Goal: Communication & Community: Ask a question

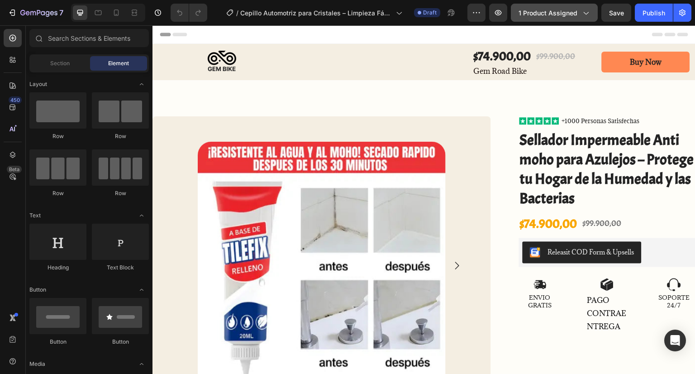
click at [579, 12] on div "1 product assigned" at bounding box center [554, 13] width 71 height 10
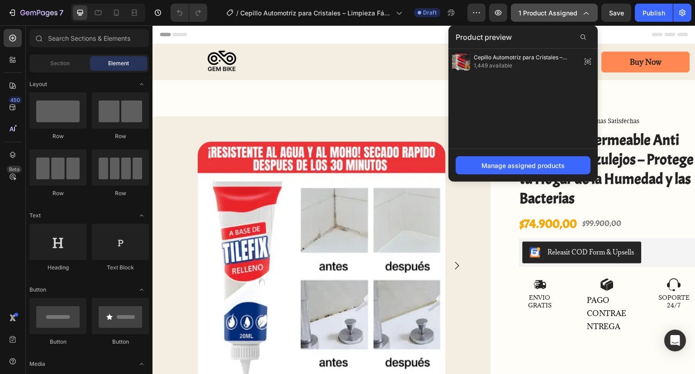
click at [576, 11] on span "1 product assigned" at bounding box center [548, 13] width 59 height 10
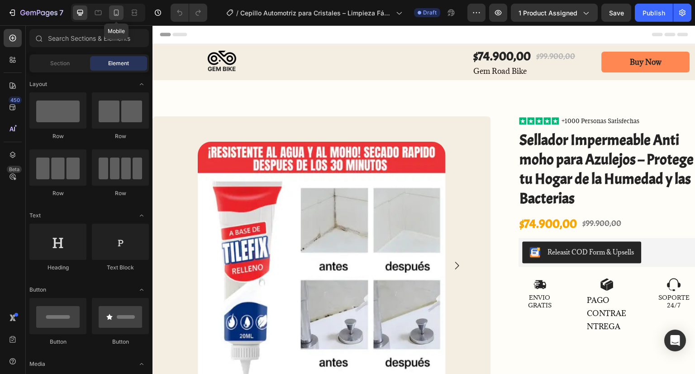
drag, startPoint x: 119, startPoint y: 9, endPoint x: 15, endPoint y: 44, distance: 109.5
click at [119, 9] on icon at bounding box center [116, 12] width 9 height 9
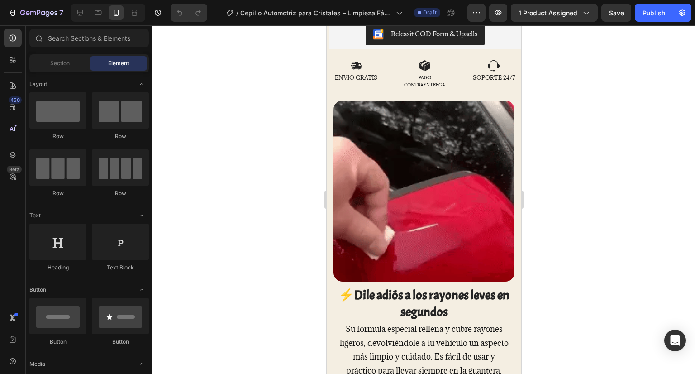
scroll to position [362, 0]
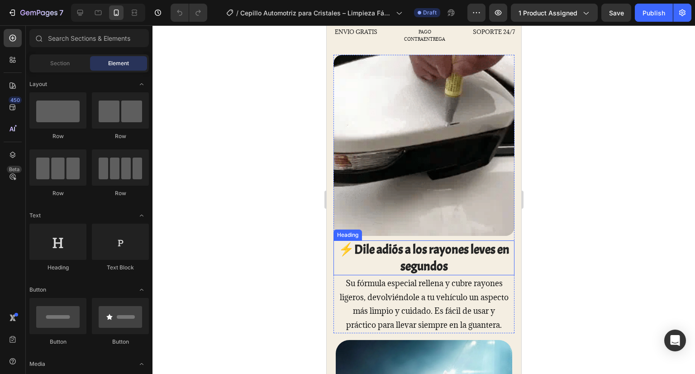
click at [394, 241] on strong "⚡Dile adiós a los rayones leves en segundos" at bounding box center [423, 257] width 171 height 33
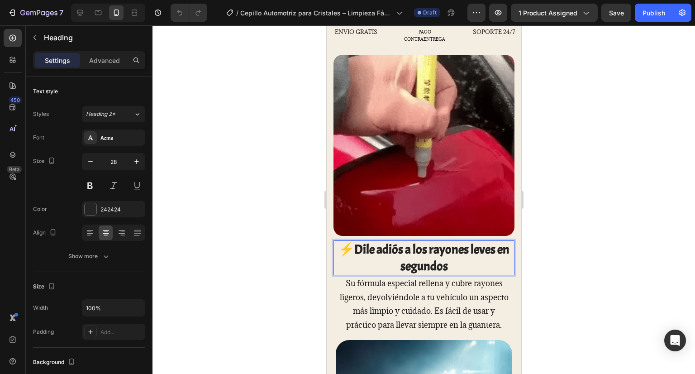
click at [357, 241] on strong "⚡Dile adiós a los rayones leves en segundos" at bounding box center [423, 257] width 171 height 33
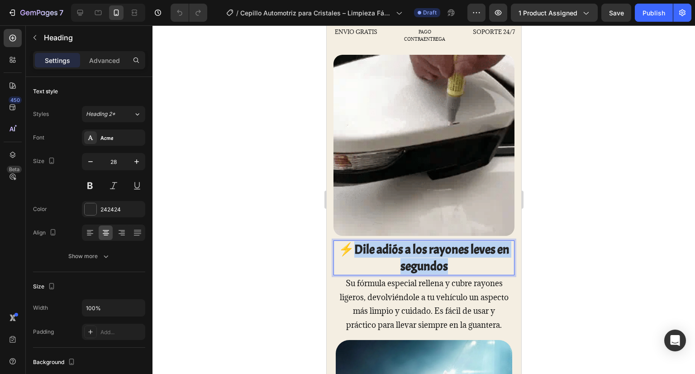
drag, startPoint x: 357, startPoint y: 235, endPoint x: 469, endPoint y: 259, distance: 114.8
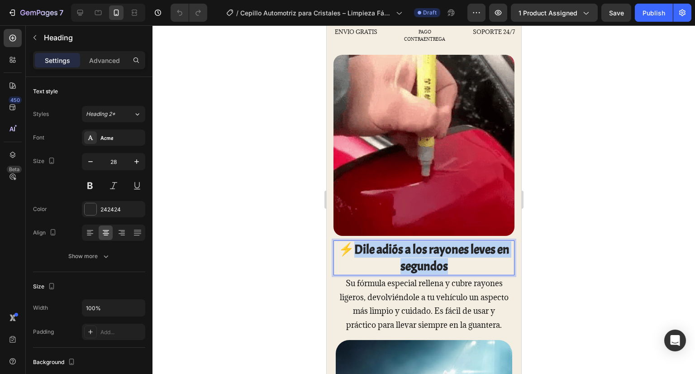
click at [469, 259] on strong "⚡Dile adiós a los rayones leves en segundos" at bounding box center [423, 257] width 171 height 33
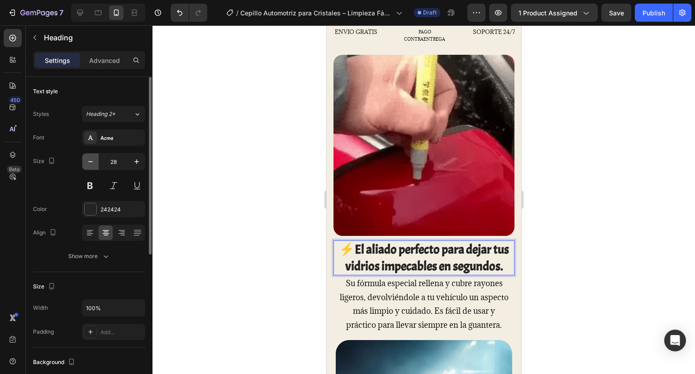
click at [94, 164] on icon "button" at bounding box center [90, 161] width 9 height 9
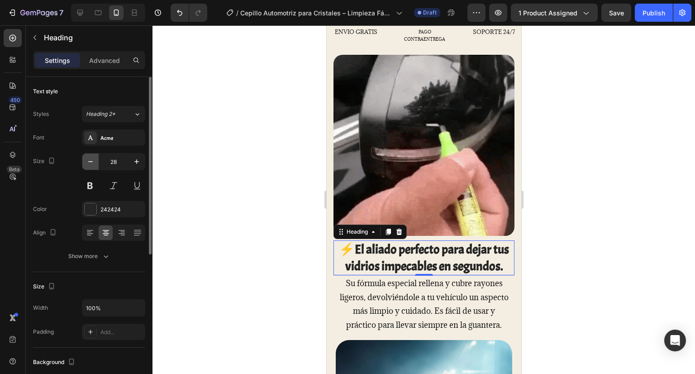
click at [94, 164] on icon "button" at bounding box center [90, 161] width 9 height 9
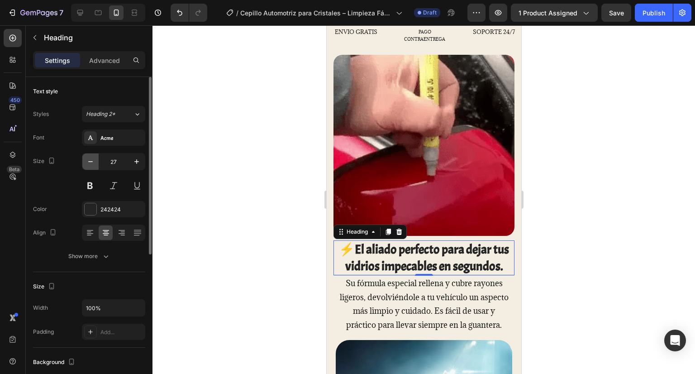
type input "26"
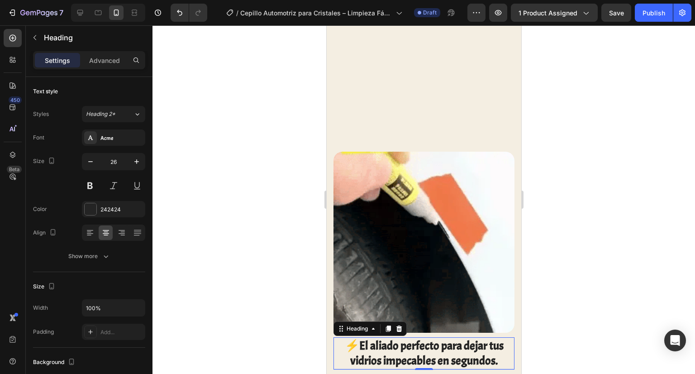
scroll to position [407, 0]
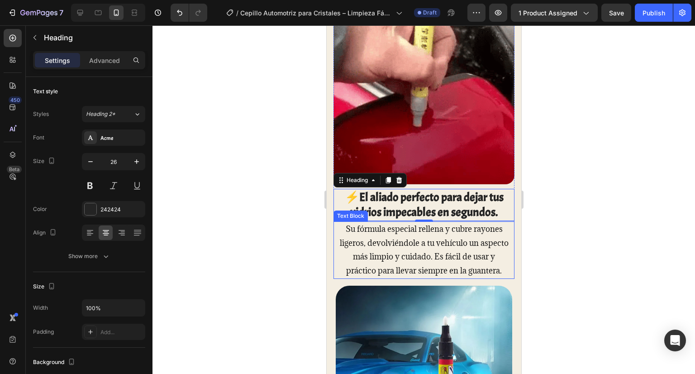
click at [435, 237] on p "Su fórmula especial rellena y cubre rayones ligeros, devolviéndole a tu vehícul…" at bounding box center [423, 249] width 170 height 55
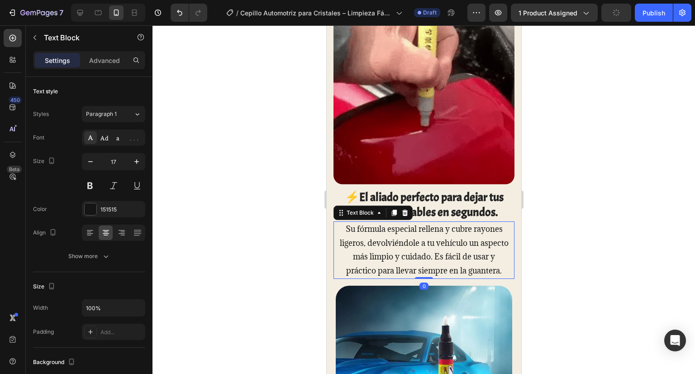
click at [435, 237] on p "Su fórmula especial rellena y cubre rayones ligeros, devolviéndole a tu vehícul…" at bounding box center [423, 249] width 170 height 55
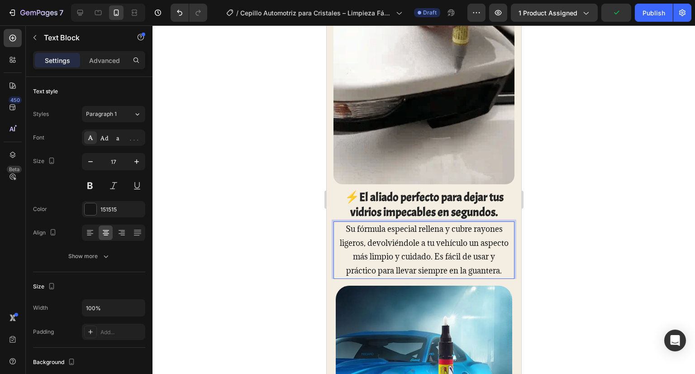
click at [443, 274] on p "Su fórmula especial rellena y cubre rayones ligeros, devolviéndole a tu vehícul…" at bounding box center [423, 249] width 170 height 55
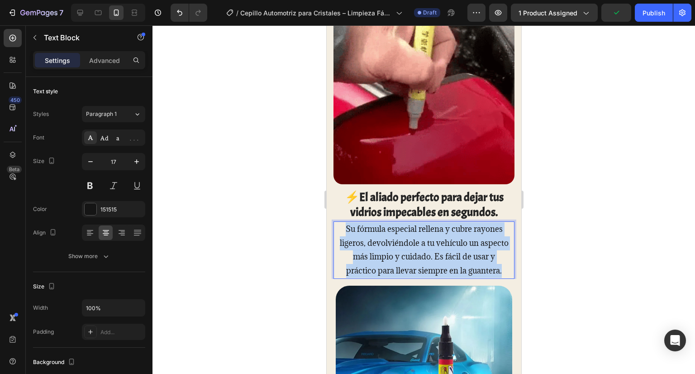
drag, startPoint x: 443, startPoint y: 278, endPoint x: 310, endPoint y: 212, distance: 147.5
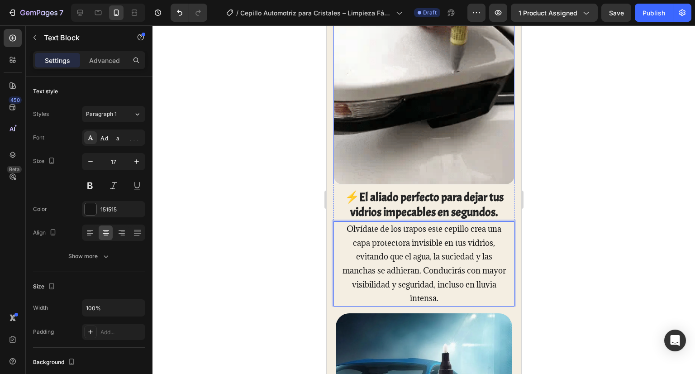
click at [410, 138] on img at bounding box center [423, 93] width 181 height 181
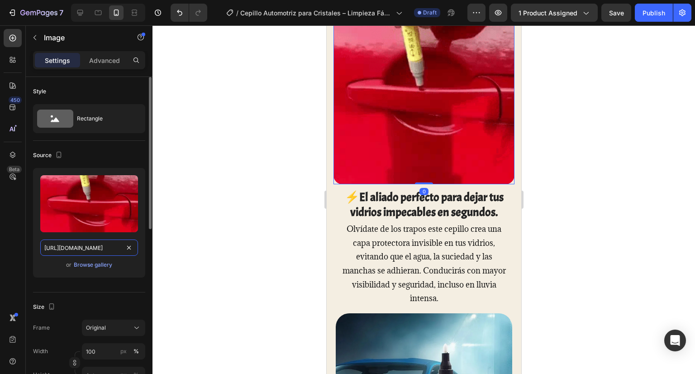
drag, startPoint x: 109, startPoint y: 245, endPoint x: 119, endPoint y: 248, distance: 10.2
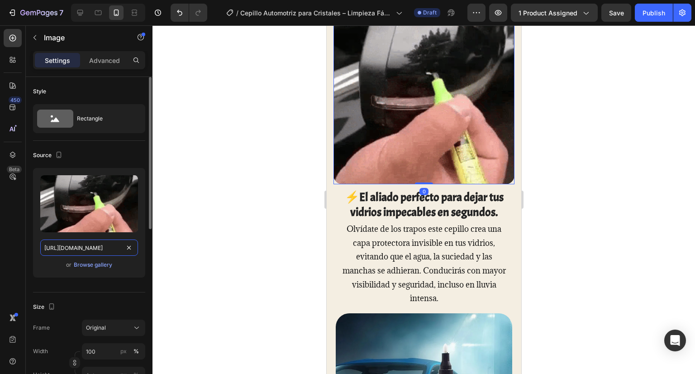
click at [109, 245] on input "https://cdn.shopify.com/s/files/1/0691/4680/4393/files/gempages_554120415371330…" at bounding box center [89, 247] width 98 height 16
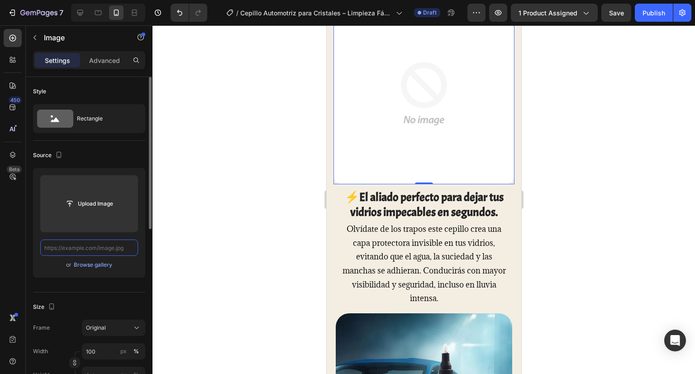
paste input "https://cdn.shopify.com/s/files/1/0691/4680/4393/files/gif1HechoconClipchamp5-e…"
type input "https://cdn.shopify.com/s/files/1/0691/4680/4393/files/gif1HechoconClipchamp5-e…"
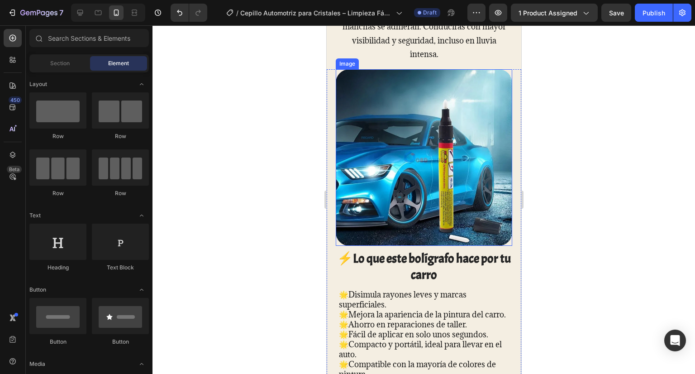
scroll to position [657, 0]
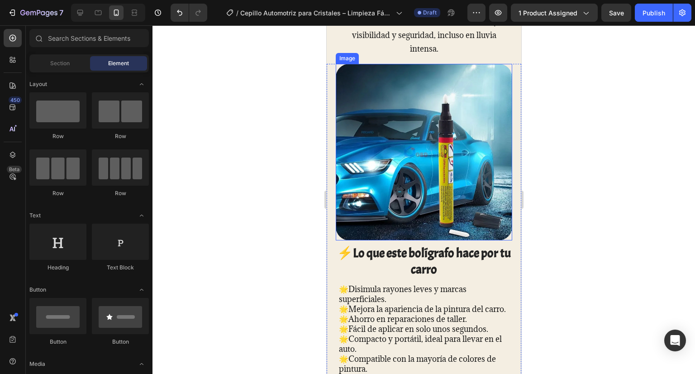
click at [420, 160] on img at bounding box center [423, 152] width 176 height 176
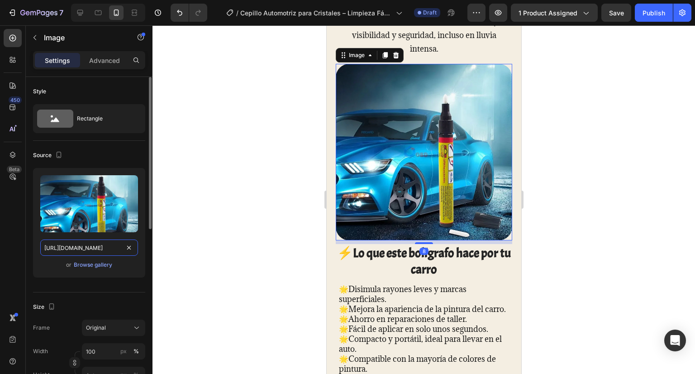
click at [114, 247] on input "https://cdn.shopify.com/s/files/1/0691/4680/4393/files/gempages_554120415371330…" at bounding box center [89, 247] width 98 height 16
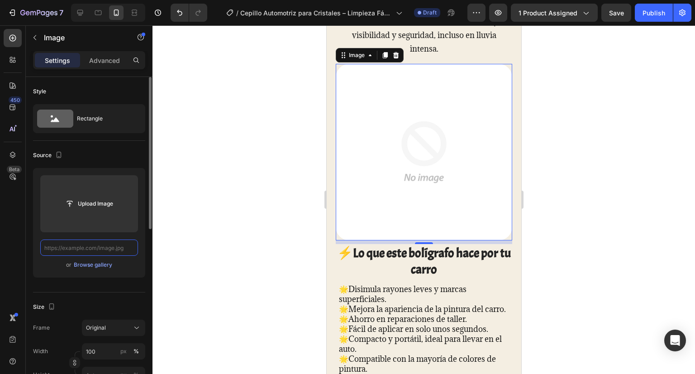
click at [112, 247] on input "text" at bounding box center [89, 247] width 98 height 16
paste input "https://cdn.shopify.com/s/files/1/0691/4680/4393/files/ChatGPTImage8sept2025_20…"
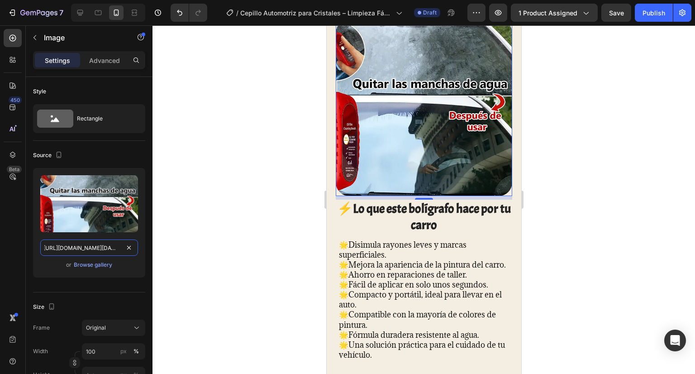
scroll to position [792, 0]
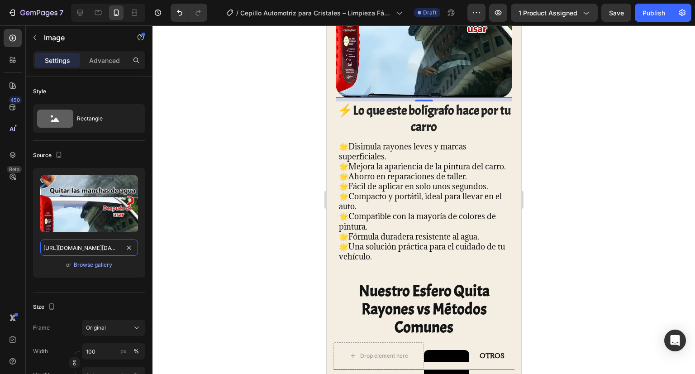
type input "https://cdn.shopify.com/s/files/1/0691/4680/4393/files/ChatGPTImage8sept2025_20…"
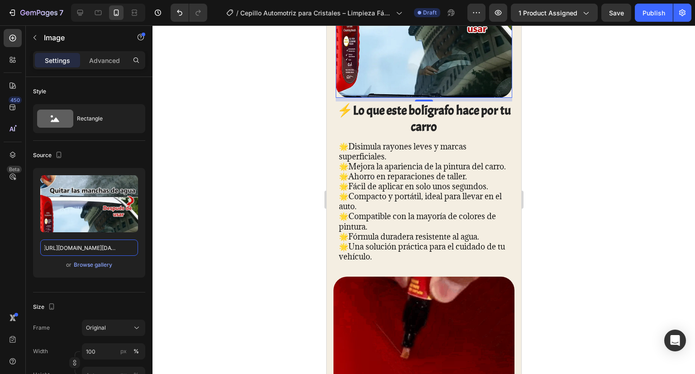
scroll to position [0, 0]
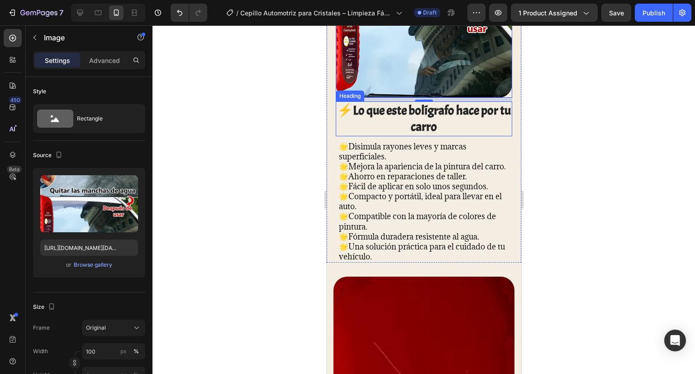
click at [367, 107] on strong "⚡Lo que este bolígrafo hace por tu carro" at bounding box center [424, 118] width 174 height 33
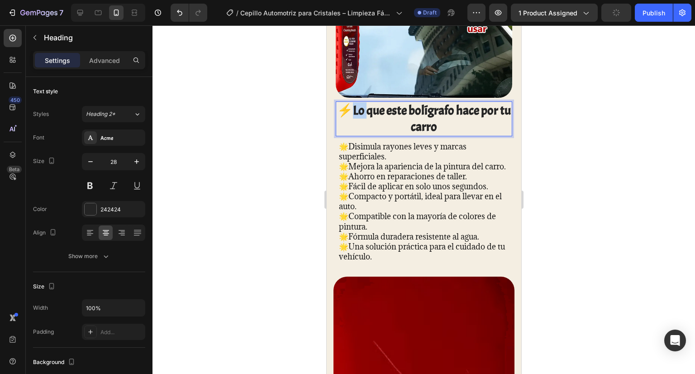
drag, startPoint x: 357, startPoint y: 100, endPoint x: 371, endPoint y: 109, distance: 16.1
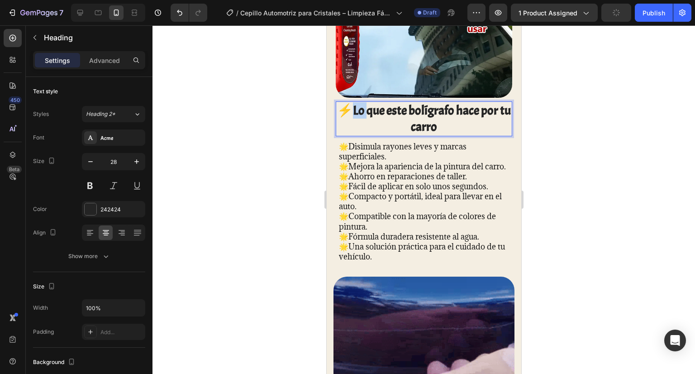
click at [371, 109] on strong "⚡Lo que este bolígrafo hace por tu carro" at bounding box center [424, 118] width 174 height 33
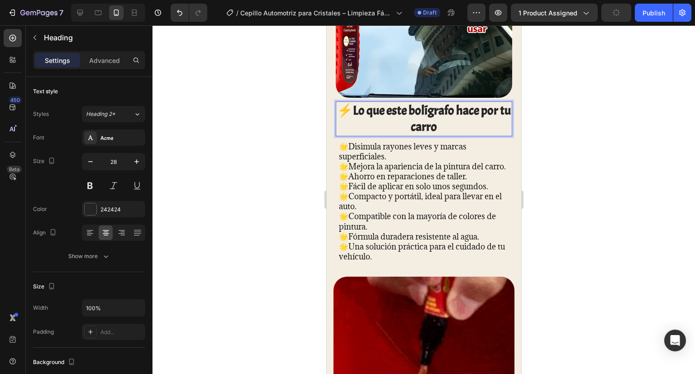
click at [375, 111] on strong "⚡Lo que este bolígrafo hace por tu carro" at bounding box center [424, 118] width 174 height 33
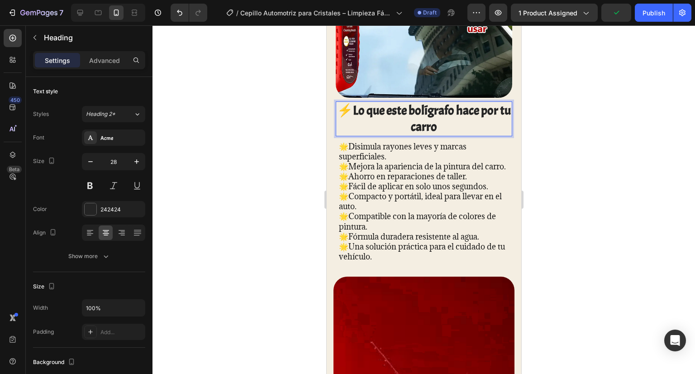
click at [361, 102] on strong "⚡Lo que este bolígrafo hace por tu carro" at bounding box center [424, 118] width 174 height 33
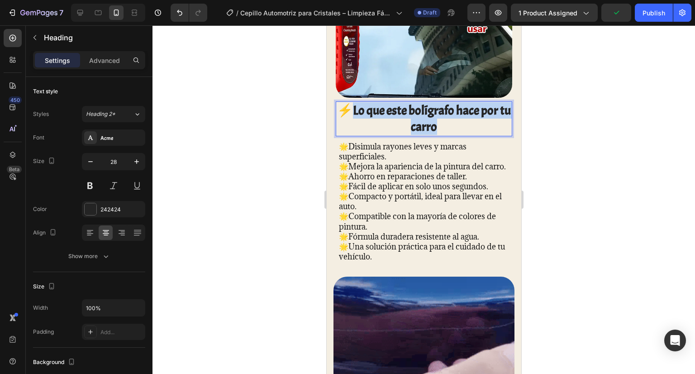
drag, startPoint x: 355, startPoint y: 101, endPoint x: 456, endPoint y: 123, distance: 103.1
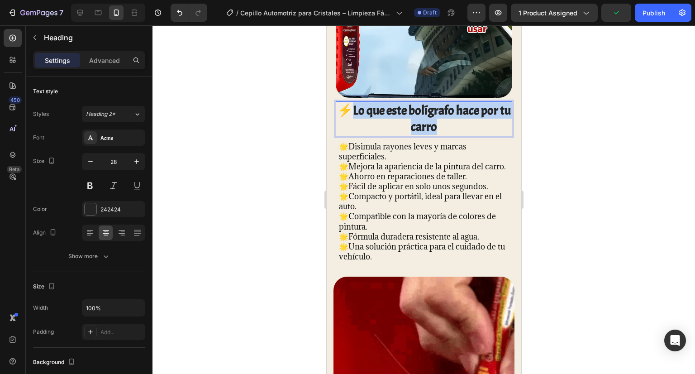
click at [456, 123] on strong "⚡Lo que este bolígrafo hace por tu carro" at bounding box center [424, 118] width 174 height 33
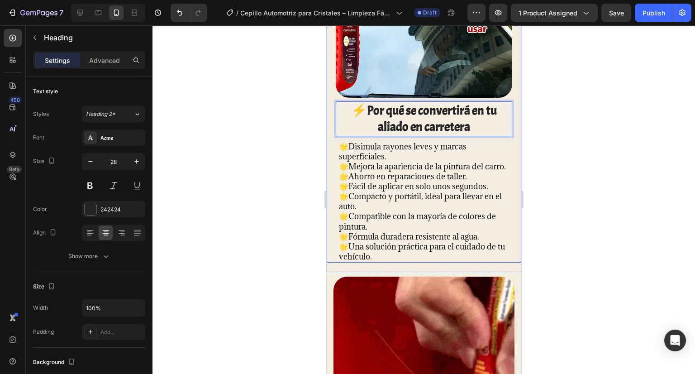
click at [352, 142] on p "🌟Disimula rayones leves y marcas superficiales." at bounding box center [423, 152] width 170 height 20
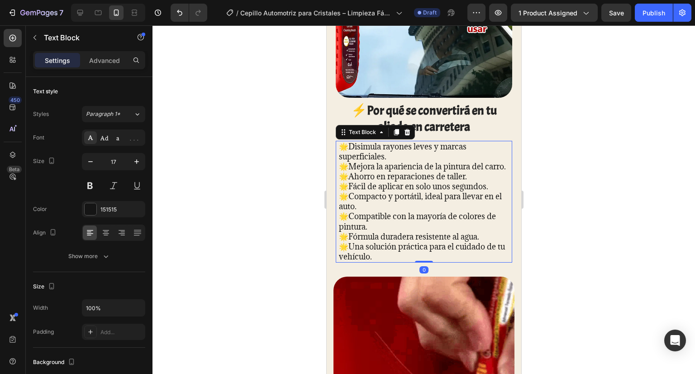
click at [348, 142] on p "🌟Disimula rayones leves y marcas superficiales." at bounding box center [423, 152] width 170 height 20
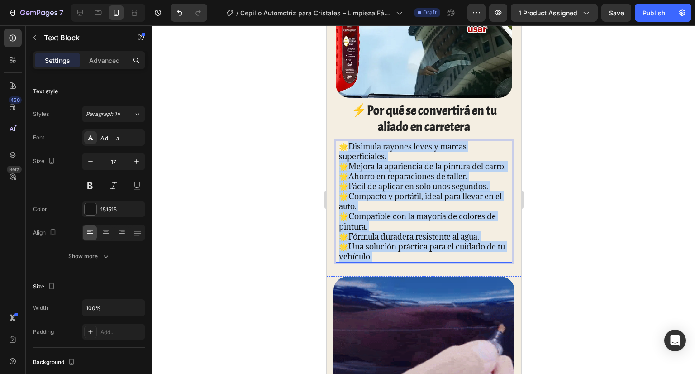
drag, startPoint x: 433, startPoint y: 230, endPoint x: 478, endPoint y: 269, distance: 59.3
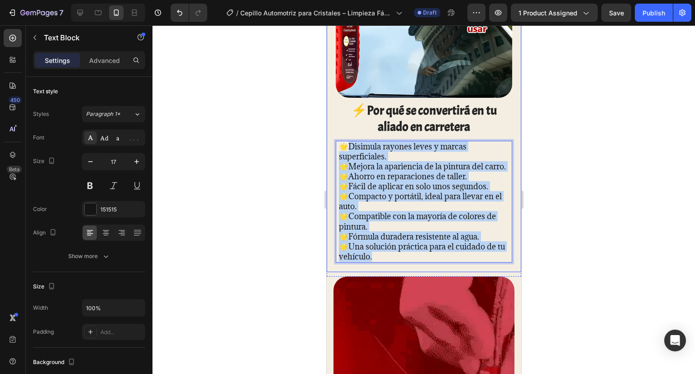
click at [478, 269] on div "Image ⁠⁠⁠⁠⁠⁠⁠ ⚡Por qué se convertirá en tu aliado en carretera Heading 🌟Disimul…" at bounding box center [423, 95] width 195 height 362
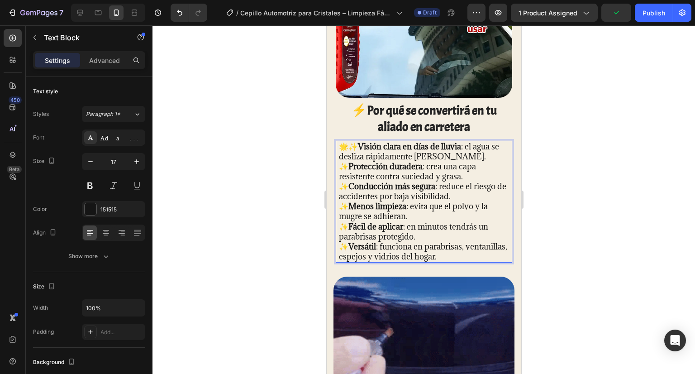
click at [350, 142] on p "🌟✨ Visión clara en días de lluvia : el agua se desliza rápidamente del vidrio. …" at bounding box center [423, 202] width 170 height 120
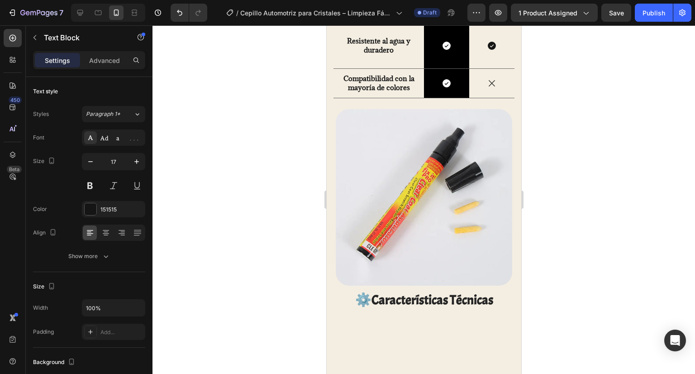
scroll to position [1426, 0]
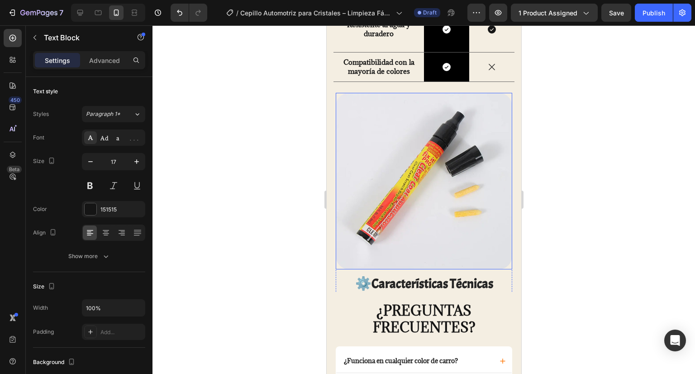
click at [403, 175] on img at bounding box center [423, 181] width 176 height 176
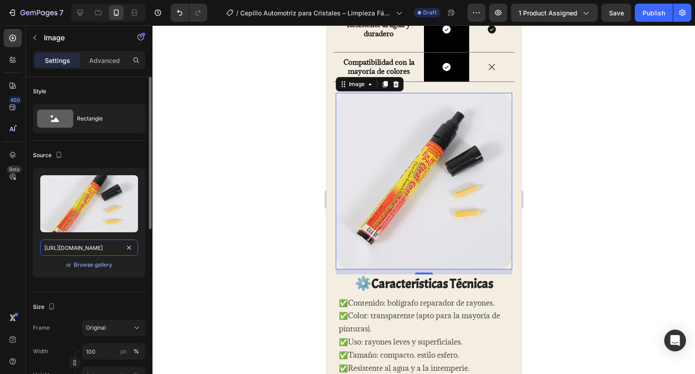
click at [109, 243] on input "https://cdn.shopify.com/s/files/1/0691/4680/4393/files/gempages_554120415371330…" at bounding box center [89, 247] width 98 height 16
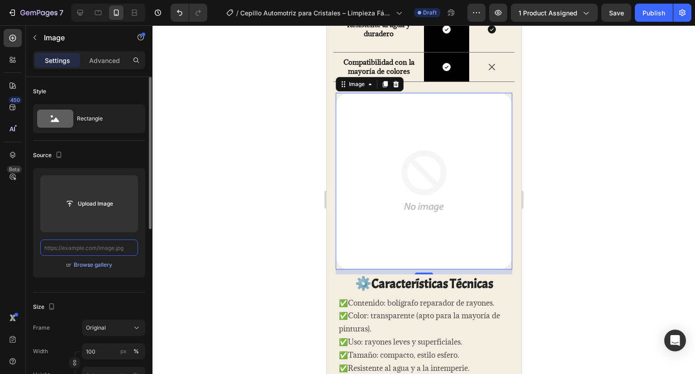
paste input "https://cdn.shopify.com/s/files/1/0691/4680/4393/files/ChatGPTImage6sept2025_15…"
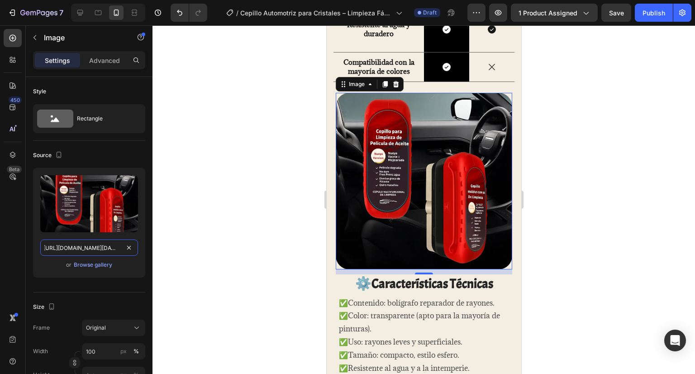
type input "https://cdn.shopify.com/s/files/1/0691/4680/4393/files/ChatGPTImage6sept2025_15…"
click at [249, 183] on div at bounding box center [423, 199] width 542 height 348
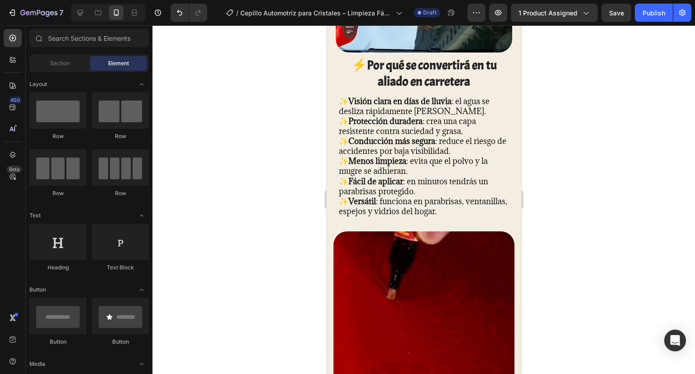
scroll to position [995, 0]
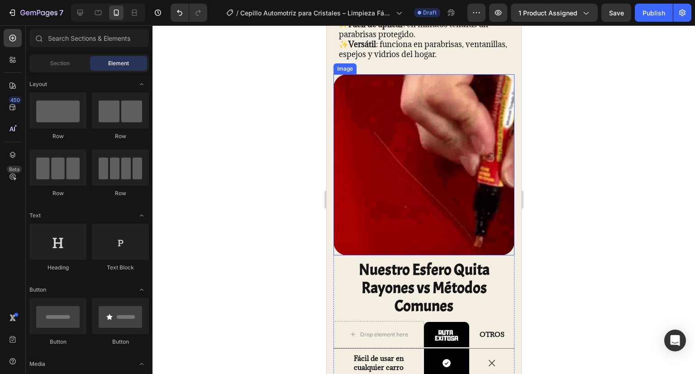
click at [432, 139] on img at bounding box center [423, 164] width 181 height 181
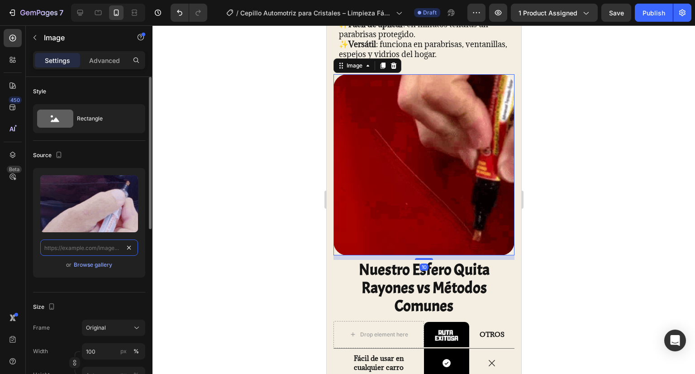
scroll to position [0, 0]
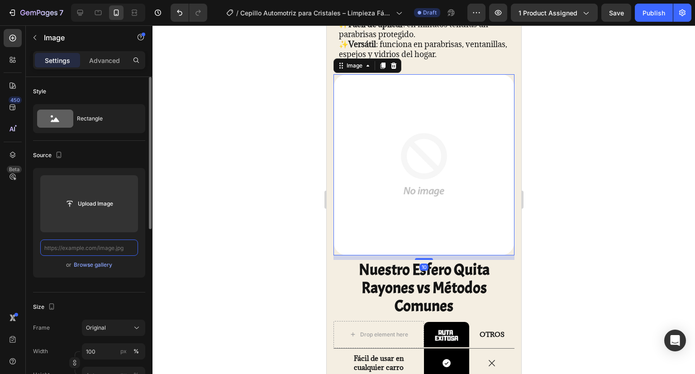
click at [112, 244] on input "text" at bounding box center [89, 247] width 98 height 16
paste input "https://cdn.shopify.com/s/files/1/0691/4680/4393/files/gif2HechoconClipchamp5-e…"
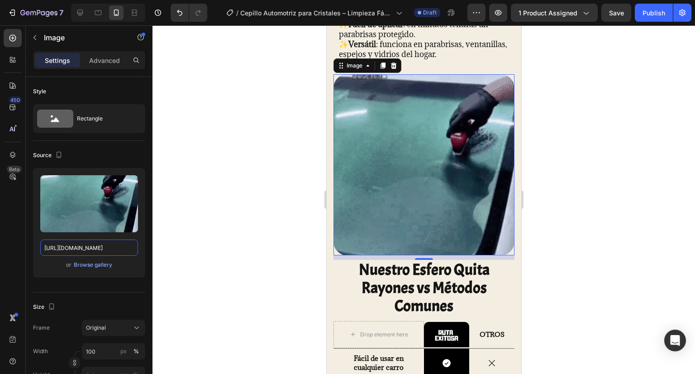
type input "https://cdn.shopify.com/s/files/1/0691/4680/4393/files/gif2HechoconClipchamp5-e…"
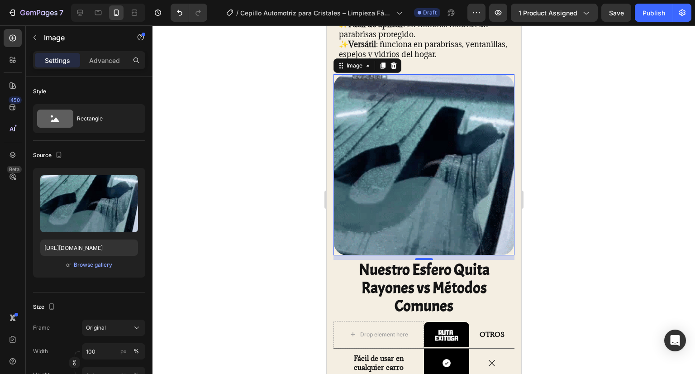
scroll to position [0, 0]
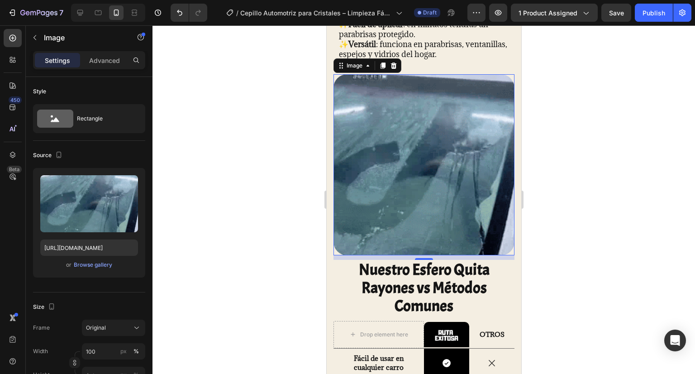
click at [199, 189] on div at bounding box center [423, 199] width 542 height 348
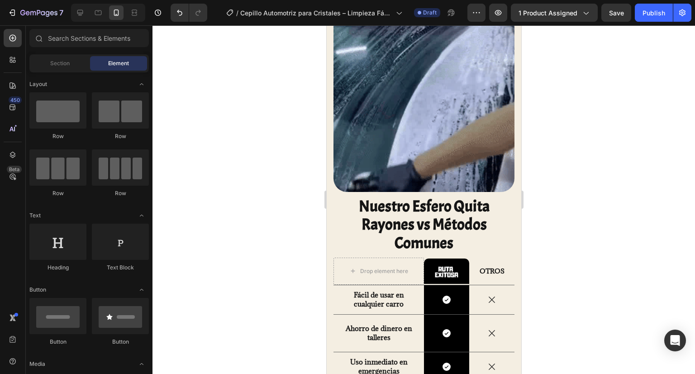
scroll to position [1150, 0]
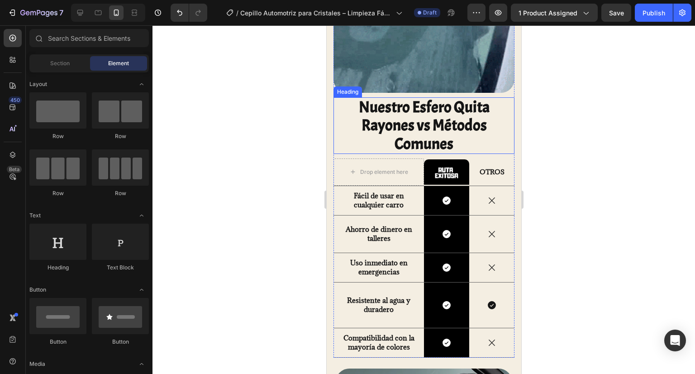
click at [405, 110] on h2 "Nuestro Esfero Quita Rayones vs Métodos Comunes" at bounding box center [423, 125] width 181 height 57
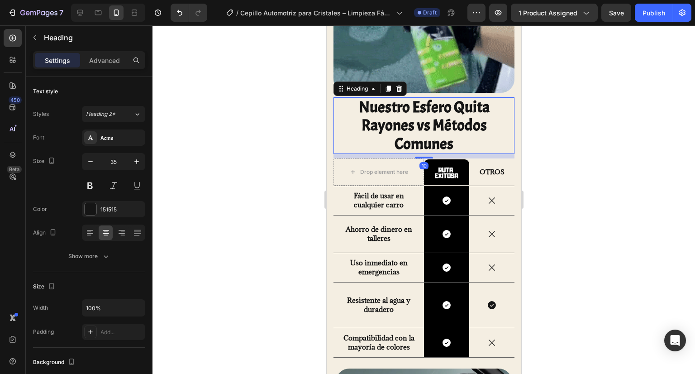
click at [405, 110] on h2 "Nuestro Esfero Quita Rayones vs Métodos Comunes" at bounding box center [423, 125] width 181 height 57
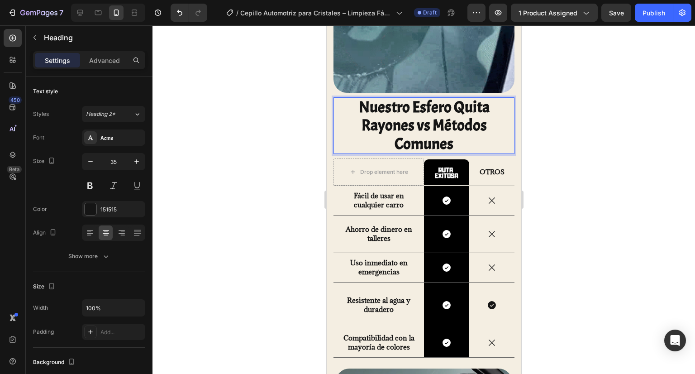
click at [437, 133] on p "Nuestro Esfero Quita Rayones vs Métodos Comunes" at bounding box center [423, 125] width 179 height 55
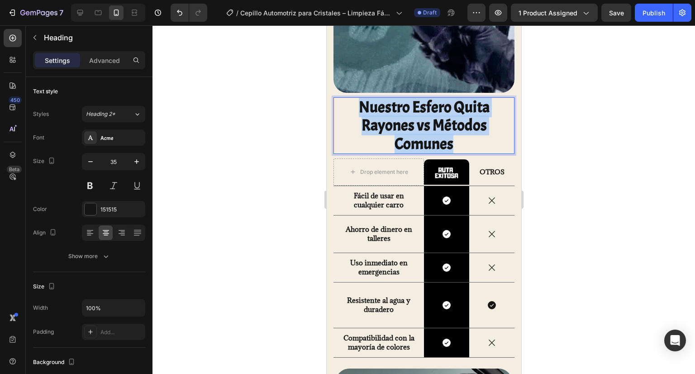
drag, startPoint x: 451, startPoint y: 136, endPoint x: 347, endPoint y: 94, distance: 112.1
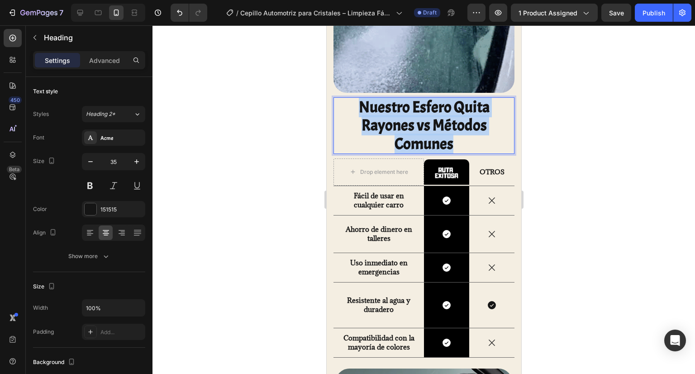
click at [347, 98] on p "Nuestro Esfero Quita Rayones vs Métodos Comunes" at bounding box center [423, 125] width 179 height 55
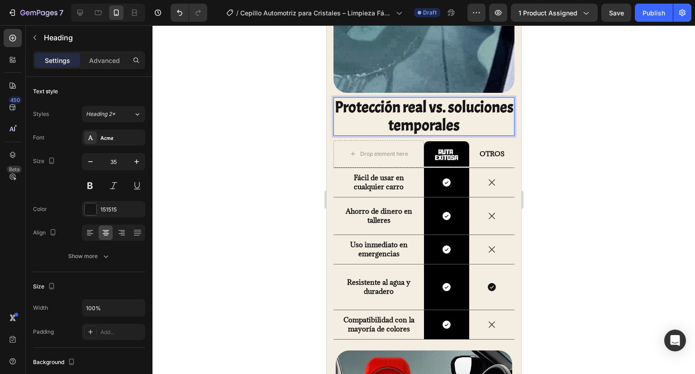
click at [492, 100] on p "Protección real vs. soluciones temporales" at bounding box center [423, 116] width 179 height 37
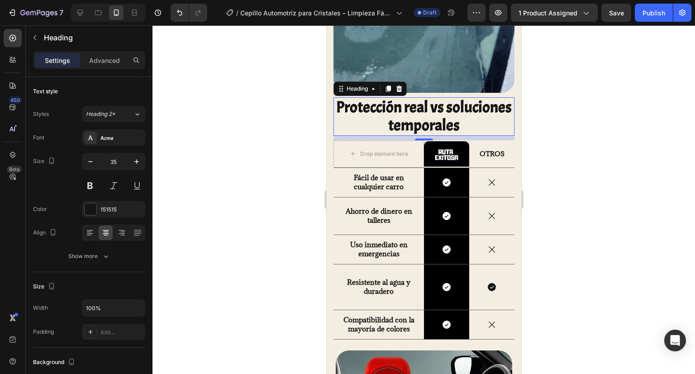
click at [609, 119] on div at bounding box center [423, 199] width 542 height 348
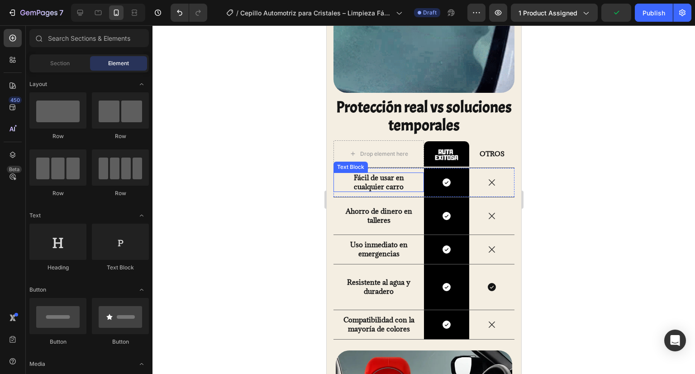
click at [393, 176] on p "Fácil de usar en cualquier carro" at bounding box center [378, 182] width 80 height 18
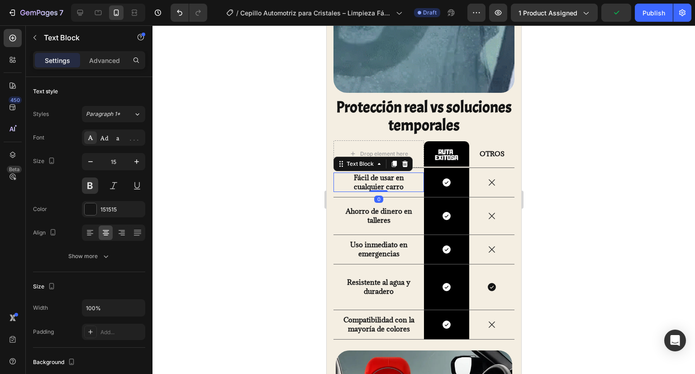
click at [393, 176] on p "Fácil de usar en cualquier carro" at bounding box center [378, 182] width 80 height 18
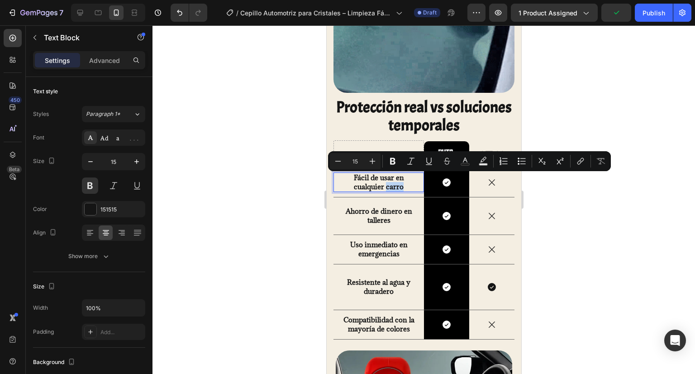
click at [402, 179] on p "Fácil de usar en cualquier carro" at bounding box center [378, 182] width 80 height 18
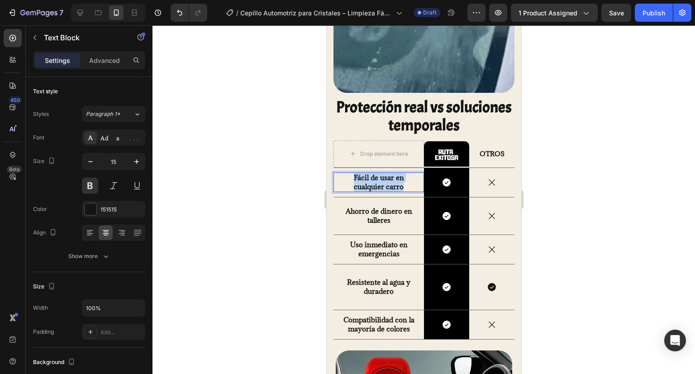
drag, startPoint x: 404, startPoint y: 181, endPoint x: 347, endPoint y: 172, distance: 57.6
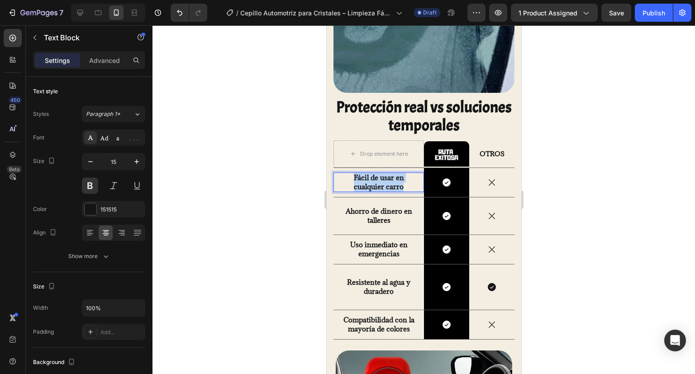
click at [347, 173] on p "Fácil de usar en cualquier carro" at bounding box center [378, 182] width 80 height 18
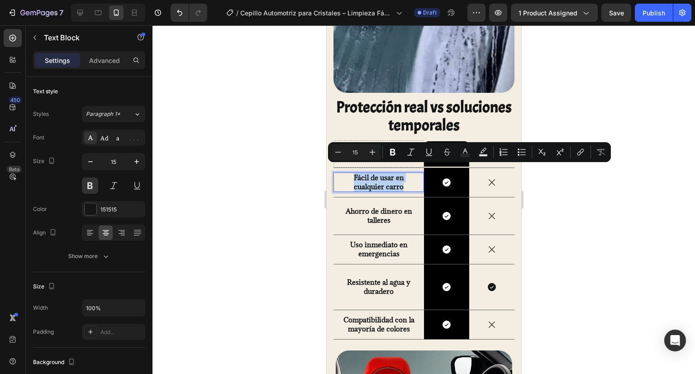
scroll to position [1155, 0]
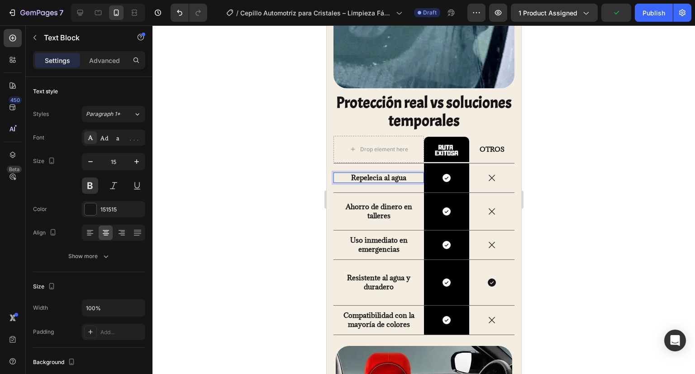
click at [360, 173] on p "Repelecia al agua" at bounding box center [378, 177] width 80 height 9
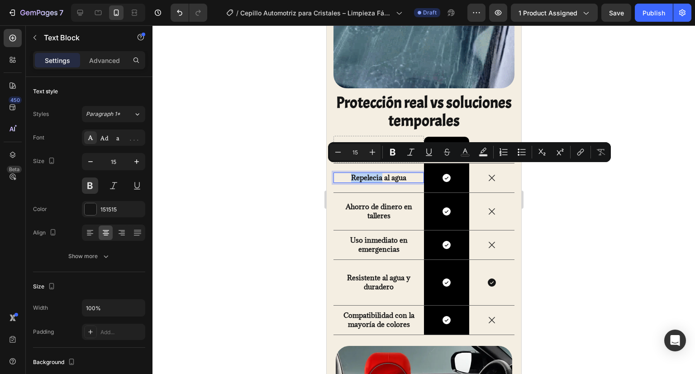
drag, startPoint x: 360, startPoint y: 171, endPoint x: 350, endPoint y: 177, distance: 12.0
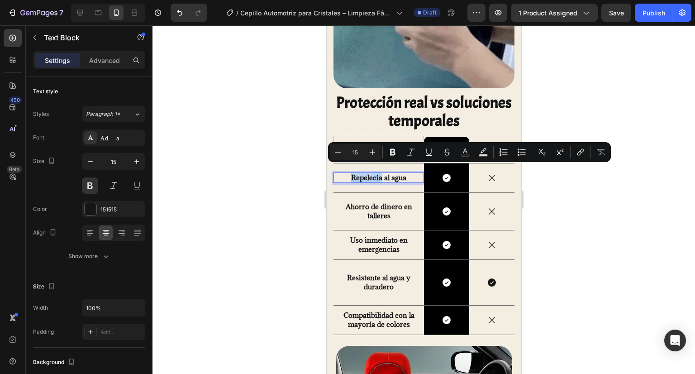
click at [350, 177] on div "Repelecia al agua Text Block 0" at bounding box center [378, 177] width 90 height 29
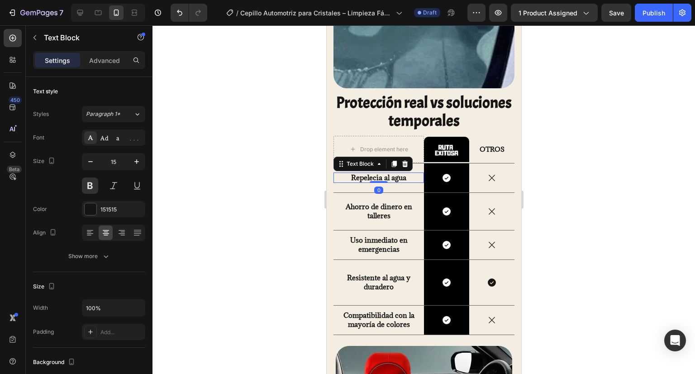
click at [354, 173] on p "Repelecia al agua" at bounding box center [378, 177] width 80 height 9
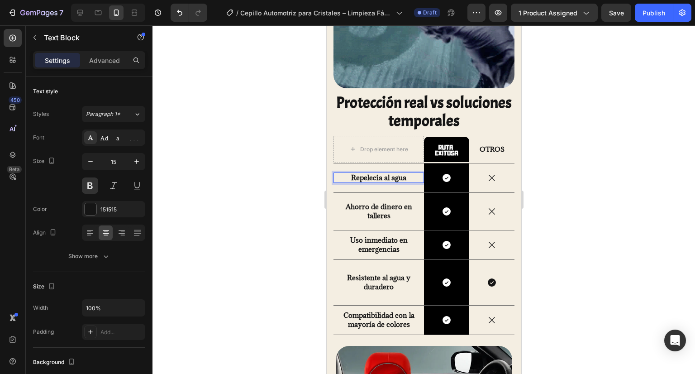
click at [368, 173] on p "Repelecia al agua" at bounding box center [378, 177] width 80 height 9
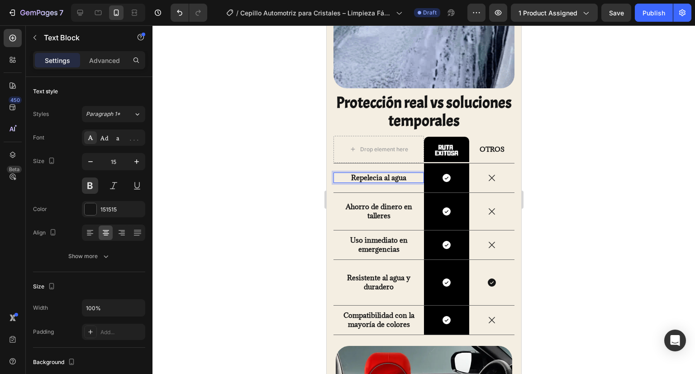
click at [371, 173] on p "Repelecia al agua" at bounding box center [378, 177] width 80 height 9
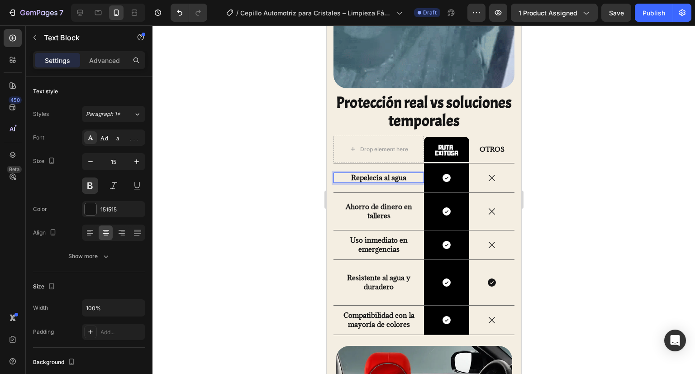
click at [370, 173] on p "Repelecia al agua" at bounding box center [378, 177] width 80 height 9
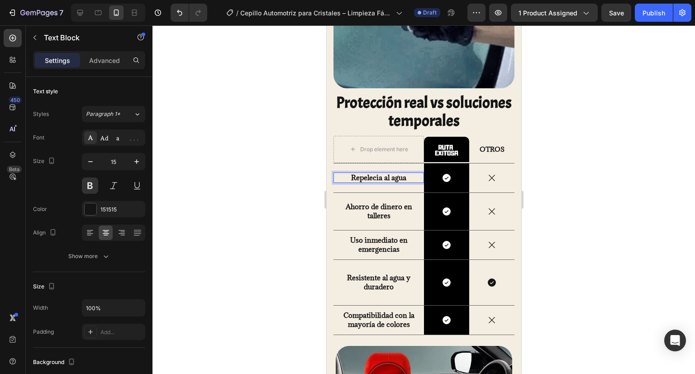
click at [370, 173] on p "Repelecia al agua" at bounding box center [378, 177] width 80 height 9
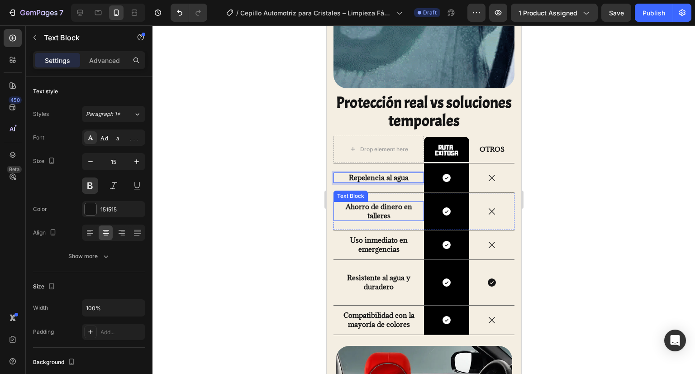
click at [389, 209] on p "Ahorro de dinero en talleres" at bounding box center [378, 211] width 80 height 18
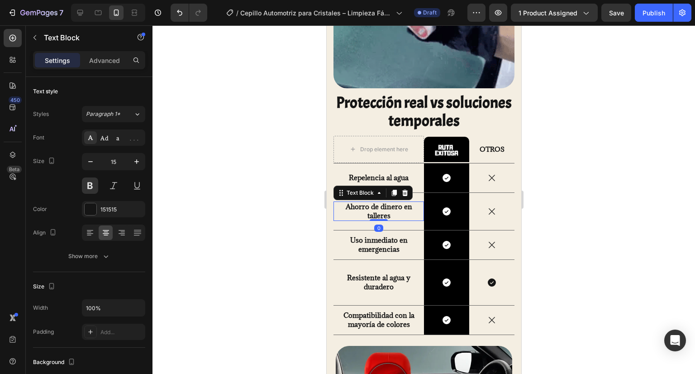
click at [389, 209] on p "Ahorro de dinero en talleres" at bounding box center [378, 211] width 80 height 18
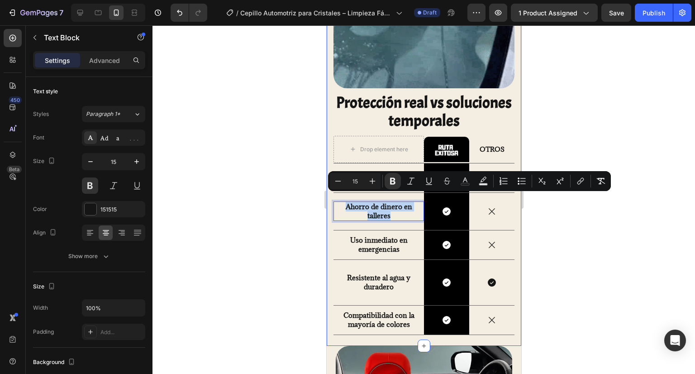
drag, startPoint x: 389, startPoint y: 209, endPoint x: 332, endPoint y: 196, distance: 58.8
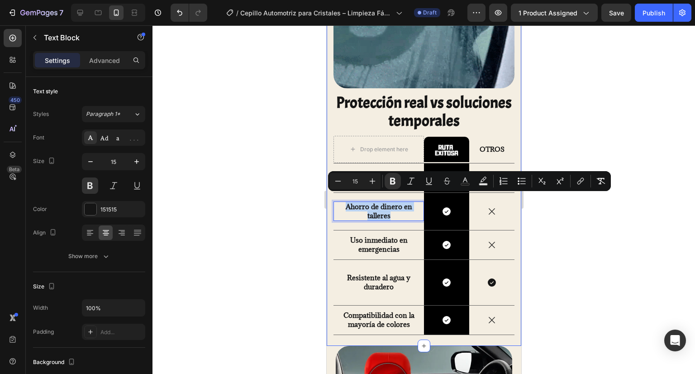
click at [332, 196] on div "Image Protección real vs soluciones temporales Heading Drop element here Image …" at bounding box center [423, 126] width 195 height 438
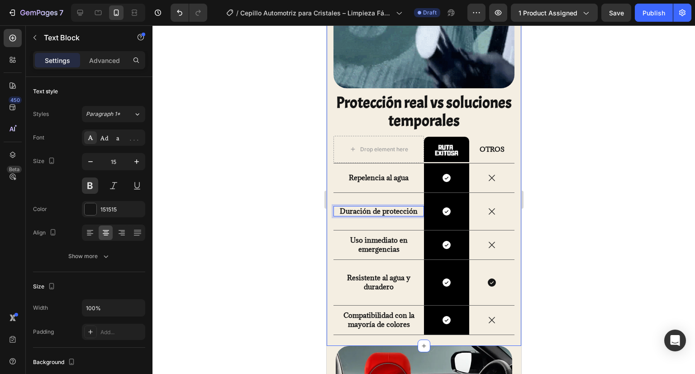
scroll to position [1159, 0]
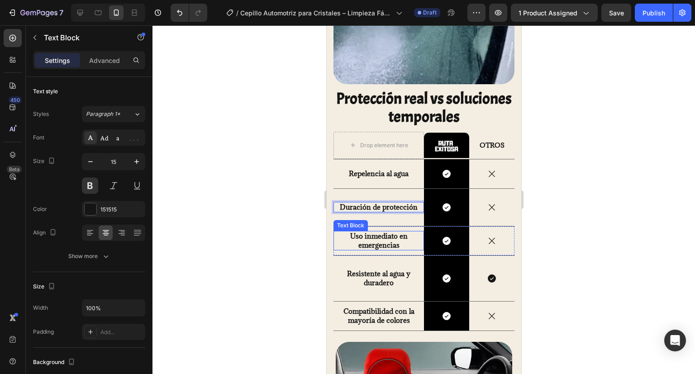
click at [377, 233] on p "Uso inmediato en emergencias" at bounding box center [378, 241] width 80 height 18
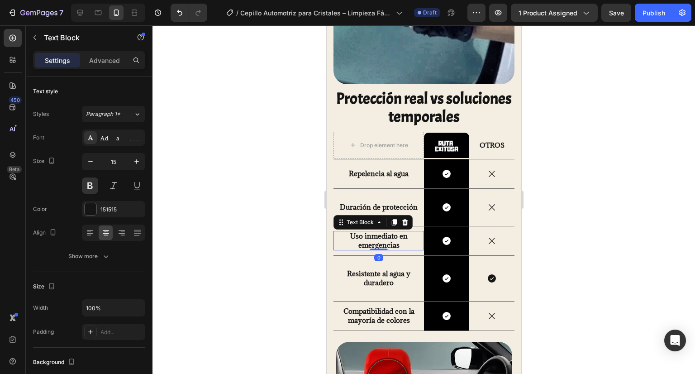
click at [377, 233] on p "Uso inmediato en emergencias" at bounding box center [378, 241] width 80 height 18
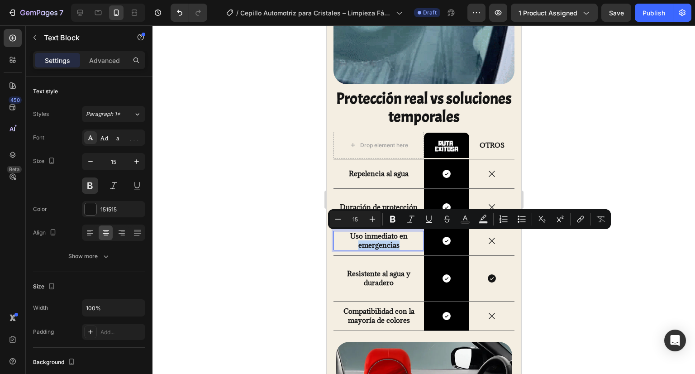
click at [401, 237] on p "Uso inmediato en emergencias" at bounding box center [378, 241] width 80 height 18
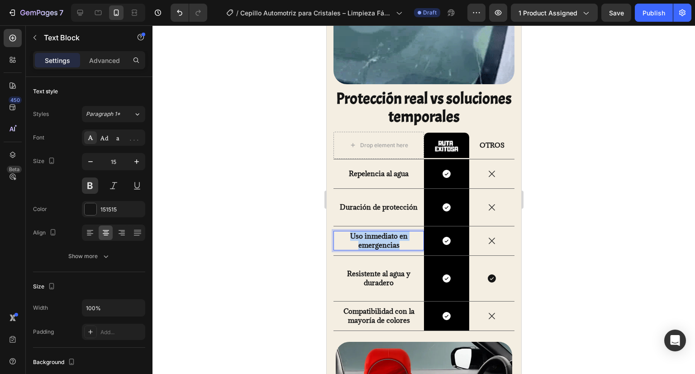
drag, startPoint x: 401, startPoint y: 238, endPoint x: 305, endPoint y: 218, distance: 98.9
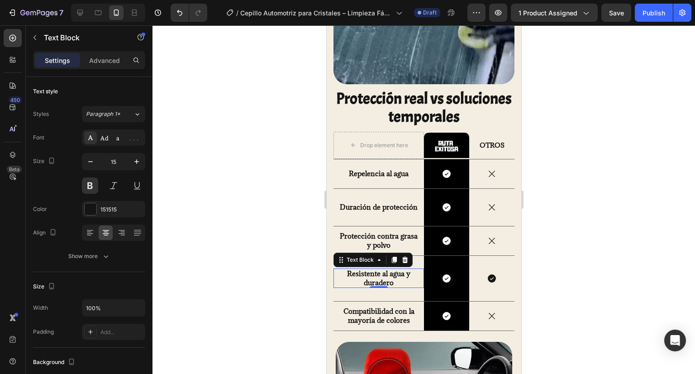
click at [391, 271] on strong "Resistente al agua y duradero" at bounding box center [378, 278] width 63 height 18
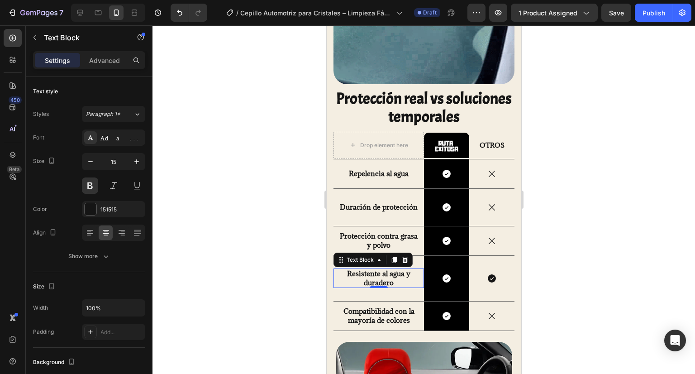
click at [391, 271] on strong "Resistente al agua y duradero" at bounding box center [378, 278] width 63 height 18
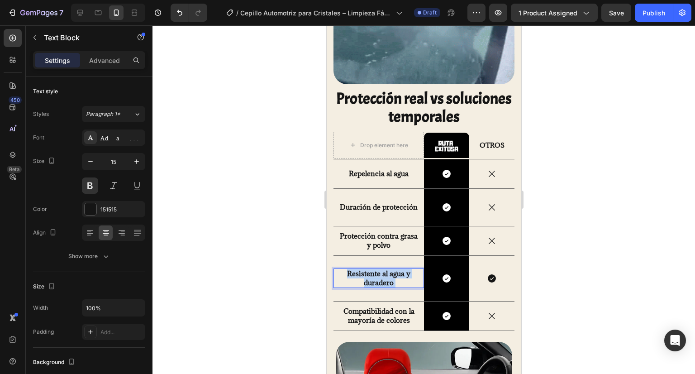
drag, startPoint x: 394, startPoint y: 273, endPoint x: 333, endPoint y: 263, distance: 61.0
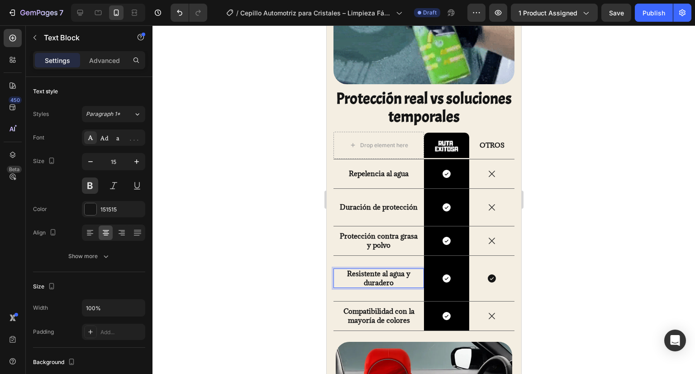
click at [395, 276] on p "Resistente al agua y duradero" at bounding box center [378, 278] width 80 height 18
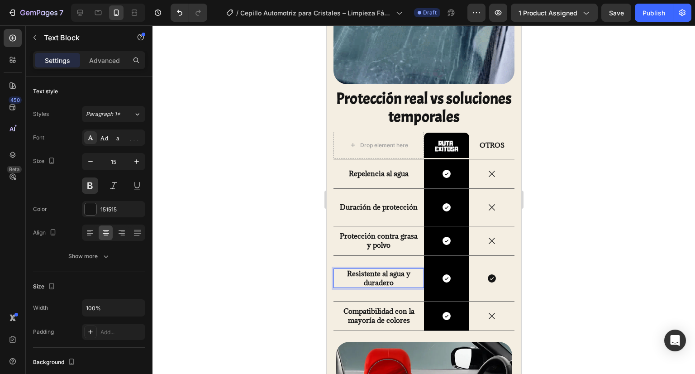
click at [395, 276] on p "Resistente al agua y duradero" at bounding box center [378, 278] width 80 height 18
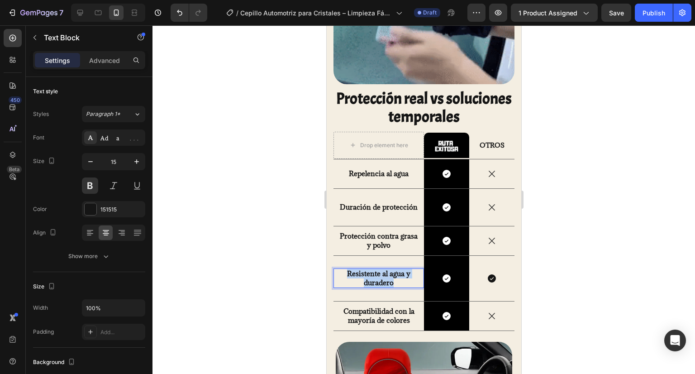
drag, startPoint x: 395, startPoint y: 276, endPoint x: 340, endPoint y: 266, distance: 55.9
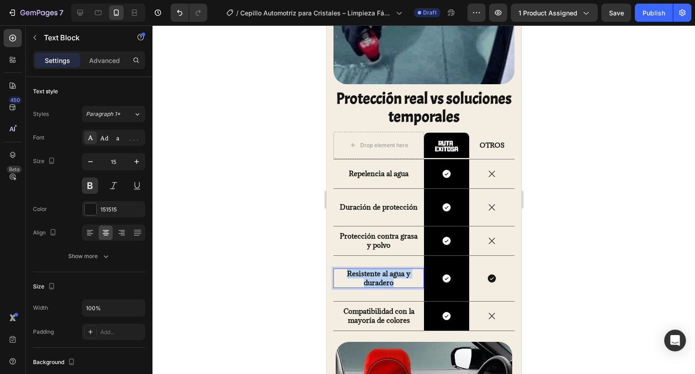
click at [340, 269] on p "Resistente al agua y duradero" at bounding box center [378, 278] width 80 height 18
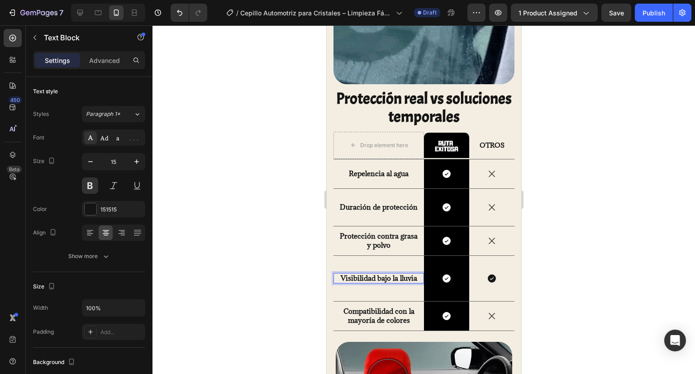
click at [229, 247] on div at bounding box center [423, 199] width 542 height 348
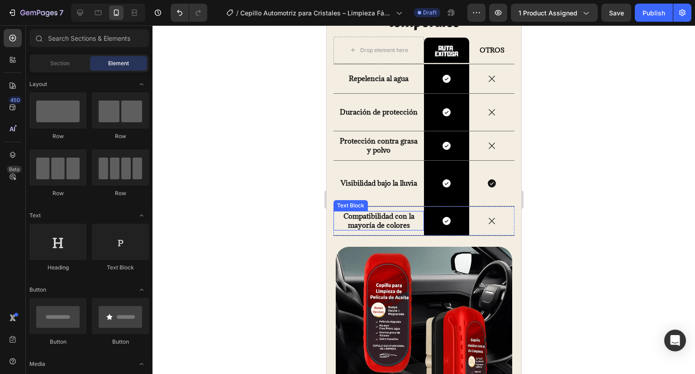
scroll to position [1294, 0]
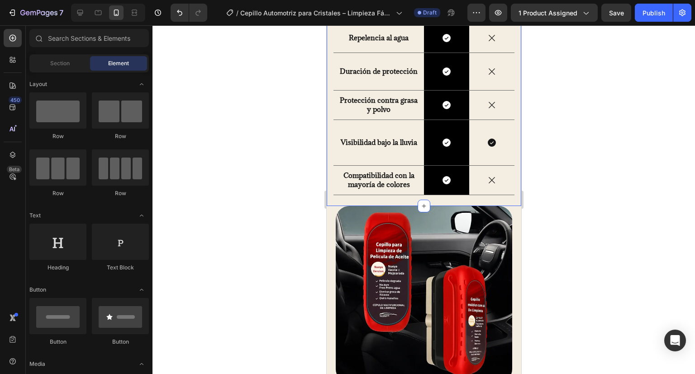
click at [379, 179] on strong "Compatibilidad con la mayoría de colores" at bounding box center [378, 180] width 71 height 18
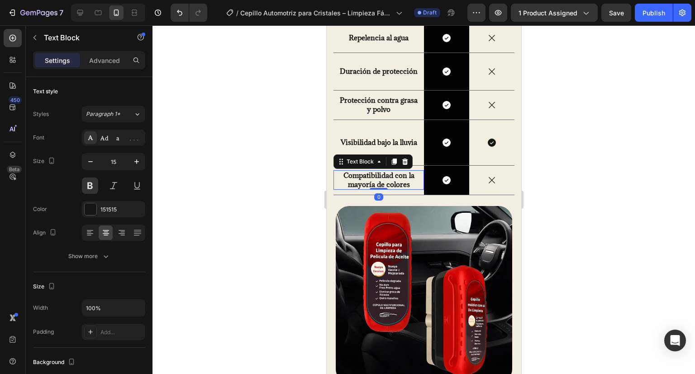
click at [379, 179] on strong "Compatibilidad con la mayoría de colores" at bounding box center [378, 180] width 71 height 18
click at [409, 181] on p "Compatibilidad con la mayoría de colores" at bounding box center [378, 180] width 80 height 18
drag, startPoint x: 408, startPoint y: 178, endPoint x: 339, endPoint y: 162, distance: 70.0
click at [339, 170] on div "Compatibilidad con la mayoría de colores" at bounding box center [378, 179] width 81 height 19
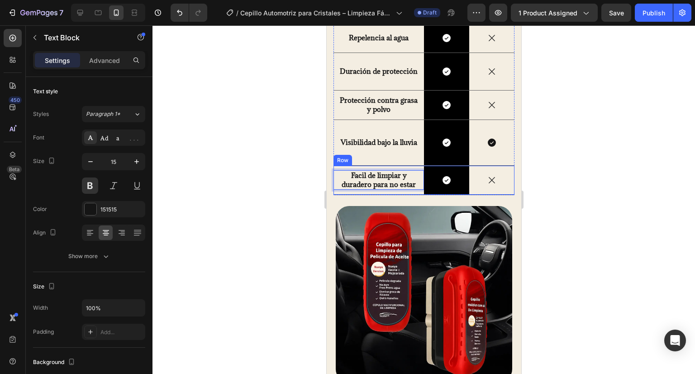
scroll to position [1290, 0]
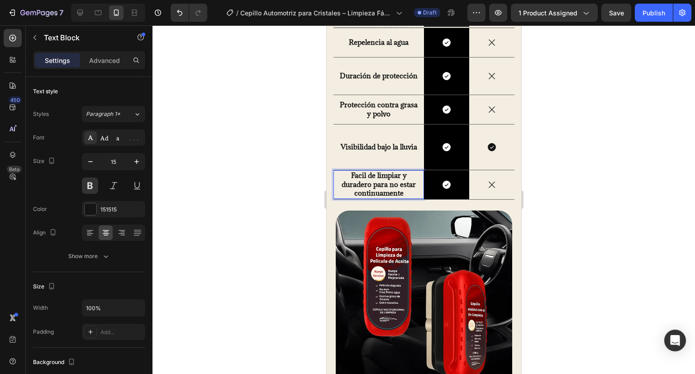
click at [386, 179] on p "Facil de limpiar y duradero para no estar continuamente" at bounding box center [378, 184] width 80 height 27
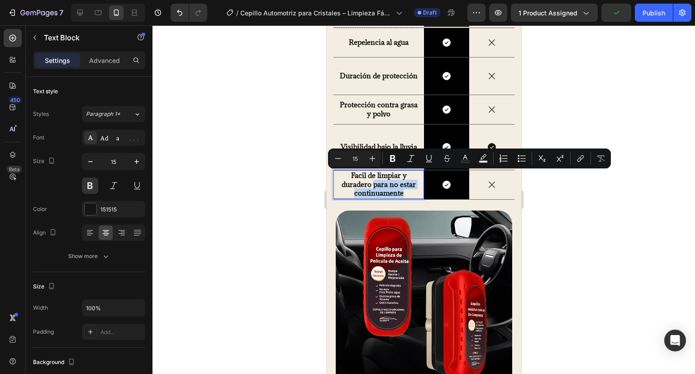
drag, startPoint x: 371, startPoint y: 179, endPoint x: 404, endPoint y: 187, distance: 33.9
click at [404, 187] on p "Facil de limpiar y duradero para no estar continuamente" at bounding box center [378, 184] width 80 height 27
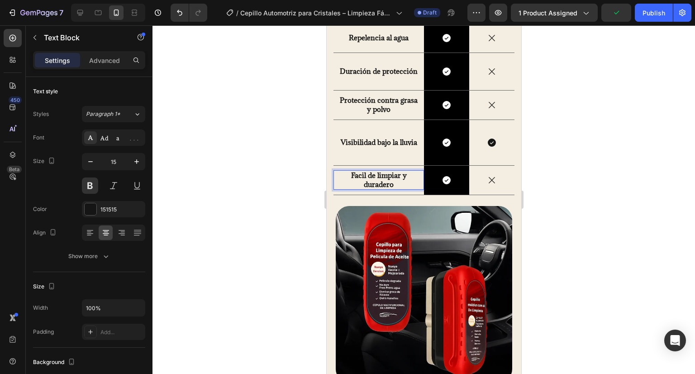
click at [357, 171] on p "Facil de limpiar y duradero" at bounding box center [378, 180] width 80 height 18
click at [548, 192] on div at bounding box center [423, 199] width 542 height 348
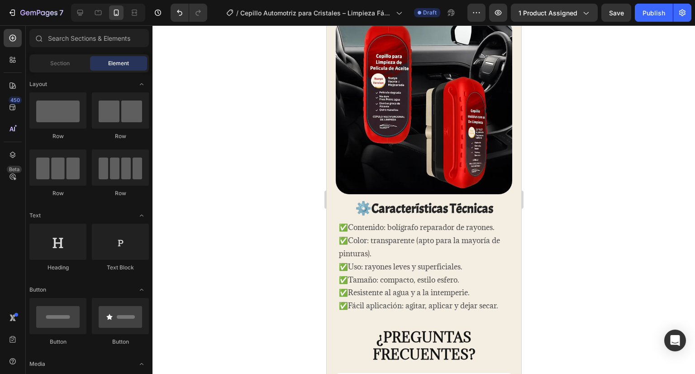
scroll to position [1566, 0]
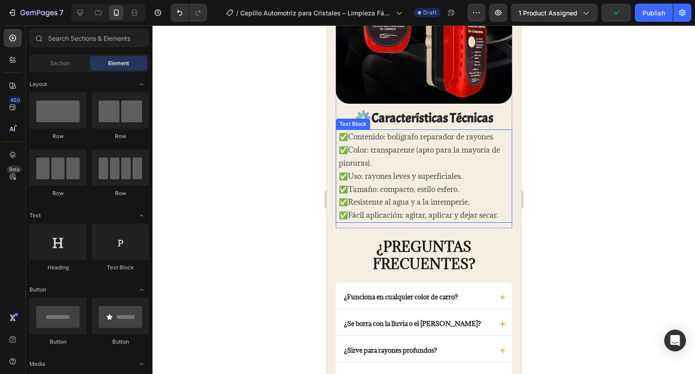
click at [378, 153] on p "✅Color: transparente (apto para la mayoría de pinturas)." at bounding box center [423, 156] width 170 height 26
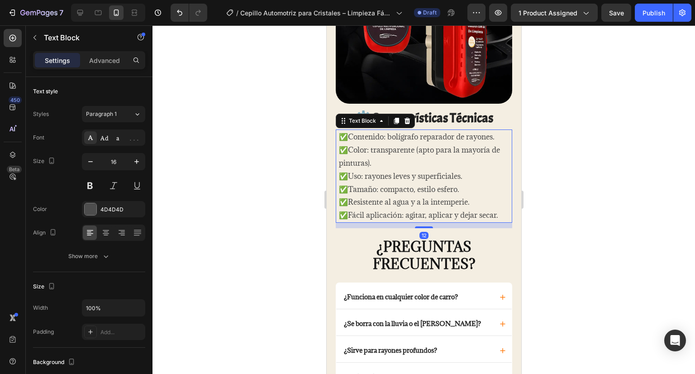
click at [347, 132] on p "✅Contenido: bolígrafo reparador de rayones." at bounding box center [423, 136] width 170 height 13
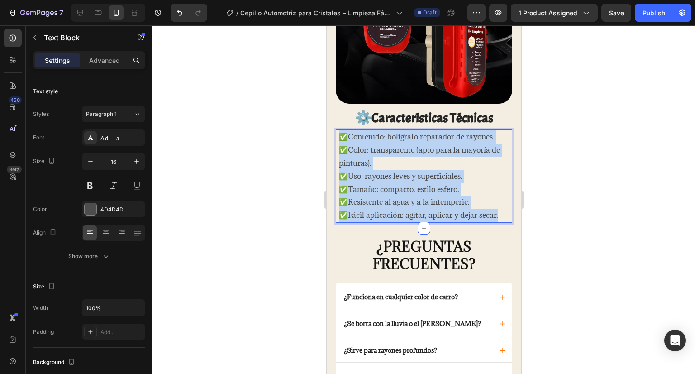
drag, startPoint x: 341, startPoint y: 129, endPoint x: 513, endPoint y: 218, distance: 193.9
click at [513, 218] on div "Image ⚙️Características Técnicas Heading ✅Contenido: bolígrafo reparador de ray…" at bounding box center [423, 77] width 195 height 301
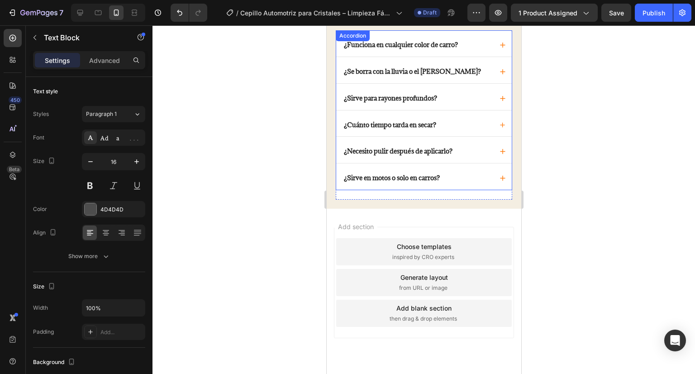
scroll to position [1747, 0]
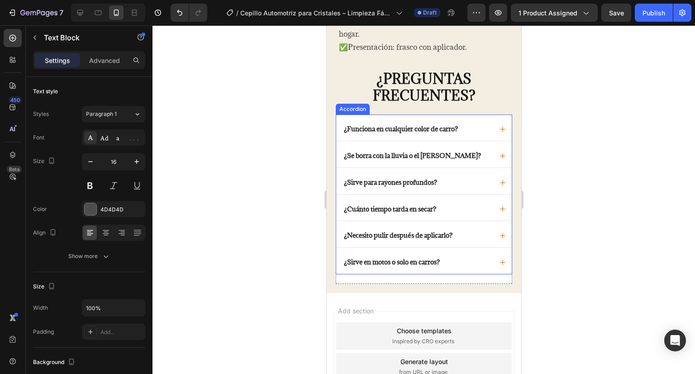
click at [433, 133] on p "¿Funciona en cualquier color de carro?" at bounding box center [400, 129] width 114 height 8
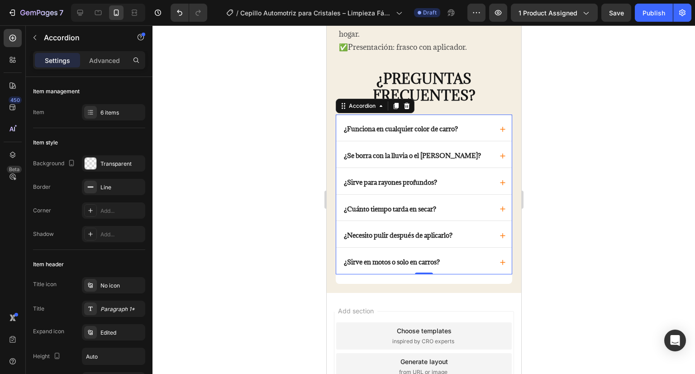
click at [351, 133] on p "¿Funciona en cualquier color de carro?" at bounding box center [400, 129] width 114 height 8
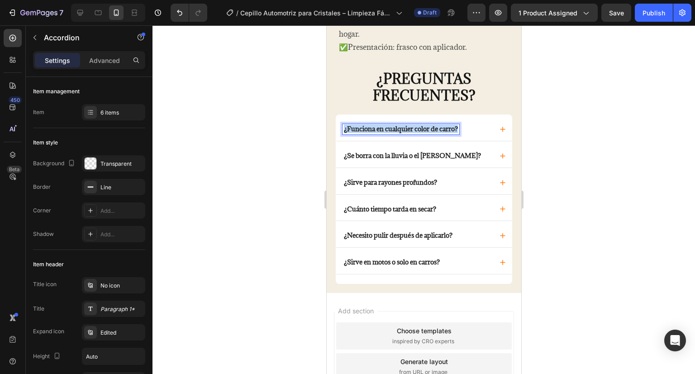
drag, startPoint x: 344, startPoint y: 134, endPoint x: 471, endPoint y: 135, distance: 127.1
click at [471, 134] on div "¿Funciona en cualquier color de carro?" at bounding box center [417, 129] width 150 height 10
click at [500, 132] on icon at bounding box center [502, 129] width 5 height 6
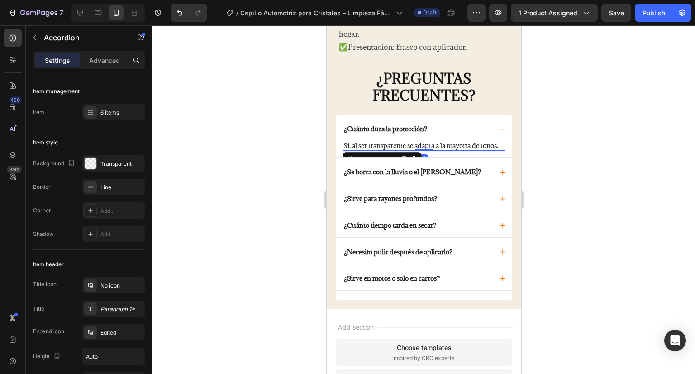
click at [382, 150] on p "Sí, al ser transparente se adapta a la mayoría de tonos." at bounding box center [423, 146] width 161 height 8
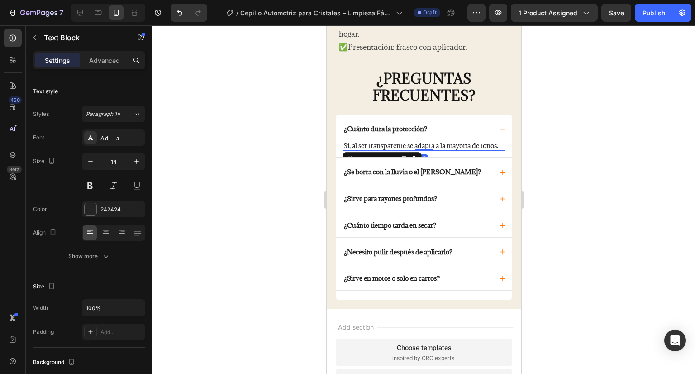
click at [370, 150] on p "Sí, al ser transparente se adapta a la mayoría de tonos." at bounding box center [423, 146] width 161 height 8
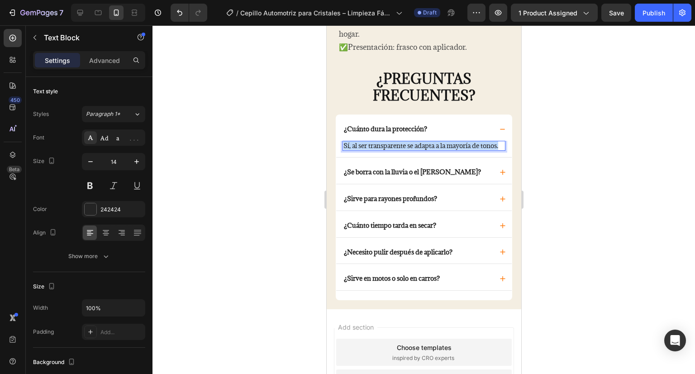
drag, startPoint x: 366, startPoint y: 161, endPoint x: 332, endPoint y: 148, distance: 36.5
click at [332, 148] on div "¿PREGUNTAS FRECUENTES? Text block ¿Cuánto dura la protección? Sí, al ser transp…" at bounding box center [423, 184] width 195 height 249
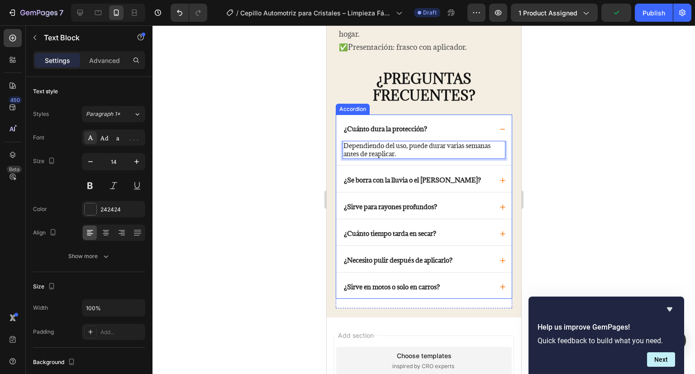
click at [361, 184] on p "¿Se borra con la lluvia o el lavado del carro?" at bounding box center [411, 180] width 137 height 8
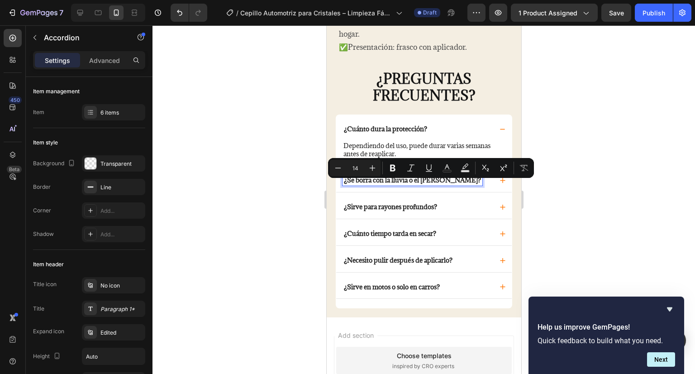
drag, startPoint x: 343, startPoint y: 186, endPoint x: 476, endPoint y: 186, distance: 133.0
click at [476, 186] on div "¿Se borra con la lluvia o el lavado del carro?" at bounding box center [417, 180] width 150 height 10
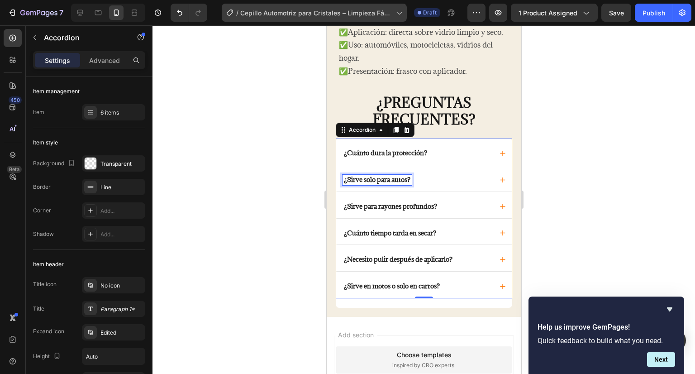
scroll to position [1723, 0]
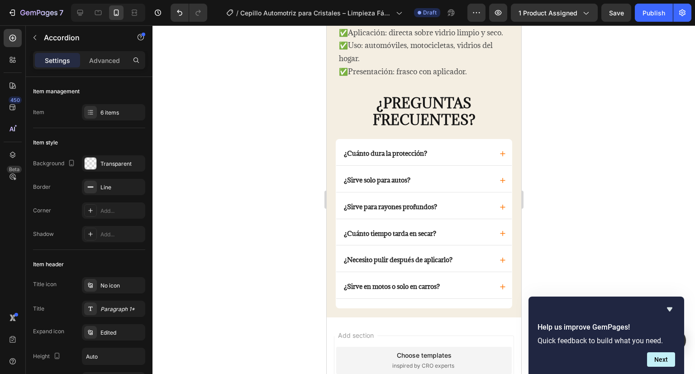
click at [464, 186] on div "¿Sirve solo para autos?" at bounding box center [417, 180] width 150 height 10
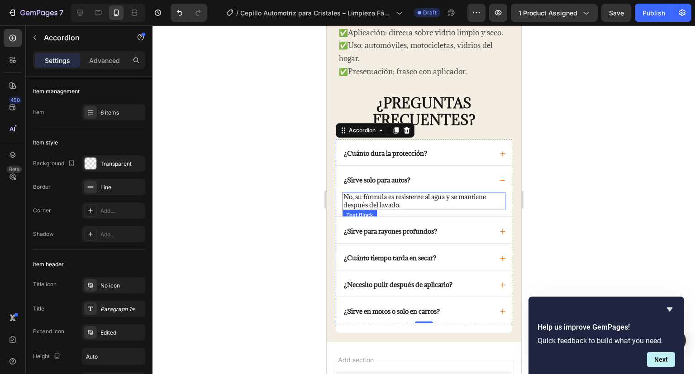
click at [422, 209] on p "No, su fórmula es resistente al agua y se mantiene después del lavado." at bounding box center [423, 201] width 161 height 16
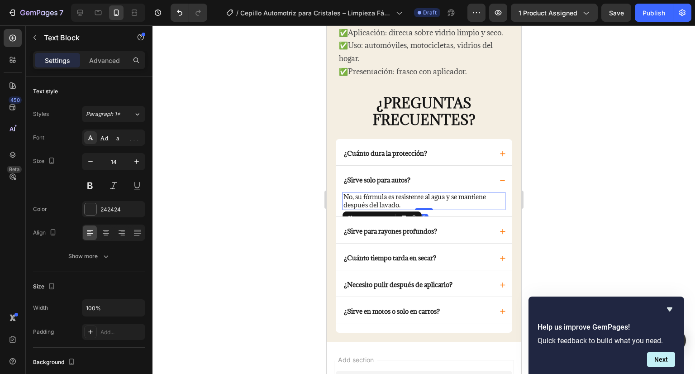
drag, startPoint x: 416, startPoint y: 212, endPoint x: 408, endPoint y: 212, distance: 8.1
click at [415, 209] on p "No, su fórmula es resistente al agua y se mantiene después del lavado." at bounding box center [423, 201] width 161 height 16
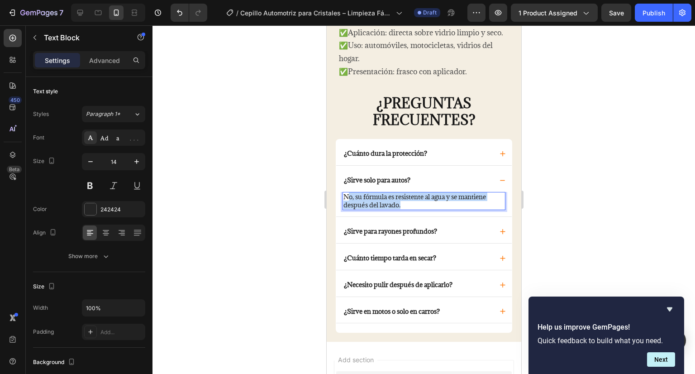
drag, startPoint x: 404, startPoint y: 211, endPoint x: 346, endPoint y: 197, distance: 60.1
click at [346, 197] on div "¿Sirve solo para autos? No, su fórmula es resistente al agua y se mantiene desp…" at bounding box center [424, 191] width 176 height 51
click at [350, 202] on p "NNo, también funciona en motocicletas, espejos y vidrios del hogar." at bounding box center [423, 201] width 161 height 16
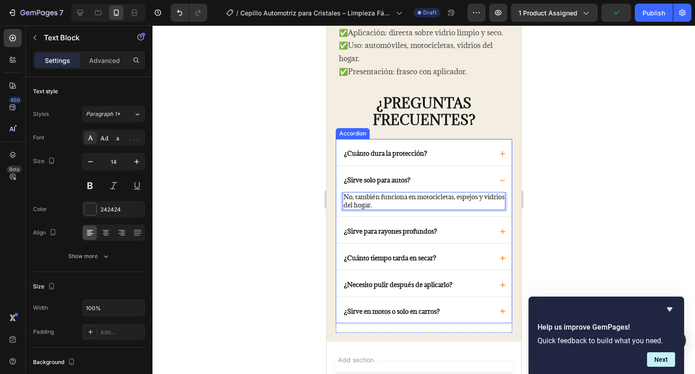
click at [386, 233] on p "¿Sirve para rayones profundos?" at bounding box center [389, 232] width 93 height 8
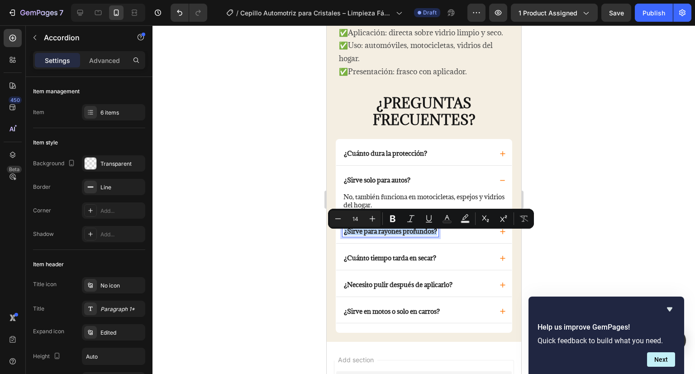
drag, startPoint x: 343, startPoint y: 237, endPoint x: 457, endPoint y: 233, distance: 113.7
click at [457, 233] on div "¿Sirve para rayones profundos?" at bounding box center [417, 231] width 150 height 10
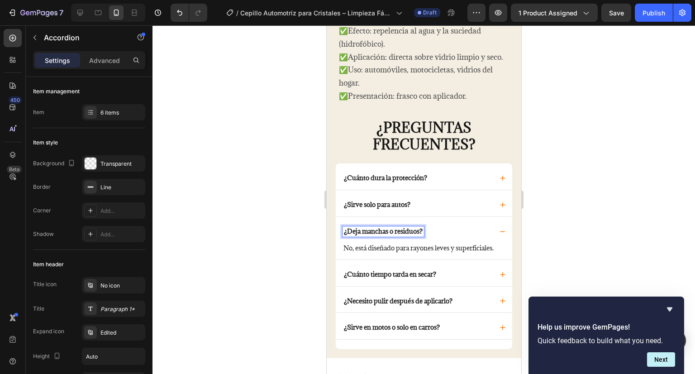
scroll to position [1698, 0]
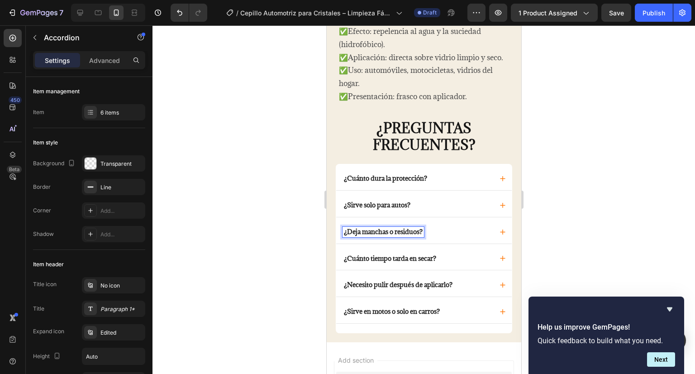
click at [458, 243] on div "¿Deja manchas o residuos?" at bounding box center [424, 230] width 176 height 26
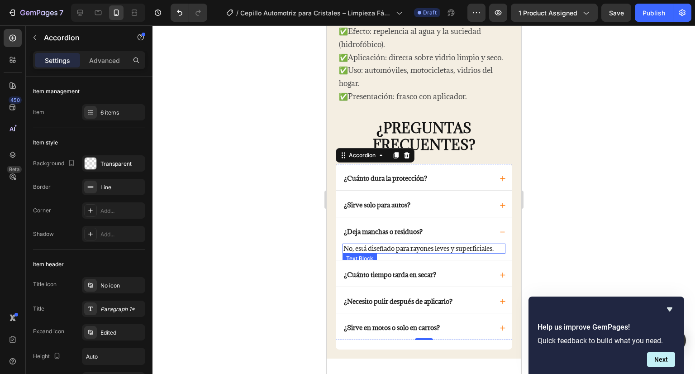
click at [400, 252] on p "No, está diseñado para rayones leves y superficiales." at bounding box center [423, 248] width 161 height 8
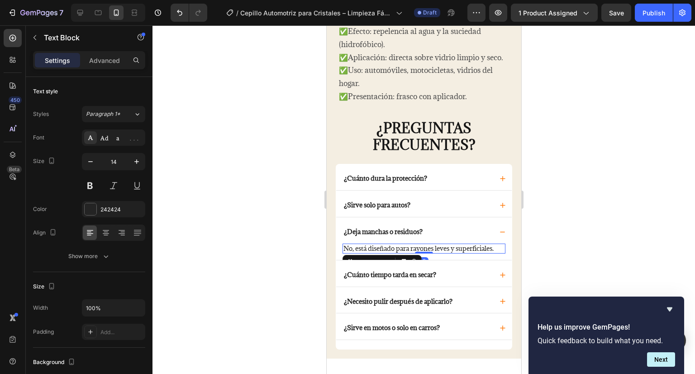
click at [389, 252] on p "No, está diseñado para rayones leves y superficiales." at bounding box center [423, 248] width 161 height 8
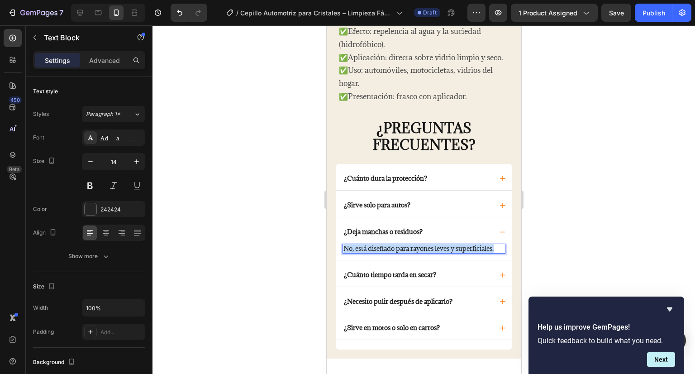
drag, startPoint x: 389, startPoint y: 261, endPoint x: 342, endPoint y: 250, distance: 48.4
click at [342, 250] on div "No, está diseñado para rayones leves y superficiales." at bounding box center [423, 248] width 163 height 10
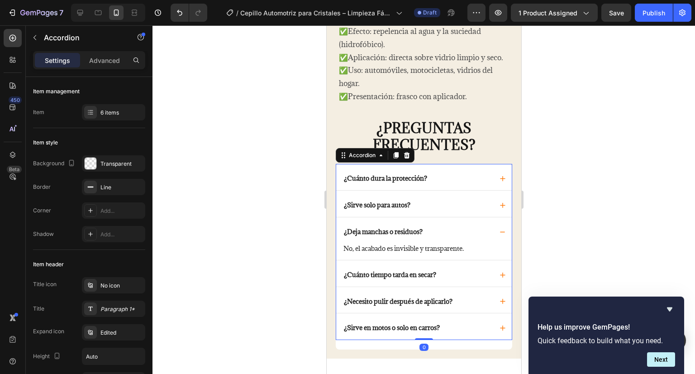
click at [346, 278] on p "¿Cuánto tiempo tarda en secar?" at bounding box center [389, 275] width 92 height 8
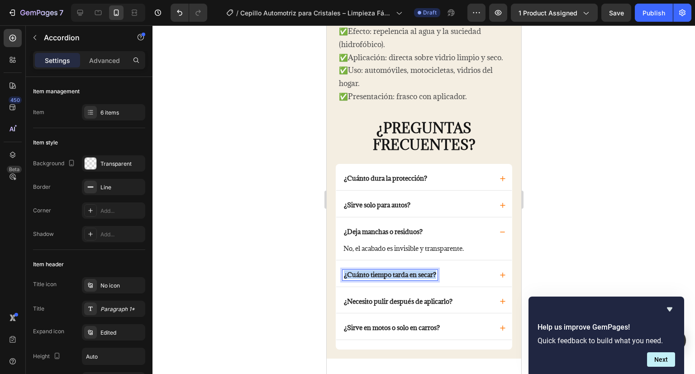
drag, startPoint x: 343, startPoint y: 279, endPoint x: 464, endPoint y: 280, distance: 121.3
click at [464, 280] on div "¿Cuánto tiempo tarda en secar?" at bounding box center [417, 275] width 150 height 10
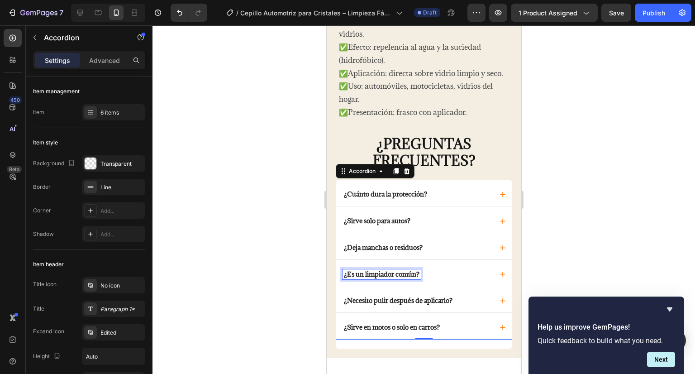
scroll to position [1681, 0]
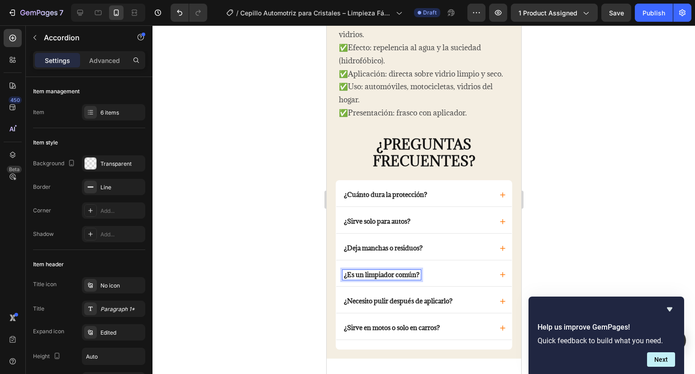
click at [452, 276] on div "¿Es un limpiador común?" at bounding box center [417, 275] width 150 height 10
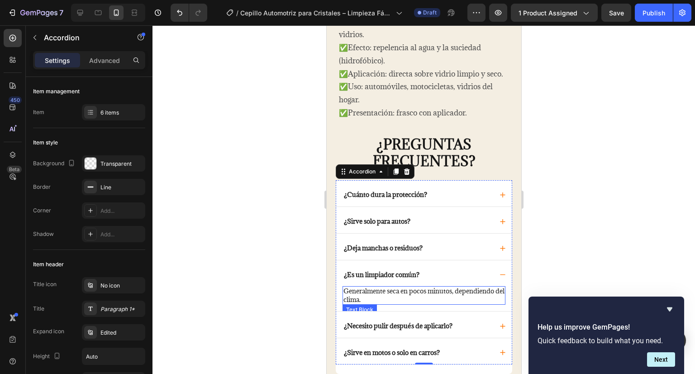
click at [418, 303] on p "Generalmente seca en pocos minutos, dependiendo del clima." at bounding box center [423, 295] width 161 height 16
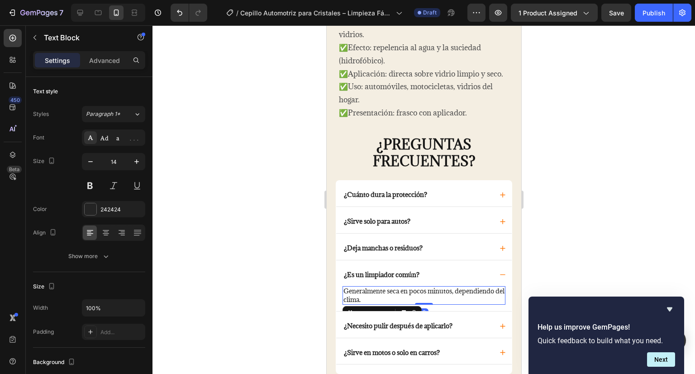
click at [418, 303] on p "Generalmente seca en pocos minutos, dependiendo del clima." at bounding box center [423, 295] width 161 height 16
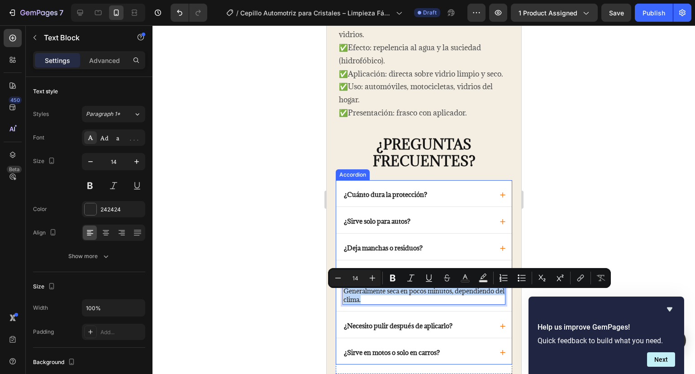
drag, startPoint x: 418, startPoint y: 305, endPoint x: 337, endPoint y: 295, distance: 81.9
click at [337, 295] on div "Generalmente seca en pocos minutos, dependiendo del clima. Text Block 0" at bounding box center [424, 298] width 176 height 24
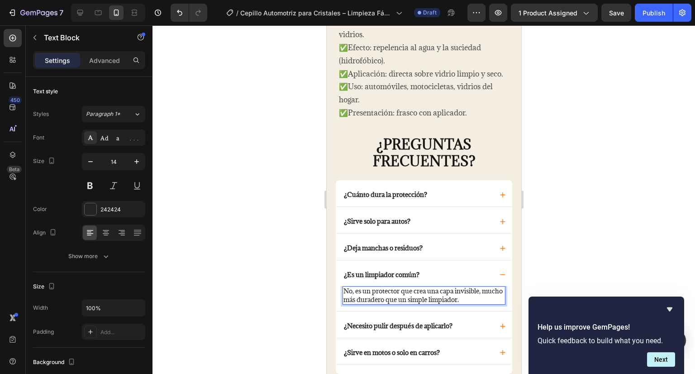
click at [295, 301] on div at bounding box center [423, 199] width 542 height 348
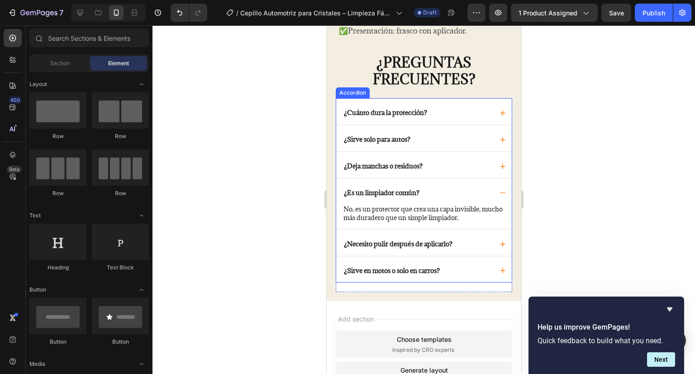
scroll to position [1772, 0]
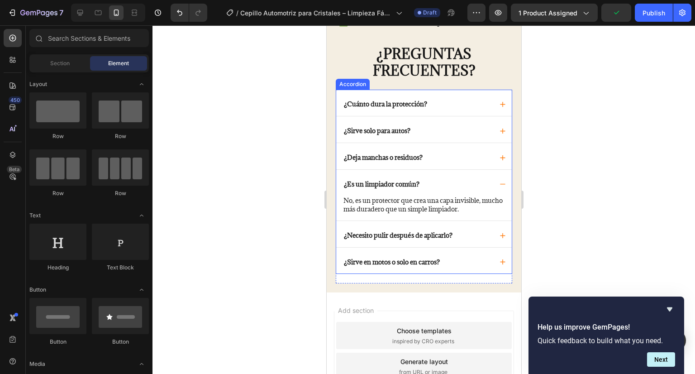
click at [391, 264] on strong "¿Sirve en motos o solo en carros?" at bounding box center [391, 261] width 96 height 9
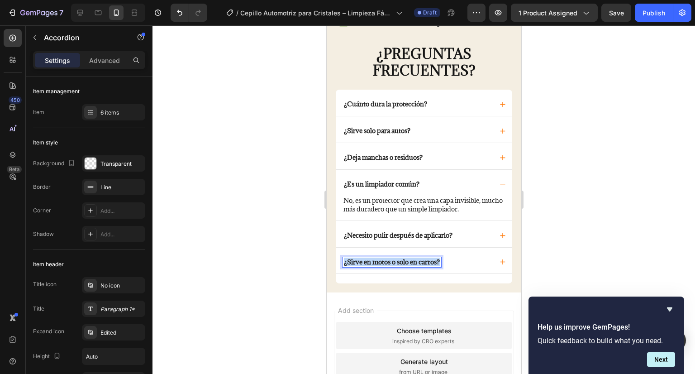
drag, startPoint x: 344, startPoint y: 266, endPoint x: 443, endPoint y: 268, distance: 99.1
click at [441, 267] on div "¿Sirve en motos o solo en carros?" at bounding box center [391, 262] width 99 height 10
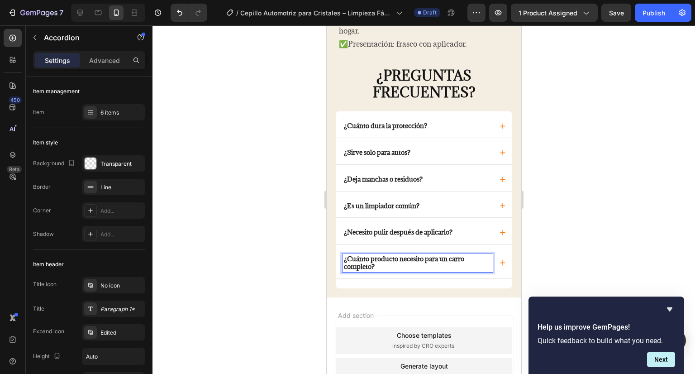
scroll to position [1747, 0]
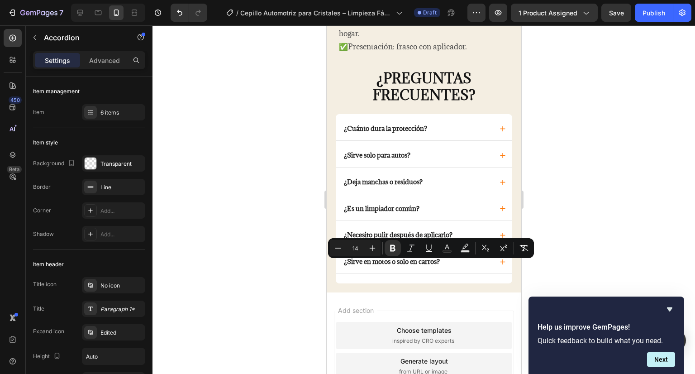
click at [446, 234] on div "¿Necesito pulir después de aplicarlo?" at bounding box center [424, 233] width 176 height 26
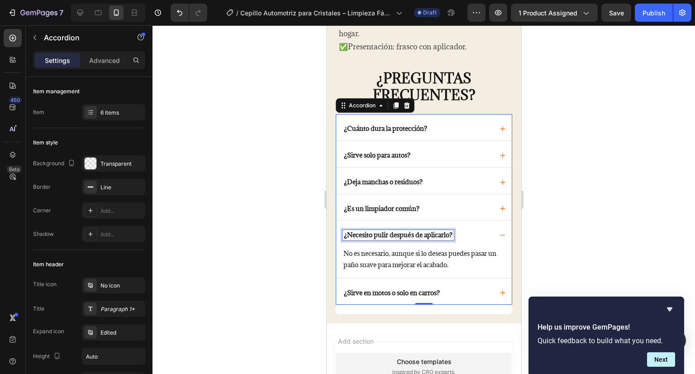
click at [343, 239] on strong "¿Necesito pulir después de aplicarlo?" at bounding box center [397, 234] width 109 height 9
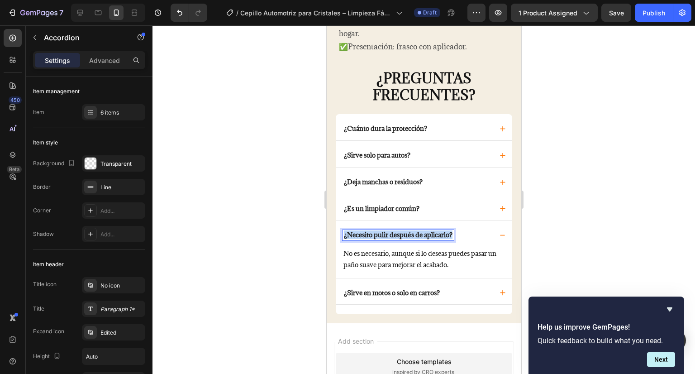
drag, startPoint x: 344, startPoint y: 241, endPoint x: 456, endPoint y: 241, distance: 111.8
click at [456, 240] on div "¿Necesito pulir después de aplicarlo?" at bounding box center [417, 235] width 150 height 10
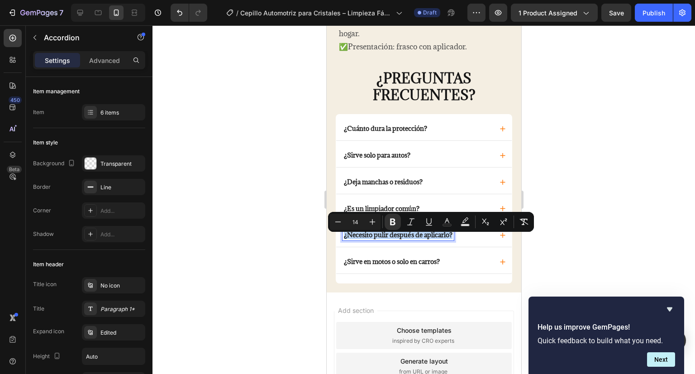
copy strong "¿Necesito pulir después de aplicarlo?"
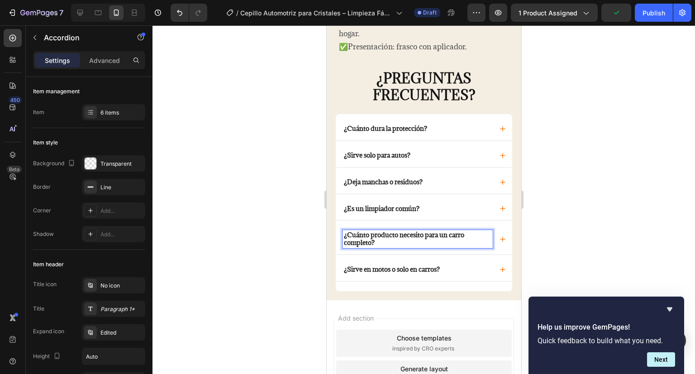
click at [500, 242] on icon at bounding box center [502, 239] width 5 height 6
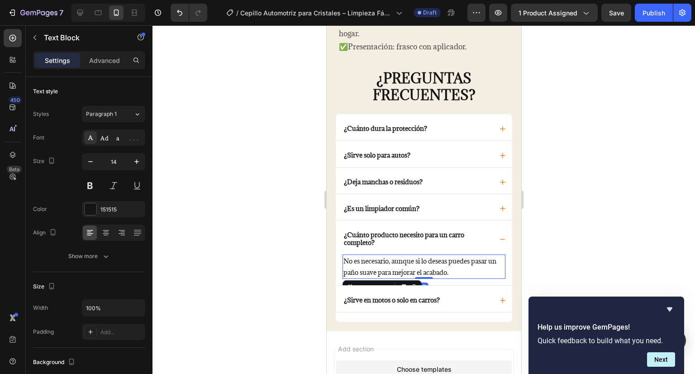
click at [459, 277] on p "No es necesario, aunque si lo deseas puedes pasar un paño suave para mejorar el…" at bounding box center [423, 266] width 161 height 23
click at [466, 277] on p "No es necesario, aunque si lo deseas puedes pasar un paño suave para mejorar el…" at bounding box center [423, 266] width 161 height 23
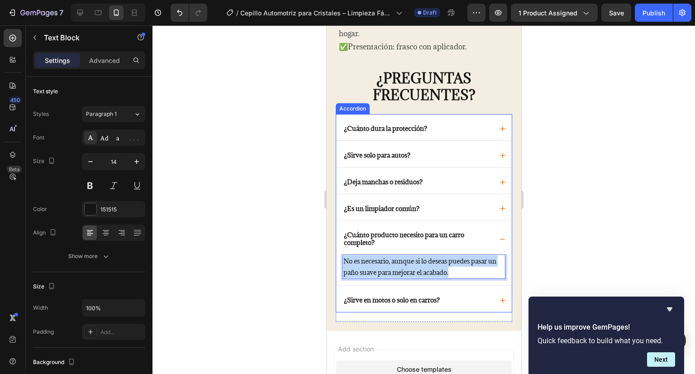
drag, startPoint x: 466, startPoint y: 277, endPoint x: 308, endPoint y: 244, distance: 161.9
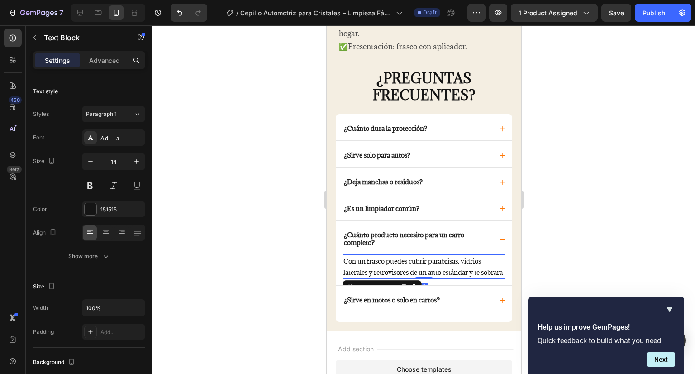
click at [291, 274] on div at bounding box center [423, 199] width 542 height 348
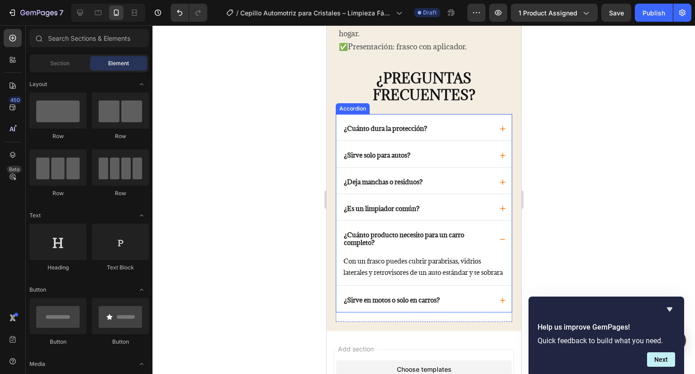
click at [466, 305] on div "¿Sirve en motos o solo en carros?" at bounding box center [417, 300] width 150 height 10
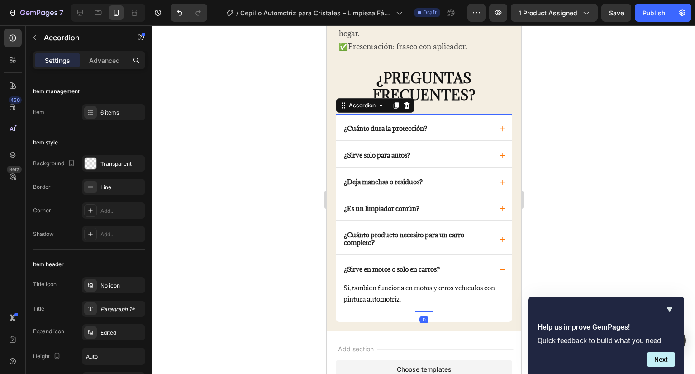
click at [471, 274] on div "¿Sirve en motos o solo en carros?" at bounding box center [417, 269] width 150 height 10
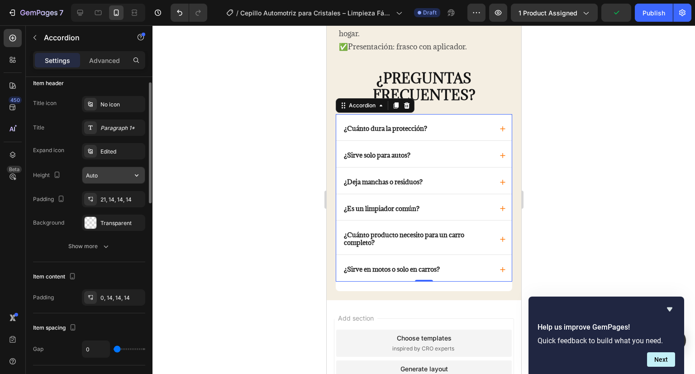
scroll to position [0, 0]
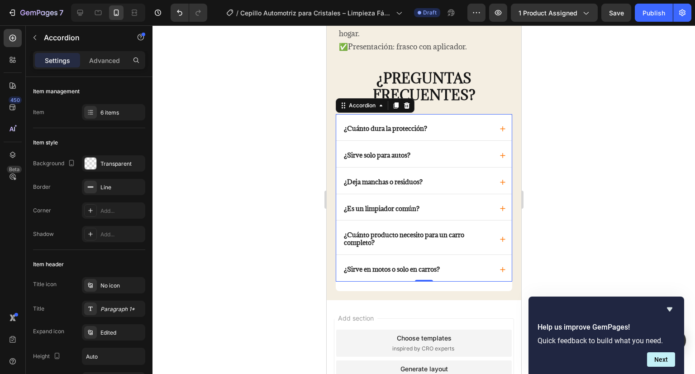
click at [250, 215] on div at bounding box center [423, 199] width 542 height 348
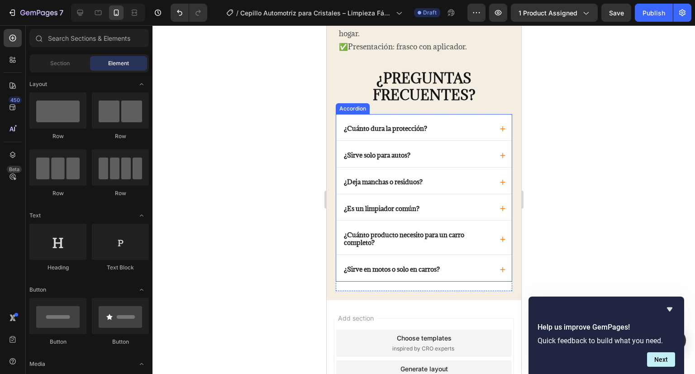
click at [439, 264] on div "¿Sirve en motos o solo en carros?" at bounding box center [424, 268] width 176 height 26
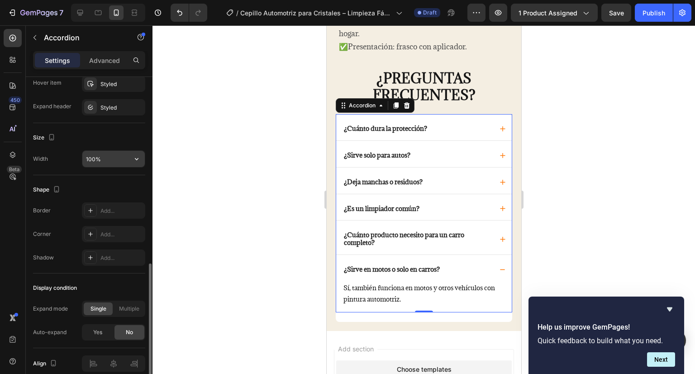
scroll to position [317, 0]
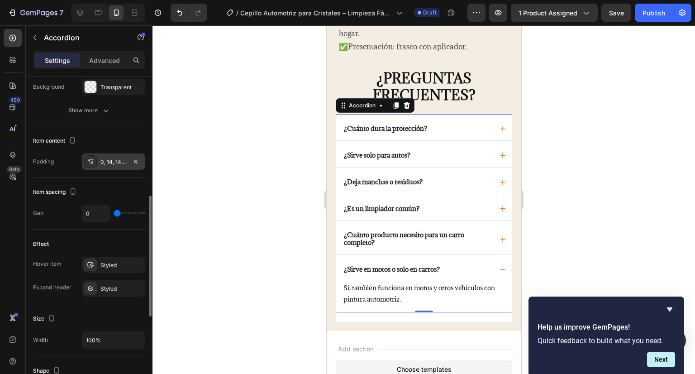
click at [117, 162] on div "0, 14, 14, 14" at bounding box center [113, 162] width 26 height 8
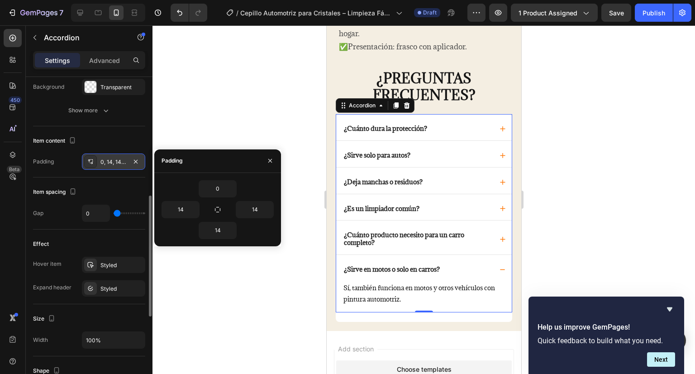
click at [117, 162] on div "0, 14, 14, 14" at bounding box center [113, 162] width 26 height 8
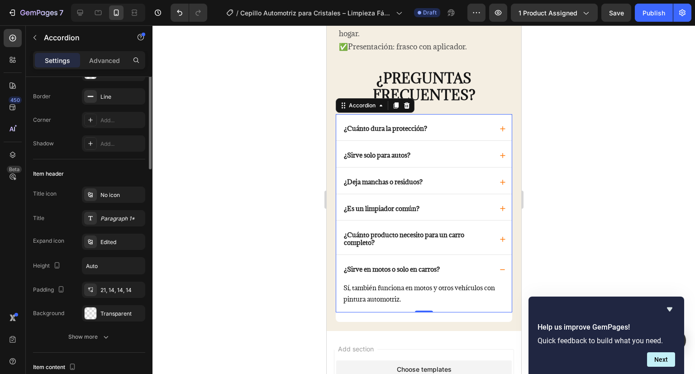
scroll to position [0, 0]
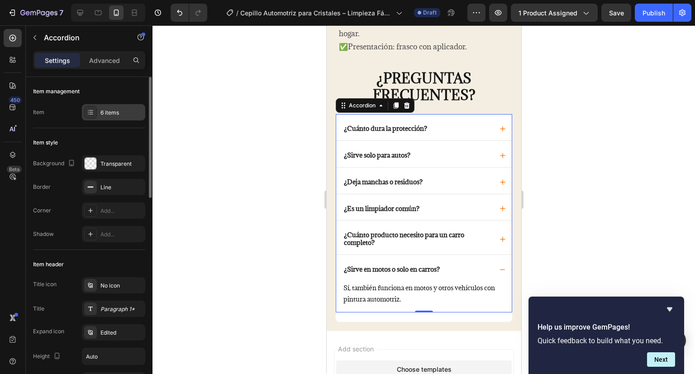
click at [104, 113] on div "6 items" at bounding box center [121, 113] width 43 height 8
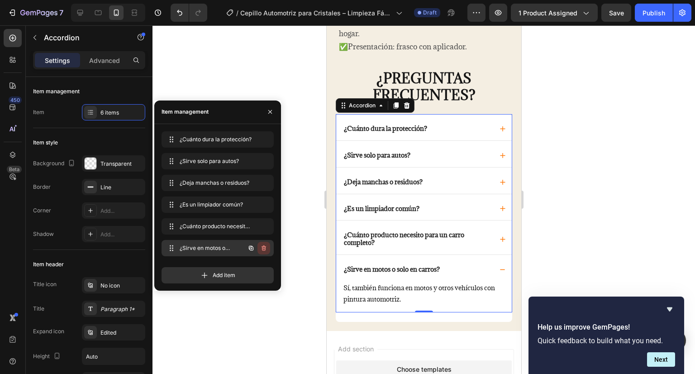
click at [261, 245] on icon "button" at bounding box center [263, 247] width 7 height 7
click at [260, 247] on div "Delete" at bounding box center [257, 248] width 17 height 8
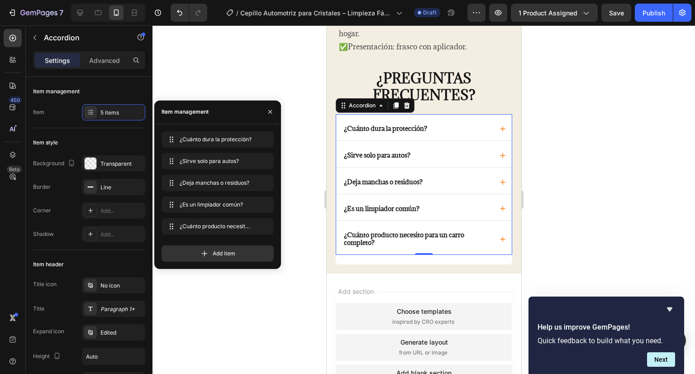
click at [275, 73] on div at bounding box center [423, 199] width 542 height 348
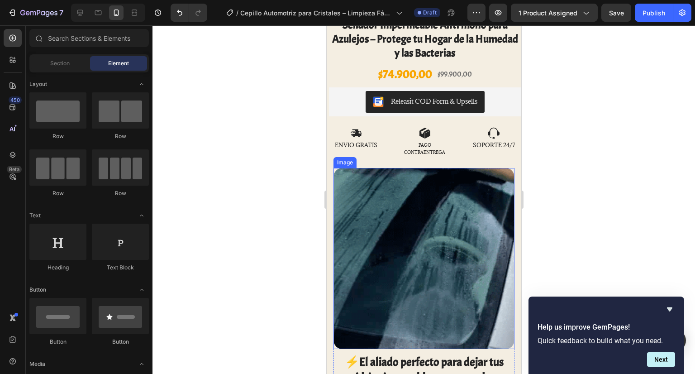
scroll to position [229, 0]
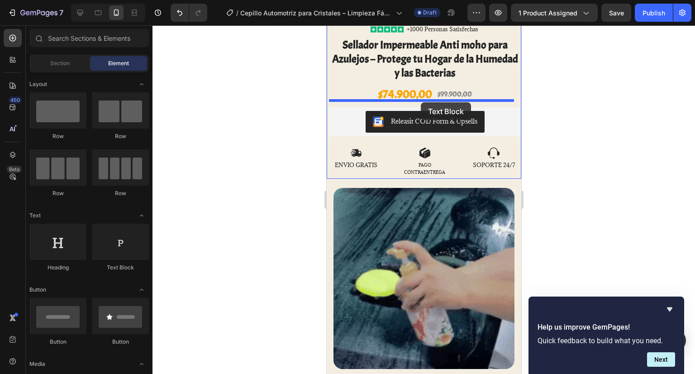
drag, startPoint x: 443, startPoint y: 266, endPoint x: 420, endPoint y: 102, distance: 165.7
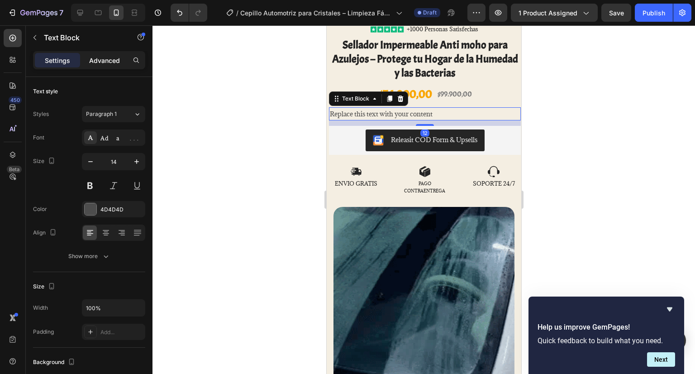
drag, startPoint x: 117, startPoint y: 58, endPoint x: 121, endPoint y: 67, distance: 10.1
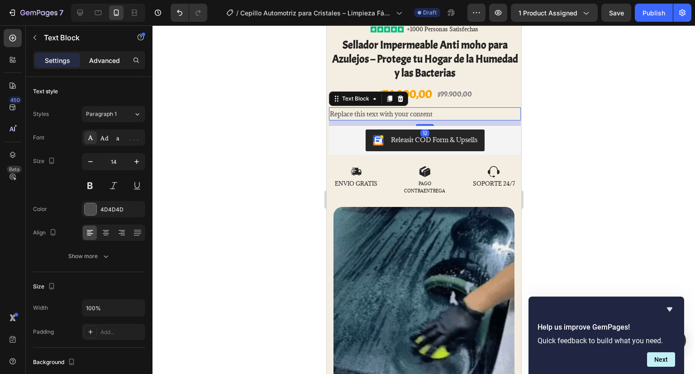
click at [117, 59] on p "Advanced" at bounding box center [104, 61] width 31 height 10
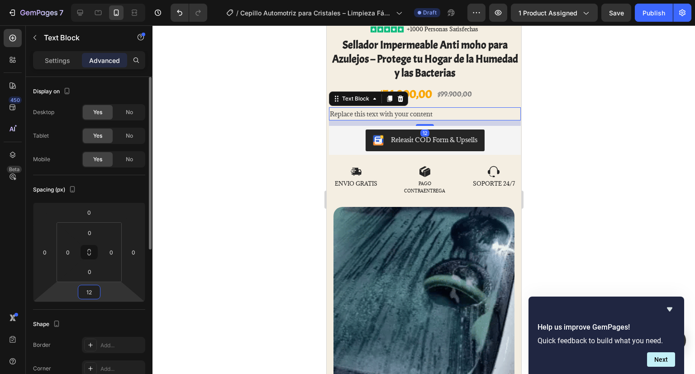
click at [94, 292] on input "12" at bounding box center [89, 292] width 18 height 14
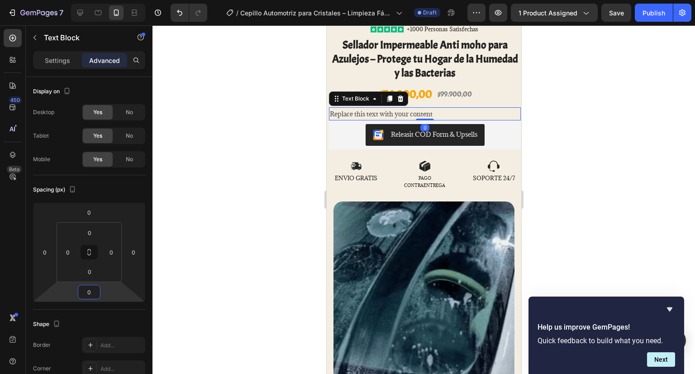
type input "0"
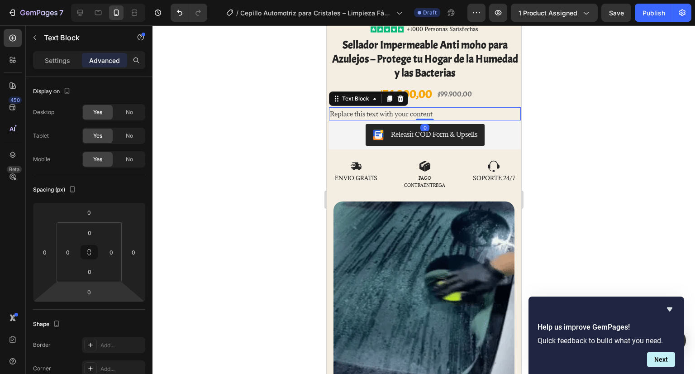
click at [194, 235] on div at bounding box center [423, 199] width 542 height 348
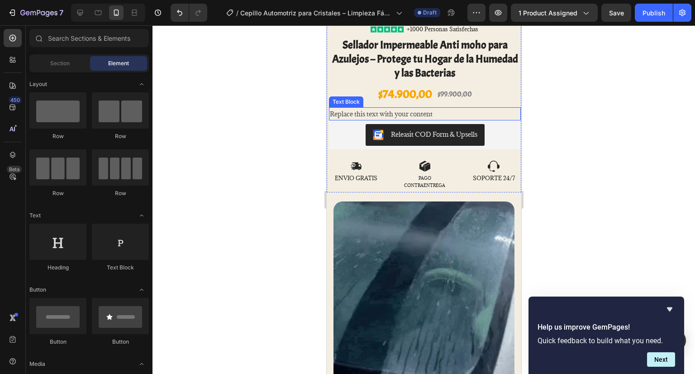
click at [427, 107] on div "Replace this text with your content" at bounding box center [424, 113] width 192 height 13
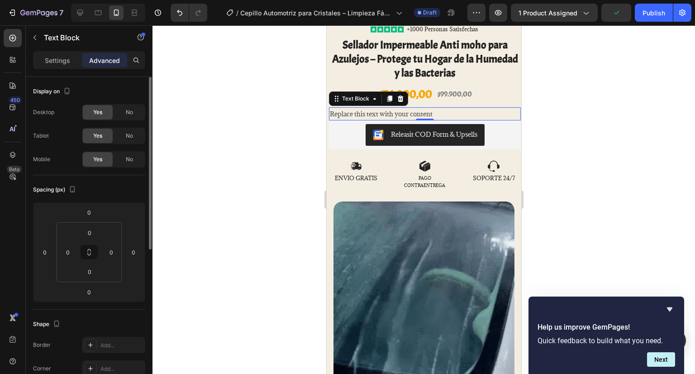
scroll to position [280, 0]
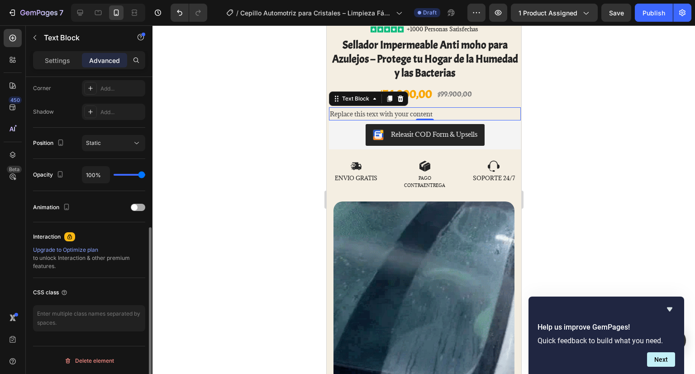
click at [137, 205] on span at bounding box center [134, 207] width 6 height 6
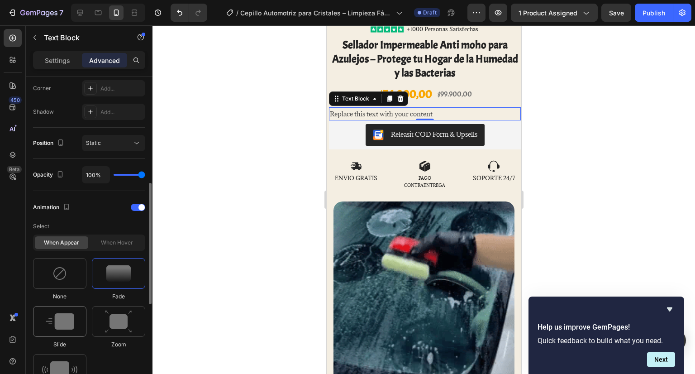
click at [62, 313] on img at bounding box center [60, 321] width 29 height 16
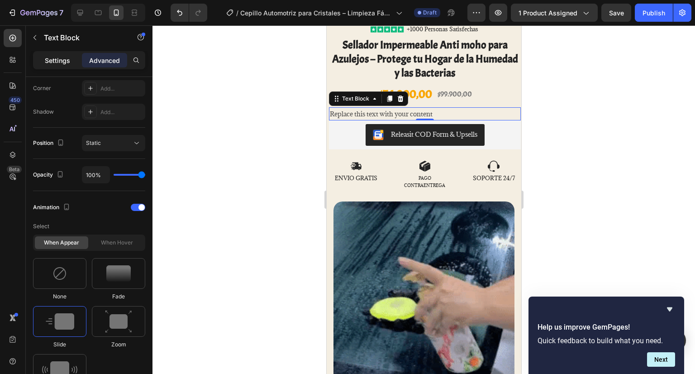
click at [66, 63] on p "Settings" at bounding box center [57, 61] width 25 height 10
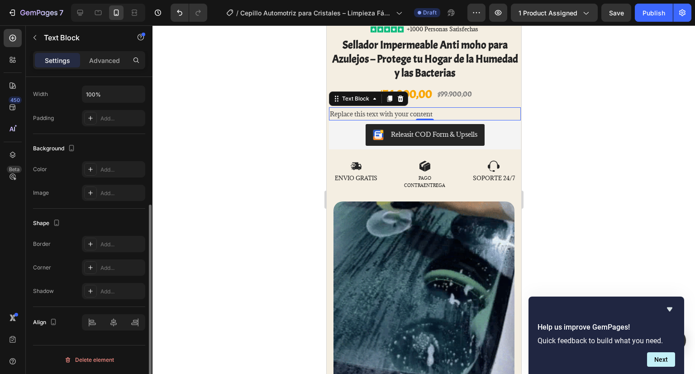
scroll to position [213, 0]
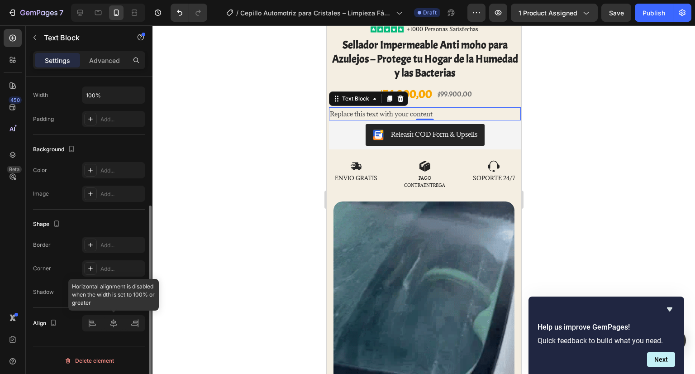
click at [116, 319] on div at bounding box center [113, 323] width 63 height 16
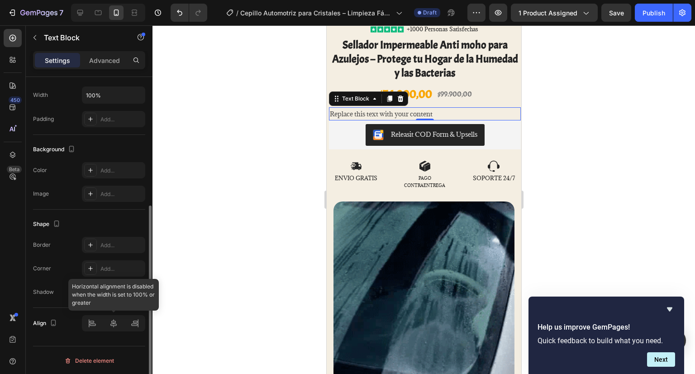
click at [111, 328] on div at bounding box center [113, 323] width 63 height 16
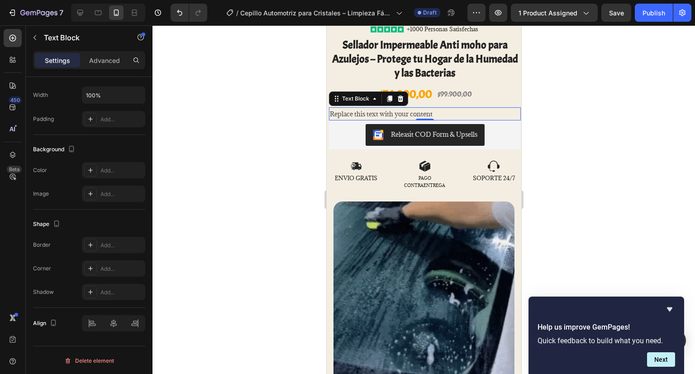
click at [212, 257] on div at bounding box center [423, 199] width 542 height 348
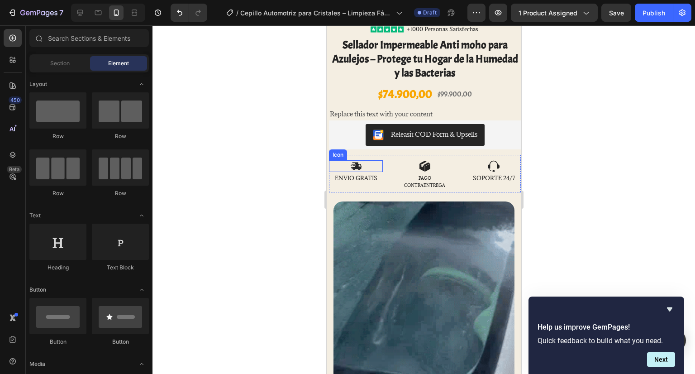
click at [266, 181] on div at bounding box center [423, 199] width 542 height 348
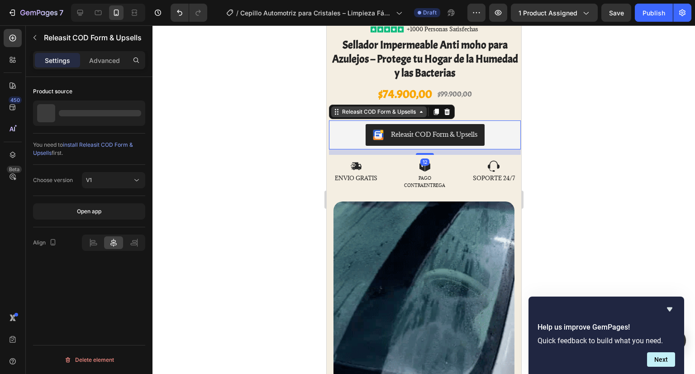
click at [355, 108] on div "Releasit COD Form & Upsells" at bounding box center [378, 112] width 77 height 8
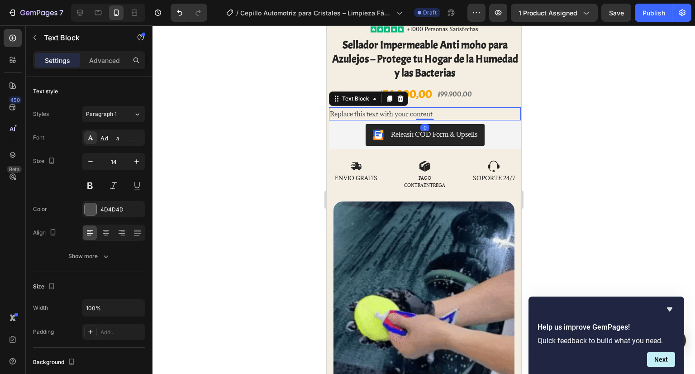
click at [465, 107] on div "Replace this text with your content" at bounding box center [424, 113] width 192 height 13
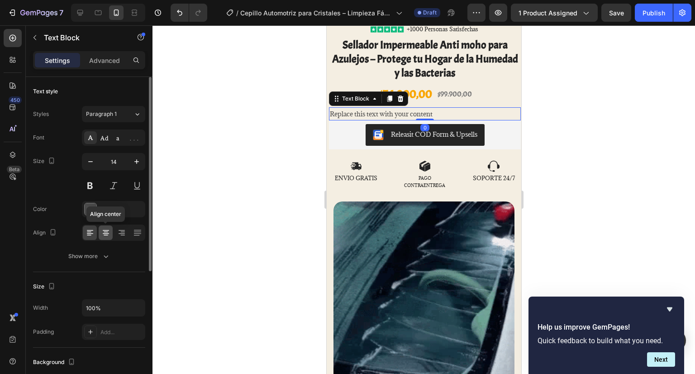
click at [109, 236] on icon at bounding box center [105, 232] width 9 height 9
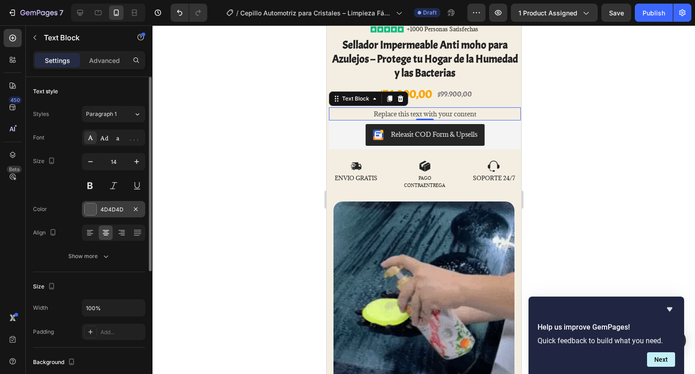
click at [92, 201] on div "4D4D4D" at bounding box center [113, 209] width 63 height 16
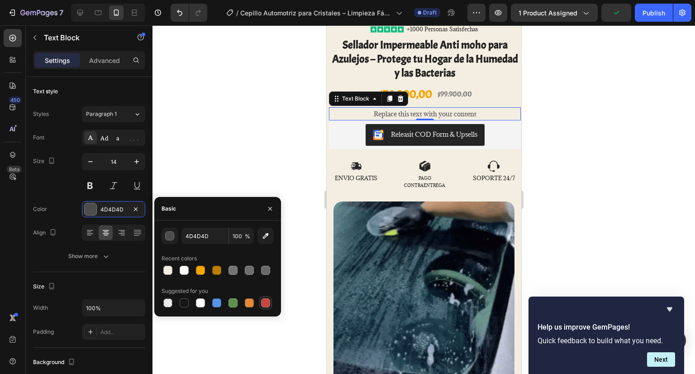
click at [262, 302] on div at bounding box center [265, 302] width 9 height 9
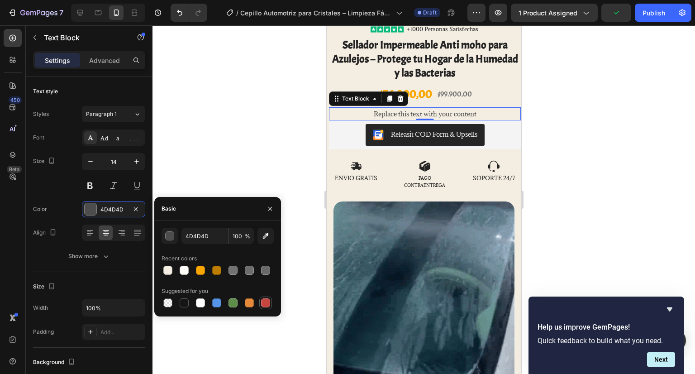
type input "C5453F"
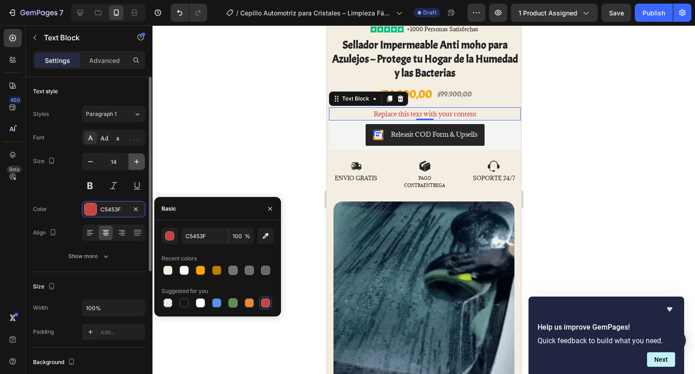
click at [132, 159] on icon "button" at bounding box center [136, 161] width 9 height 9
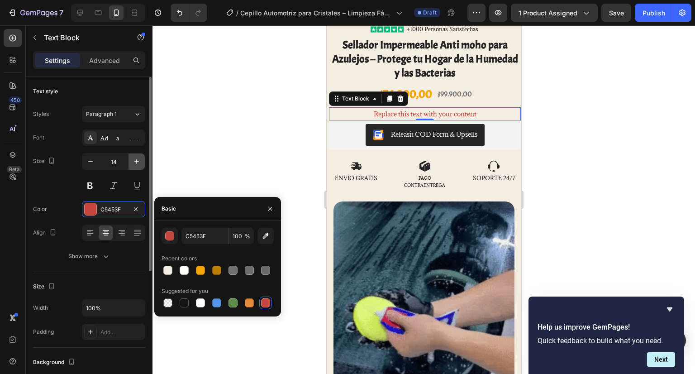
click at [132, 159] on icon "button" at bounding box center [136, 161] width 9 height 9
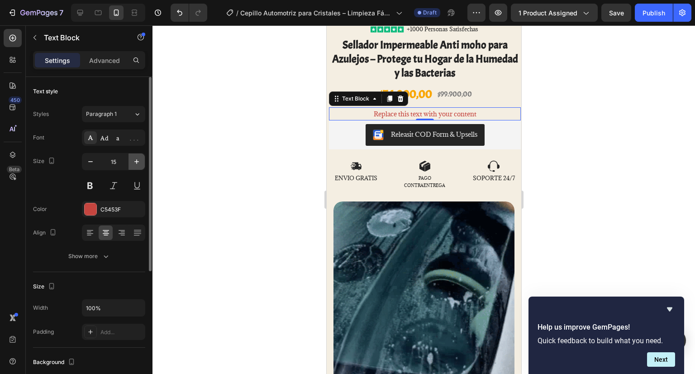
click at [132, 159] on icon "button" at bounding box center [136, 161] width 9 height 9
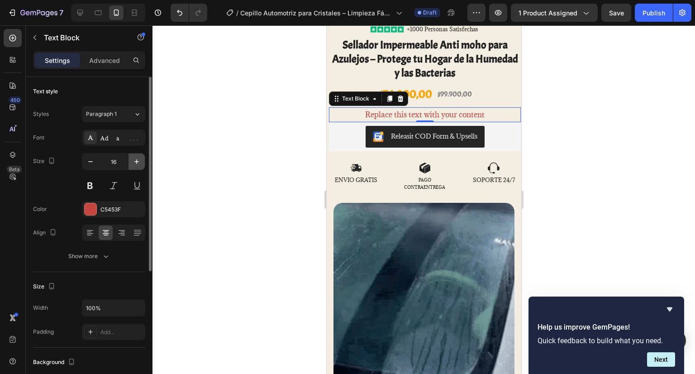
click at [132, 159] on icon "button" at bounding box center [136, 161] width 9 height 9
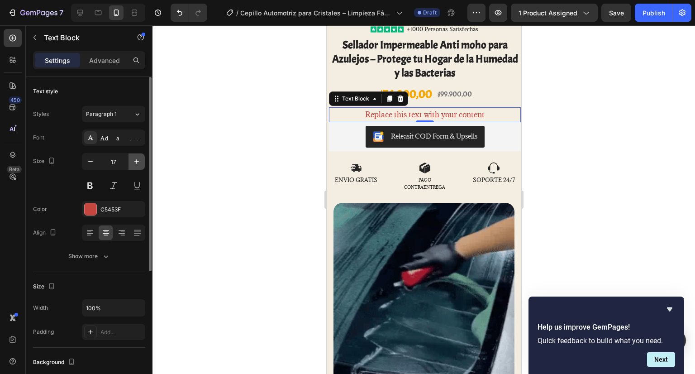
click at [132, 159] on icon "button" at bounding box center [136, 161] width 9 height 9
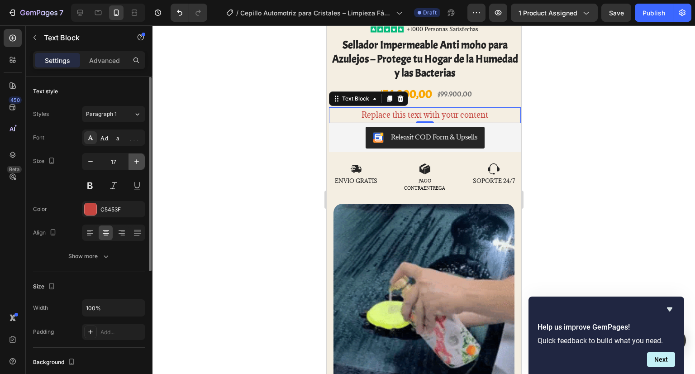
type input "18"
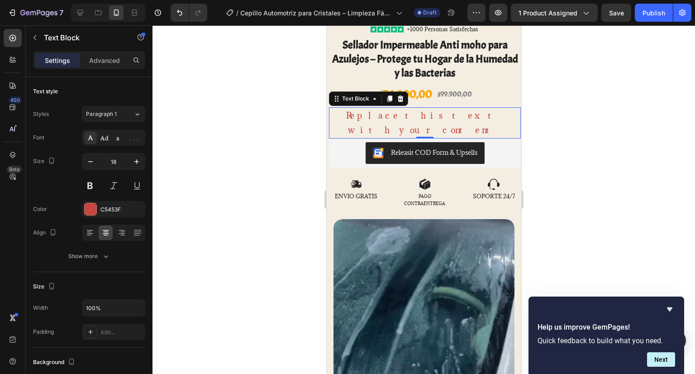
click at [412, 113] on div "Replace this text with your content" at bounding box center [424, 122] width 192 height 31
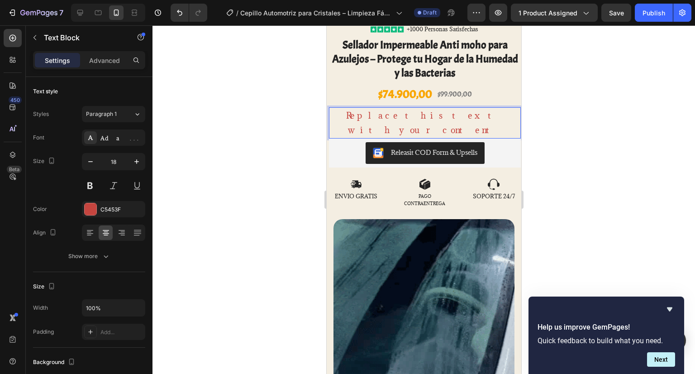
click at [449, 108] on p "Replace this text with your content" at bounding box center [424, 122] width 190 height 29
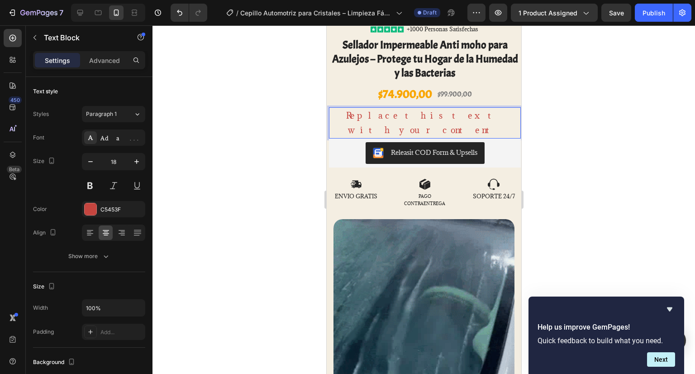
click at [493, 109] on p "Replace this text with your content" at bounding box center [424, 122] width 190 height 29
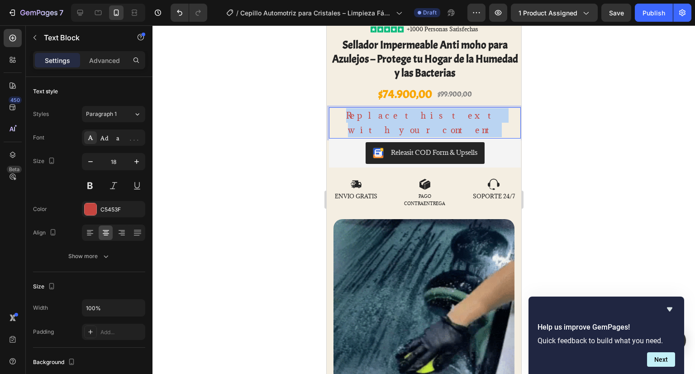
drag, startPoint x: 359, startPoint y: 109, endPoint x: 305, endPoint y: 108, distance: 54.3
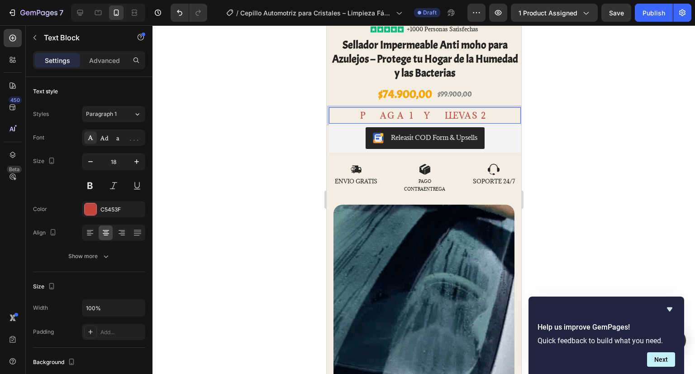
click at [244, 130] on div at bounding box center [423, 199] width 542 height 348
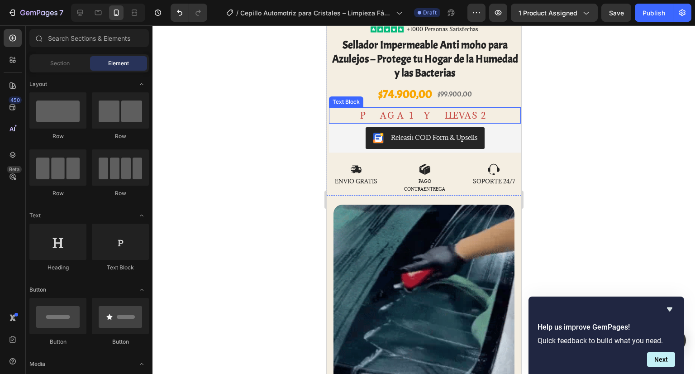
click at [414, 108] on p "PAGA 1 Y LLEVAS 2" at bounding box center [424, 115] width 190 height 14
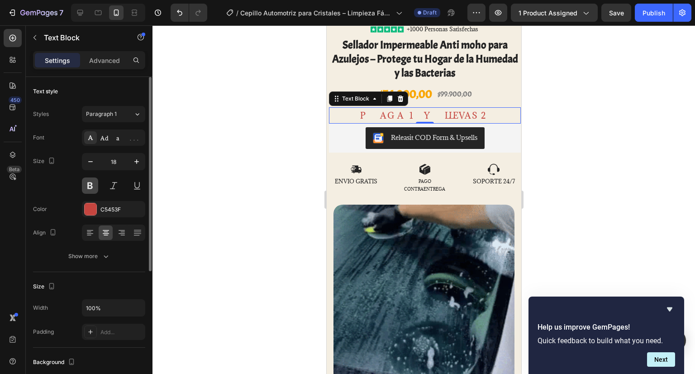
click at [93, 187] on button at bounding box center [90, 185] width 16 height 16
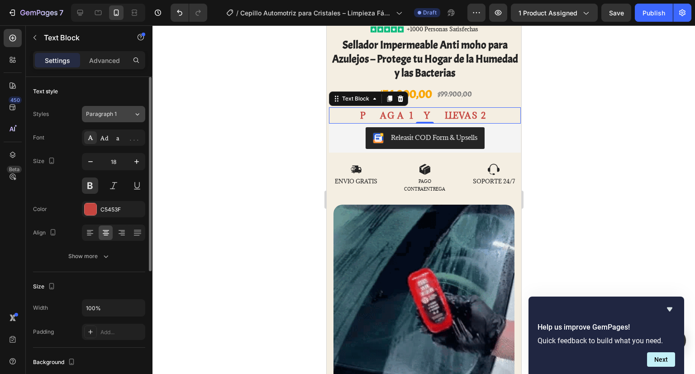
click at [133, 116] on icon at bounding box center [137, 113] width 8 height 9
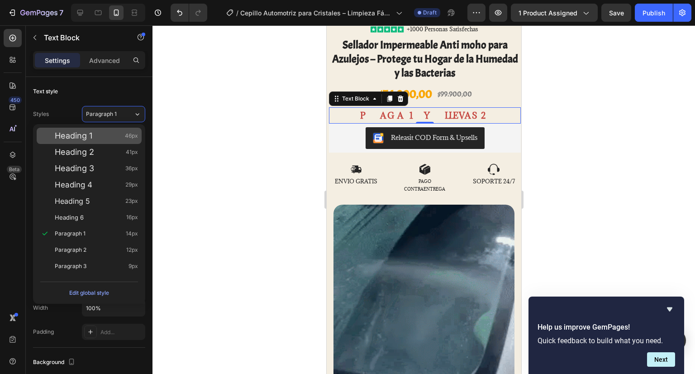
click at [102, 133] on div "Heading 1 46px" at bounding box center [96, 135] width 83 height 9
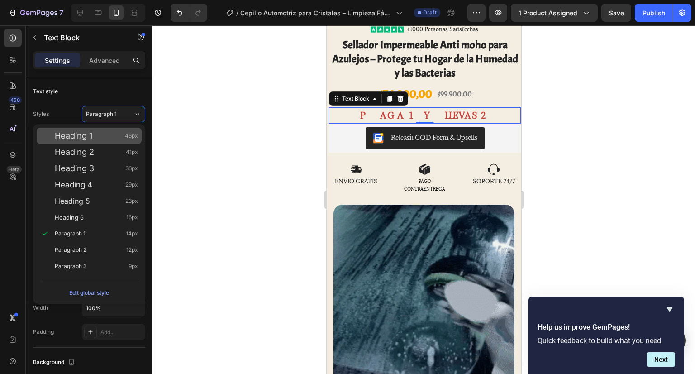
type input "46"
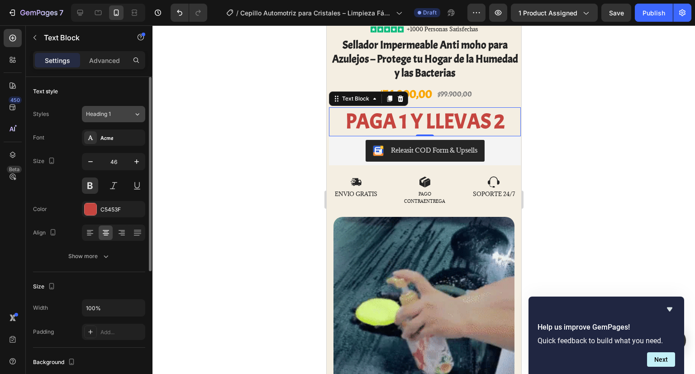
click at [123, 113] on div "Heading 1" at bounding box center [110, 114] width 48 height 8
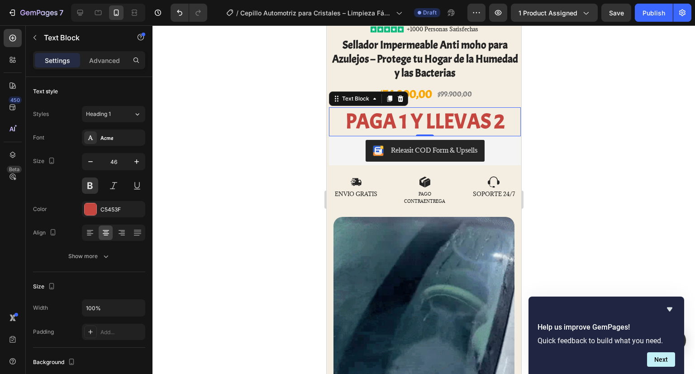
click at [200, 162] on div at bounding box center [423, 199] width 542 height 348
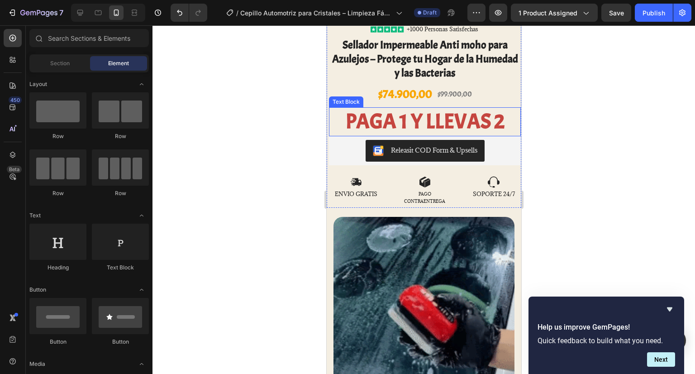
click at [386, 115] on p "PAGA 1 Y LLEVAS 2" at bounding box center [424, 121] width 190 height 27
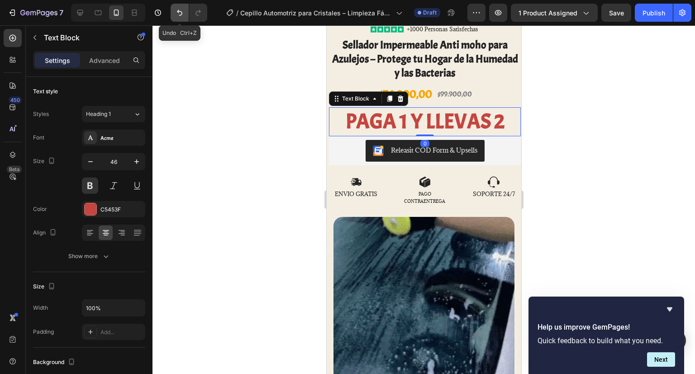
click at [181, 14] on icon "Undo/Redo" at bounding box center [179, 12] width 9 height 9
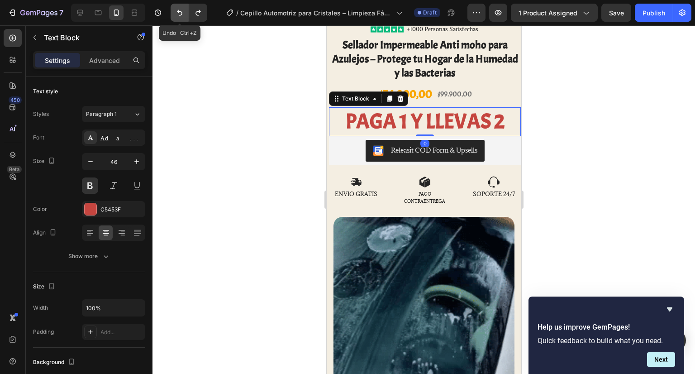
type input "18"
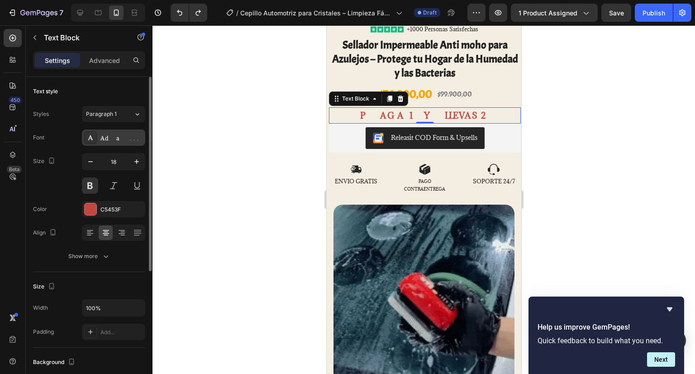
click at [121, 134] on div "Adamina" at bounding box center [121, 138] width 43 height 8
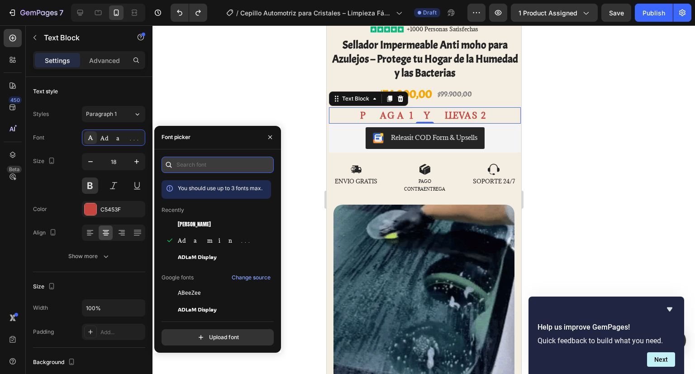
click at [177, 159] on input "text" at bounding box center [218, 165] width 112 height 16
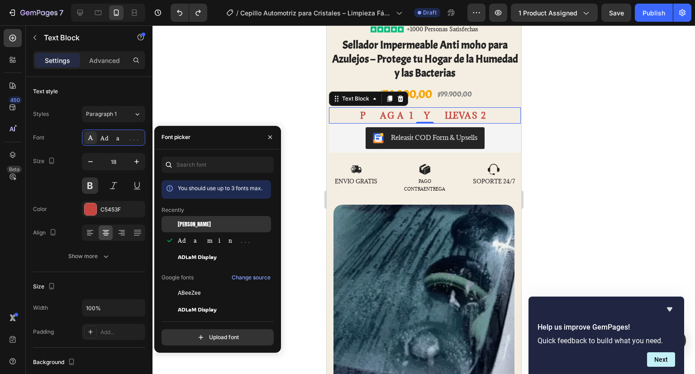
click at [198, 218] on div "Anton" at bounding box center [216, 224] width 109 height 16
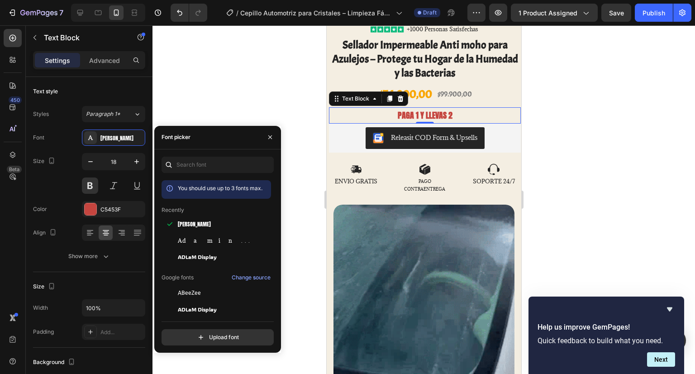
click at [228, 94] on div at bounding box center [423, 199] width 542 height 348
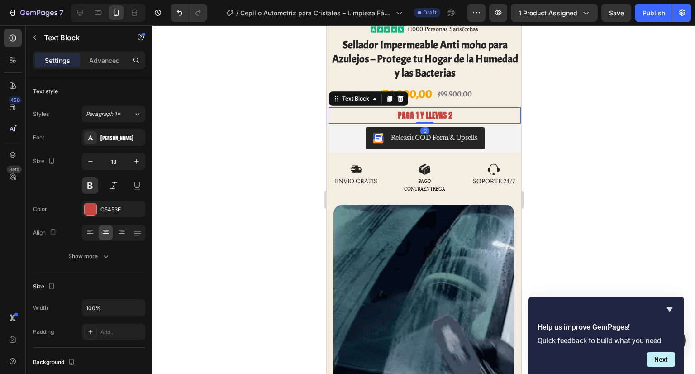
click at [416, 109] on p "PAGA 1 Y LLEVAS 2" at bounding box center [424, 115] width 190 height 14
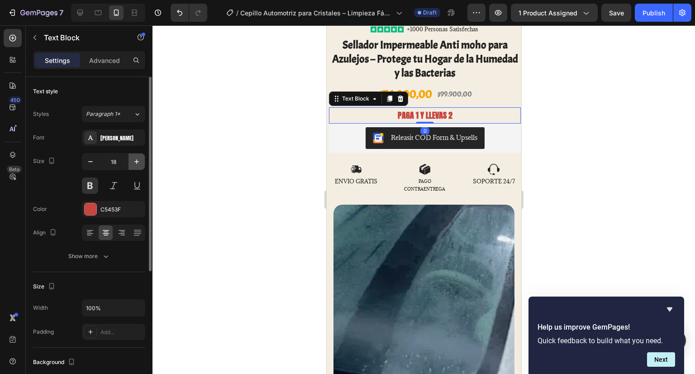
click at [138, 165] on icon "button" at bounding box center [136, 161] width 9 height 9
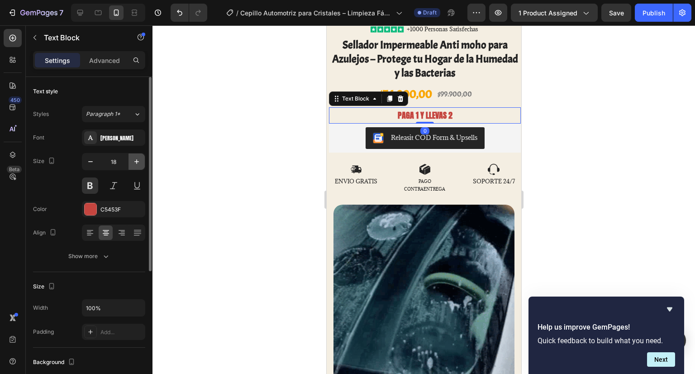
click at [138, 165] on icon "button" at bounding box center [136, 161] width 9 height 9
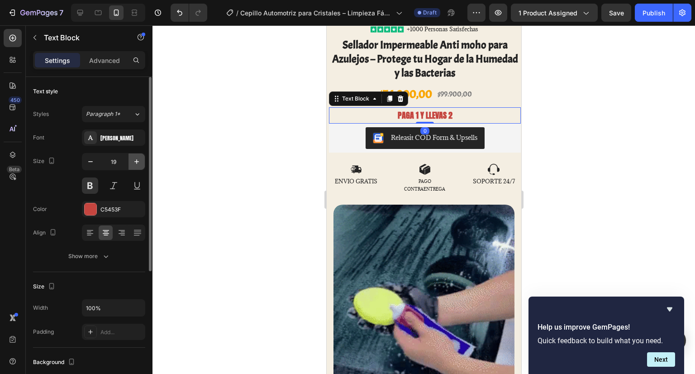
click at [138, 165] on icon "button" at bounding box center [136, 161] width 9 height 9
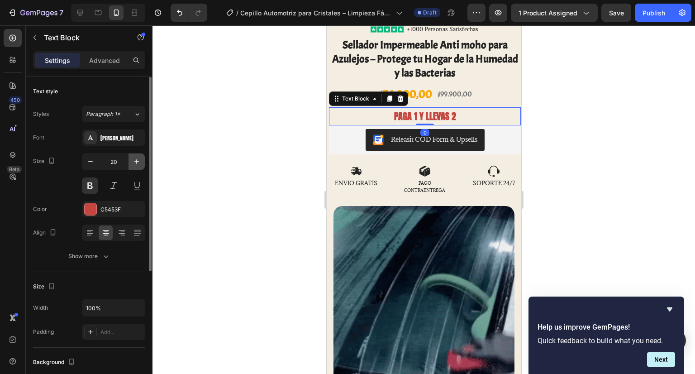
click at [138, 165] on icon "button" at bounding box center [136, 161] width 9 height 9
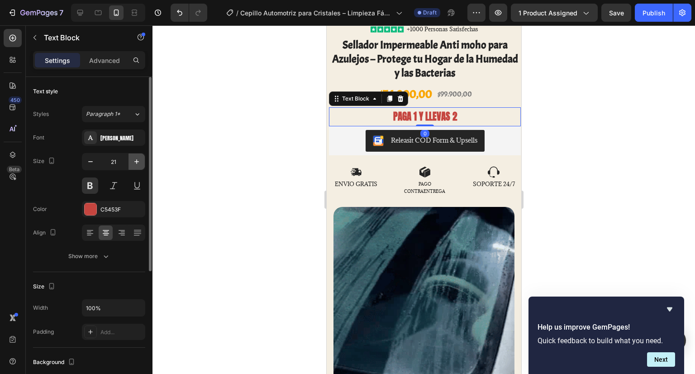
click at [138, 165] on icon "button" at bounding box center [136, 161] width 9 height 9
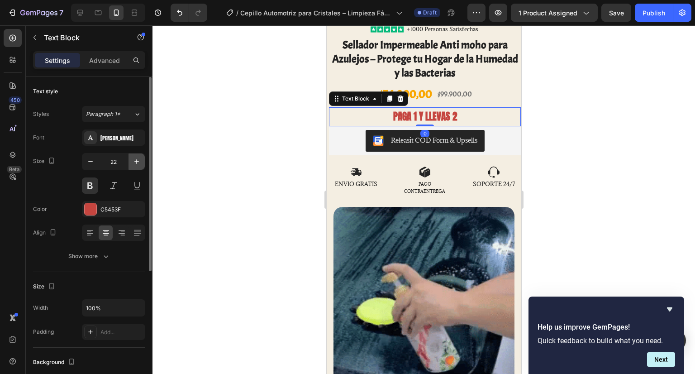
click at [138, 165] on icon "button" at bounding box center [136, 161] width 9 height 9
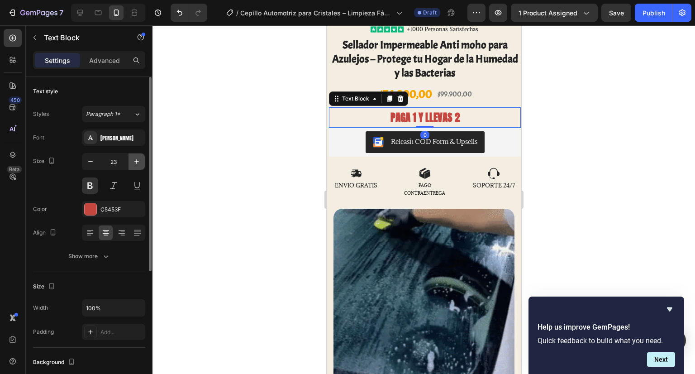
click at [138, 165] on icon "button" at bounding box center [136, 161] width 9 height 9
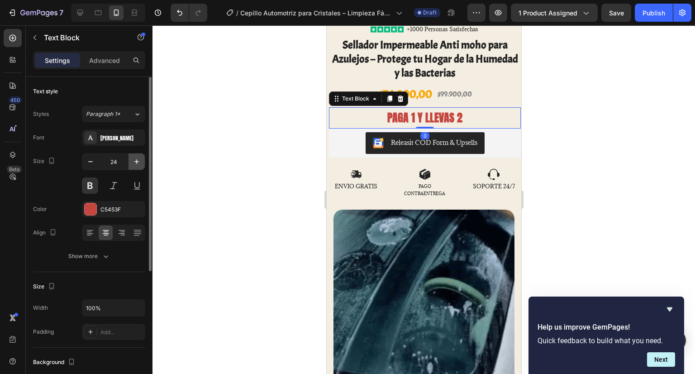
click at [138, 165] on icon "button" at bounding box center [136, 161] width 9 height 9
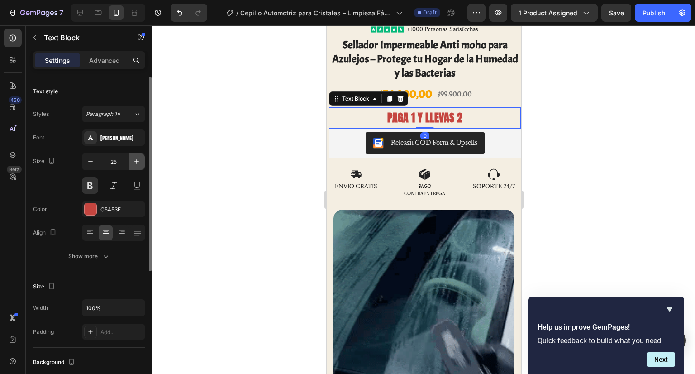
click at [138, 165] on icon "button" at bounding box center [136, 161] width 9 height 9
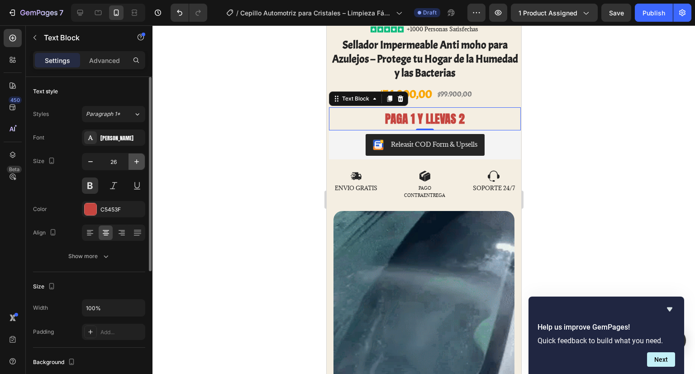
click at [138, 165] on icon "button" at bounding box center [136, 161] width 9 height 9
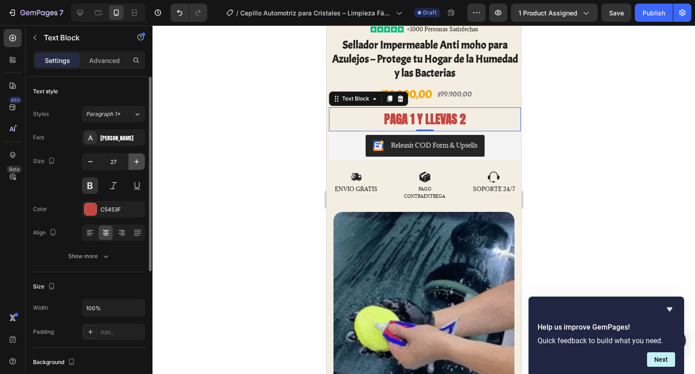
click at [138, 165] on icon "button" at bounding box center [136, 161] width 9 height 9
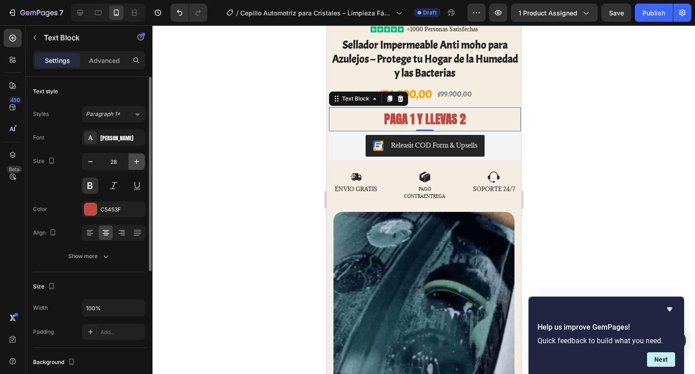
click at [138, 165] on icon "button" at bounding box center [136, 161] width 9 height 9
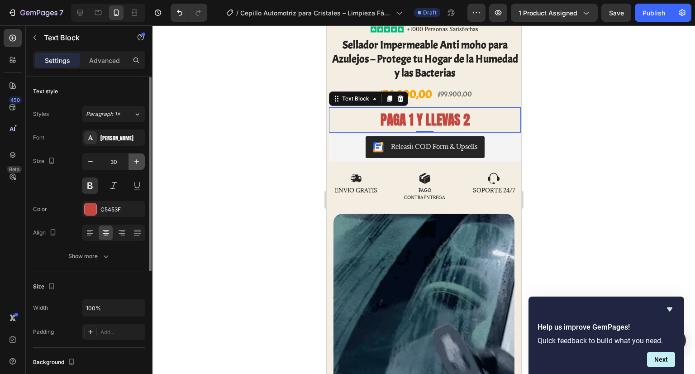
click at [138, 165] on icon "button" at bounding box center [136, 161] width 9 height 9
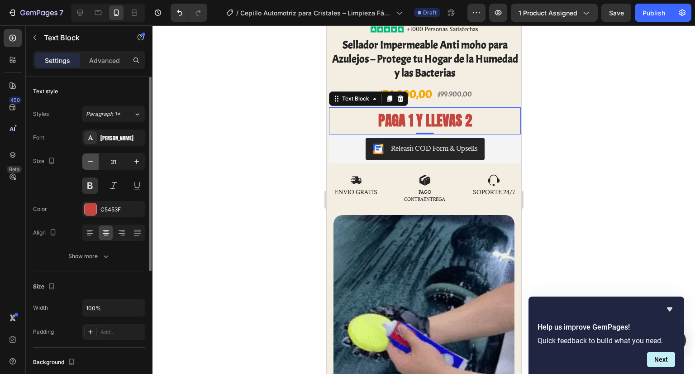
click at [88, 161] on icon "button" at bounding box center [90, 161] width 5 height 1
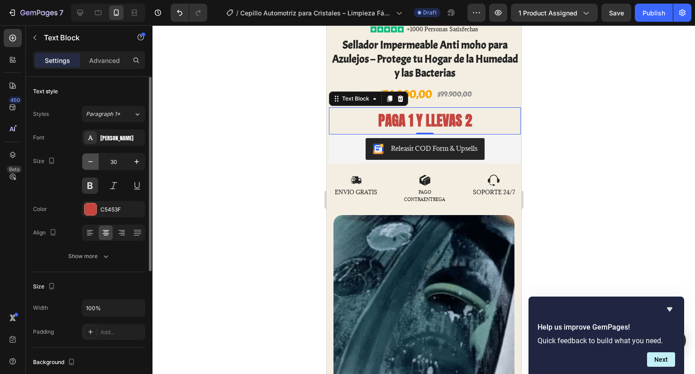
click at [88, 161] on icon "button" at bounding box center [90, 161] width 5 height 1
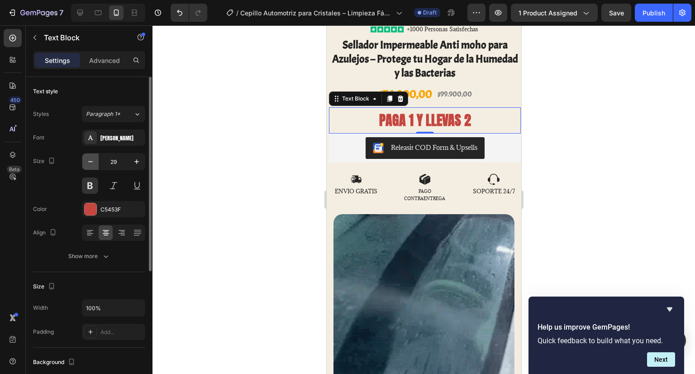
click at [88, 161] on icon "button" at bounding box center [90, 161] width 5 height 1
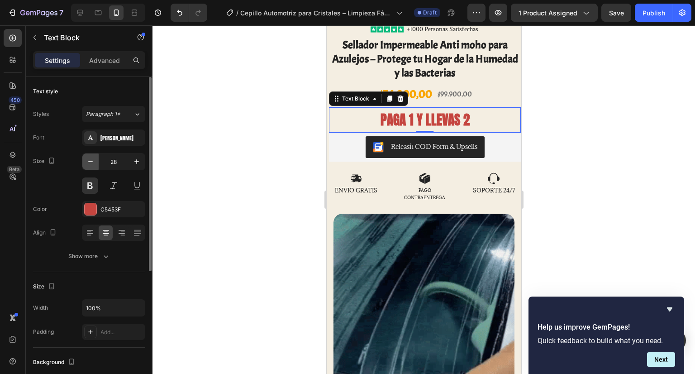
click at [88, 161] on icon "button" at bounding box center [90, 161] width 5 height 1
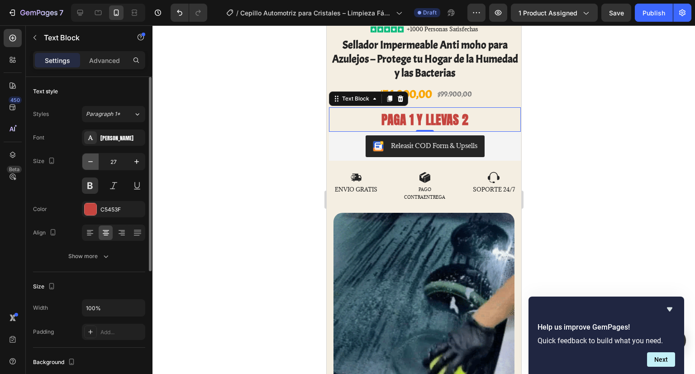
click at [88, 161] on icon "button" at bounding box center [90, 161] width 5 height 1
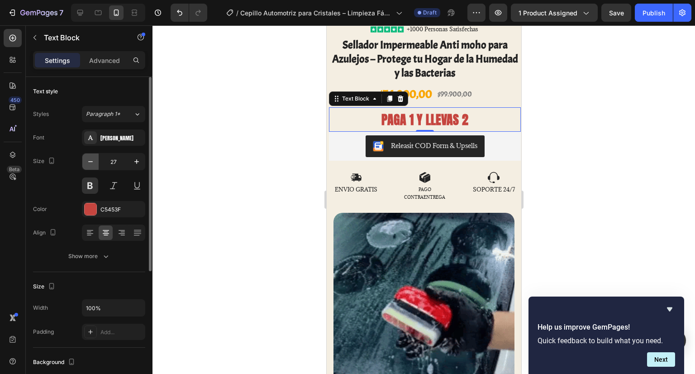
type input "26"
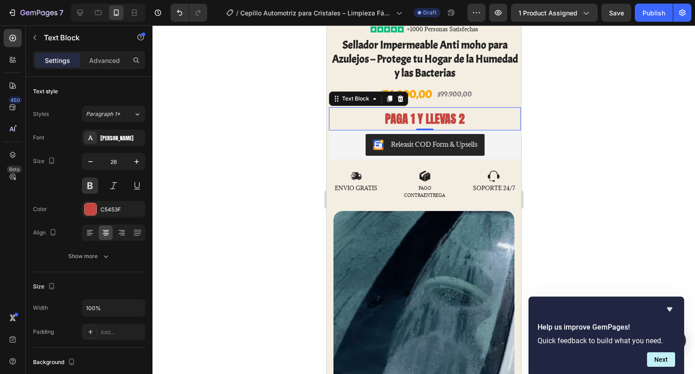
click at [204, 154] on div at bounding box center [423, 199] width 542 height 348
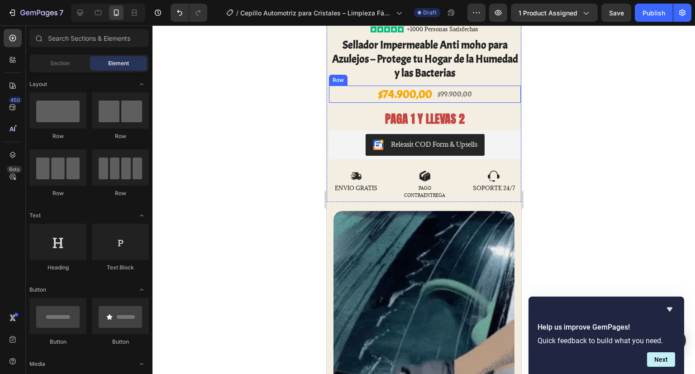
click at [447, 95] on div "$99.900,00 Product Price Product Price" at bounding box center [454, 94] width 36 height 17
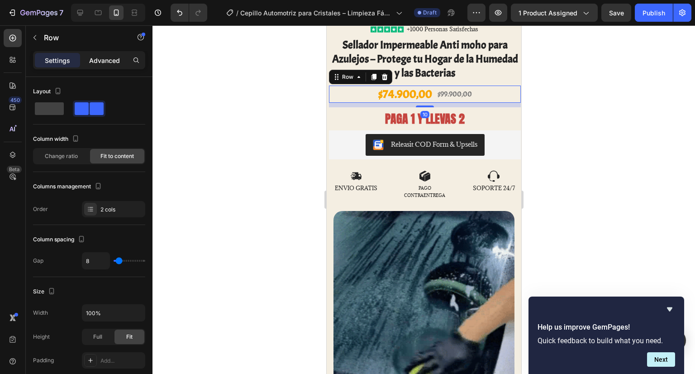
click at [117, 67] on div "Advanced" at bounding box center [104, 60] width 45 height 14
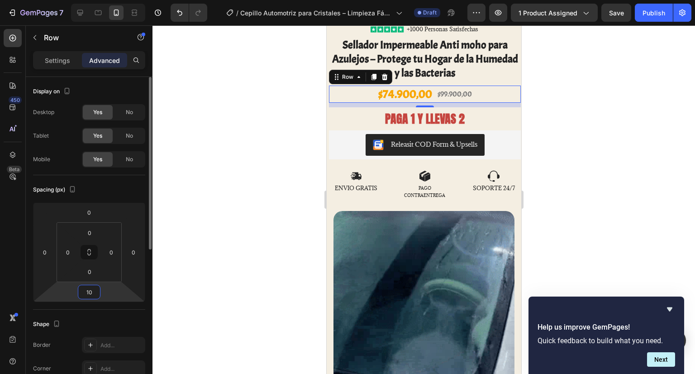
click at [92, 289] on input "10" at bounding box center [89, 292] width 18 height 14
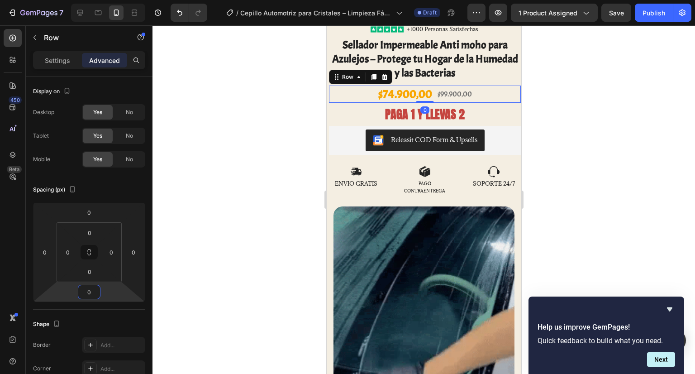
type input "0"
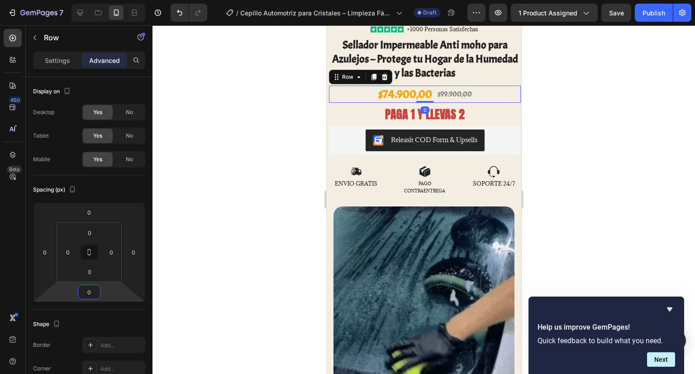
click at [250, 247] on div at bounding box center [423, 199] width 542 height 348
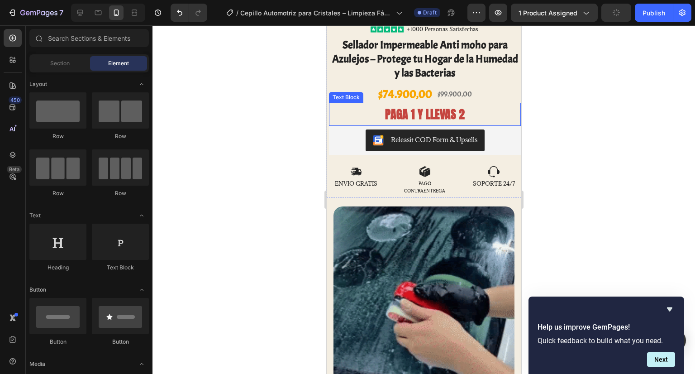
click at [455, 109] on p "PAGA 1 Y LLEVAS 2" at bounding box center [424, 114] width 190 height 21
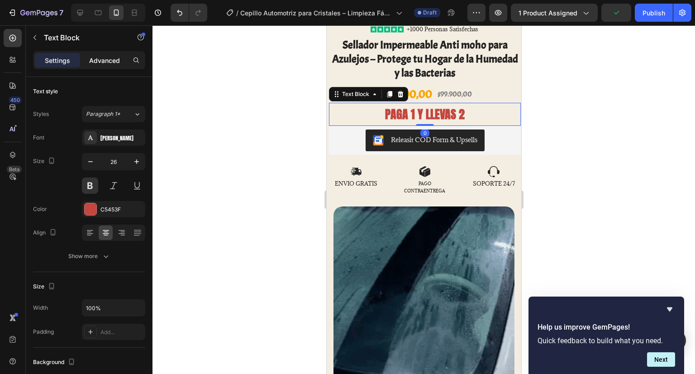
click at [110, 59] on p "Advanced" at bounding box center [104, 61] width 31 height 10
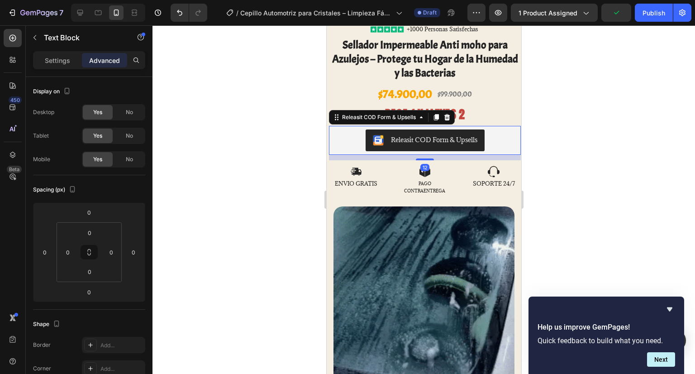
click at [444, 129] on button "Releasit COD Form & Upsells" at bounding box center [424, 140] width 119 height 22
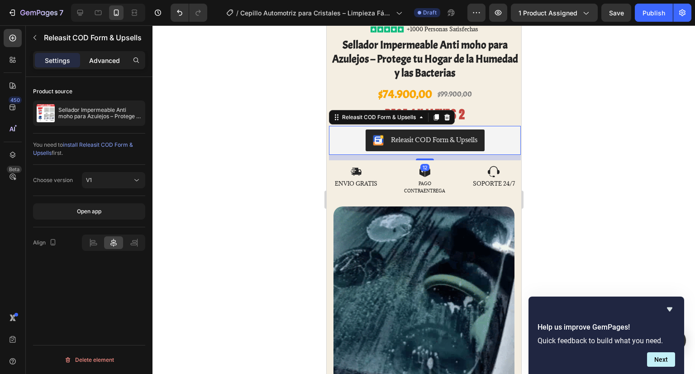
click at [104, 58] on p "Advanced" at bounding box center [104, 61] width 31 height 10
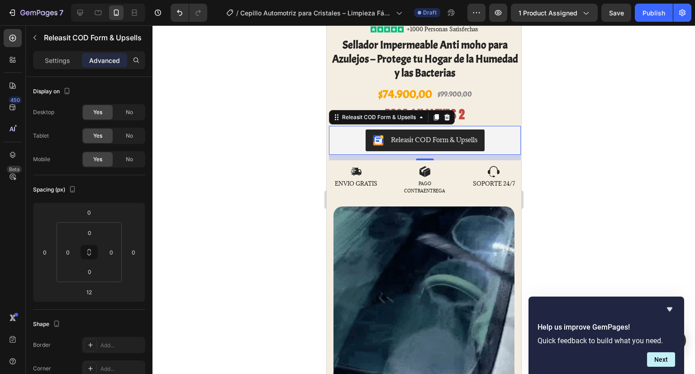
click at [243, 147] on div at bounding box center [423, 199] width 542 height 348
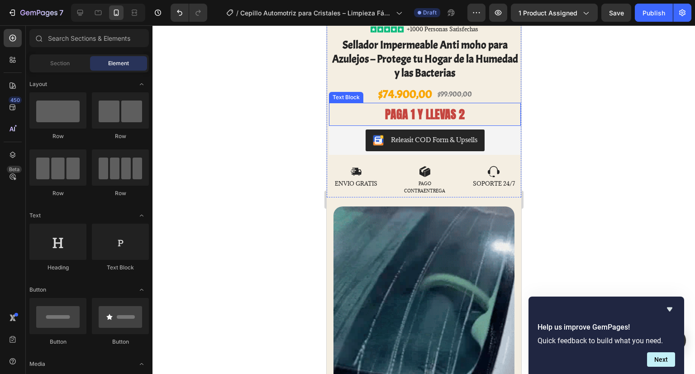
click at [410, 111] on p "PAGA 1 Y LLEVAS 2" at bounding box center [424, 114] width 190 height 21
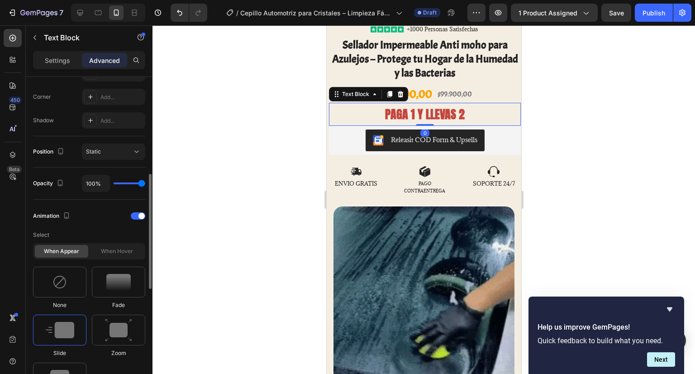
scroll to position [498, 0]
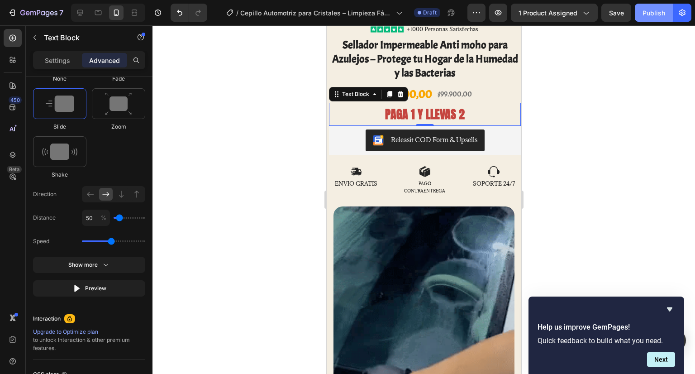
click at [647, 10] on div "Publish" at bounding box center [653, 13] width 23 height 10
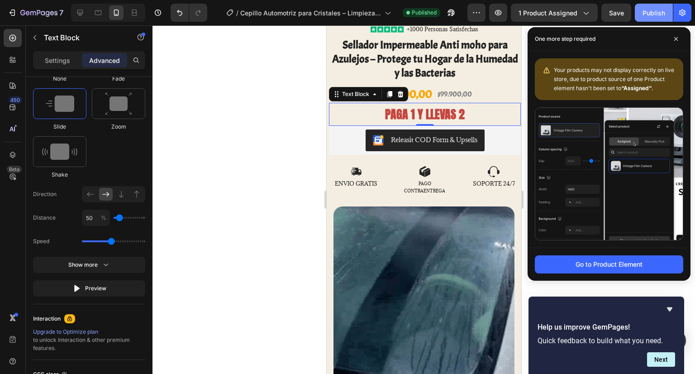
click at [645, 11] on div "Publish" at bounding box center [653, 13] width 23 height 10
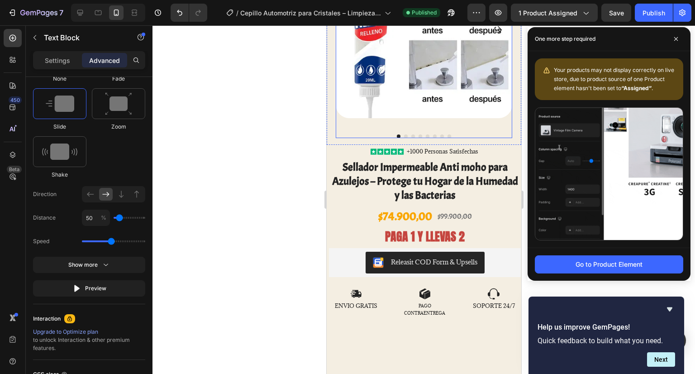
scroll to position [0, 0]
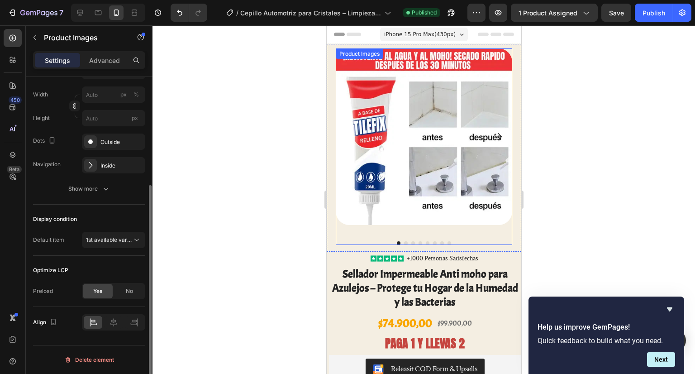
click at [448, 188] on img at bounding box center [423, 136] width 176 height 176
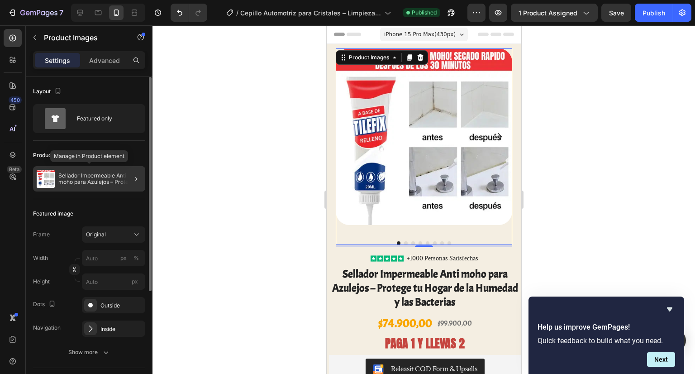
click at [97, 183] on p "Sellador Impermeable Anti moho para Azulejos – Protege tu Hogar de la Humedad y…" at bounding box center [99, 178] width 83 height 13
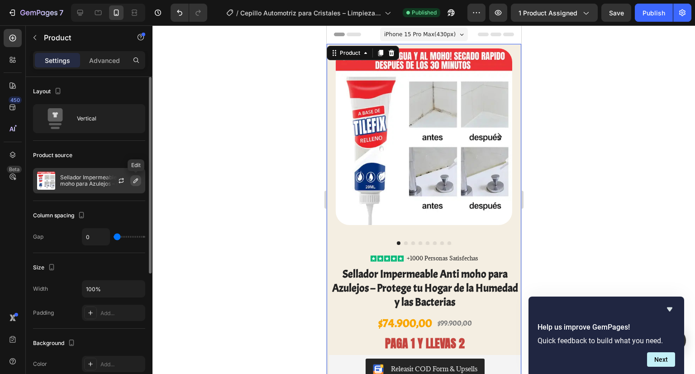
click at [133, 180] on icon "button" at bounding box center [135, 180] width 7 height 7
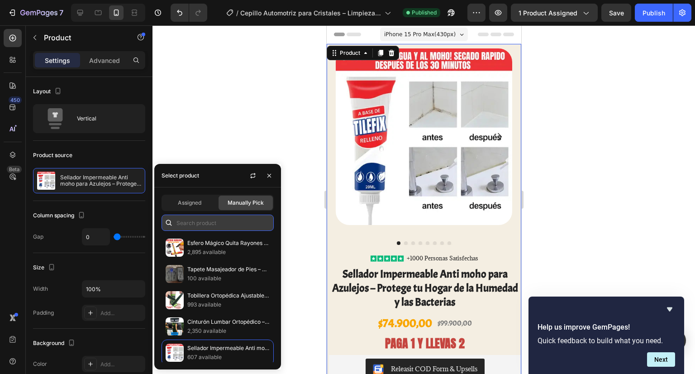
click at [184, 224] on input "text" at bounding box center [218, 222] width 112 height 16
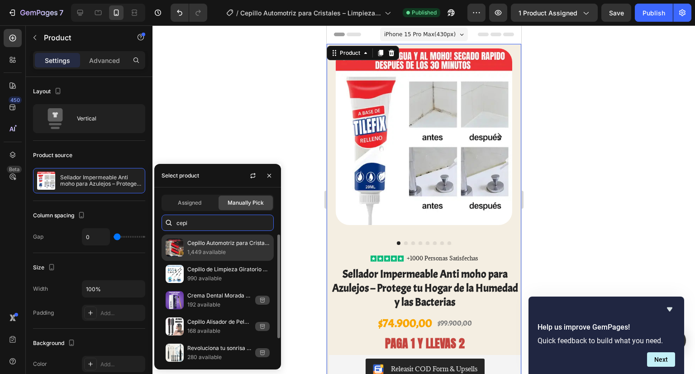
type input "cepi"
click at [208, 247] on p "1,449 available" at bounding box center [228, 251] width 82 height 9
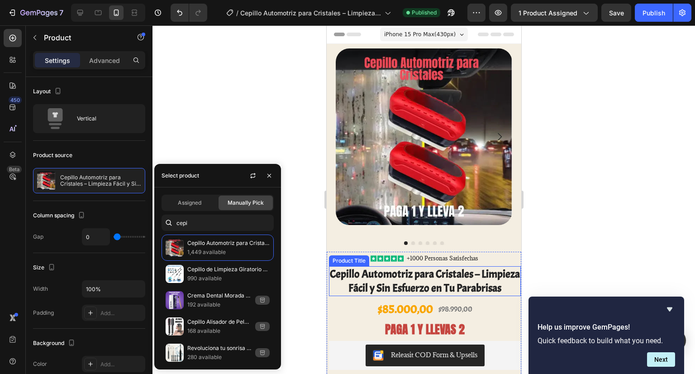
click at [448, 275] on h1 "Cepillo Automotriz para Cristales – Limpieza Fácil y Sin Esfuerzo en Tu Parabri…" at bounding box center [424, 281] width 192 height 30
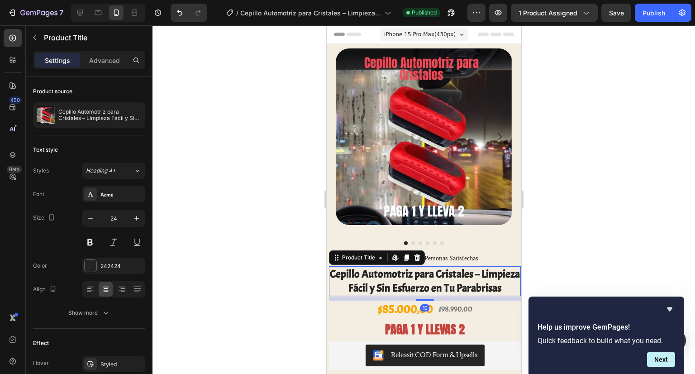
click at [246, 107] on div at bounding box center [423, 199] width 542 height 348
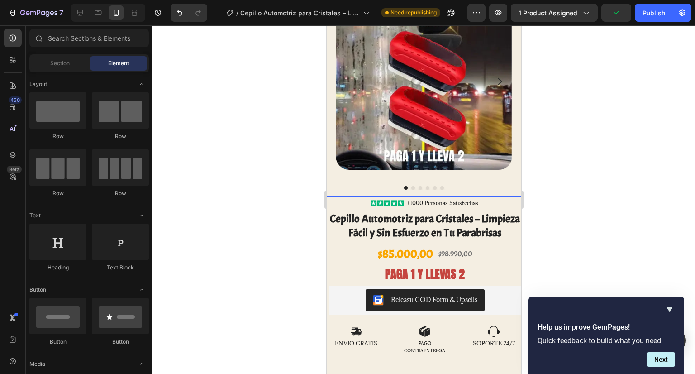
scroll to position [136, 0]
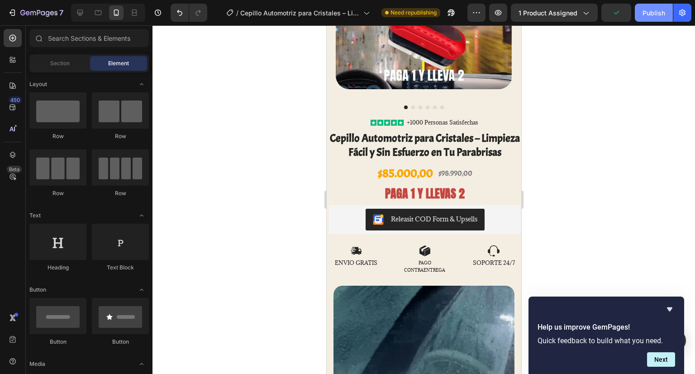
click at [659, 17] on button "Publish" at bounding box center [654, 13] width 38 height 18
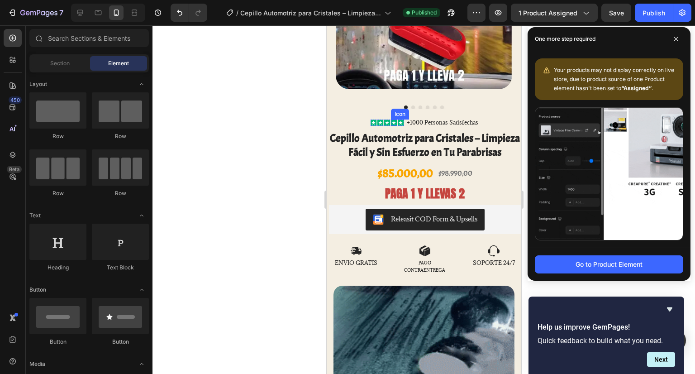
scroll to position [0, 0]
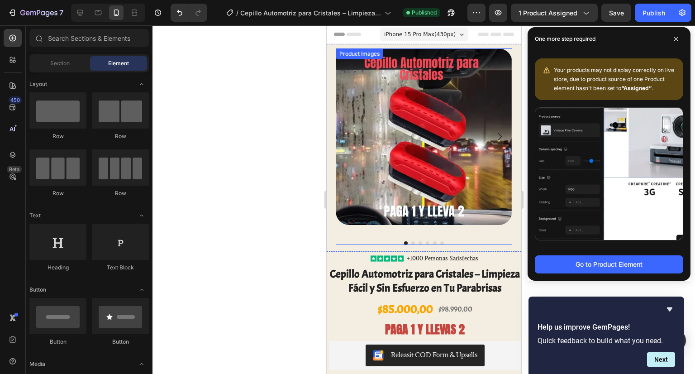
click at [419, 158] on img at bounding box center [423, 136] width 176 height 176
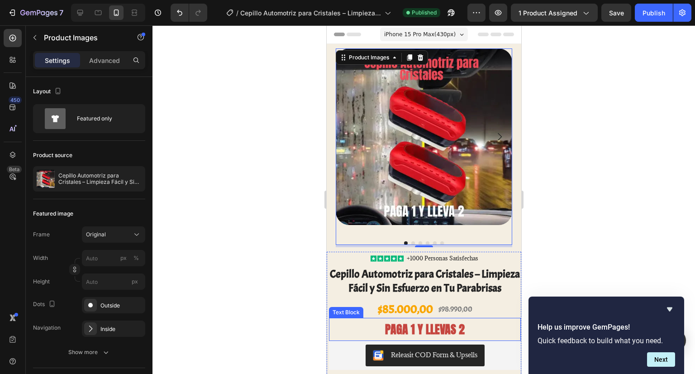
click at [464, 335] on p "PAGA 1 Y LLEVAS 2" at bounding box center [424, 329] width 190 height 21
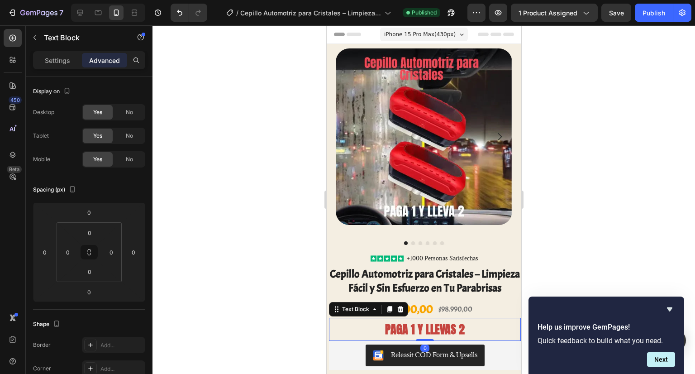
click at [464, 335] on p "PAGA 1 Y LLEVAS 2" at bounding box center [424, 329] width 190 height 21
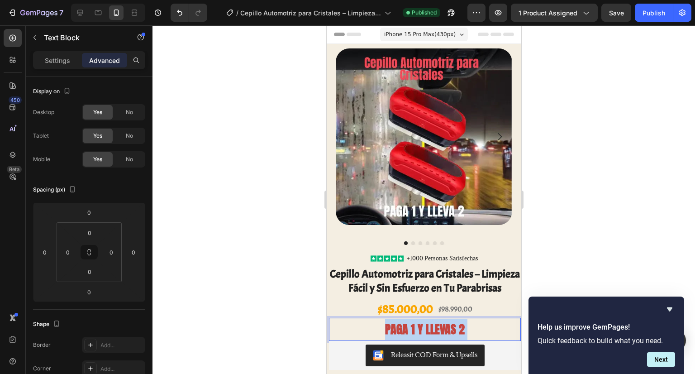
drag, startPoint x: 415, startPoint y: 339, endPoint x: 378, endPoint y: 337, distance: 37.1
click at [378, 337] on p "PAGA 1 Y LLEVAS 2" at bounding box center [424, 329] width 190 height 21
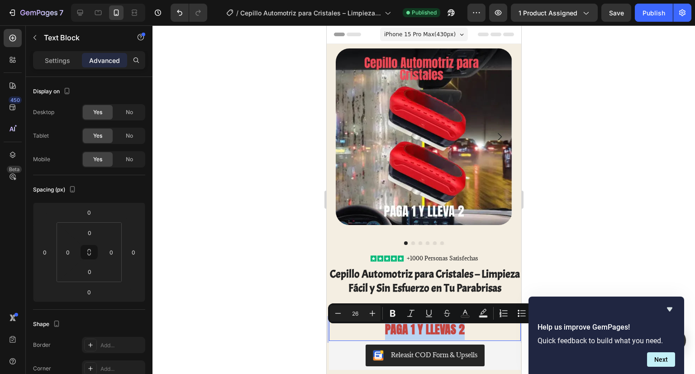
drag, startPoint x: 384, startPoint y: 334, endPoint x: 476, endPoint y: 333, distance: 92.3
click at [476, 333] on p "PAGA 1 Y LLEVAS 2" at bounding box center [424, 329] width 190 height 21
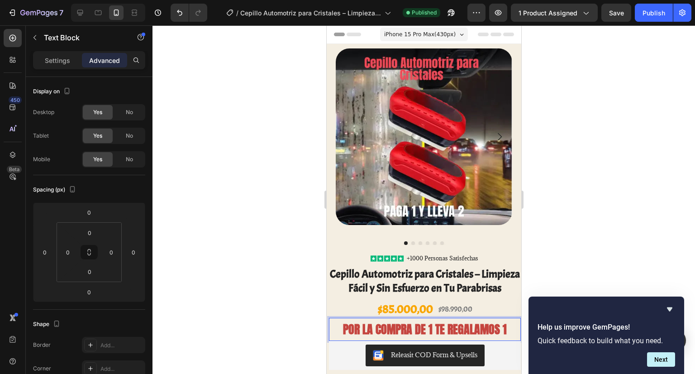
click at [382, 334] on p "POR LA COMPRA DE 1 TE REGALAMOS 1" at bounding box center [424, 329] width 190 height 21
drag, startPoint x: 62, startPoint y: 60, endPoint x: 65, endPoint y: 65, distance: 6.3
click at [62, 60] on p "Settings" at bounding box center [57, 61] width 25 height 10
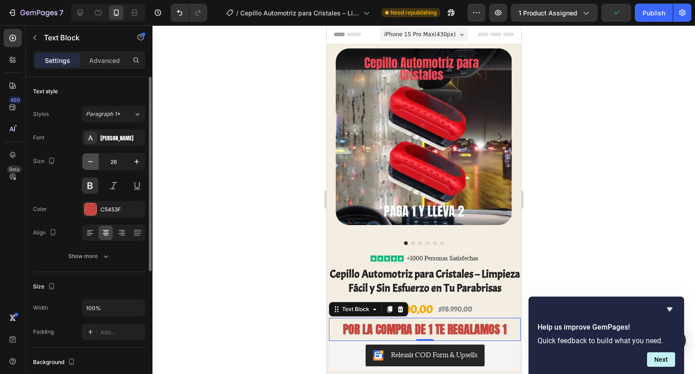
click at [88, 160] on icon "button" at bounding box center [90, 161] width 9 height 9
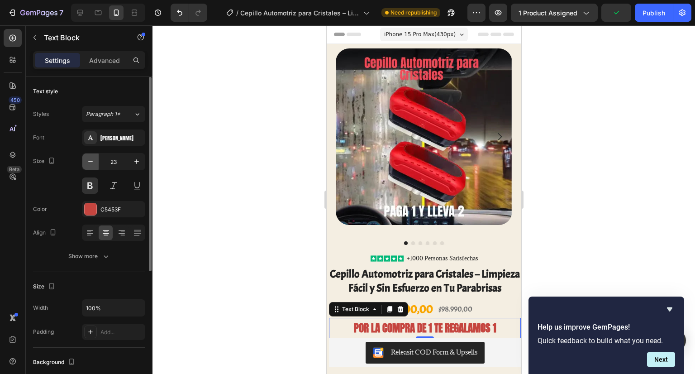
click at [88, 160] on icon "button" at bounding box center [90, 161] width 9 height 9
type input "21"
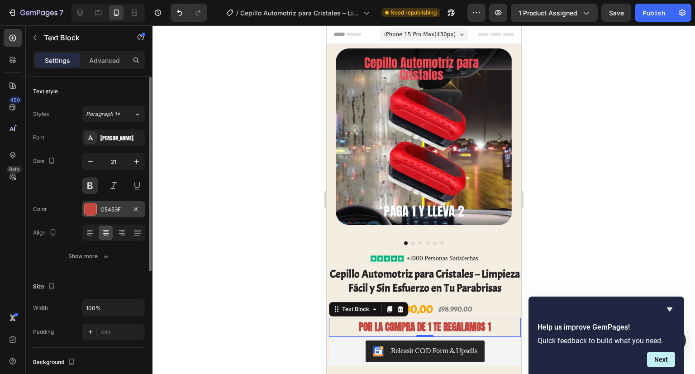
click at [128, 213] on div "C5453F" at bounding box center [113, 209] width 63 height 16
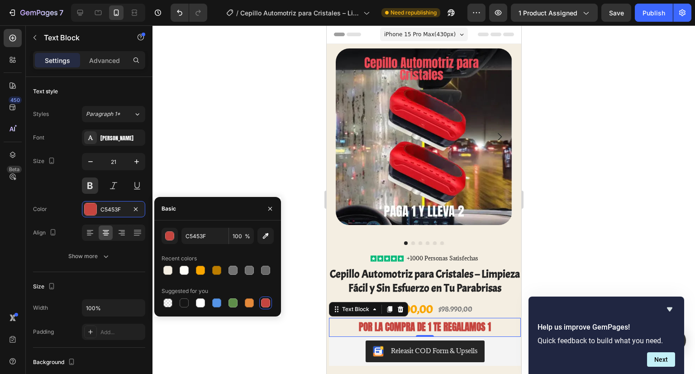
click at [230, 167] on div at bounding box center [423, 199] width 542 height 348
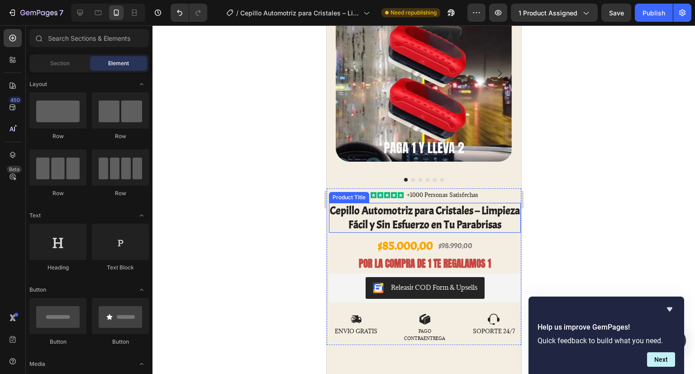
scroll to position [181, 0]
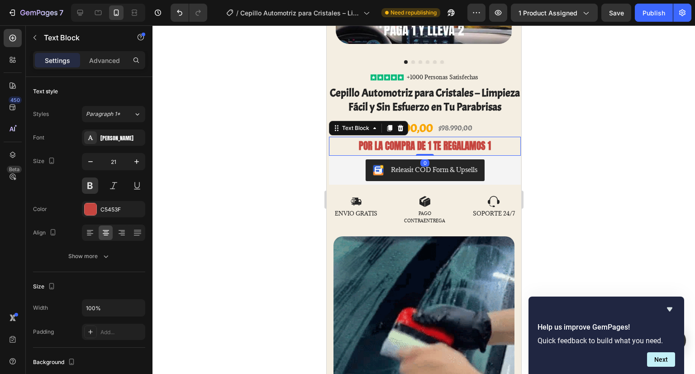
click at [424, 152] on p "POR LA COMPRA DE 1 TE REGALAMOS 1" at bounding box center [424, 146] width 190 height 17
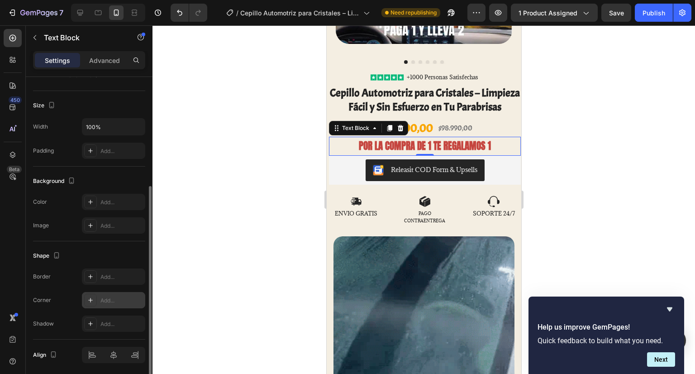
click at [102, 305] on div "Add..." at bounding box center [113, 300] width 63 height 16
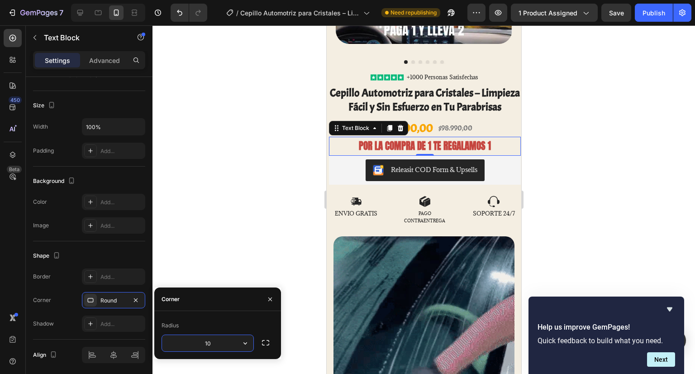
type input "1"
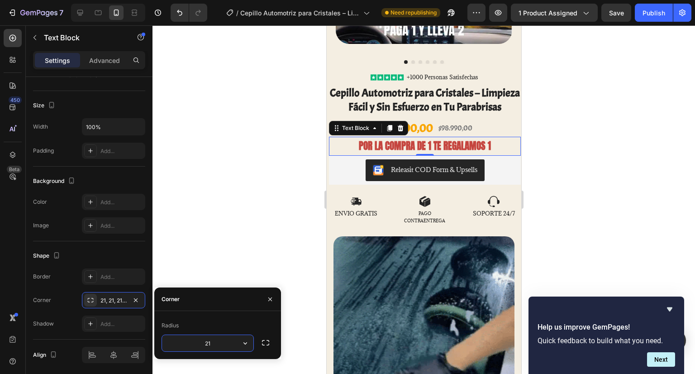
type input "2"
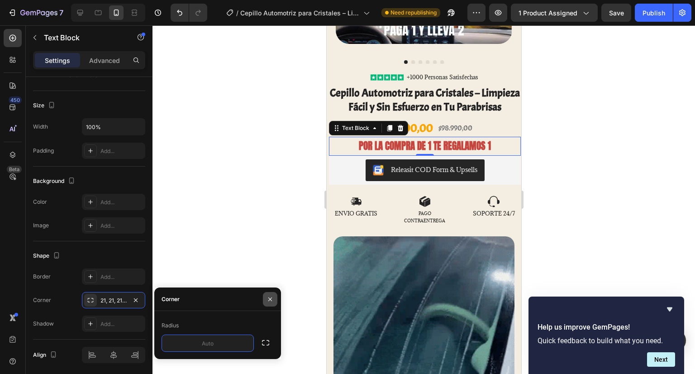
click at [272, 302] on icon "button" at bounding box center [269, 298] width 7 height 7
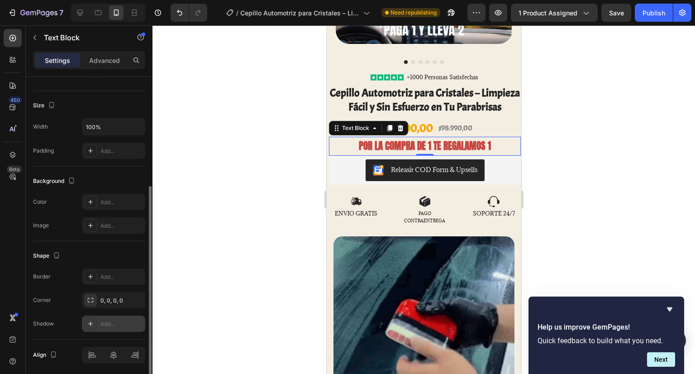
click at [120, 321] on div "Add..." at bounding box center [121, 324] width 43 height 8
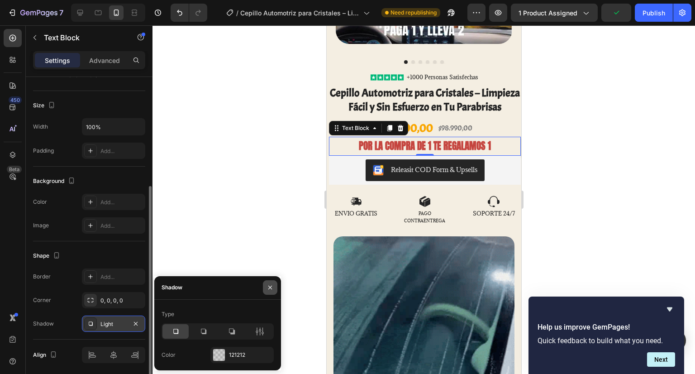
click at [275, 284] on button "button" at bounding box center [270, 287] width 14 height 14
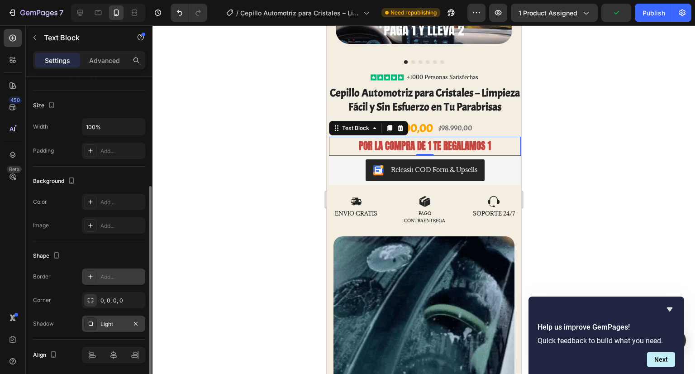
click at [122, 279] on div "Add..." at bounding box center [121, 277] width 43 height 8
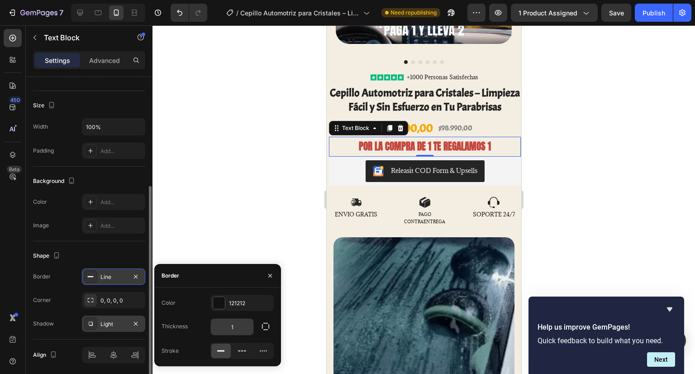
click at [238, 326] on input "1" at bounding box center [232, 327] width 43 height 16
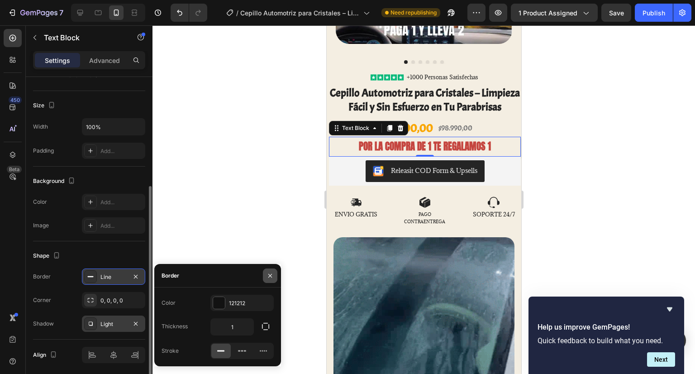
click at [268, 273] on icon "button" at bounding box center [269, 275] width 7 height 7
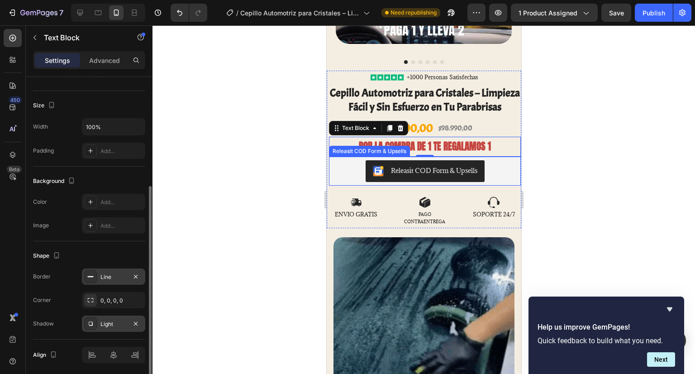
click at [277, 187] on div at bounding box center [423, 199] width 542 height 348
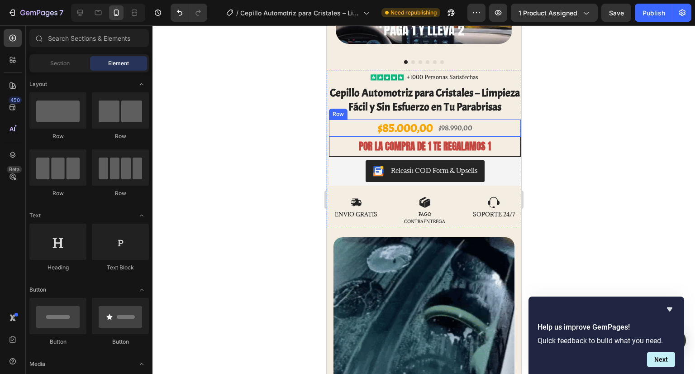
click at [371, 137] on div "$85.000,00 Product Price Product Price $98.990,00 Product Price Product Price R…" at bounding box center [424, 127] width 192 height 17
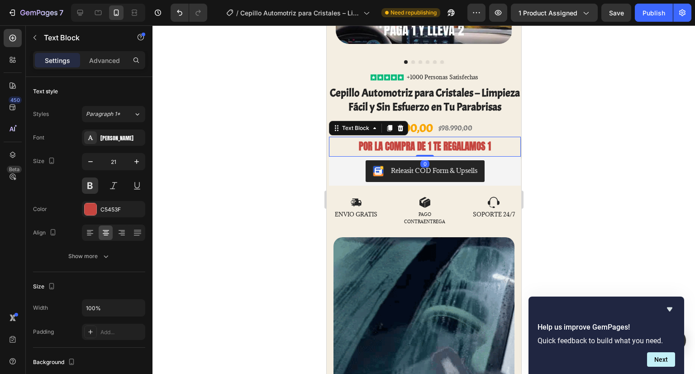
click at [375, 152] on p "POR LA COMPRA DE 1 TE REGALAMOS 1" at bounding box center [424, 146] width 189 height 17
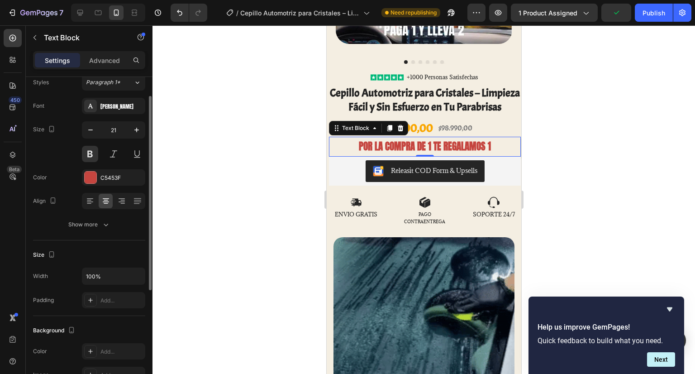
scroll to position [0, 0]
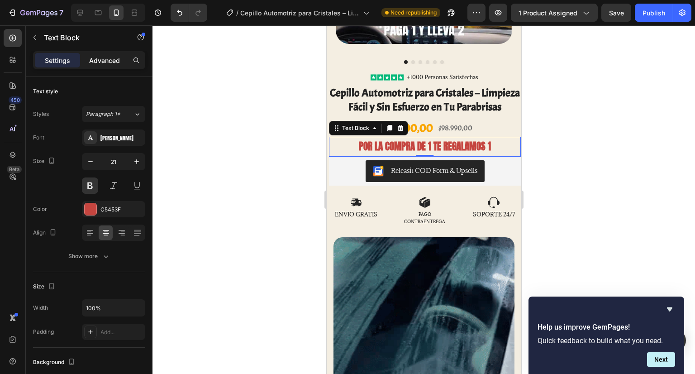
click at [97, 63] on p "Advanced" at bounding box center [104, 61] width 31 height 10
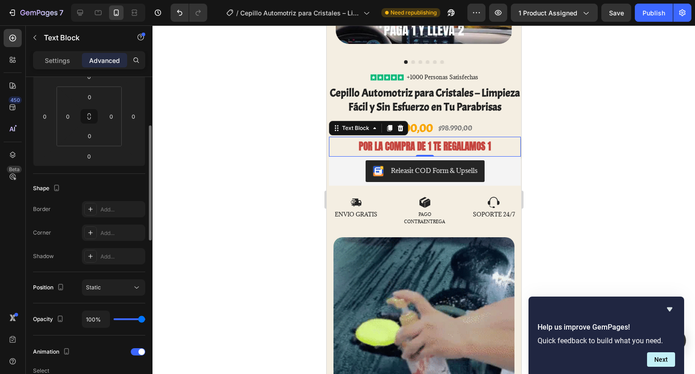
scroll to position [181, 0]
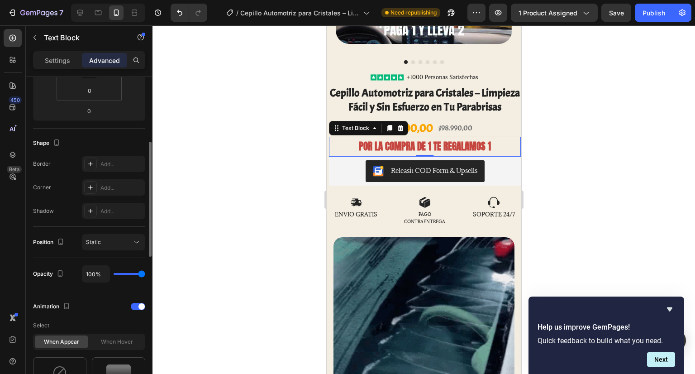
type input "88%"
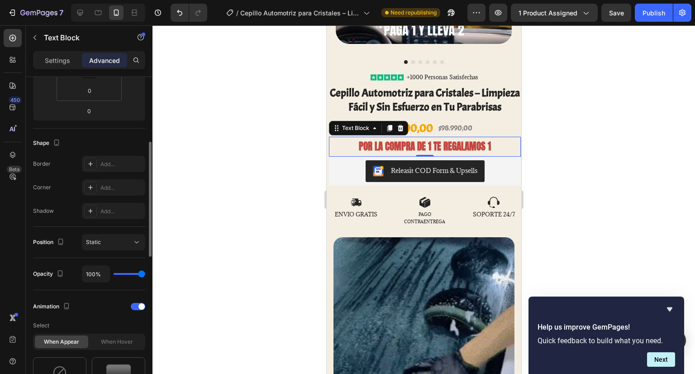
type input "88"
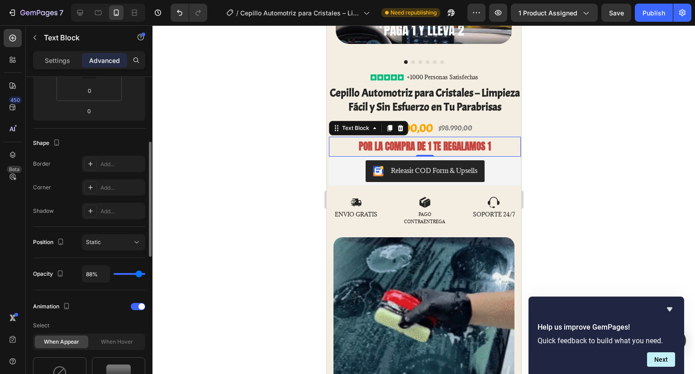
type input "85%"
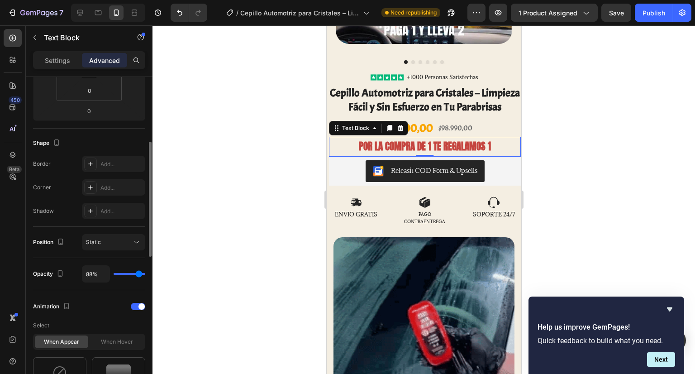
type input "85"
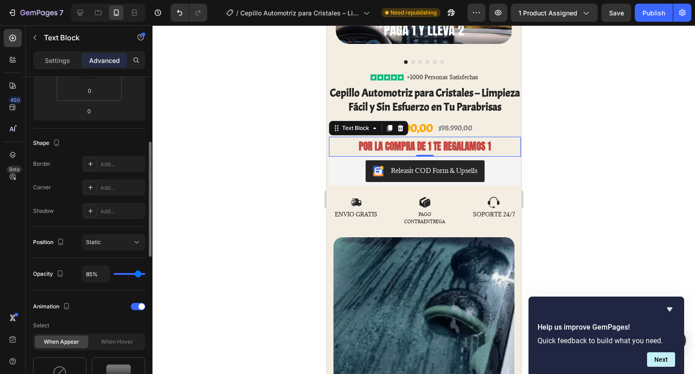
type input "83%"
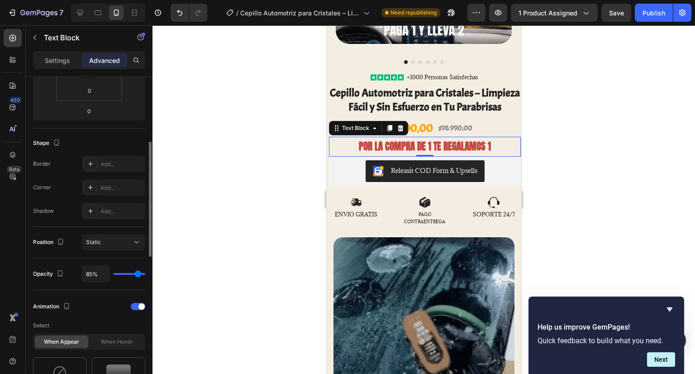
type input "83"
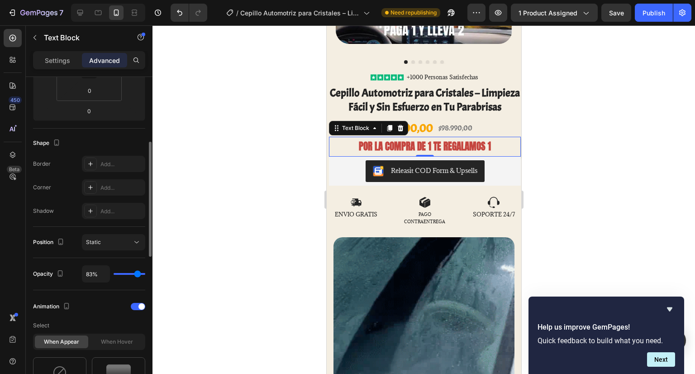
type input "82%"
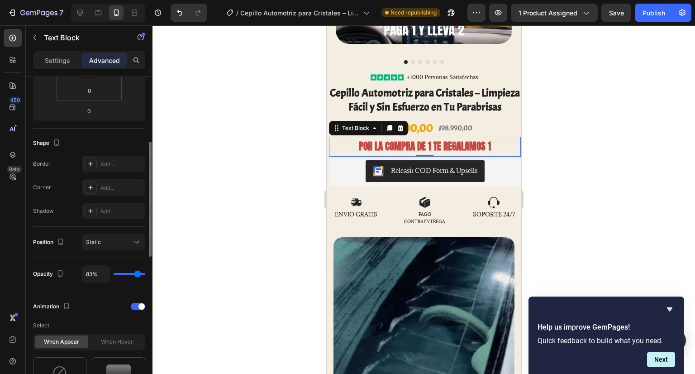
type input "82"
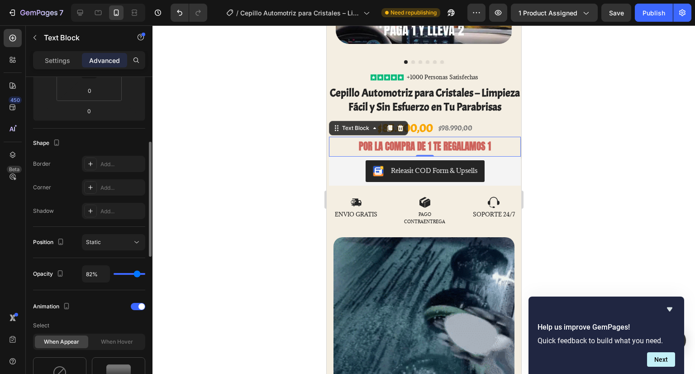
type input "80%"
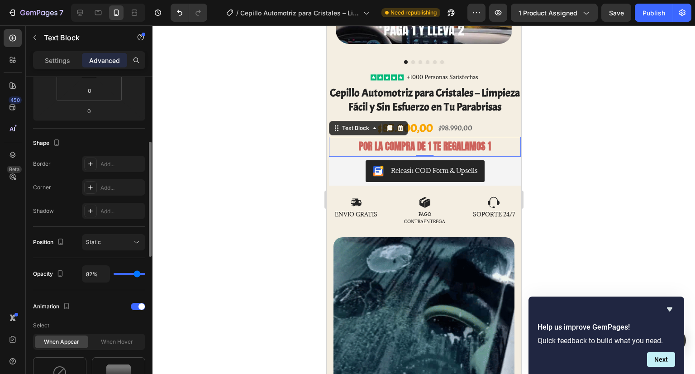
type input "80"
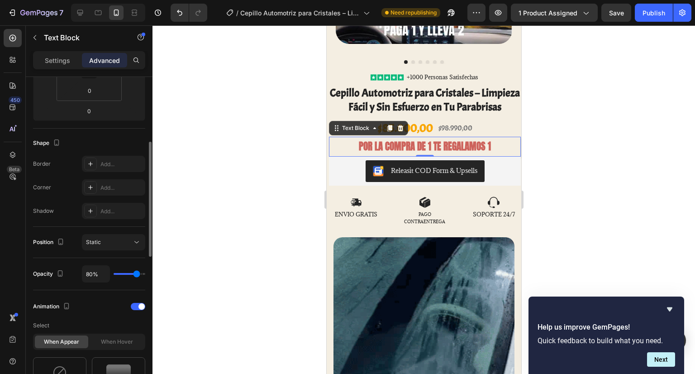
type input "79%"
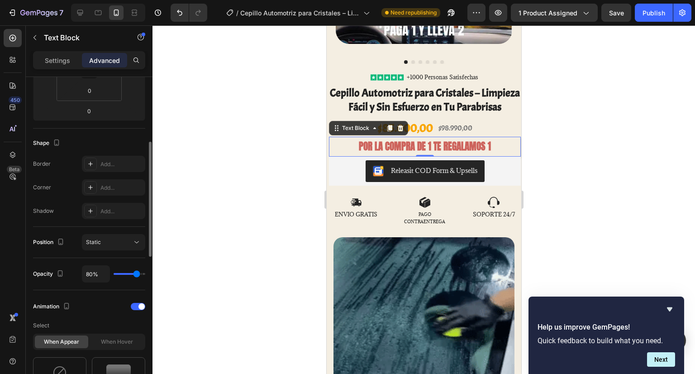
type input "79"
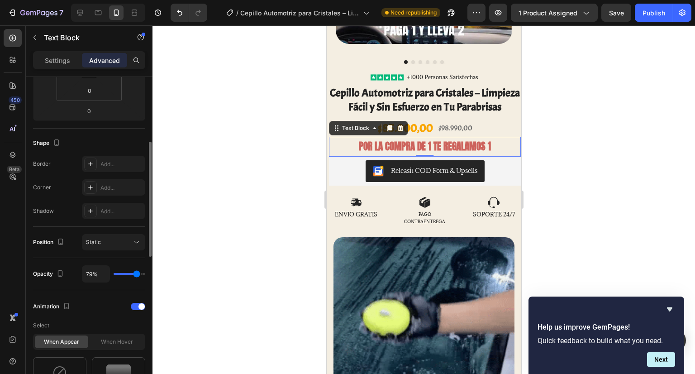
type input "77%"
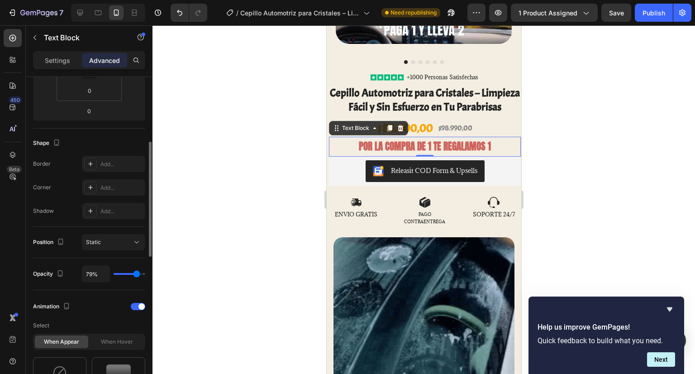
type input "77"
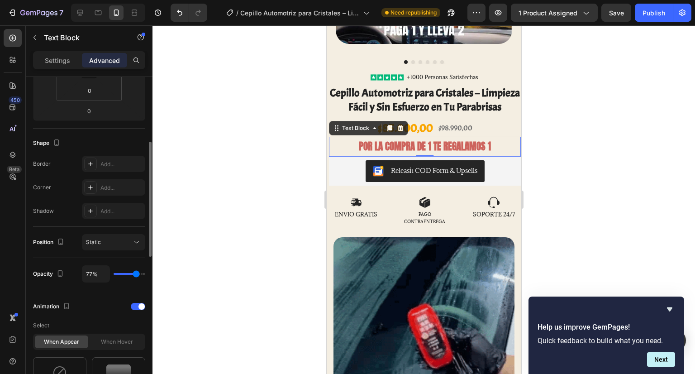
type input "76%"
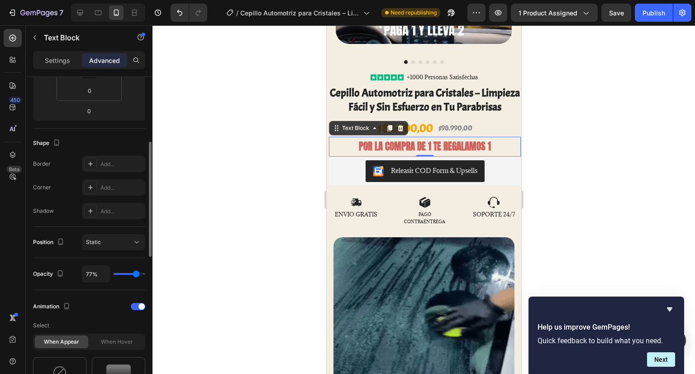
type input "76"
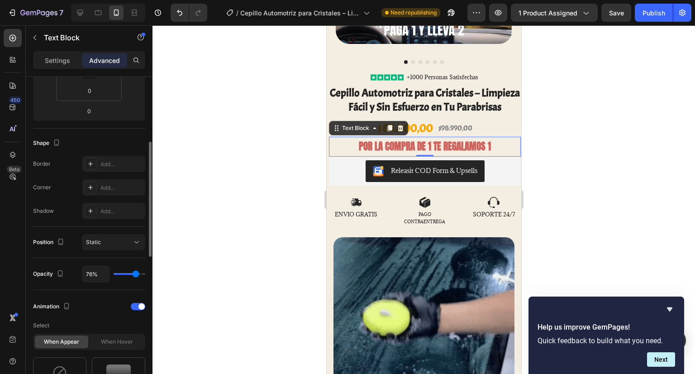
type input "73%"
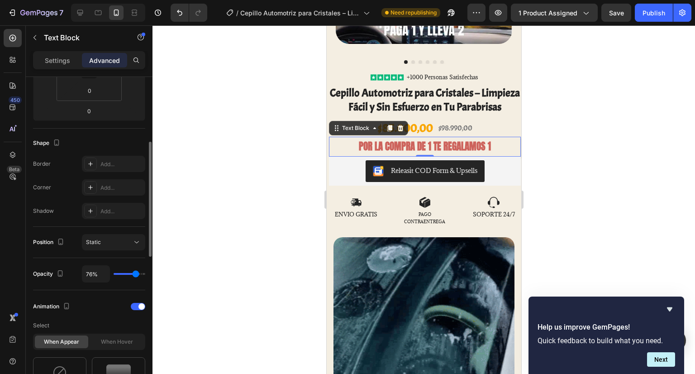
type input "73"
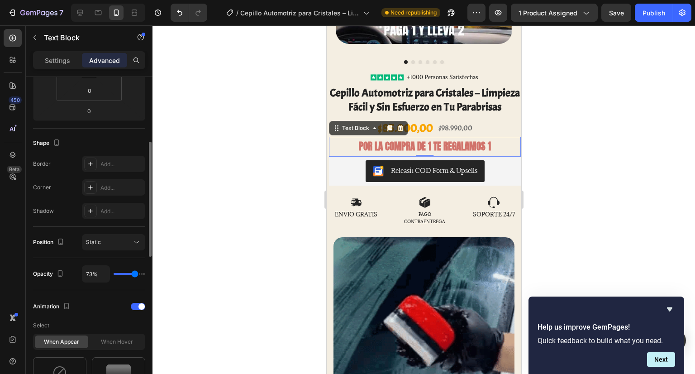
type input "71%"
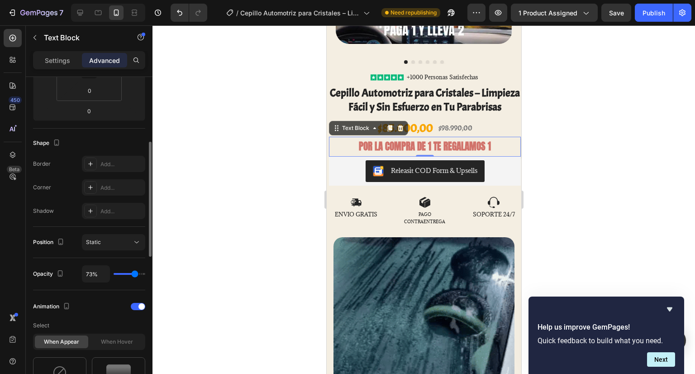
type input "71"
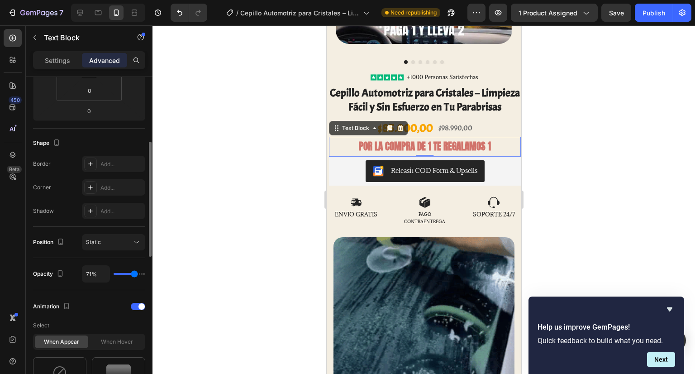
type input "69%"
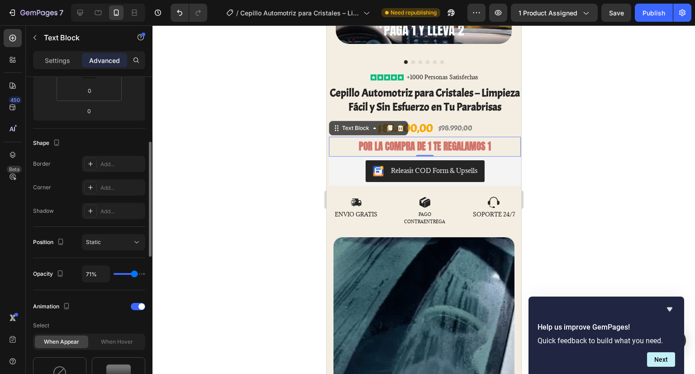
type input "69"
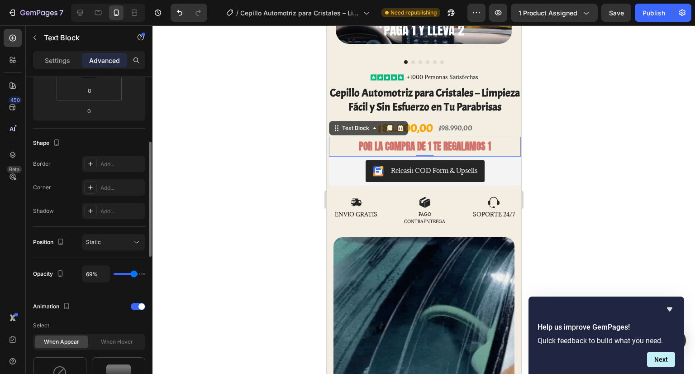
type input "66%"
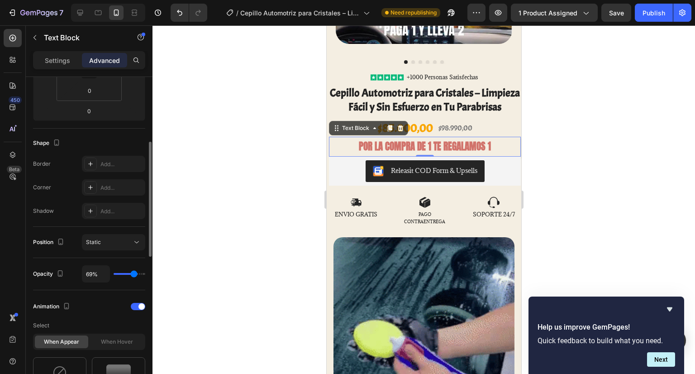
type input "66"
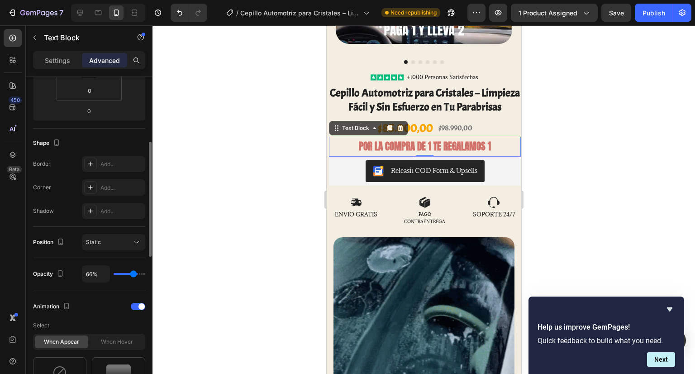
type input "63%"
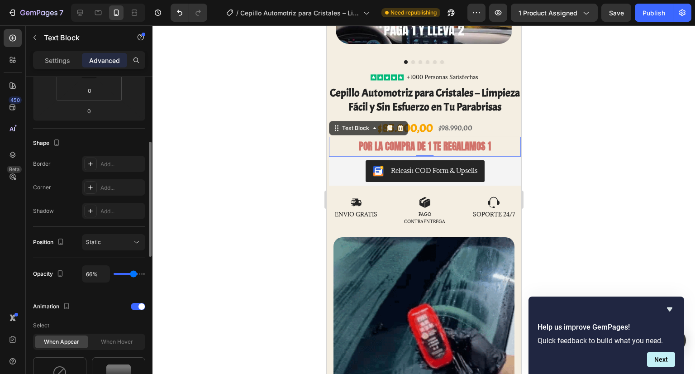
type input "63"
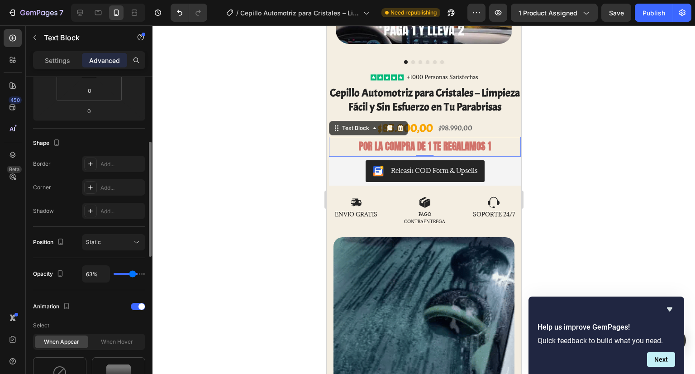
type input "61%"
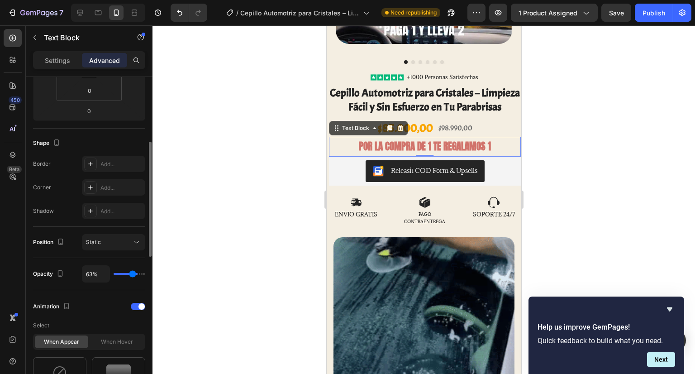
type input "61"
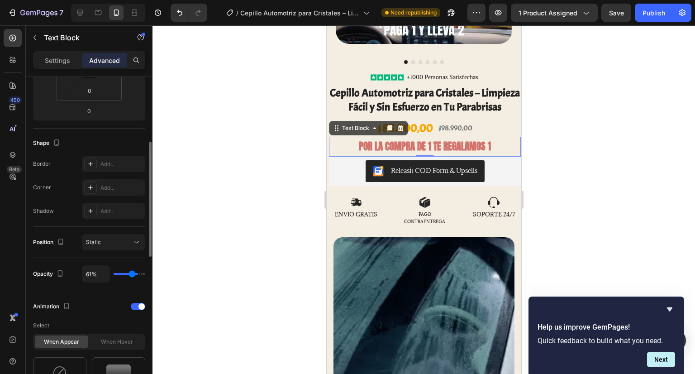
type input "58%"
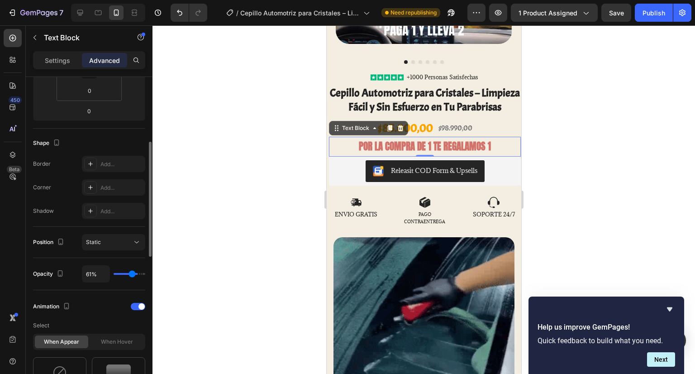
type input "58"
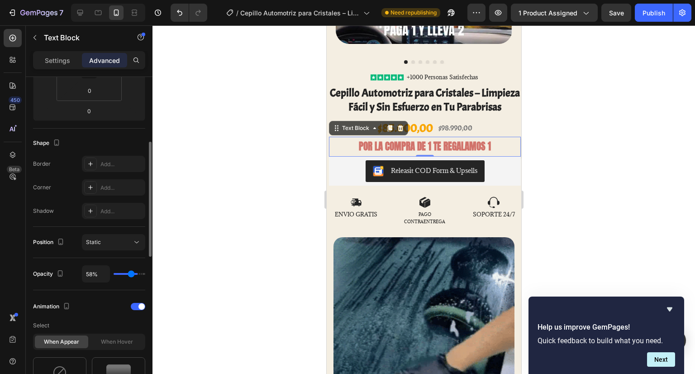
type input "57%"
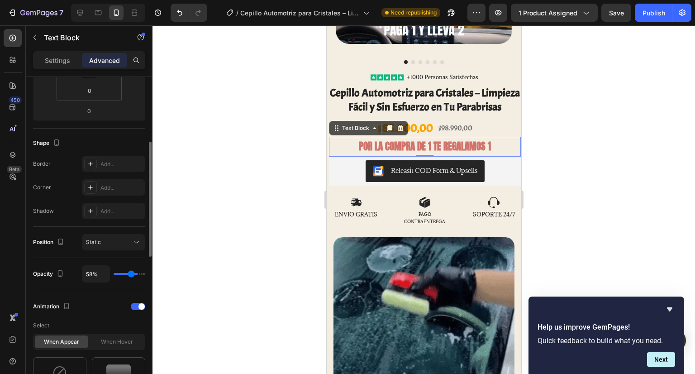
type input "57"
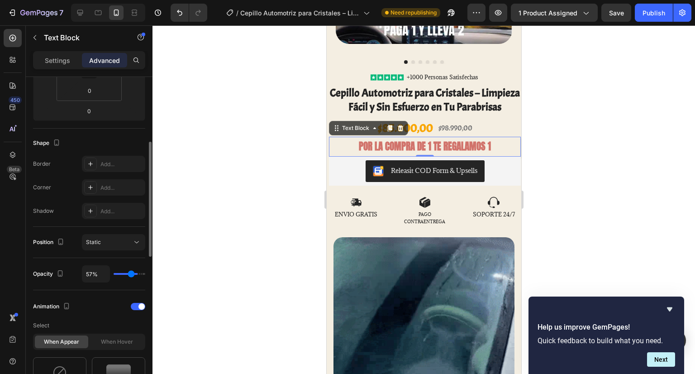
type input "54%"
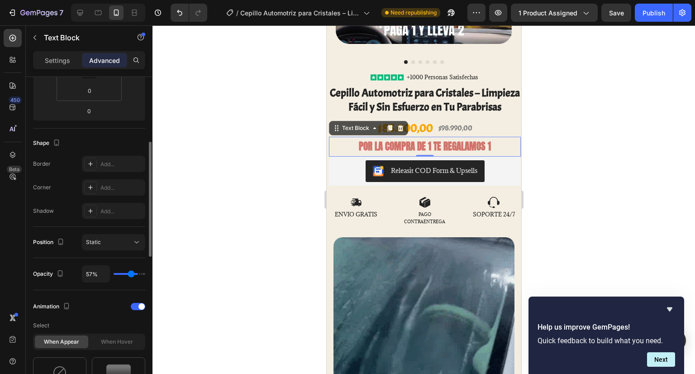
type input "54"
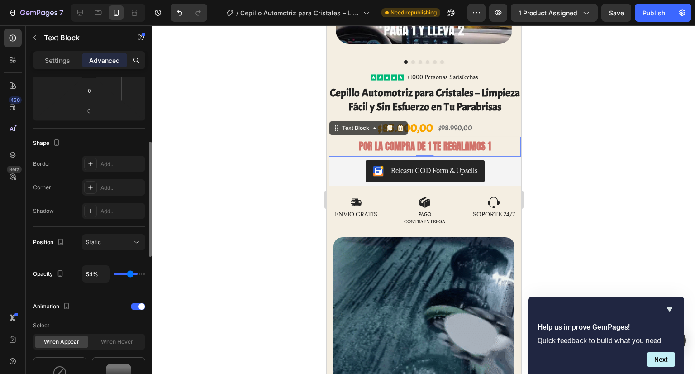
type input "52%"
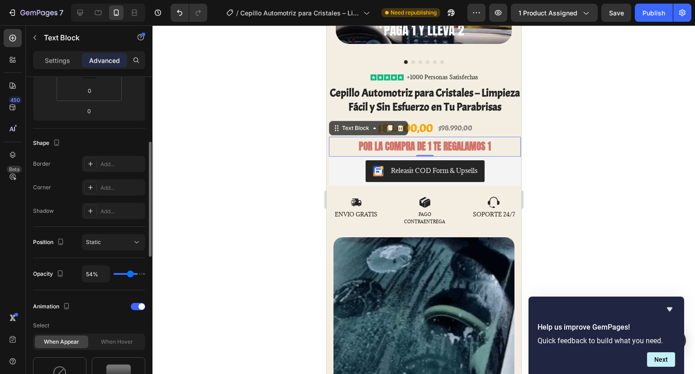
type input "52"
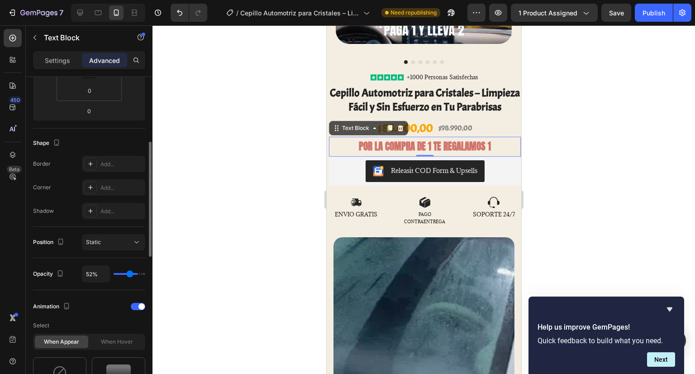
type input "48%"
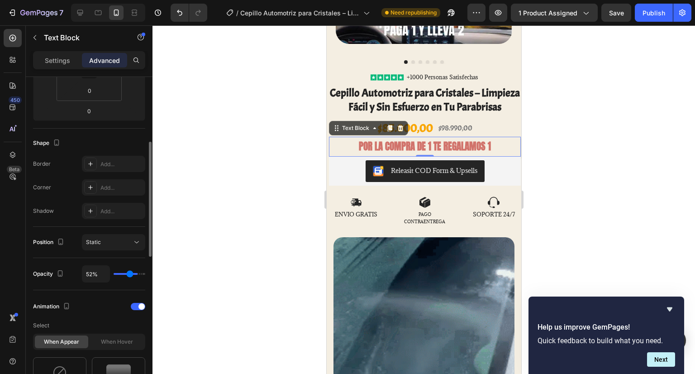
type input "48"
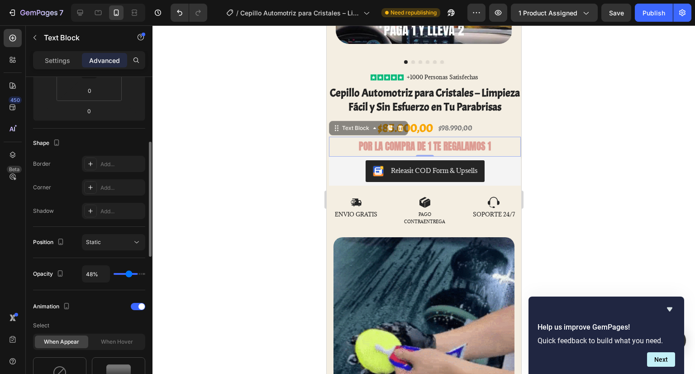
type input "45%"
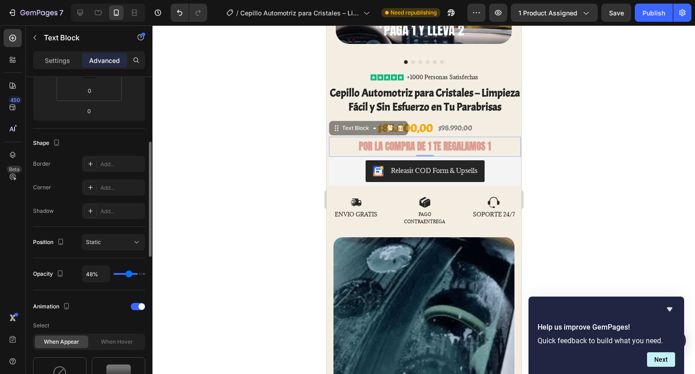
type input "45"
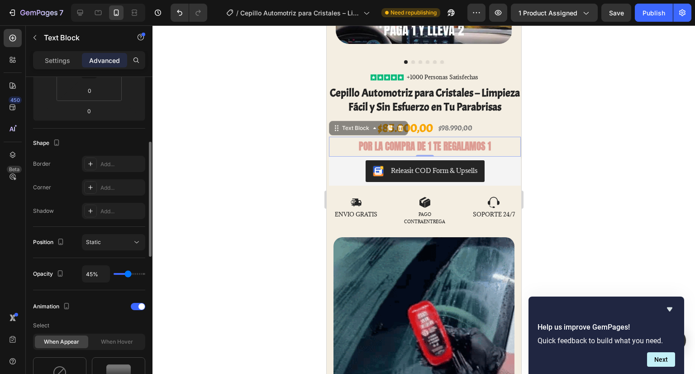
type input "39%"
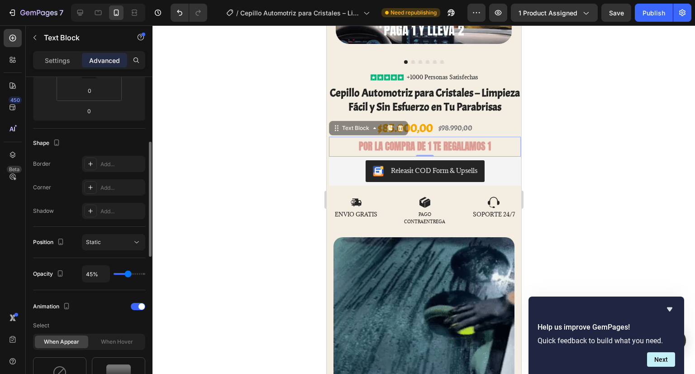
type input "39"
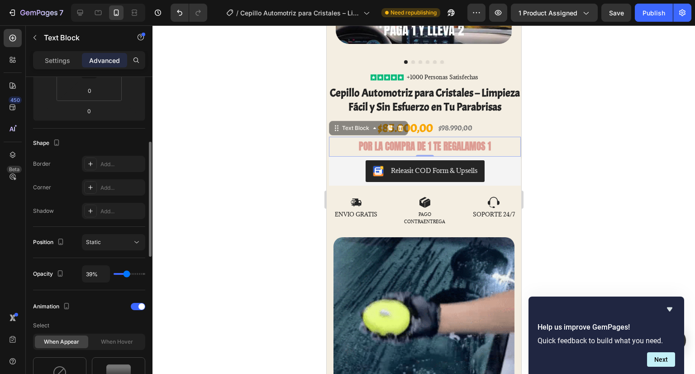
type input "37%"
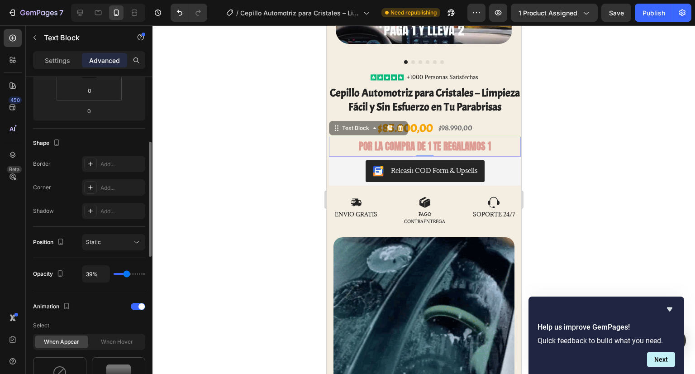
type input "37"
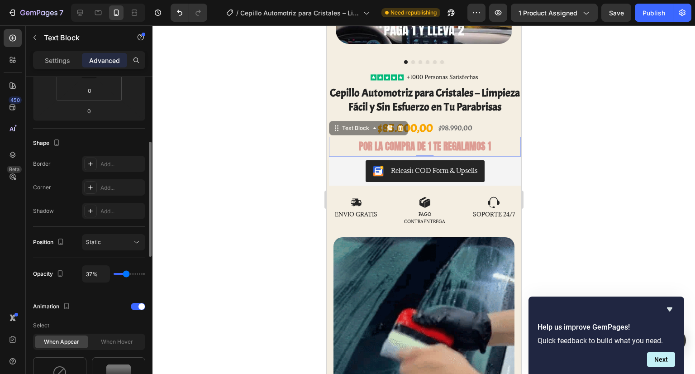
type input "34%"
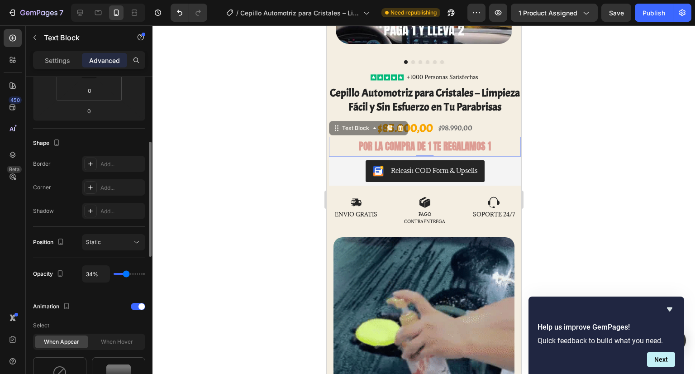
type input "34"
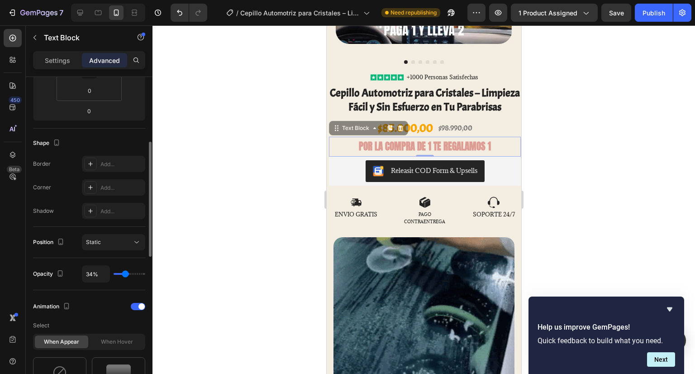
type input "33%"
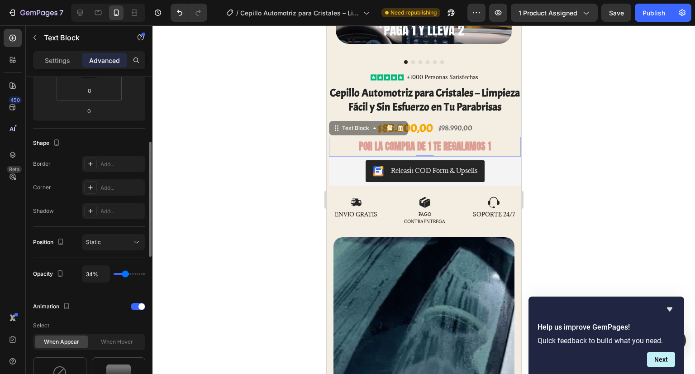
type input "33"
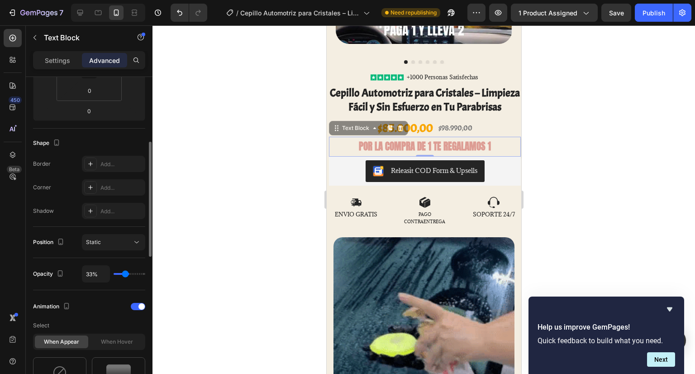
type input "27%"
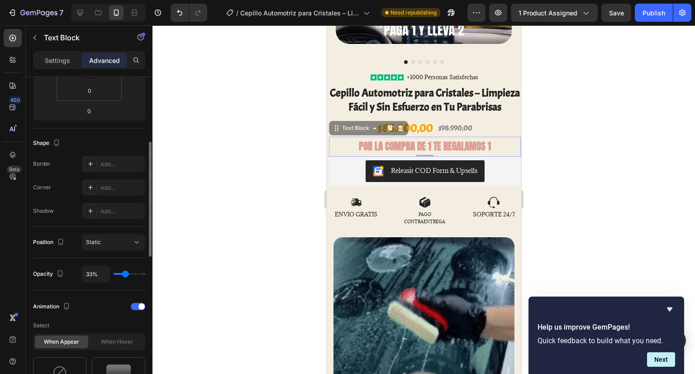
type input "27"
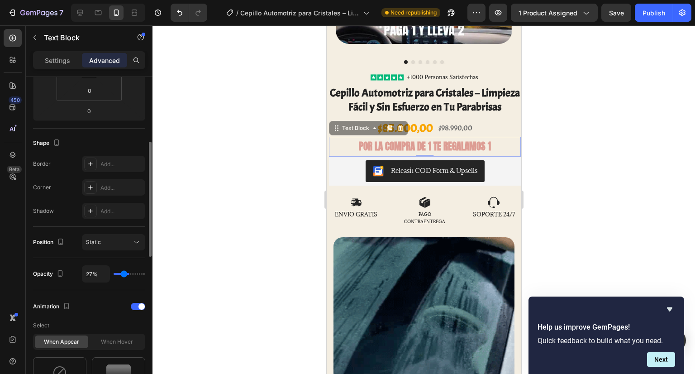
type input "24%"
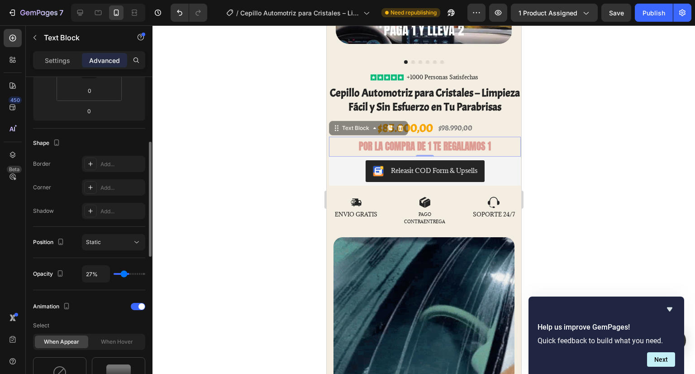
type input "24"
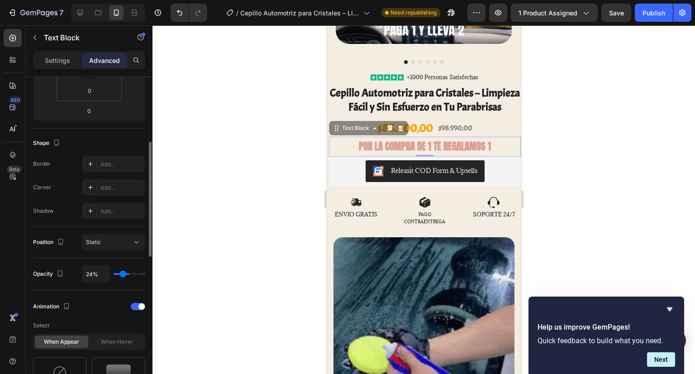
type input "20%"
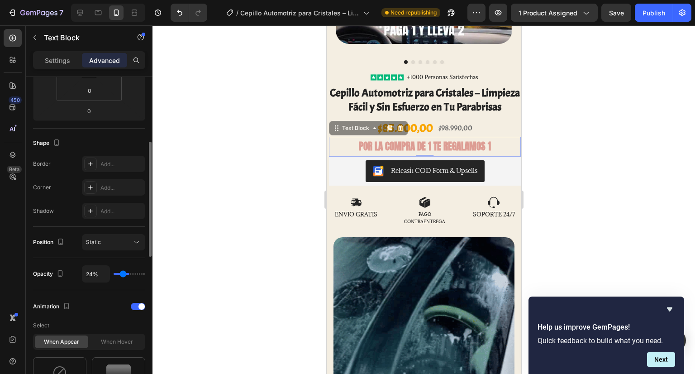
type input "20"
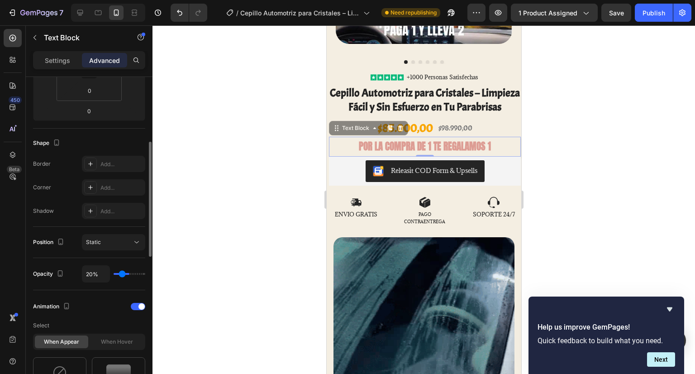
type input "14%"
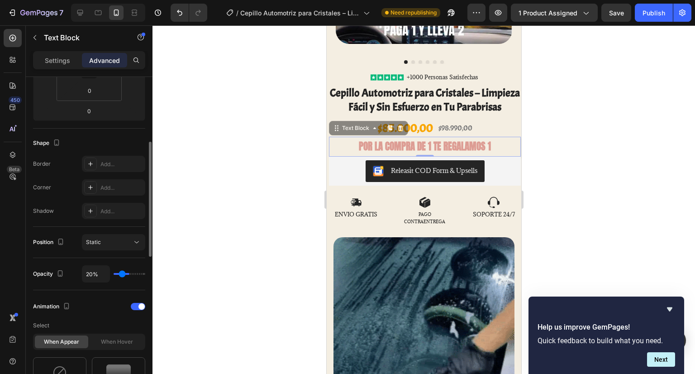
type input "14"
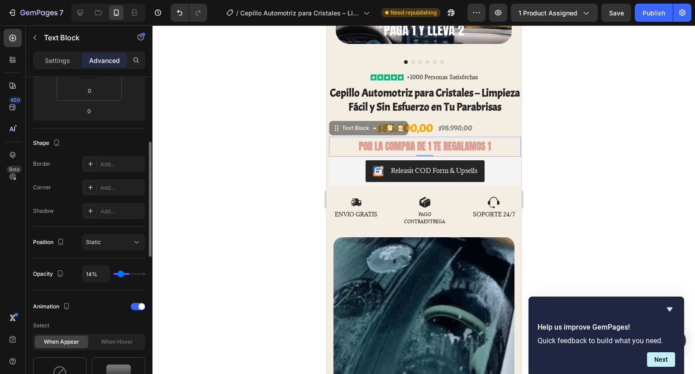
type input "3%"
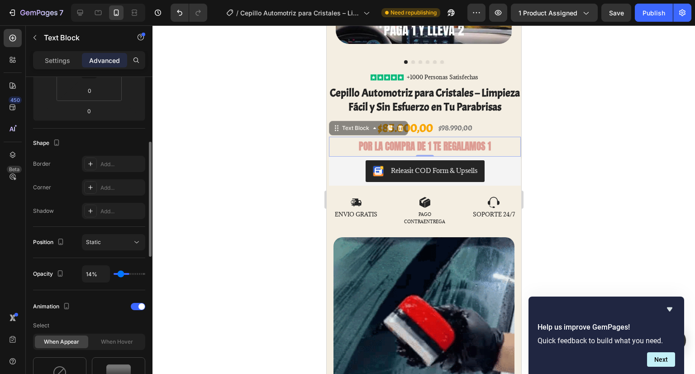
type input "3"
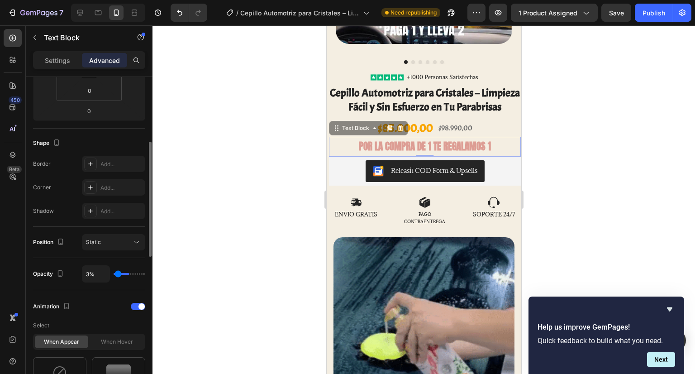
type input "0%"
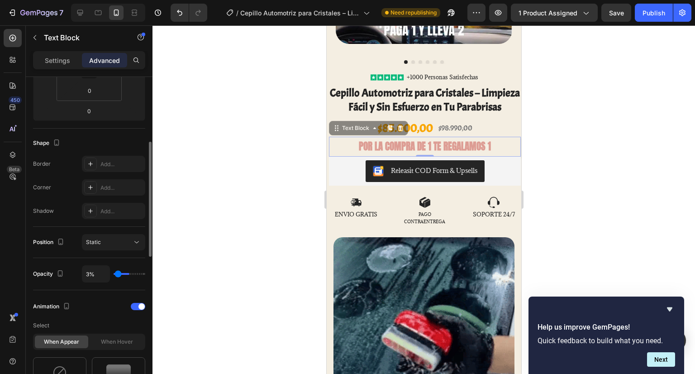
type input "0"
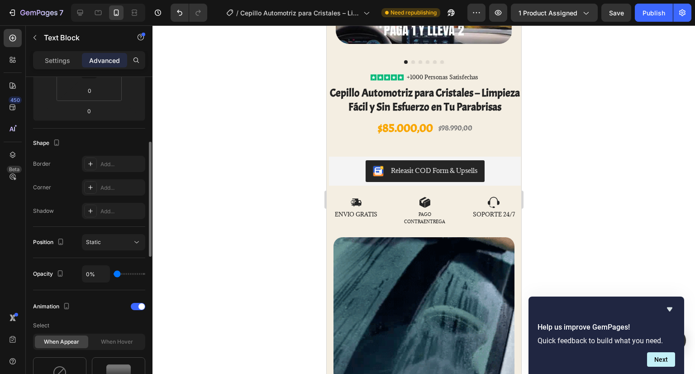
type input "6%"
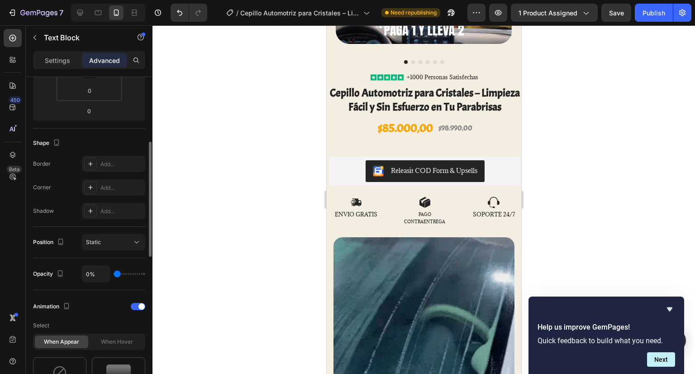
type input "6"
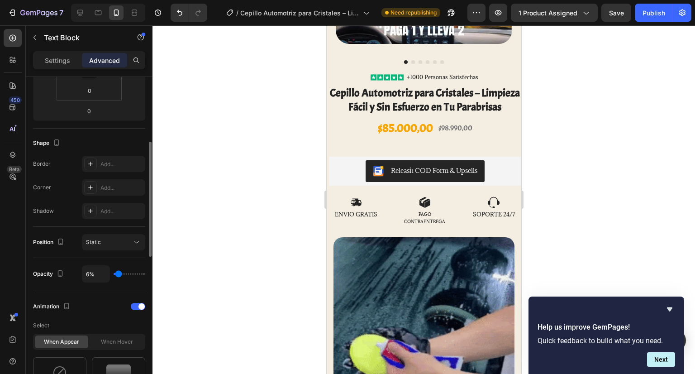
type input "12%"
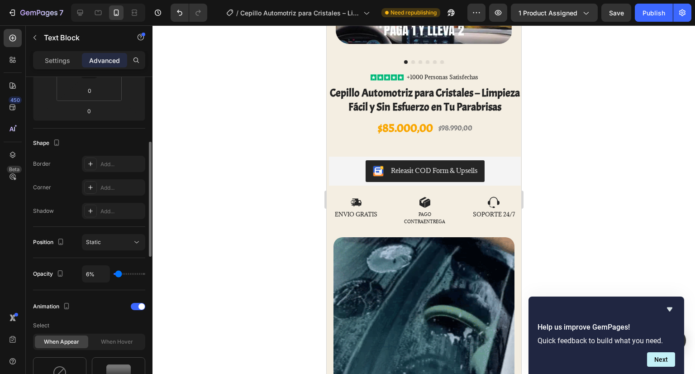
type input "12"
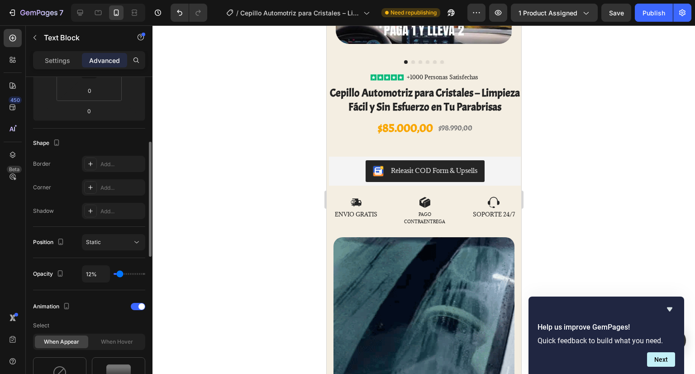
type input "21%"
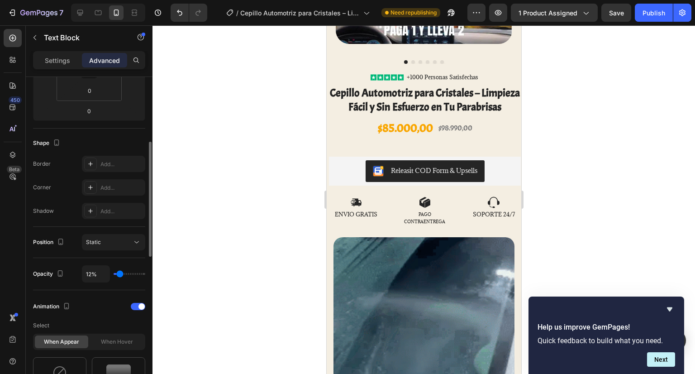
type input "21"
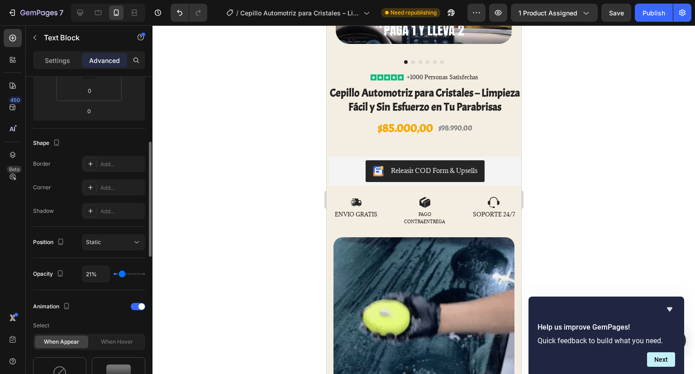
type input "29%"
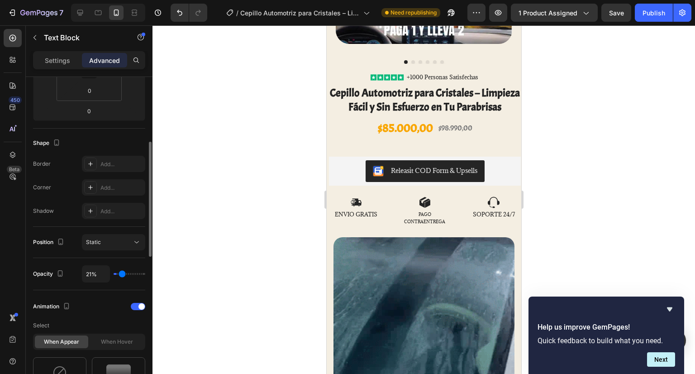
type input "29"
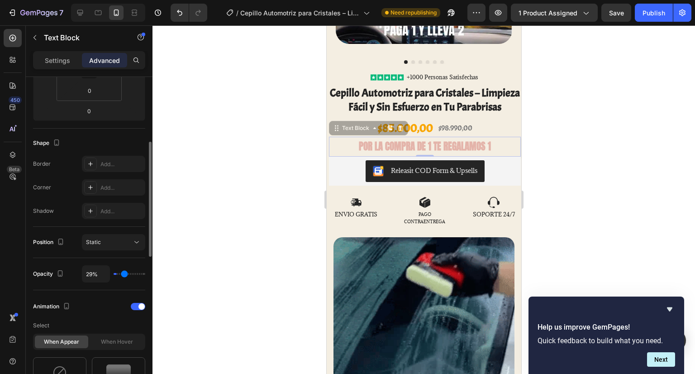
type input "34%"
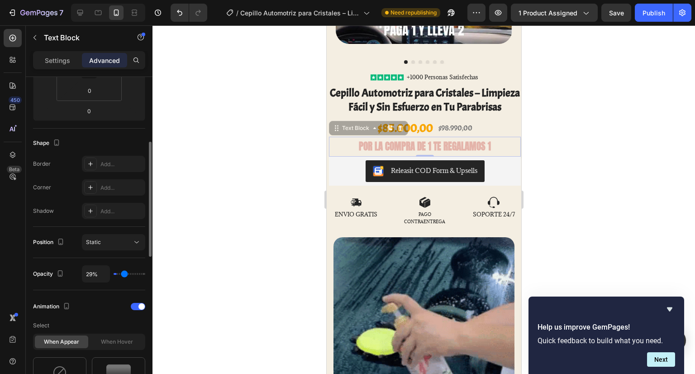
type input "34"
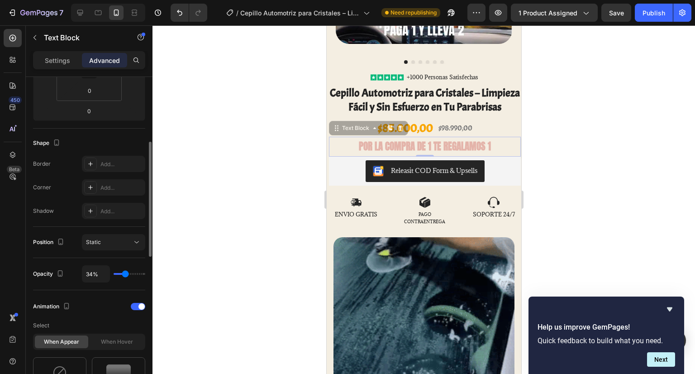
type input "45%"
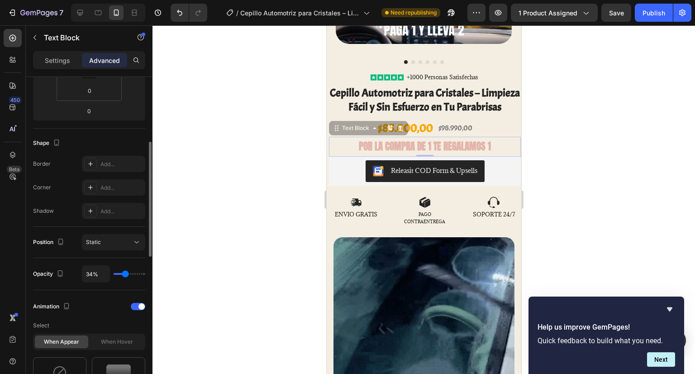
type input "45"
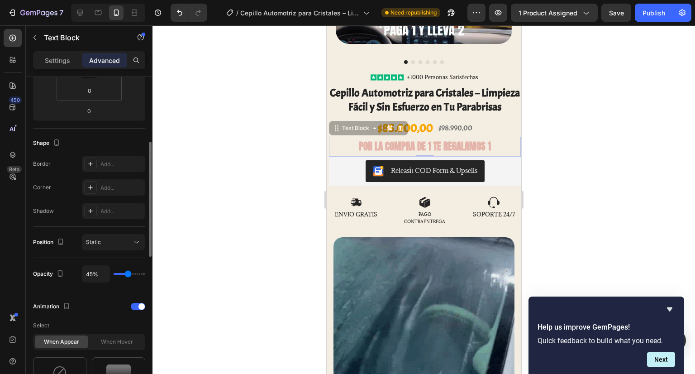
type input "48%"
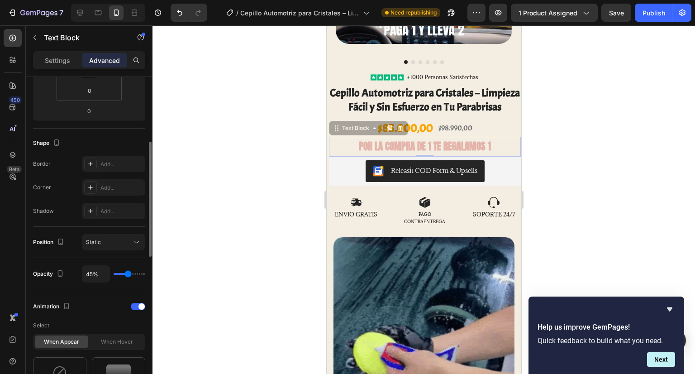
type input "48"
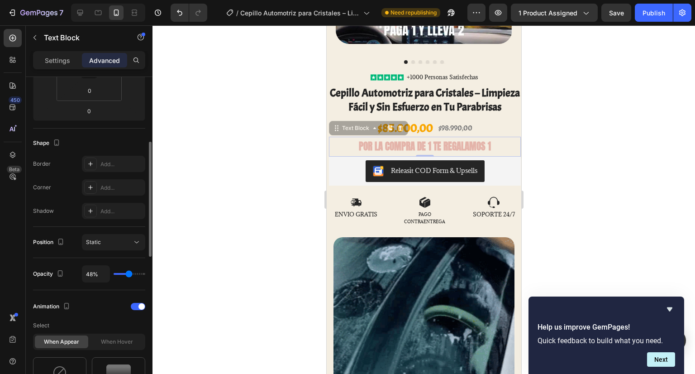
type input "54%"
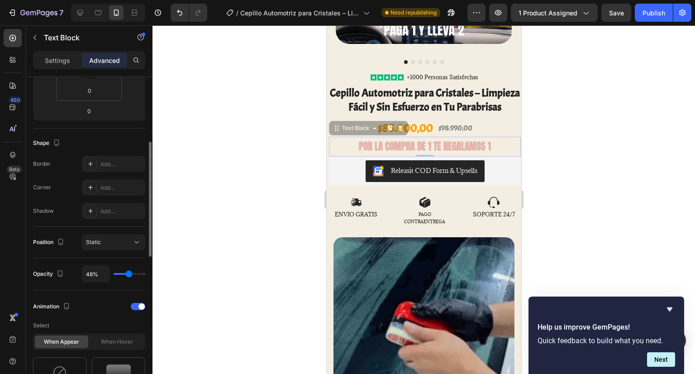
type input "54"
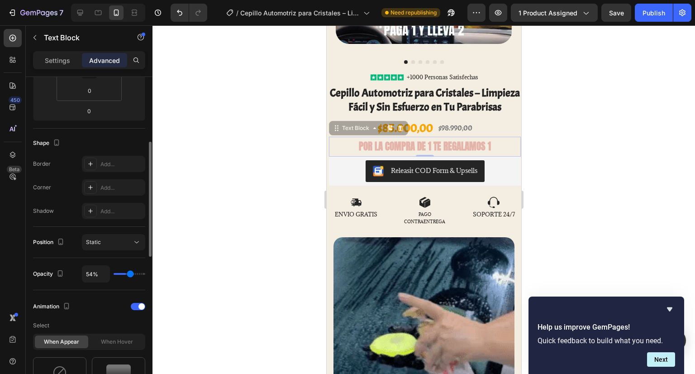
type input "61%"
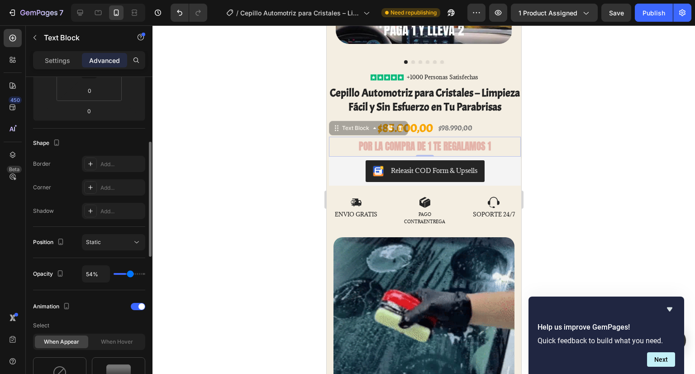
type input "61"
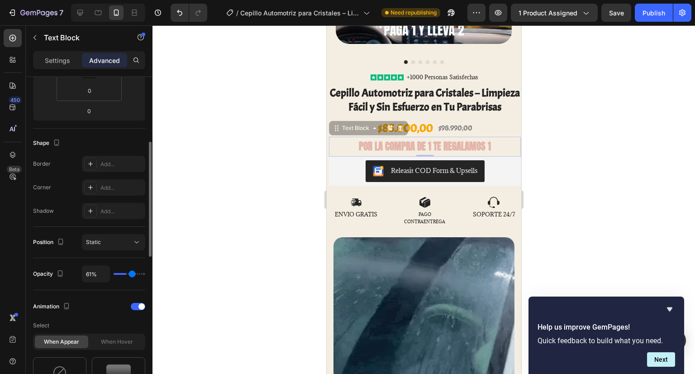
type input "69%"
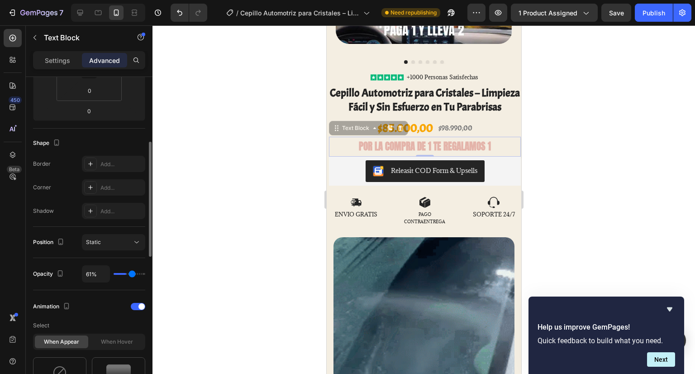
type input "69"
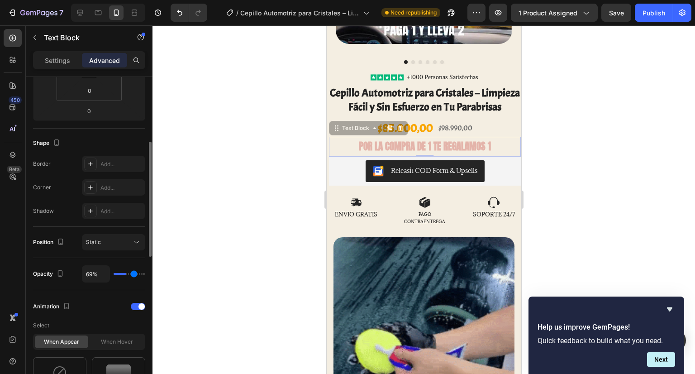
type input "76%"
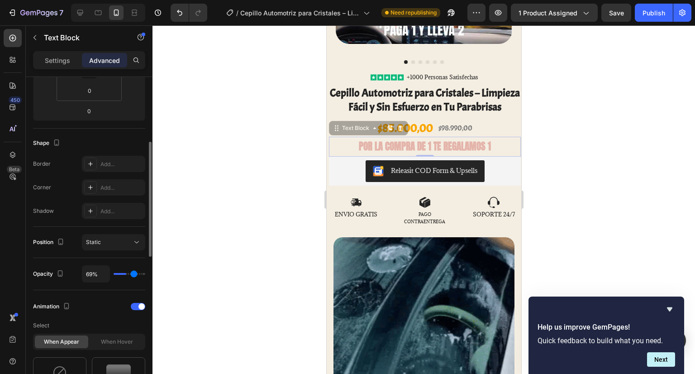
type input "76"
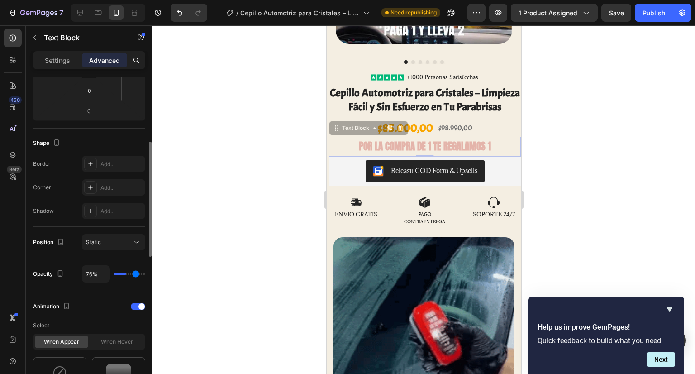
type input "100%"
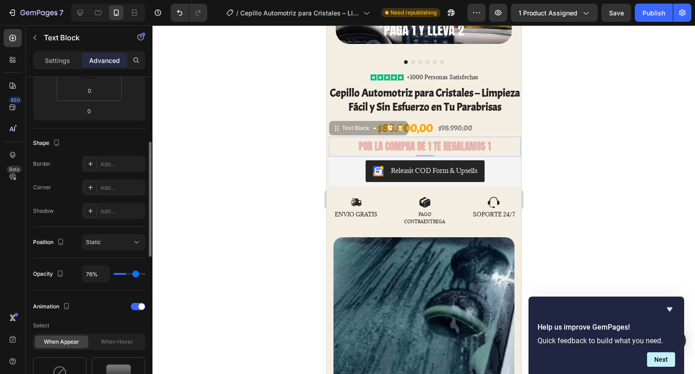
type input "100"
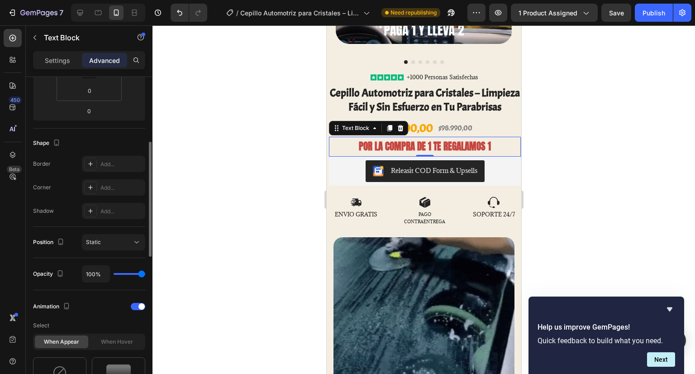
drag, startPoint x: 139, startPoint y: 273, endPoint x: 178, endPoint y: 268, distance: 39.6
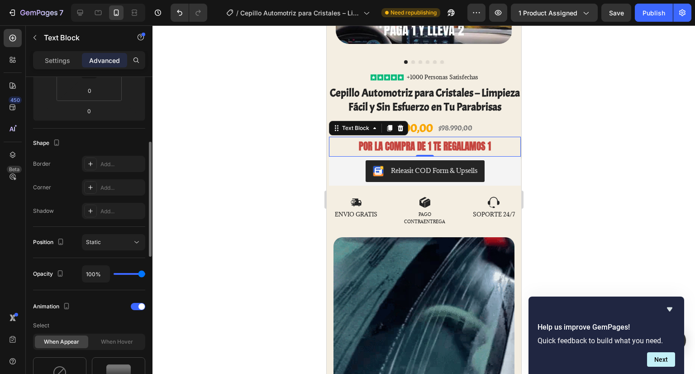
click at [145, 273] on input "range" at bounding box center [130, 274] width 32 height 2
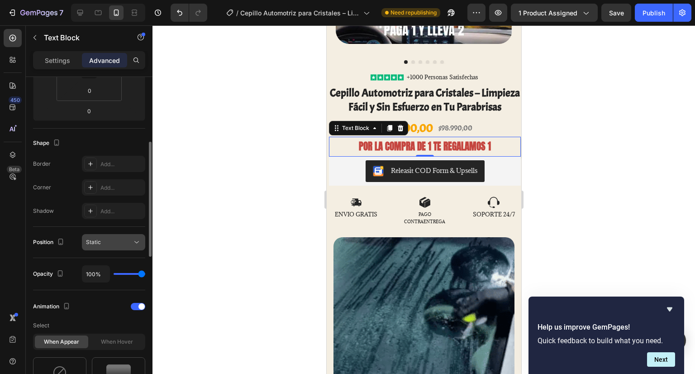
click at [124, 245] on div "Static" at bounding box center [109, 242] width 46 height 8
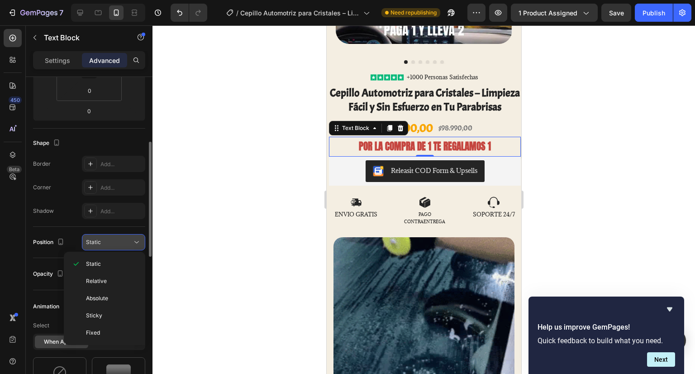
click at [124, 245] on div "Static" at bounding box center [109, 242] width 46 height 8
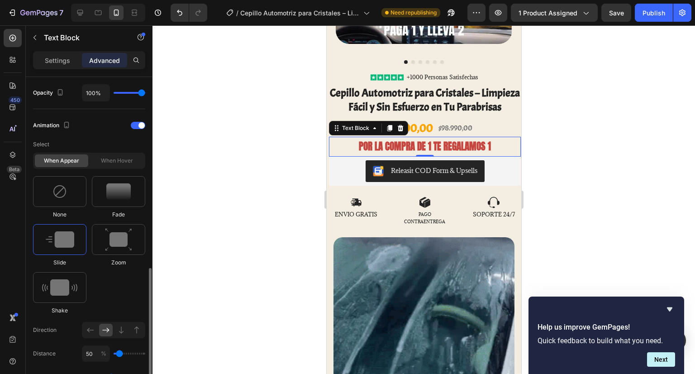
scroll to position [498, 0]
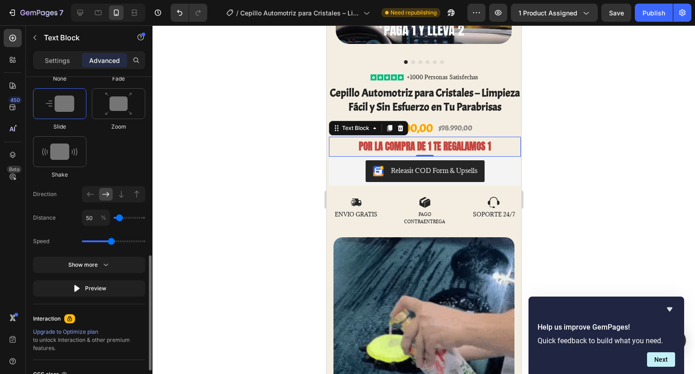
type input "100"
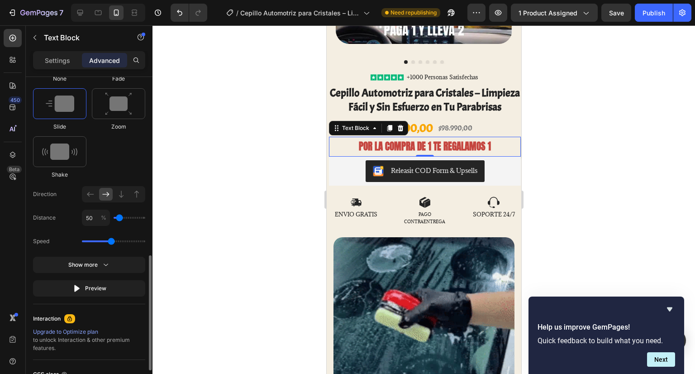
type input "100"
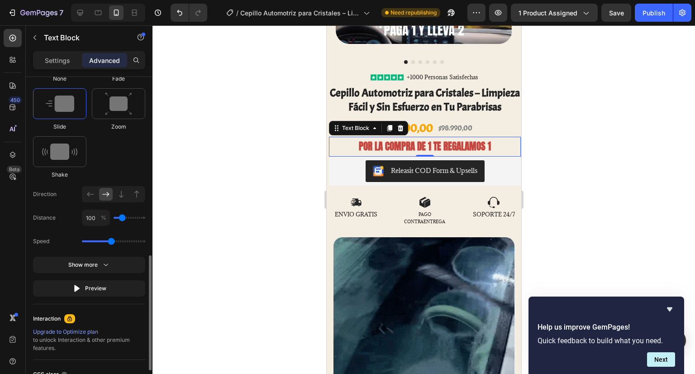
type input "150"
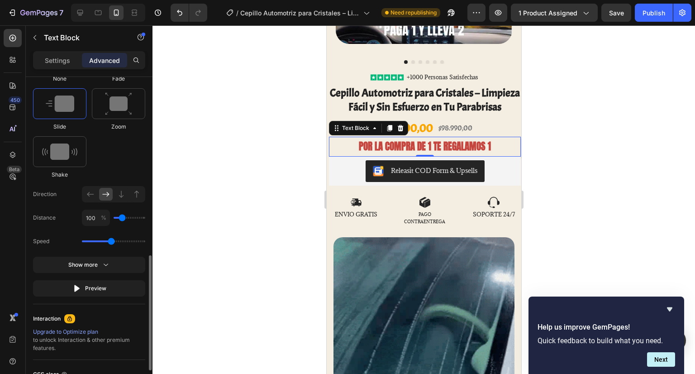
type input "150"
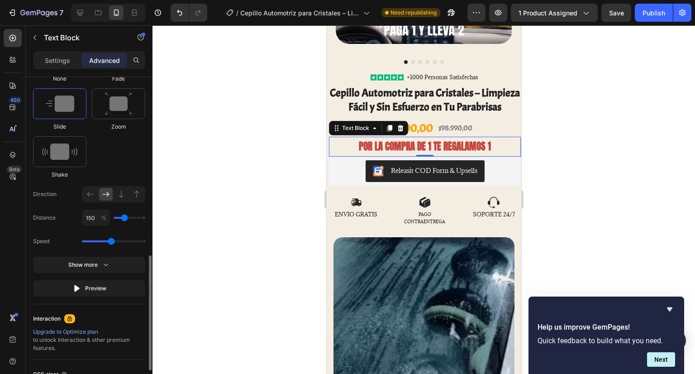
type input "200"
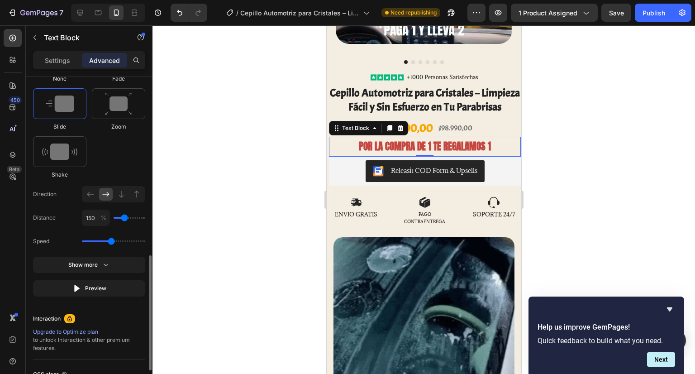
type input "200"
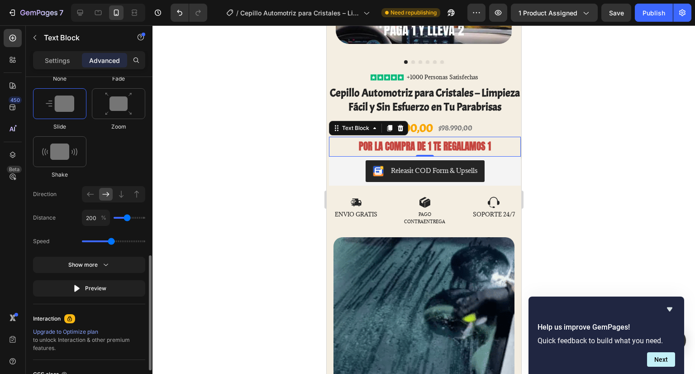
type input "250"
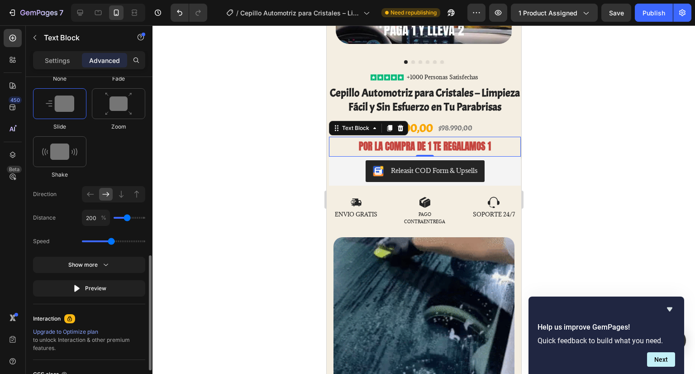
type input "250"
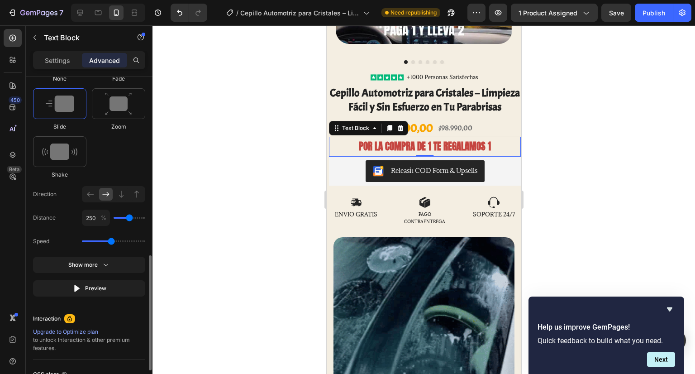
type input "300"
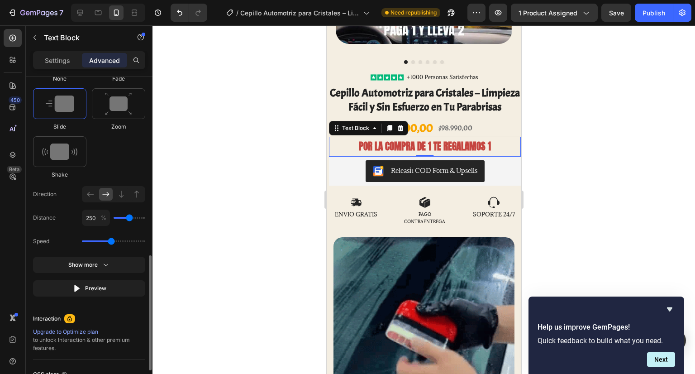
type input "300"
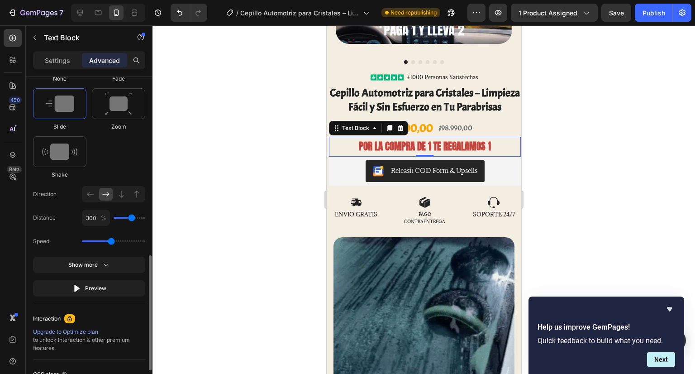
type input "350"
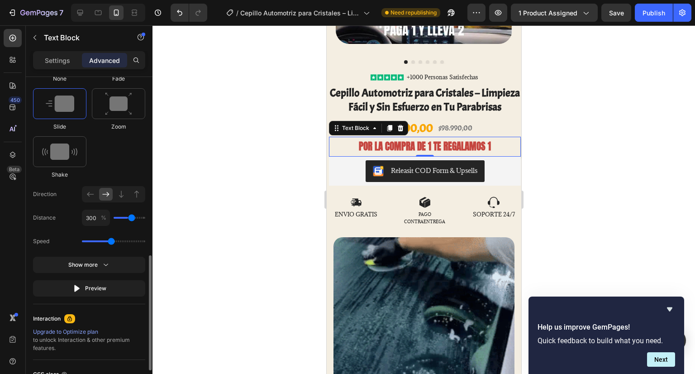
type input "350"
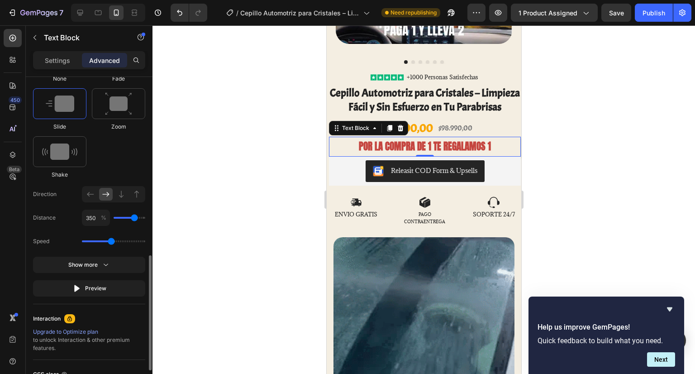
type input "400"
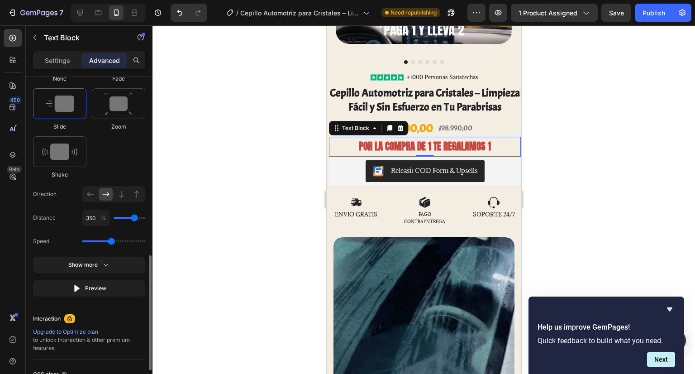
type input "400"
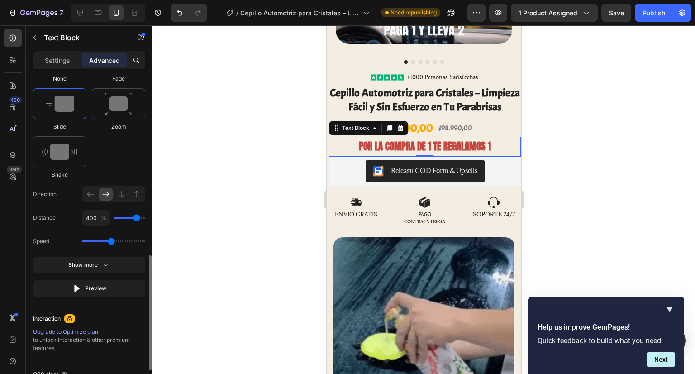
type input "450"
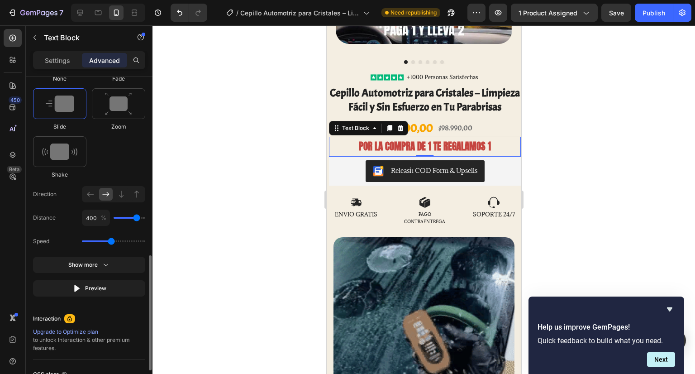
type input "450"
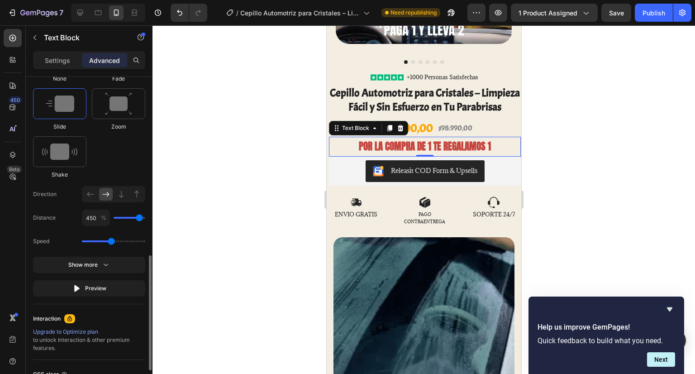
type input "500"
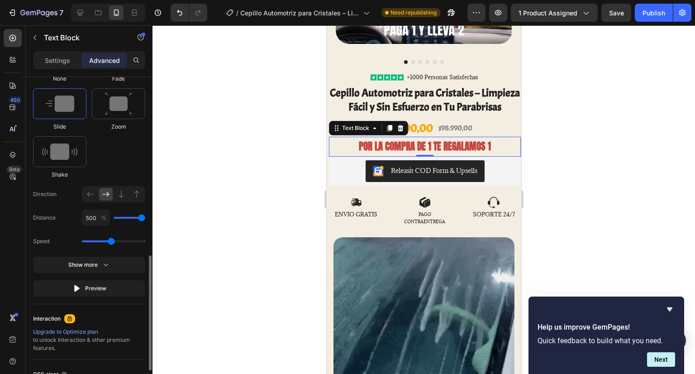
drag, startPoint x: 122, startPoint y: 217, endPoint x: 150, endPoint y: 224, distance: 28.8
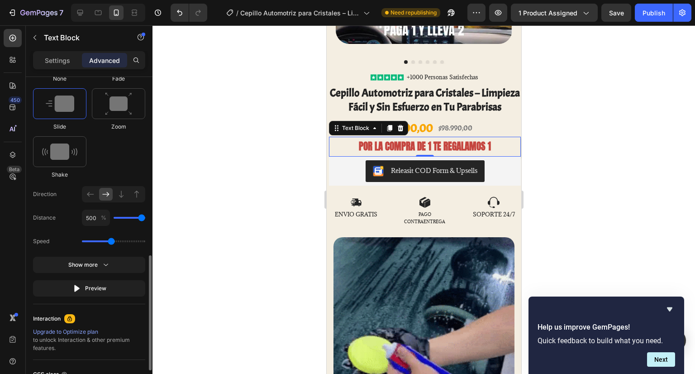
type input "500"
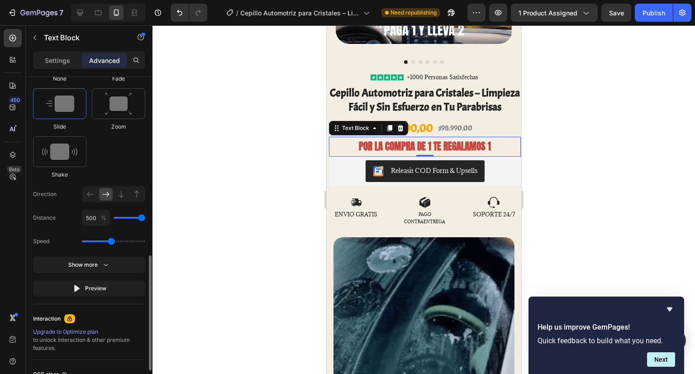
click at [145, 219] on input "range" at bounding box center [130, 218] width 32 height 2
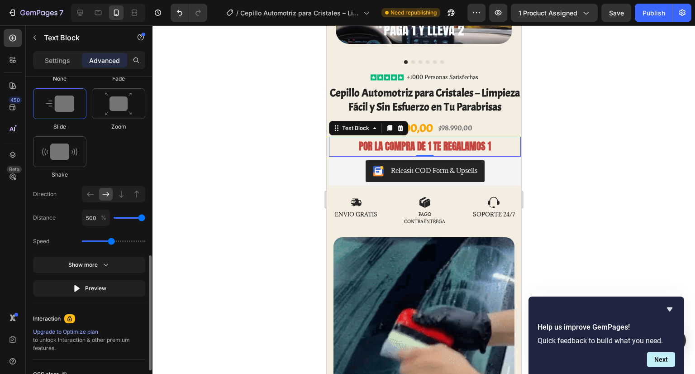
type input "400"
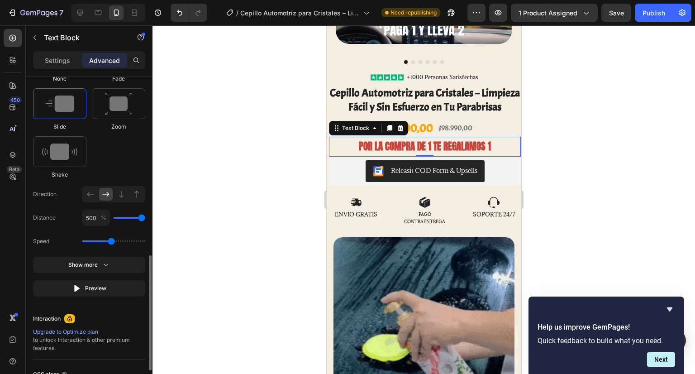
type input "400"
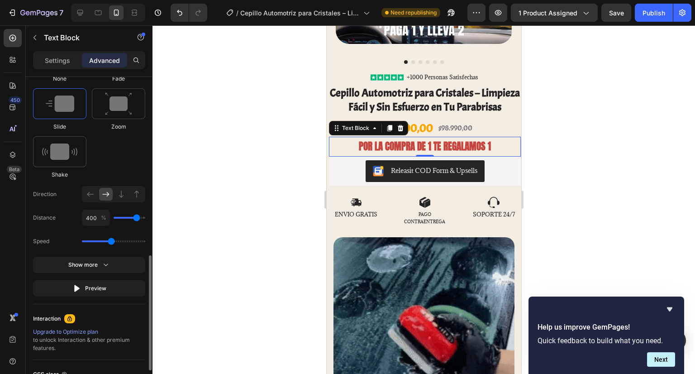
type input "200"
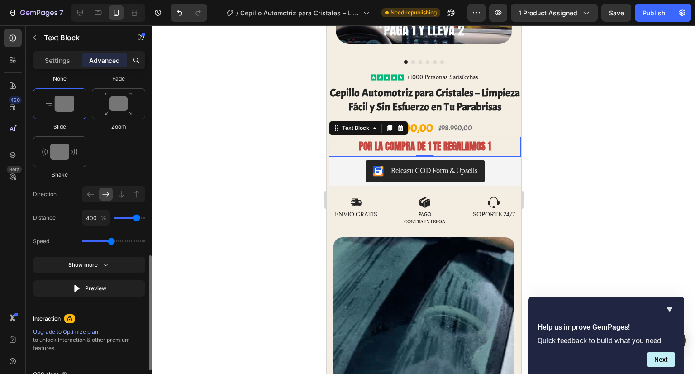
type input "200"
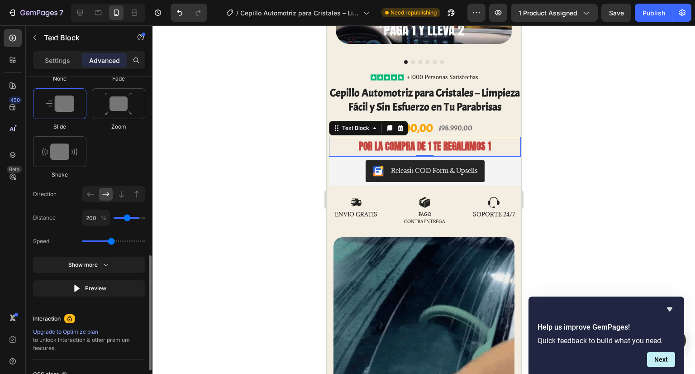
type input "150"
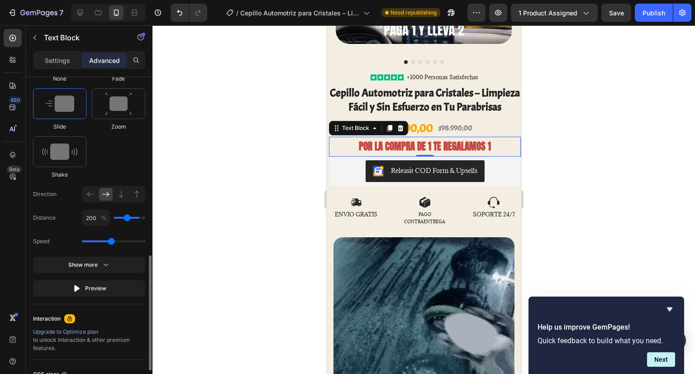
type input "150"
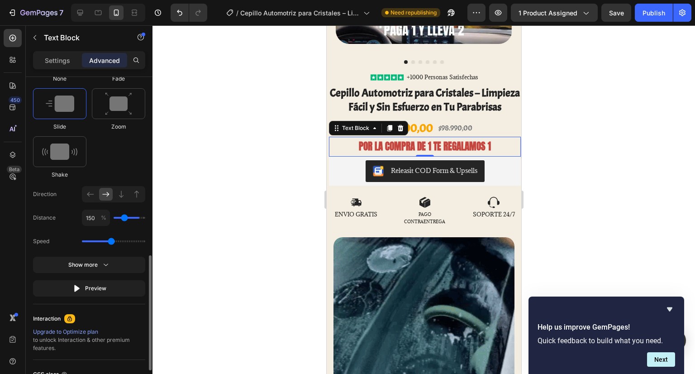
type input "100"
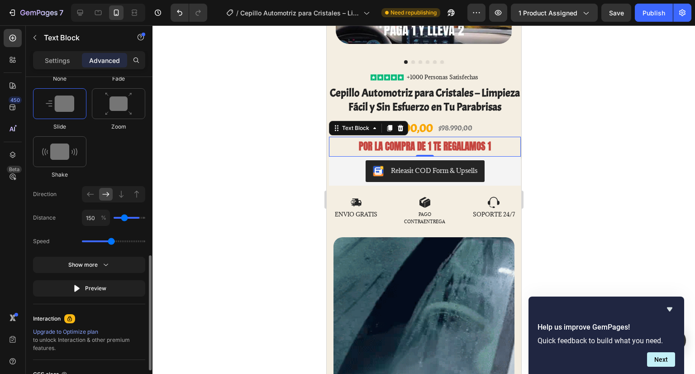
type input "100"
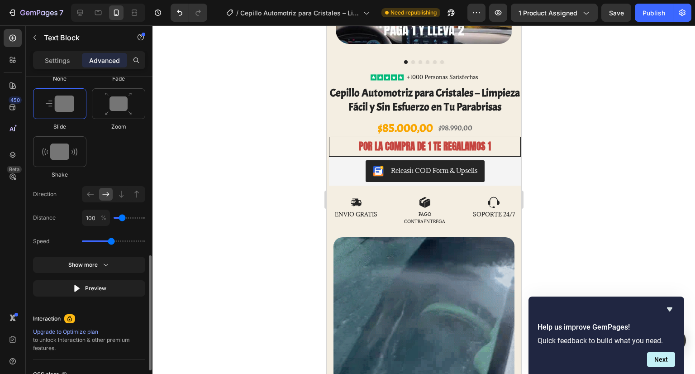
type input "50"
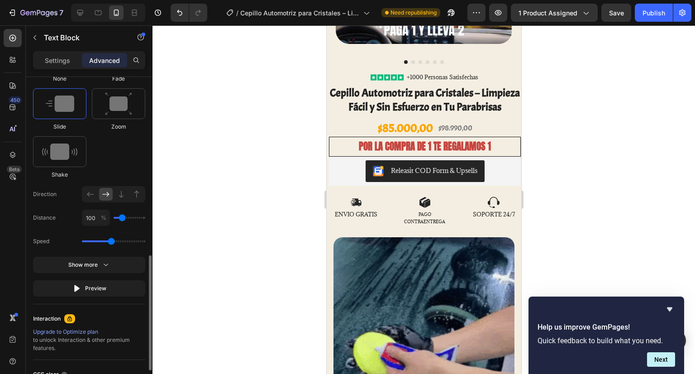
type input "50"
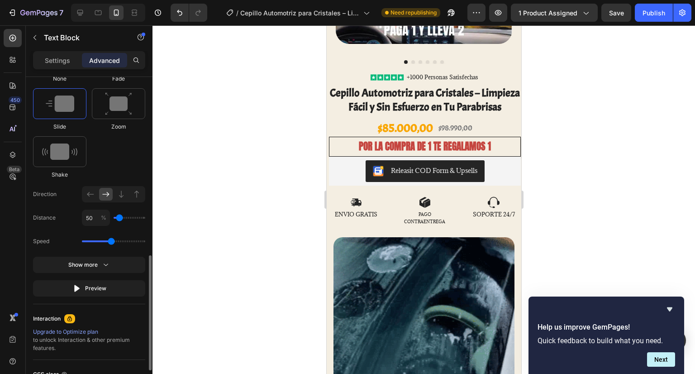
type input "0"
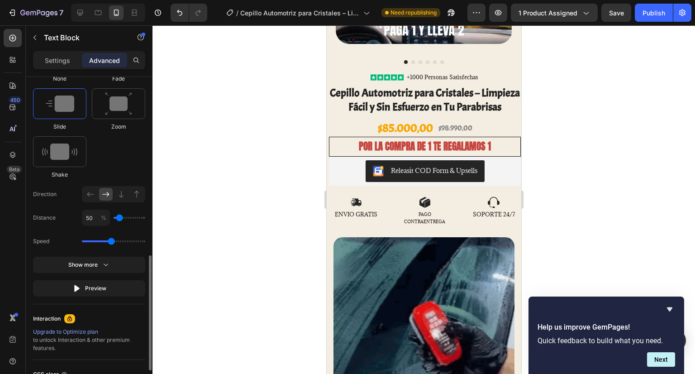
type input "0"
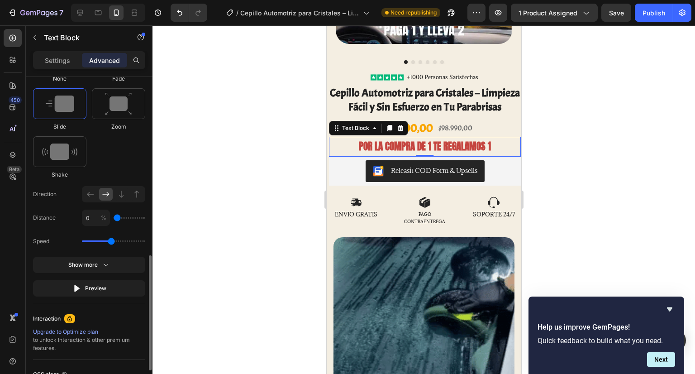
type input "50"
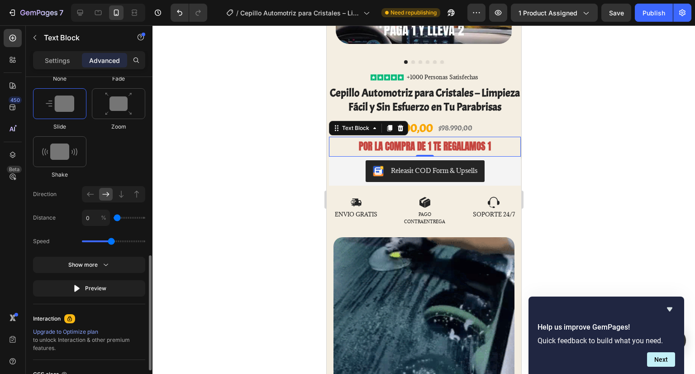
type input "50"
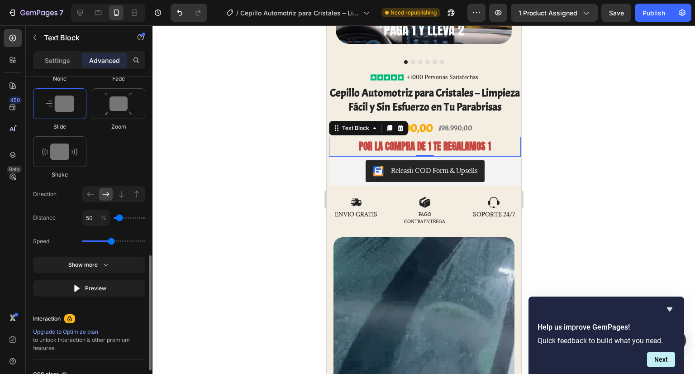
type input "100"
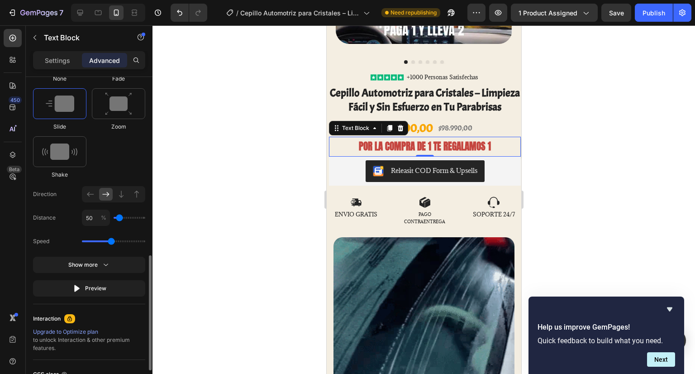
type input "100"
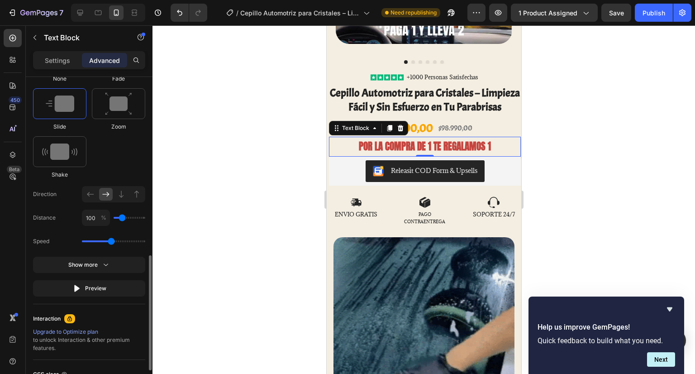
type input "50"
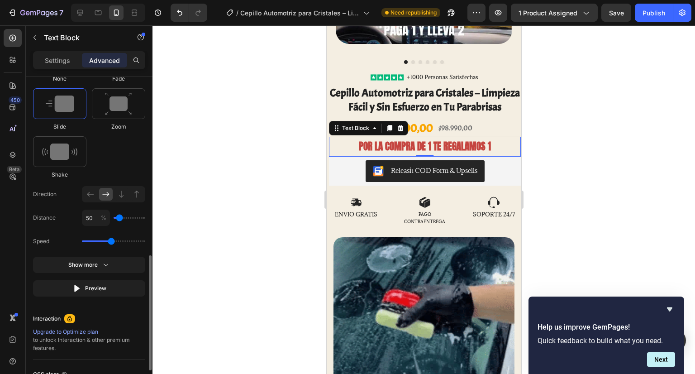
drag, startPoint x: 142, startPoint y: 216, endPoint x: 120, endPoint y: 223, distance: 22.5
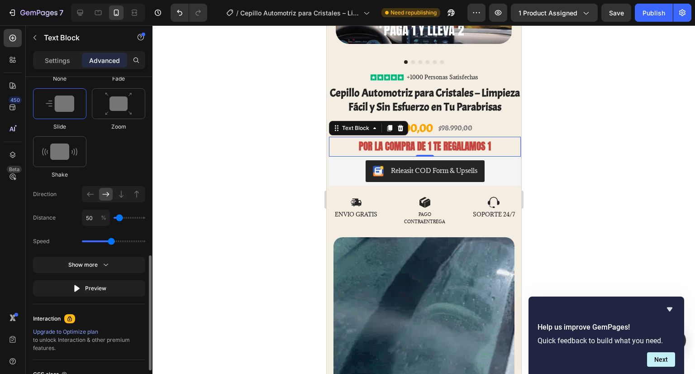
type input "50"
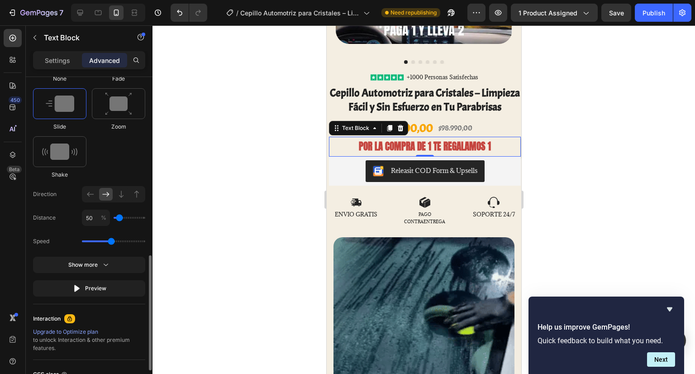
click at [120, 219] on input "range" at bounding box center [130, 218] width 32 height 2
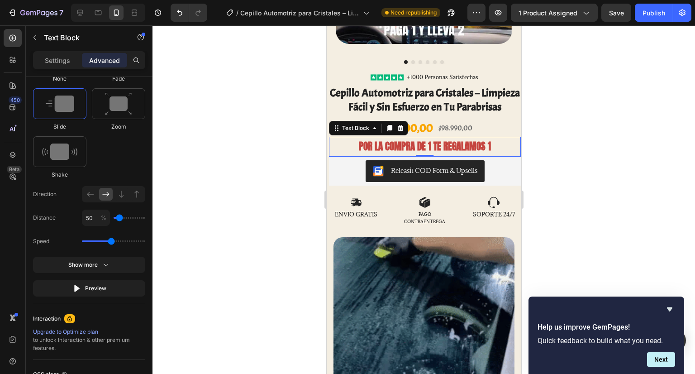
click at [166, 235] on div at bounding box center [423, 199] width 542 height 348
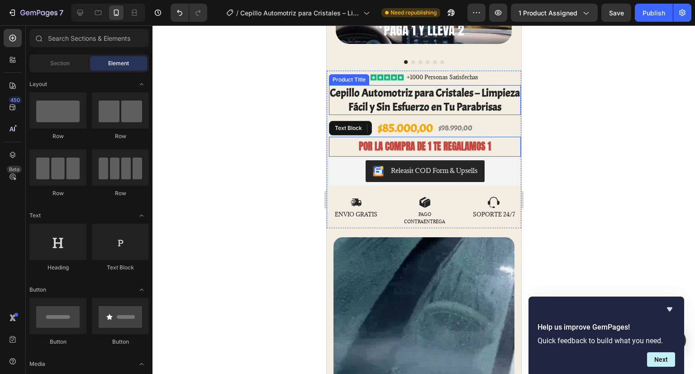
click at [618, 81] on div at bounding box center [423, 199] width 542 height 348
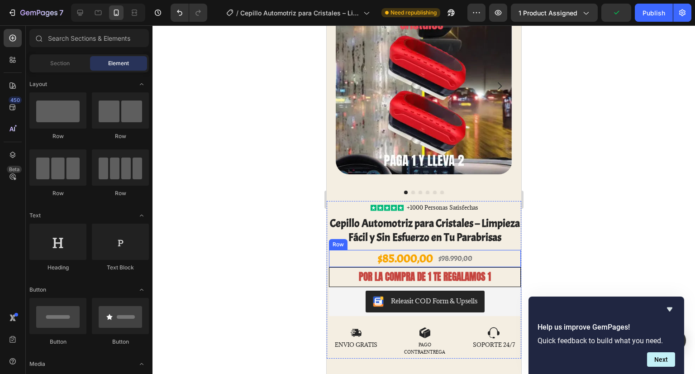
scroll to position [0, 0]
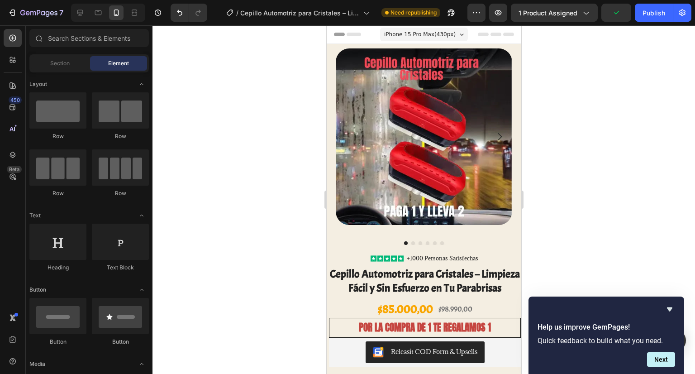
click at [650, 22] on div "7 Version history / Cepillo Automotriz para Cristales – Limpieza Fácil y Sin Es…" at bounding box center [347, 13] width 695 height 26
click at [650, 15] on div "Publish" at bounding box center [653, 13] width 23 height 10
click at [180, 16] on icon "Undo/Redo" at bounding box center [179, 12] width 9 height 9
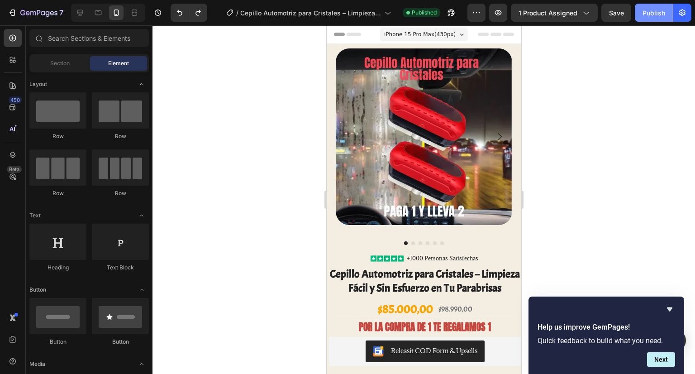
click at [652, 8] on div "Publish" at bounding box center [653, 13] width 23 height 10
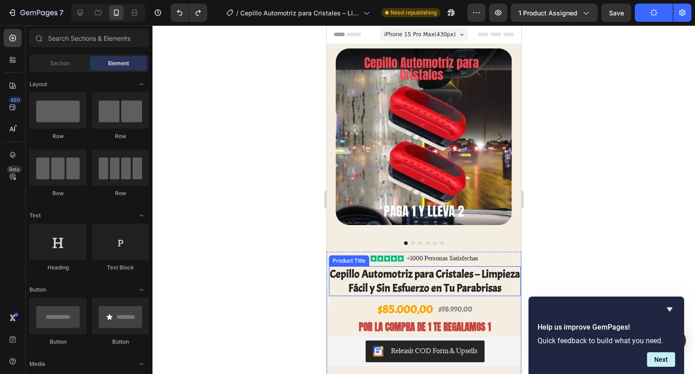
click at [433, 284] on h1 "Cepillo Automotriz para Cristales – Limpieza Fácil y Sin Esfuerzo en Tu Parabri…" at bounding box center [424, 281] width 192 height 30
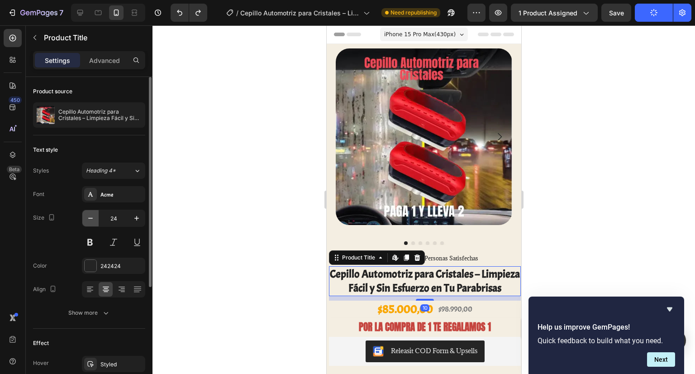
click at [92, 217] on icon "button" at bounding box center [90, 218] width 9 height 9
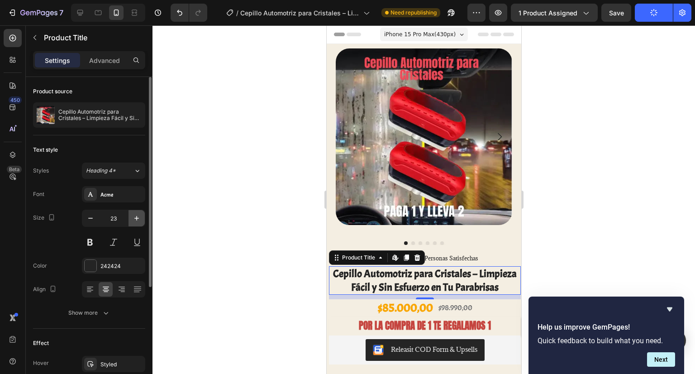
click at [131, 218] on button "button" at bounding box center [136, 218] width 16 height 16
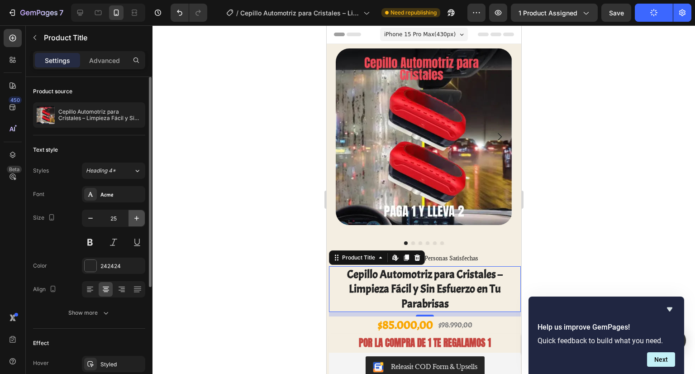
click at [131, 218] on button "button" at bounding box center [136, 218] width 16 height 16
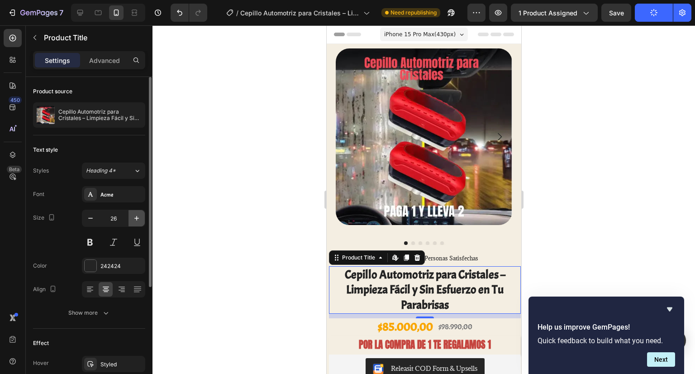
click at [131, 218] on button "button" at bounding box center [136, 218] width 16 height 16
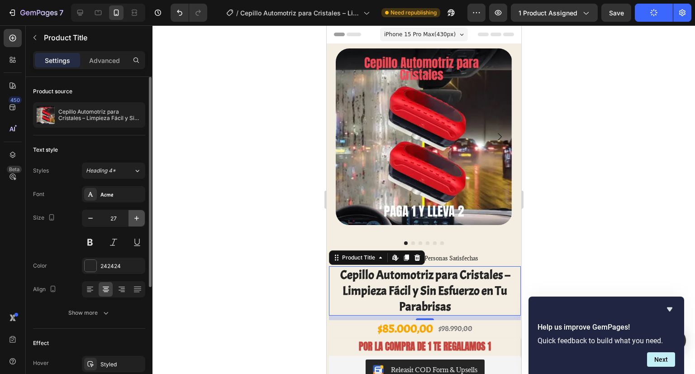
click at [131, 218] on button "button" at bounding box center [136, 218] width 16 height 16
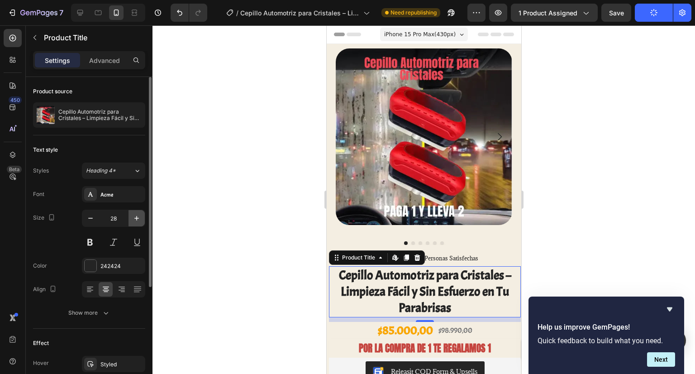
click at [131, 218] on button "button" at bounding box center [136, 218] width 16 height 16
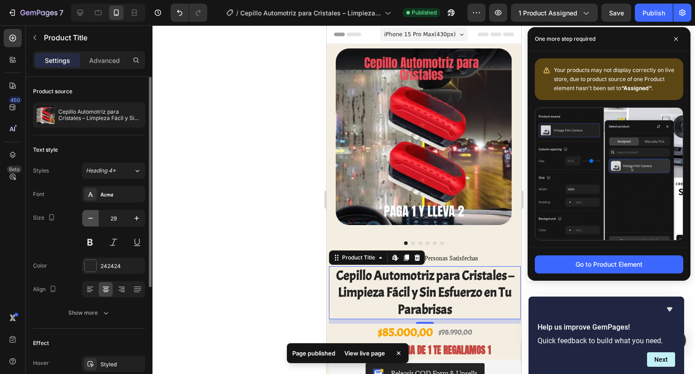
click at [88, 217] on icon "button" at bounding box center [90, 218] width 9 height 9
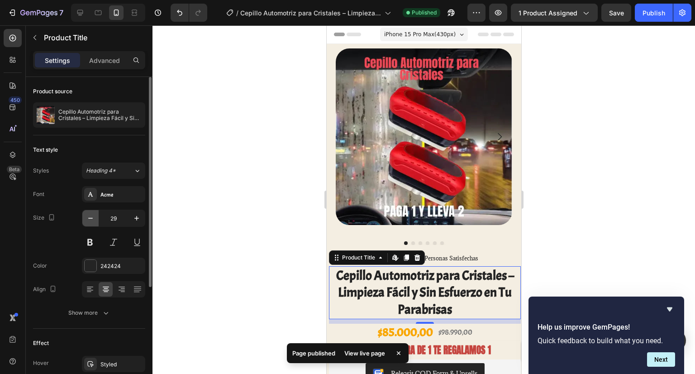
click at [88, 217] on icon "button" at bounding box center [90, 218] width 9 height 9
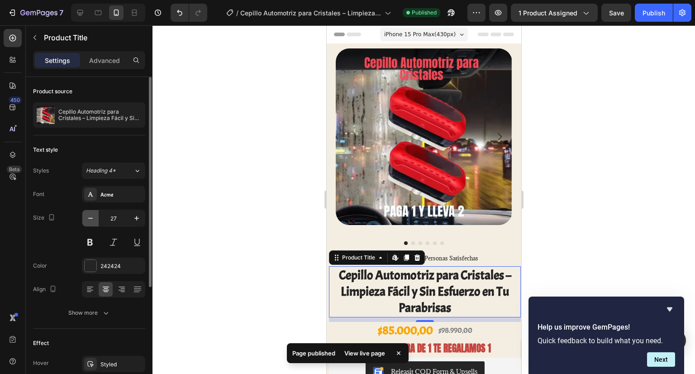
click at [88, 217] on icon "button" at bounding box center [90, 218] width 9 height 9
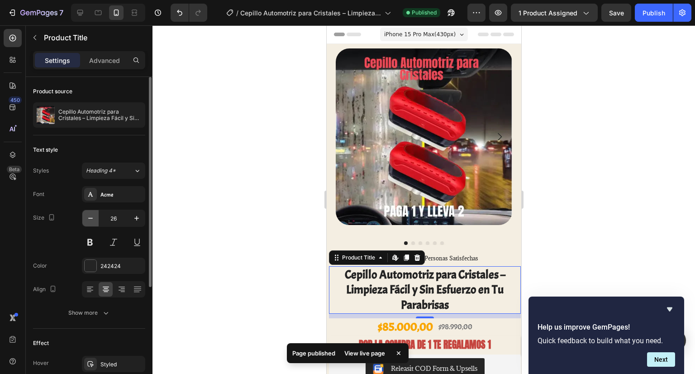
click at [88, 217] on icon "button" at bounding box center [90, 218] width 9 height 9
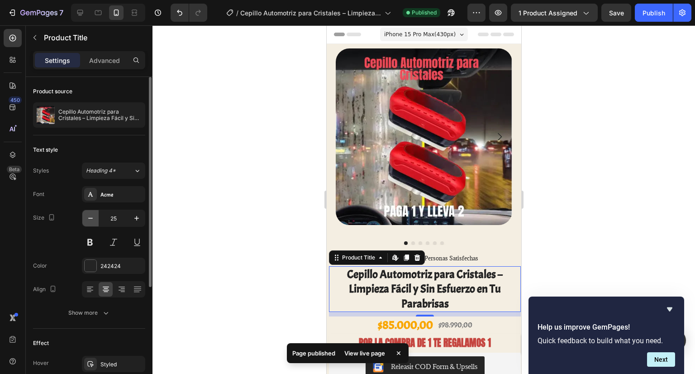
click at [88, 217] on icon "button" at bounding box center [90, 218] width 9 height 9
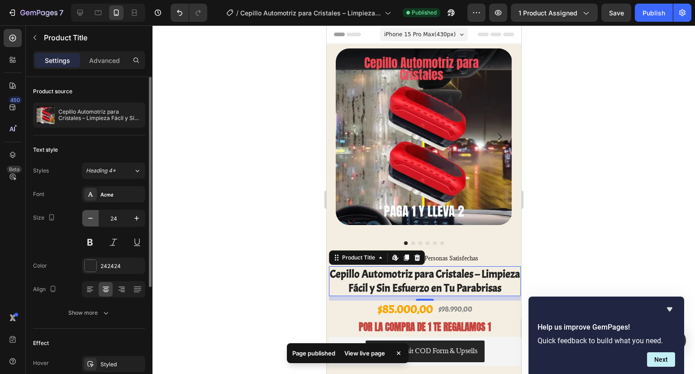
click at [88, 217] on icon "button" at bounding box center [90, 218] width 9 height 9
type input "23"
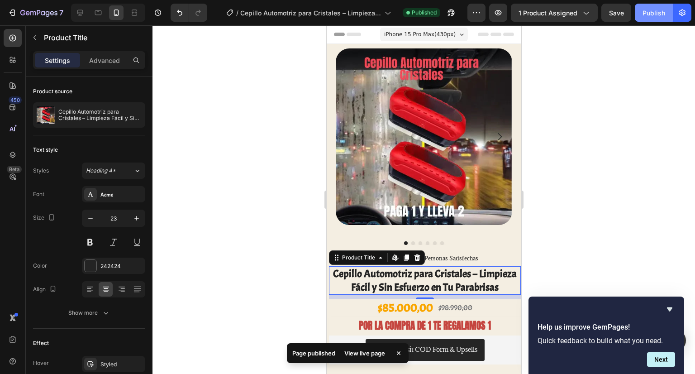
click at [646, 11] on div "Publish" at bounding box center [653, 13] width 23 height 10
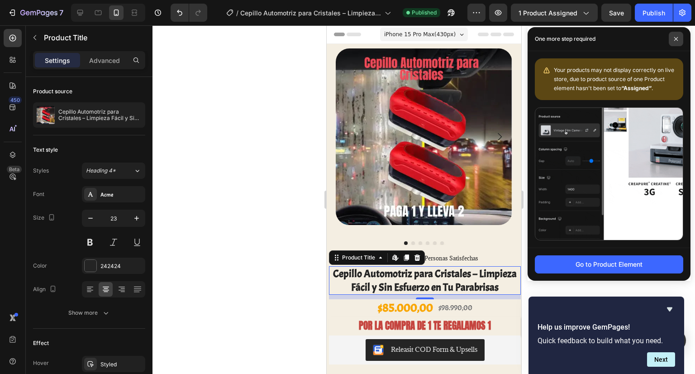
click at [672, 37] on span at bounding box center [676, 39] width 14 height 14
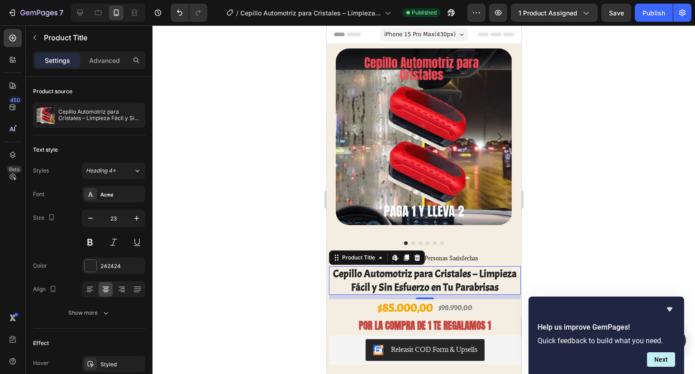
click at [620, 106] on div at bounding box center [423, 199] width 542 height 348
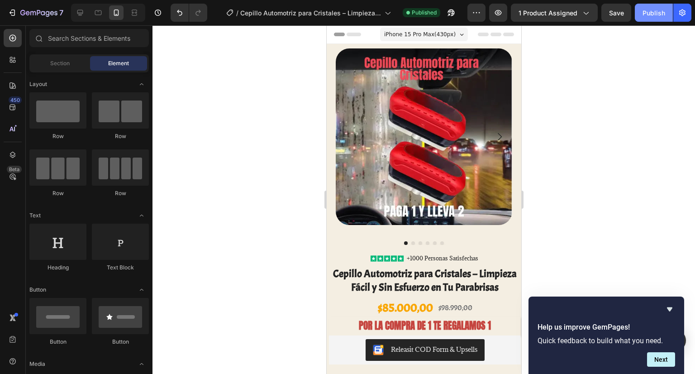
click at [661, 14] on div "Publish" at bounding box center [653, 13] width 23 height 10
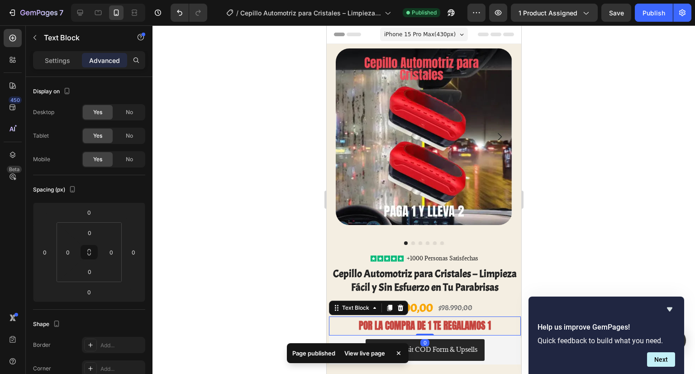
click at [431, 317] on p "POR LA COMPRA DE 1 TE REGALAMOS 1" at bounding box center [424, 325] width 190 height 17
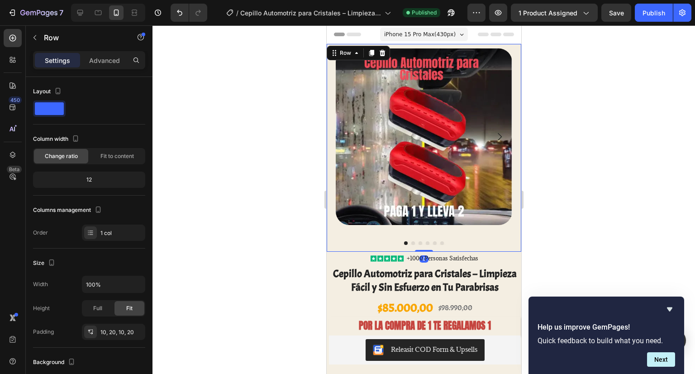
click at [462, 242] on div "Product Images Product Images Row 0" at bounding box center [423, 148] width 195 height 208
click at [92, 176] on div "12" at bounding box center [89, 179] width 109 height 13
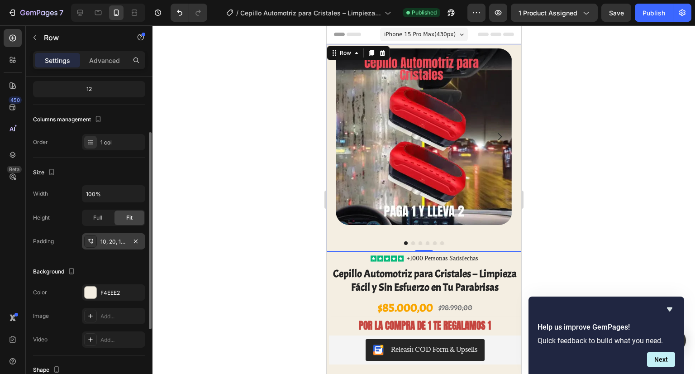
click at [122, 241] on div "10, 20, 10, 20" at bounding box center [113, 242] width 26 height 8
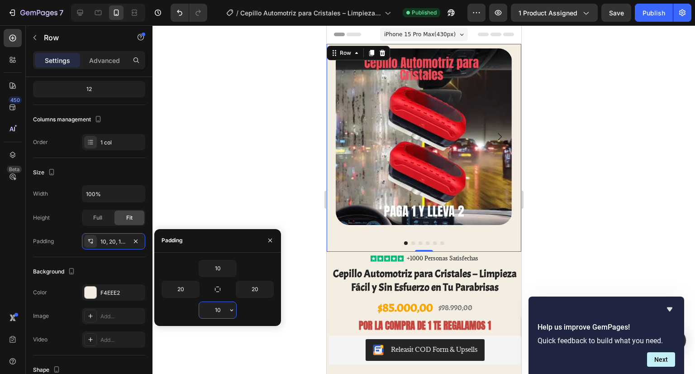
click at [226, 310] on input "10" at bounding box center [217, 310] width 37 height 16
type input "5"
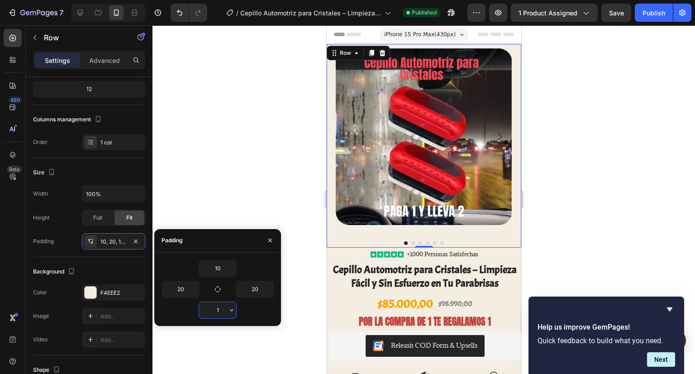
type input "10"
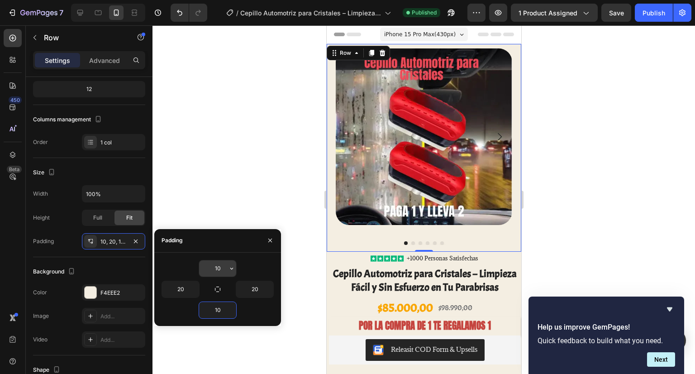
click at [223, 268] on input "10" at bounding box center [217, 268] width 37 height 16
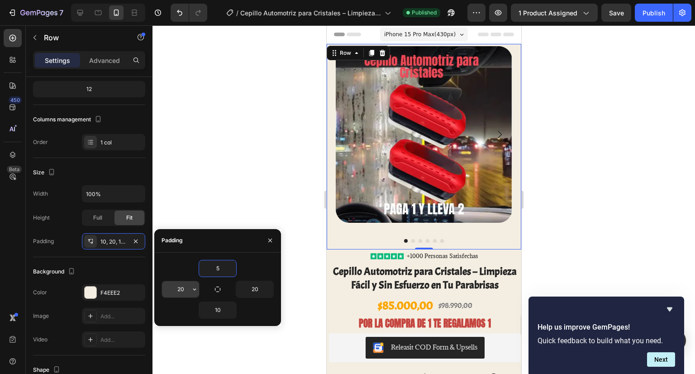
type input "5"
click at [182, 286] on input "20" at bounding box center [180, 289] width 37 height 16
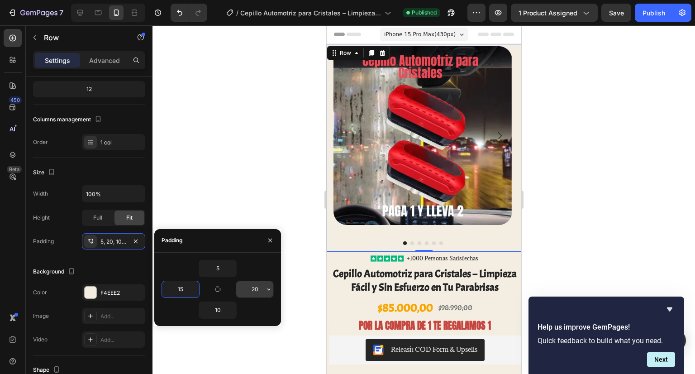
type input "15"
click at [258, 288] on input "20" at bounding box center [254, 289] width 37 height 16
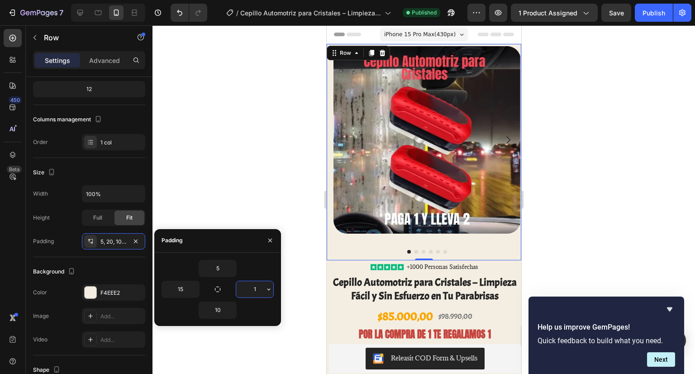
type input "15"
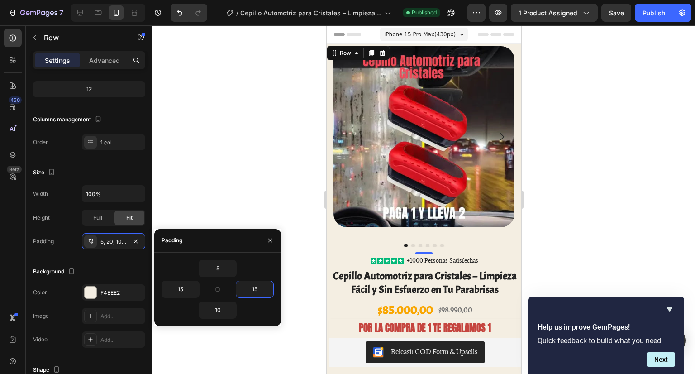
click at [271, 173] on div at bounding box center [423, 199] width 542 height 348
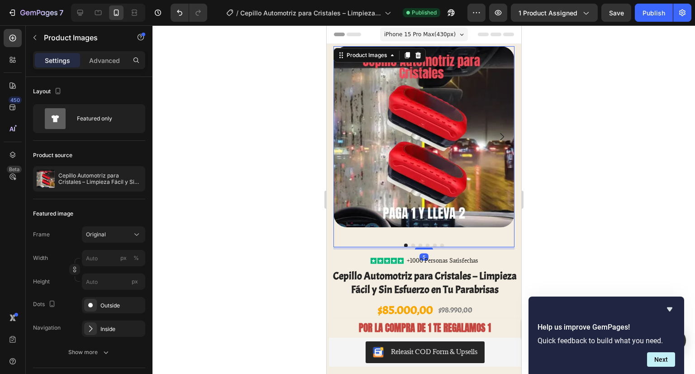
click at [400, 219] on img at bounding box center [423, 136] width 181 height 181
click at [376, 247] on div "5" at bounding box center [423, 248] width 181 height 2
click at [375, 243] on div at bounding box center [423, 245] width 181 height 4
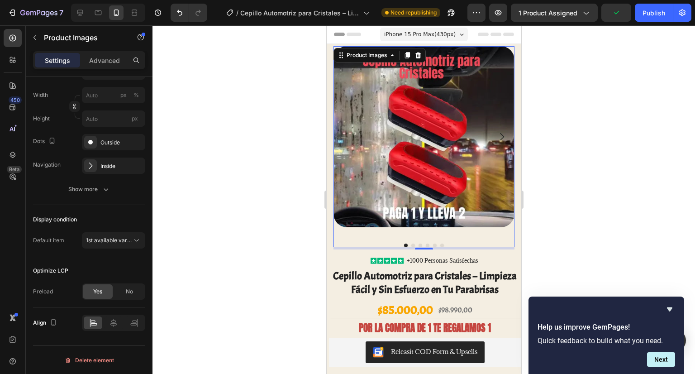
click at [266, 243] on div at bounding box center [423, 199] width 542 height 348
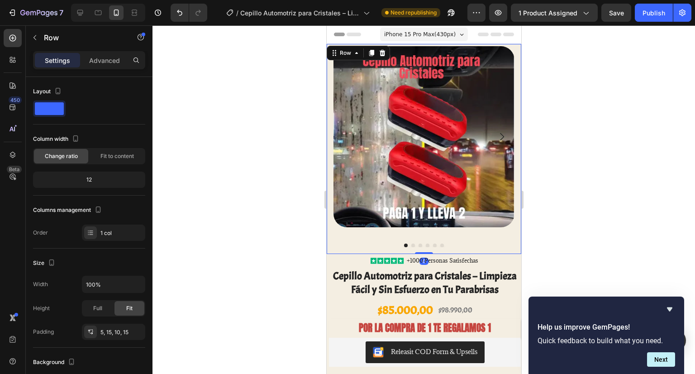
click at [339, 243] on div "Product Images Product Images Row 0" at bounding box center [423, 149] width 195 height 210
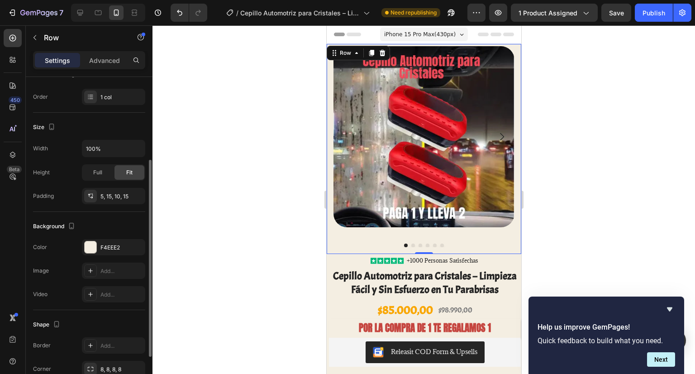
scroll to position [205, 0]
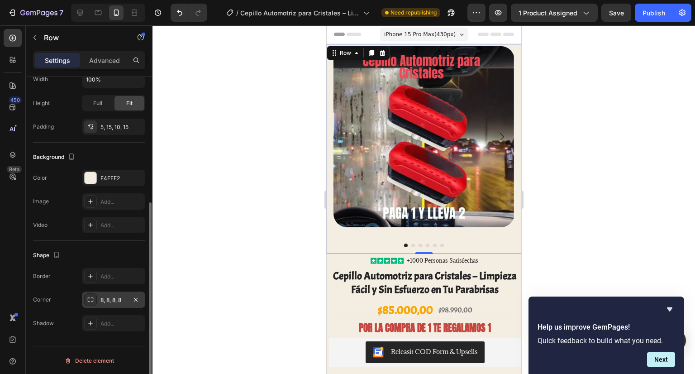
click at [116, 301] on div "8, 8, 8, 8" at bounding box center [113, 300] width 26 height 8
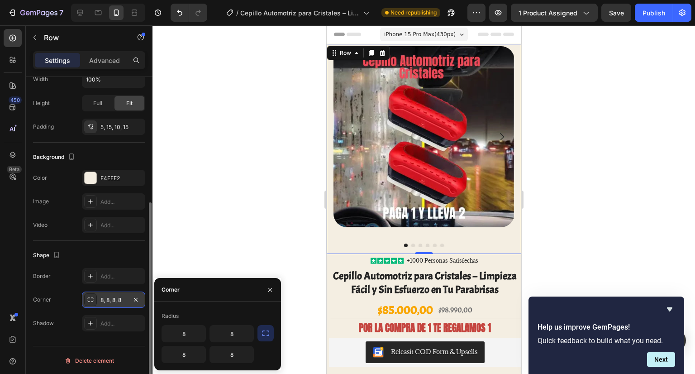
click at [116, 301] on div "8, 8, 8, 8" at bounding box center [113, 300] width 26 height 8
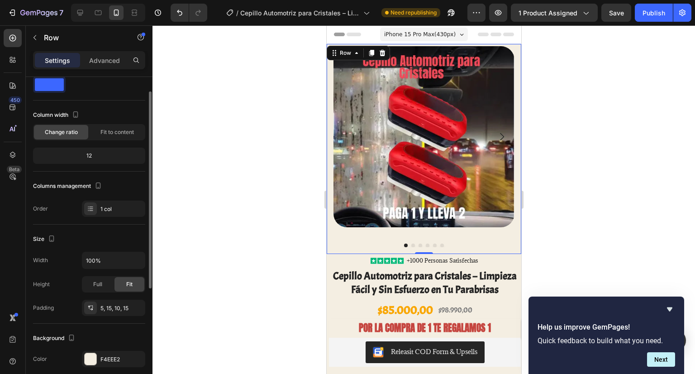
scroll to position [0, 0]
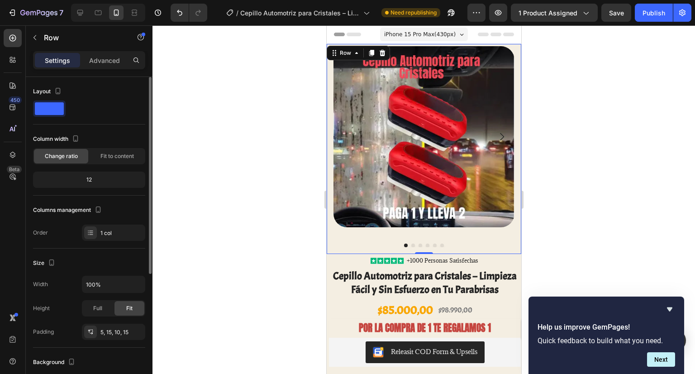
click at [107, 177] on div "12" at bounding box center [89, 179] width 109 height 13
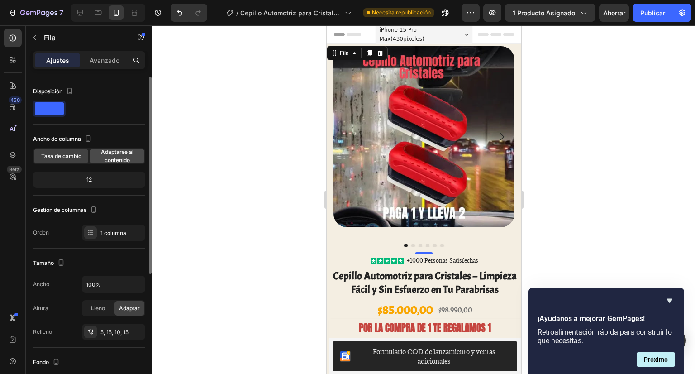
click at [107, 150] on font "Adaptarse al contenido" at bounding box center [117, 155] width 33 height 15
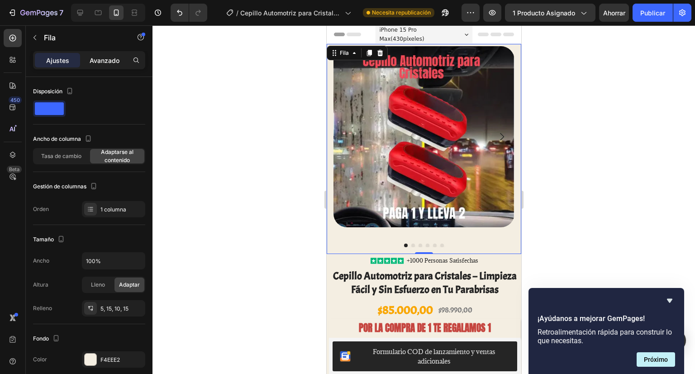
click at [96, 62] on font "Avanzado" at bounding box center [105, 61] width 30 height 8
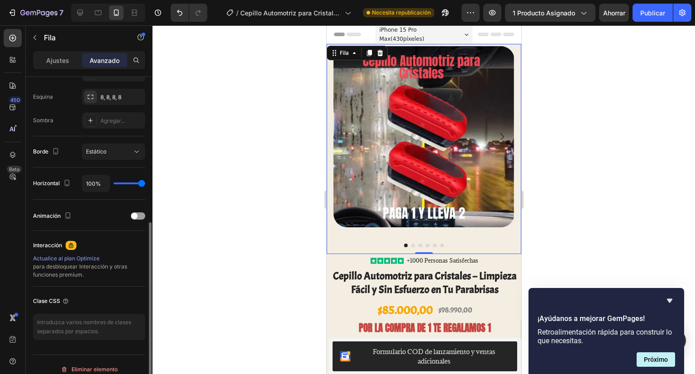
scroll to position [280, 0]
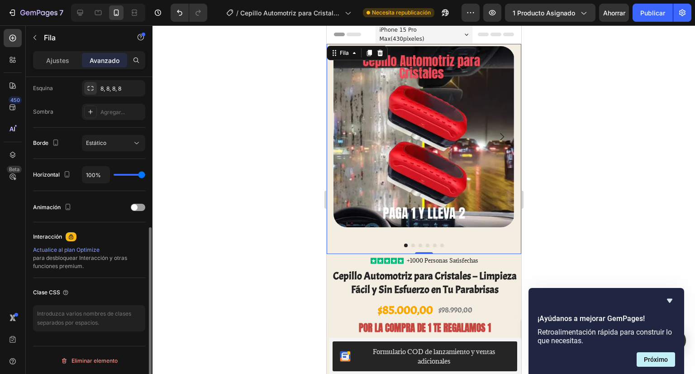
click at [219, 205] on div at bounding box center [423, 199] width 542 height 348
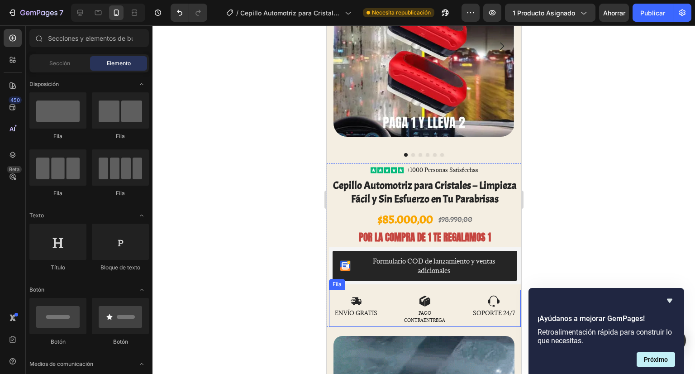
scroll to position [45, 0]
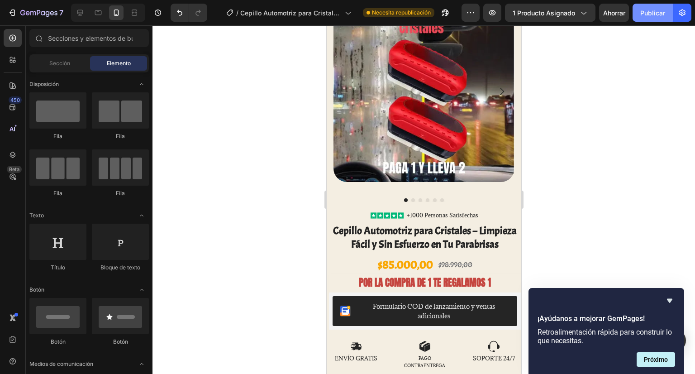
click at [642, 9] on font "Publicar" at bounding box center [652, 13] width 25 height 8
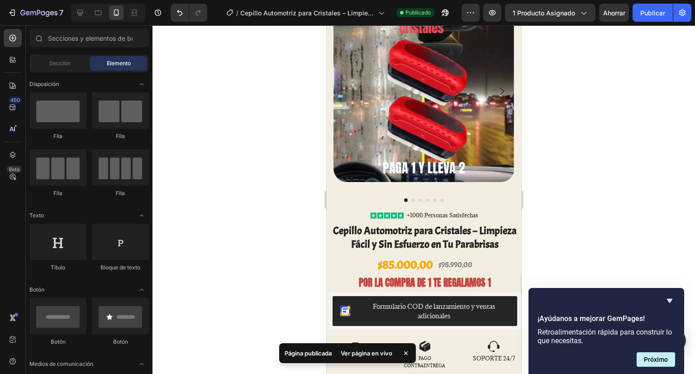
drag, startPoint x: 642, startPoint y: 9, endPoint x: 635, endPoint y: 106, distance: 98.0
click at [635, 0] on div "7 Historial de versiones / Cepillo Automotriz para Cristales – Limpieza Fácil y…" at bounding box center [347, 0] width 695 height 0
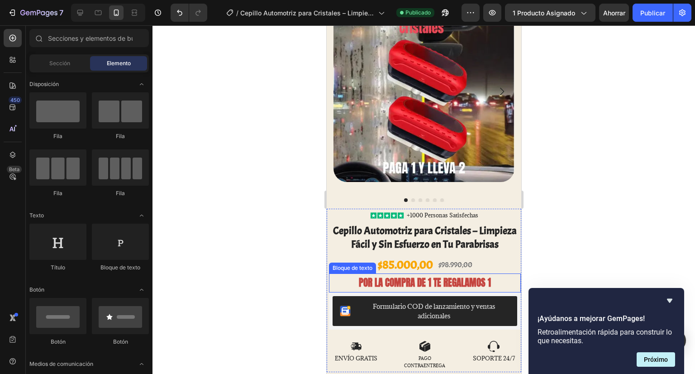
click at [501, 274] on p "POR LA COMPRA DE 1 TE REGALAMOS 1" at bounding box center [424, 282] width 190 height 17
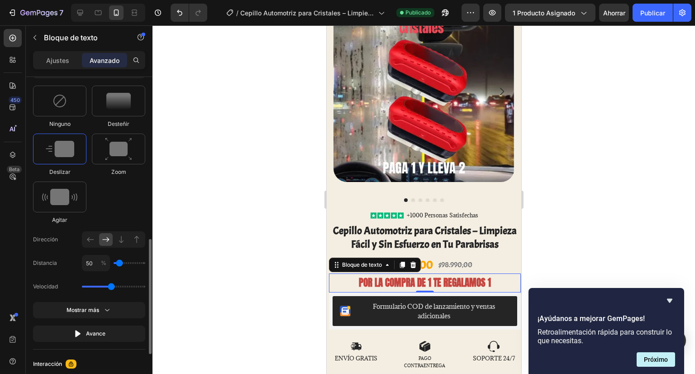
scroll to position [580, 0]
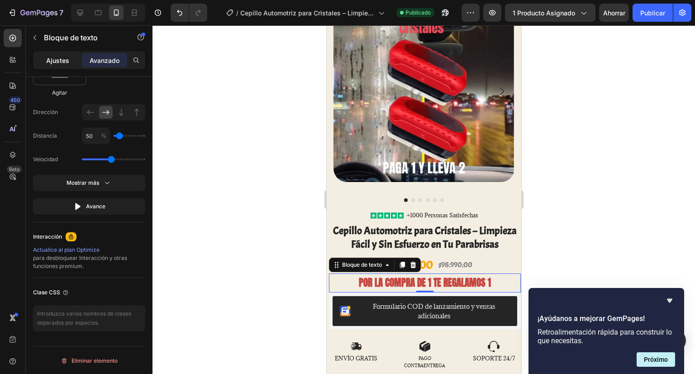
click at [62, 58] on font "Ajustes" at bounding box center [57, 61] width 23 height 8
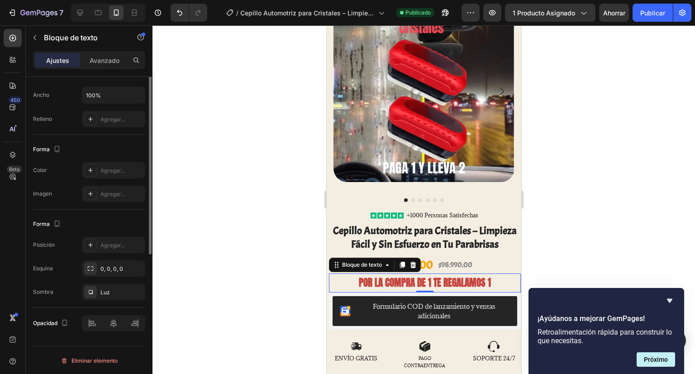
scroll to position [77, 0]
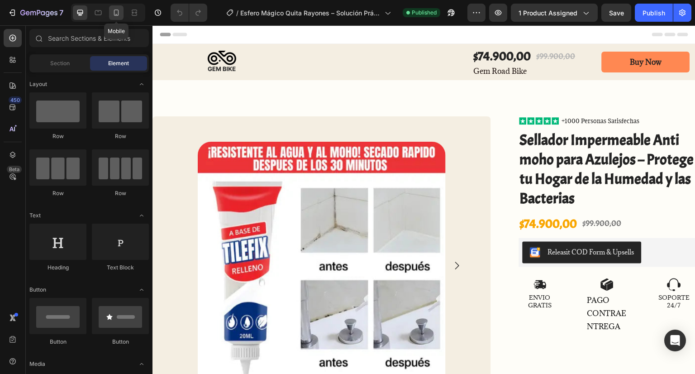
click at [112, 10] on icon at bounding box center [116, 12] width 9 height 9
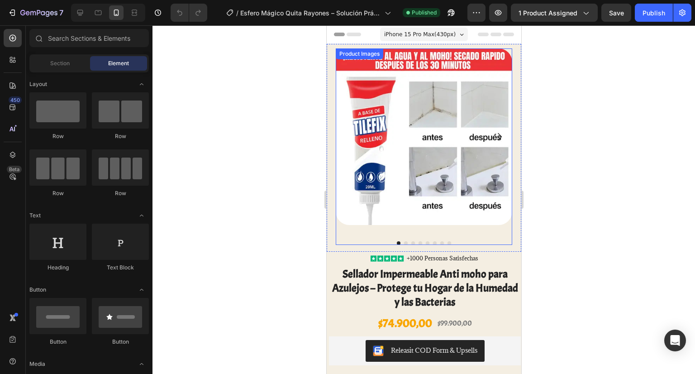
click at [423, 129] on img at bounding box center [423, 136] width 176 height 176
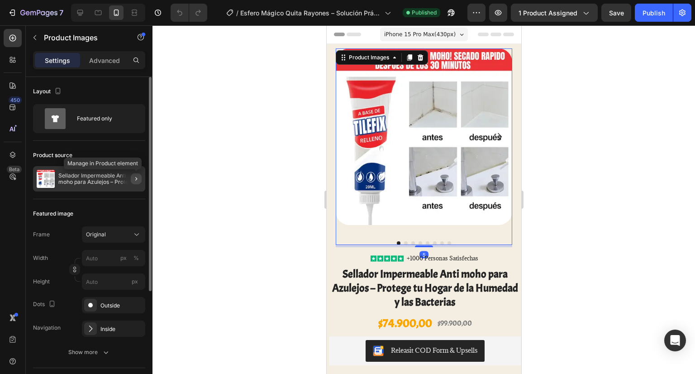
click at [136, 177] on icon "button" at bounding box center [136, 178] width 7 height 7
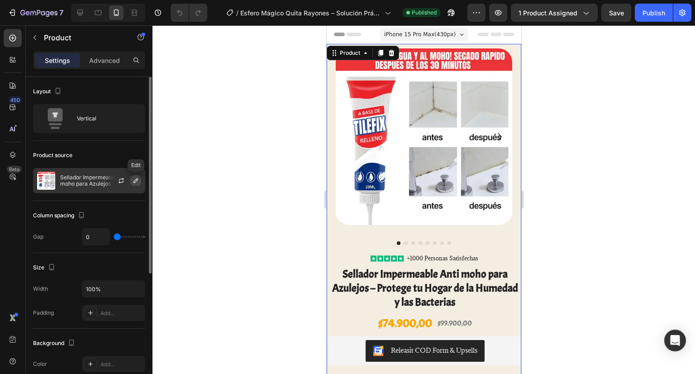
click at [136, 181] on icon "button" at bounding box center [135, 180] width 5 height 5
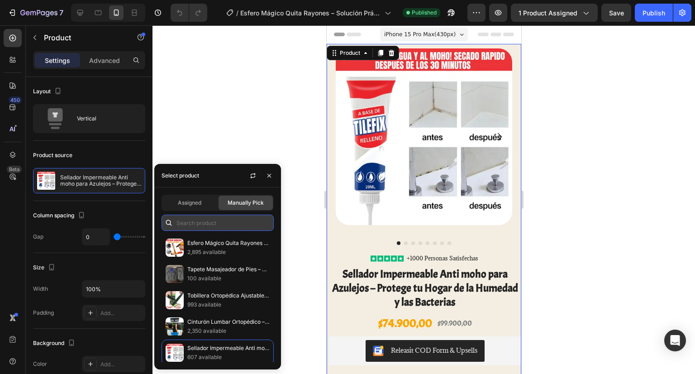
click at [197, 216] on input "text" at bounding box center [218, 222] width 112 height 16
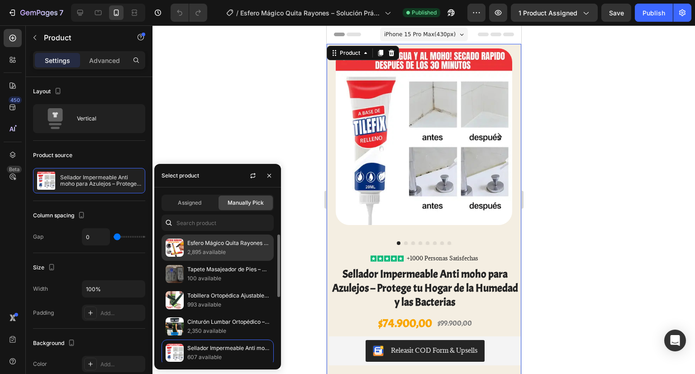
click at [238, 244] on p "Esfero Mágico Quita Rayones – Solución Práctica para tu Carro" at bounding box center [228, 242] width 82 height 9
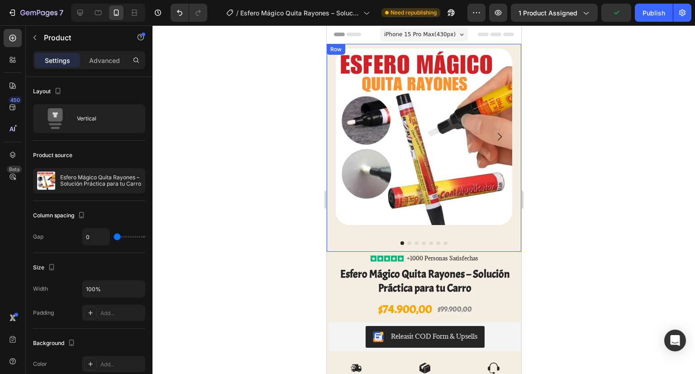
click at [576, 144] on div at bounding box center [423, 199] width 542 height 348
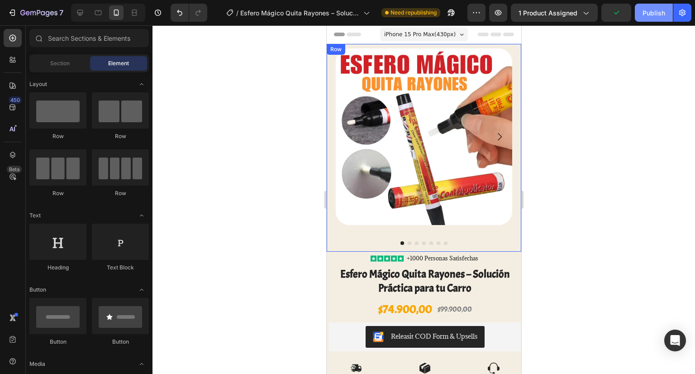
click at [659, 14] on div "Publish" at bounding box center [653, 13] width 23 height 10
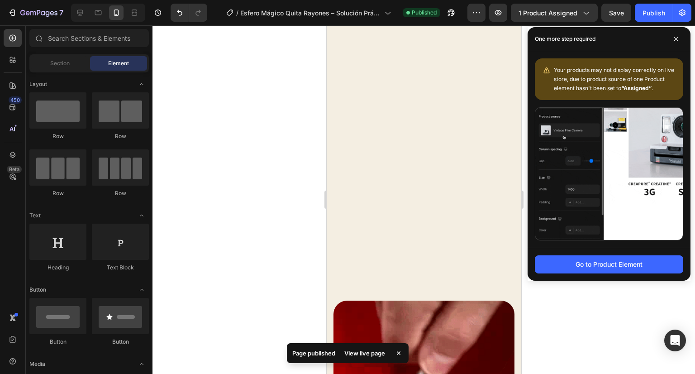
scroll to position [1086, 0]
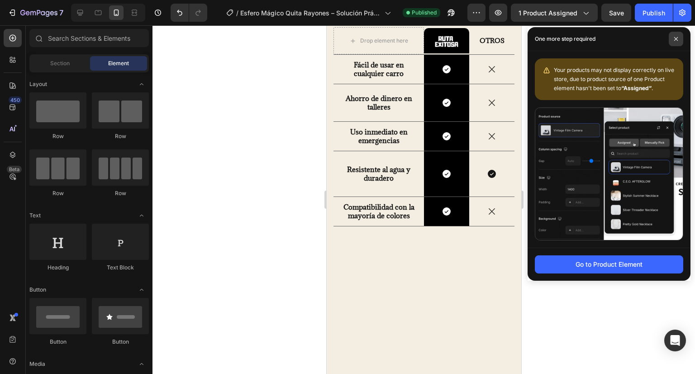
click at [675, 38] on icon at bounding box center [676, 39] width 4 height 4
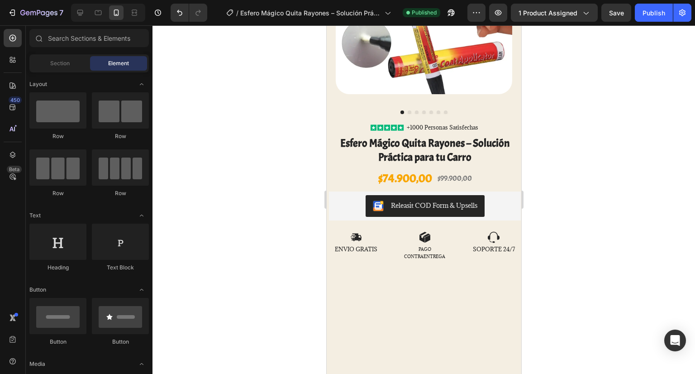
scroll to position [0, 0]
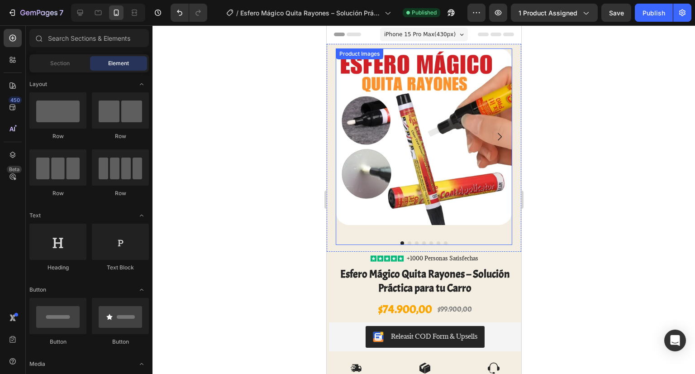
click at [441, 109] on img at bounding box center [423, 136] width 176 height 176
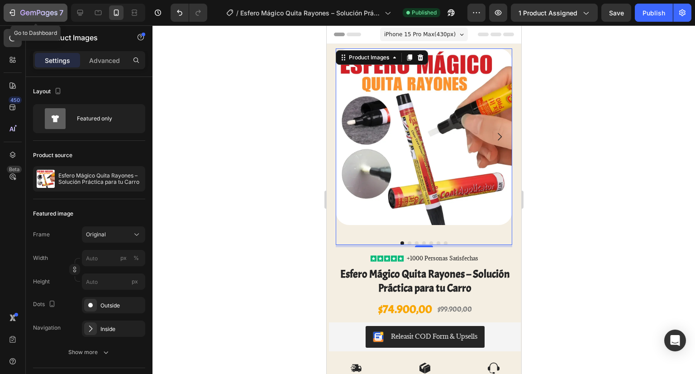
click at [11, 9] on icon "button" at bounding box center [12, 12] width 9 height 9
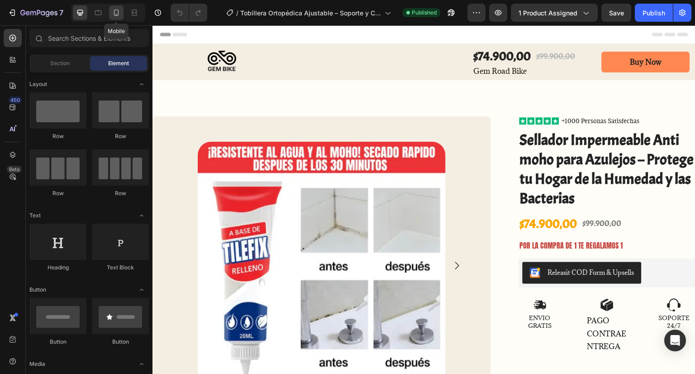
click at [114, 9] on icon at bounding box center [116, 12] width 9 height 9
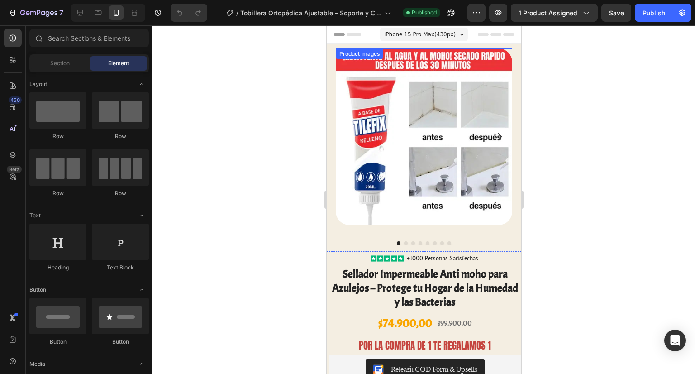
click at [399, 115] on img at bounding box center [423, 136] width 176 height 176
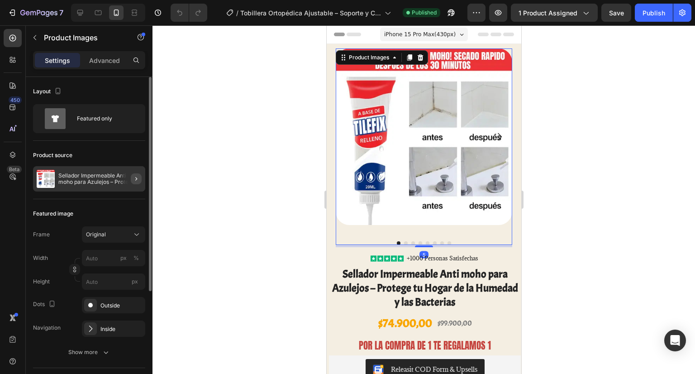
click at [141, 178] on button "button" at bounding box center [136, 178] width 11 height 11
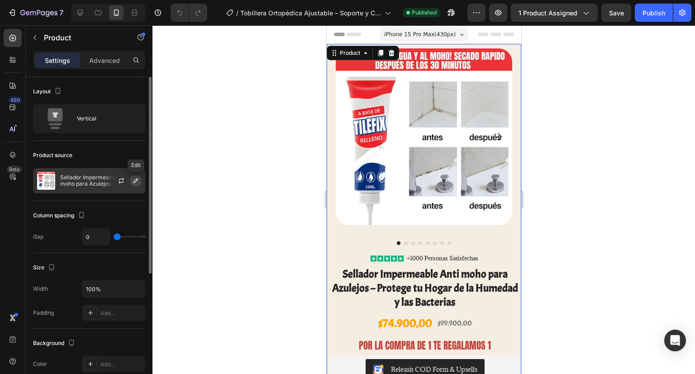
click at [132, 178] on icon "button" at bounding box center [135, 180] width 7 height 7
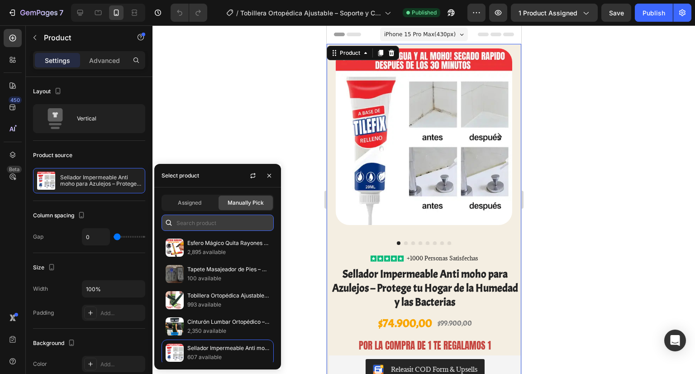
click at [190, 218] on input "text" at bounding box center [218, 222] width 112 height 16
click at [195, 202] on span "Assigned" at bounding box center [190, 203] width 24 height 8
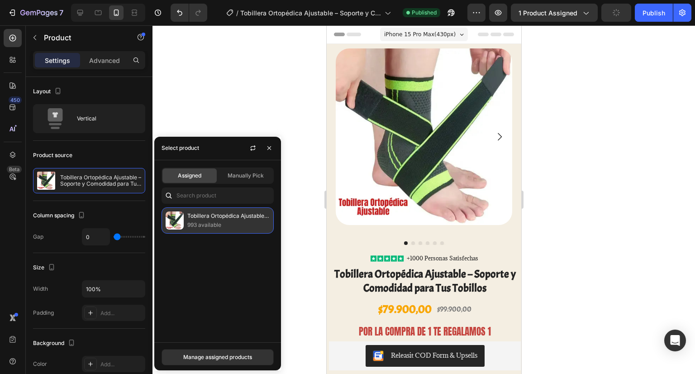
click at [206, 223] on p "993 available" at bounding box center [228, 224] width 82 height 9
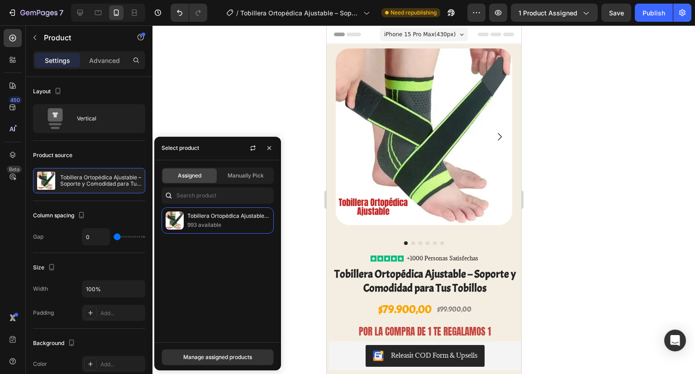
click at [243, 112] on div at bounding box center [423, 199] width 542 height 348
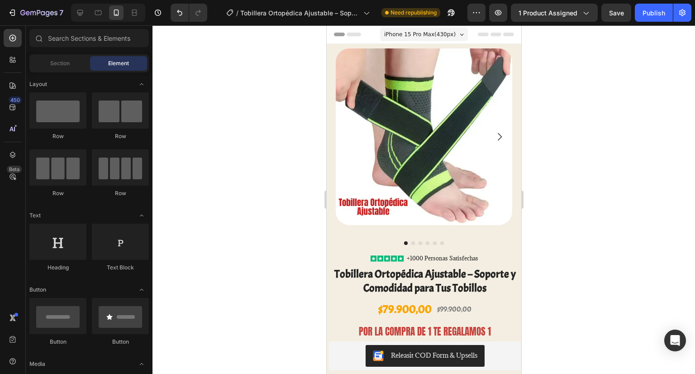
drag, startPoint x: 651, startPoint y: 17, endPoint x: 652, endPoint y: 157, distance: 139.8
click at [652, 0] on div "7 Version history / Tobillera Ortopédica Ajustable – Soporte y Comodidad para T…" at bounding box center [347, 0] width 695 height 0
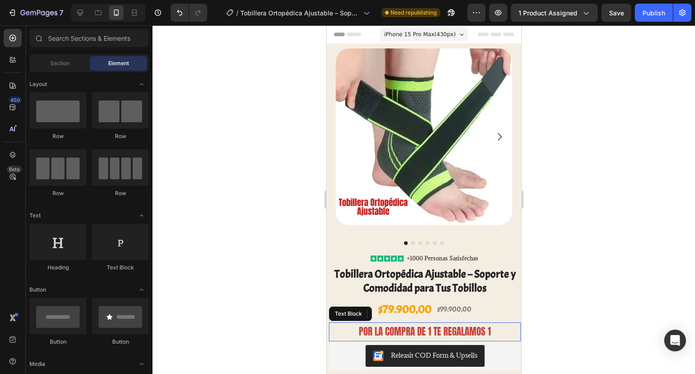
click at [489, 323] on p "POR LA COMPRA DE 1 TE REGALAMOS 1" at bounding box center [424, 331] width 190 height 17
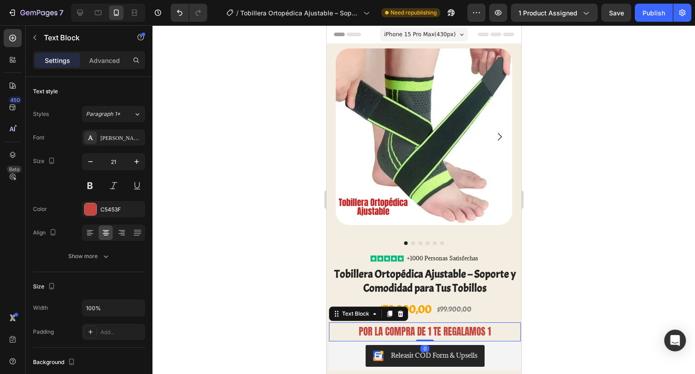
click at [489, 323] on p "POR LA COMPRA DE 1 TE REGALAMOS 1" at bounding box center [424, 331] width 190 height 17
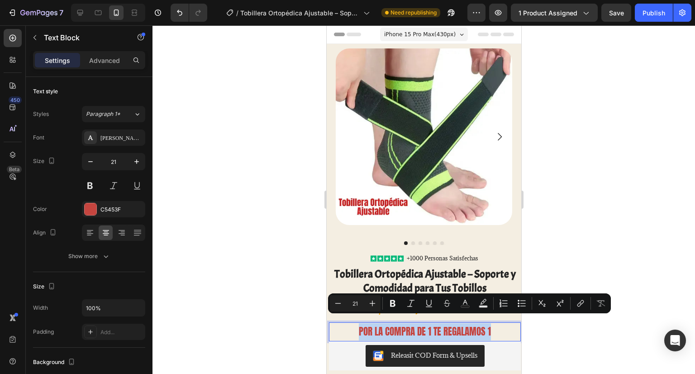
drag, startPoint x: 489, startPoint y: 323, endPoint x: 352, endPoint y: 329, distance: 136.8
click at [352, 329] on p "POR LA COMPRA DE 1 TE REGALAMOS 1" at bounding box center [424, 331] width 190 height 17
copy p "POR LA COMPRA DE 1 TE REGALAMOS 1"
click at [124, 208] on div "C5453F" at bounding box center [113, 209] width 26 height 8
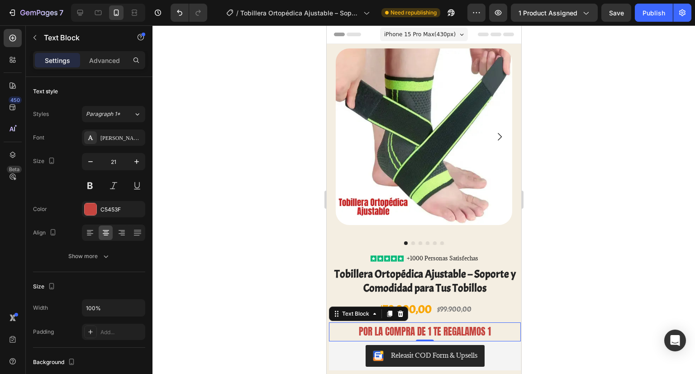
click at [103, 69] on div "Settings Advanced" at bounding box center [89, 64] width 127 height 26
click at [104, 64] on p "Advanced" at bounding box center [104, 61] width 31 height 10
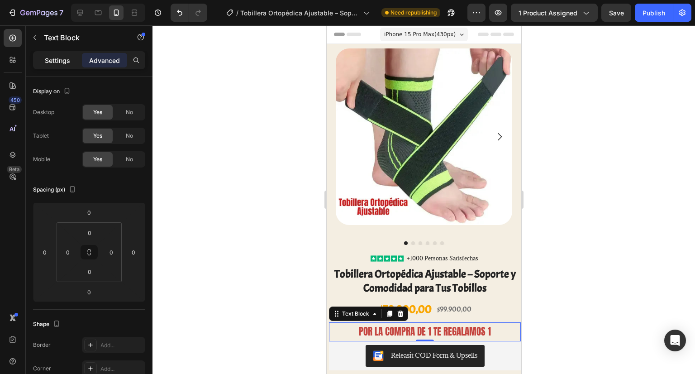
click at [64, 66] on div "Settings" at bounding box center [57, 60] width 45 height 14
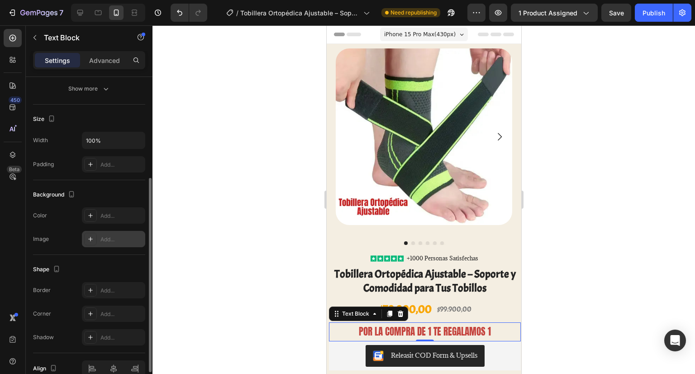
scroll to position [77, 0]
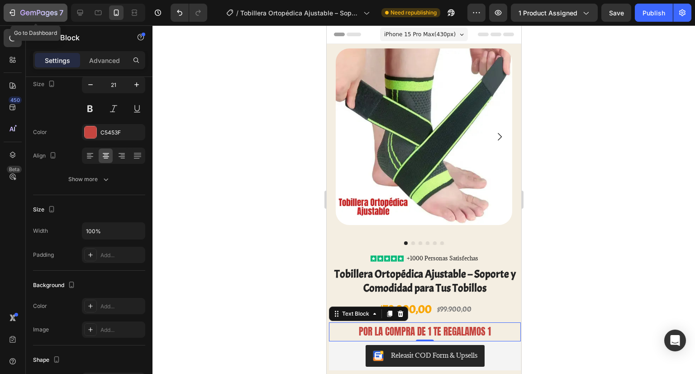
click at [16, 10] on icon "button" at bounding box center [12, 12] width 9 height 9
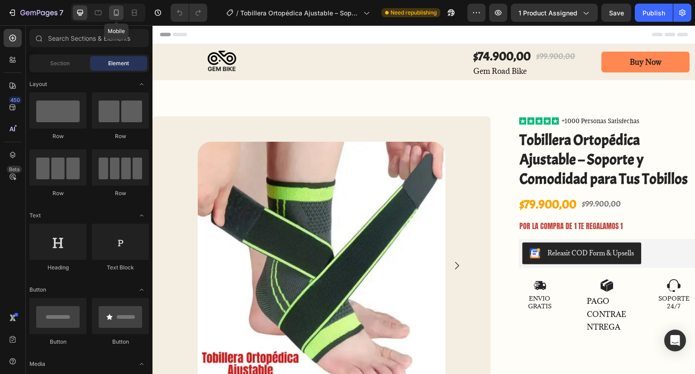
click at [117, 14] on icon at bounding box center [116, 14] width 2 height 1
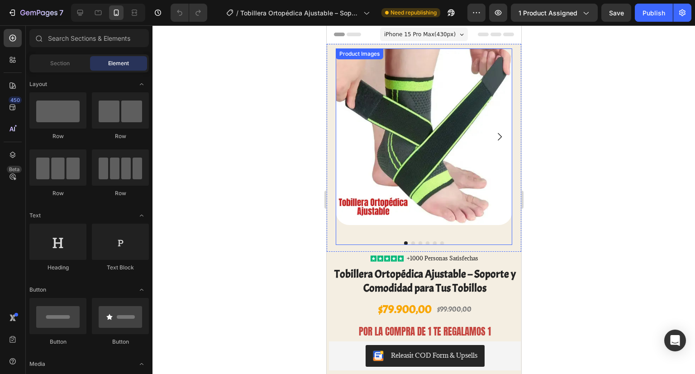
scroll to position [181, 0]
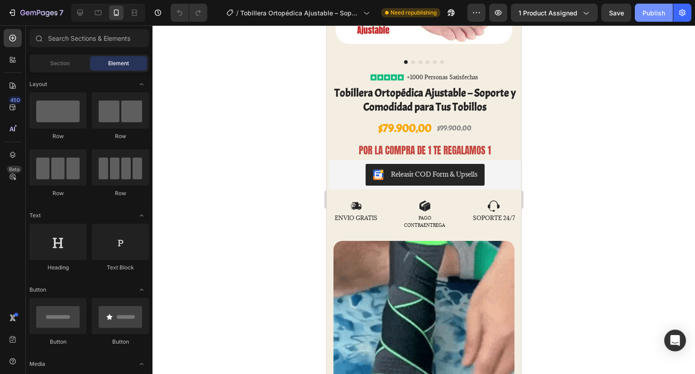
click at [645, 13] on div "Publish" at bounding box center [653, 13] width 23 height 10
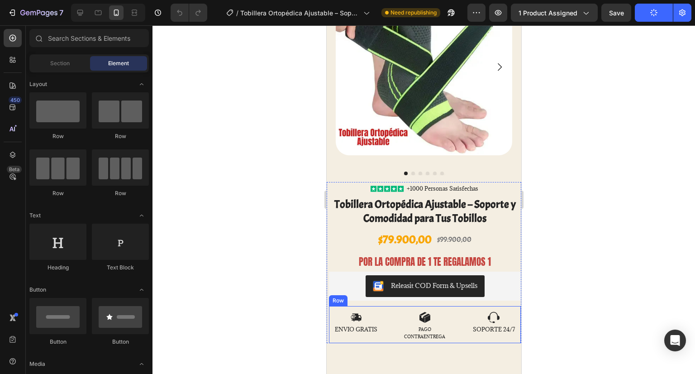
scroll to position [0, 0]
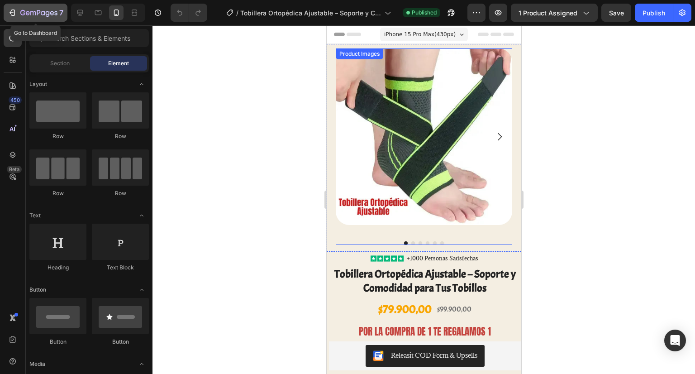
click at [17, 11] on div "7" at bounding box center [36, 12] width 56 height 11
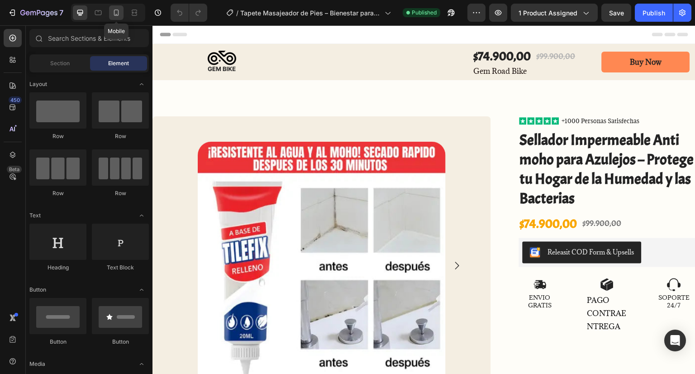
click at [114, 11] on icon at bounding box center [116, 12] width 9 height 9
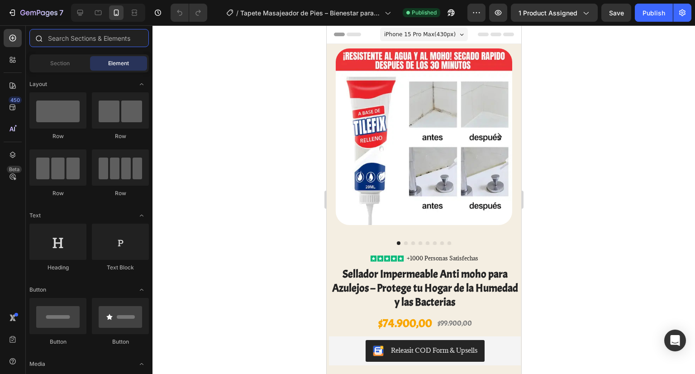
click at [71, 40] on input "text" at bounding box center [88, 38] width 119 height 18
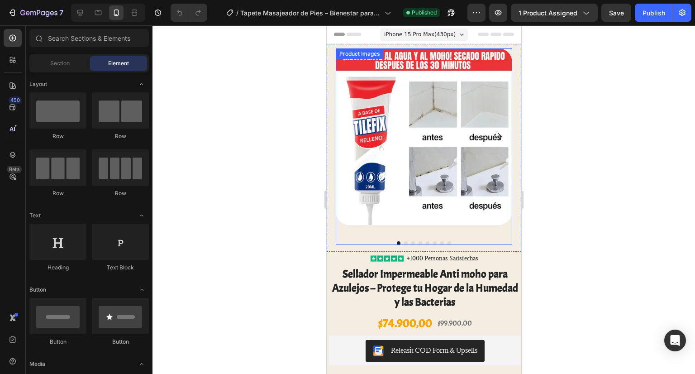
click at [444, 171] on img at bounding box center [423, 136] width 176 height 176
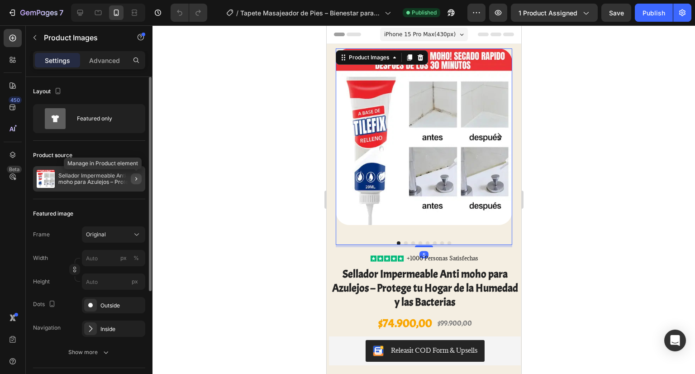
click at [139, 181] on button "button" at bounding box center [136, 178] width 11 height 11
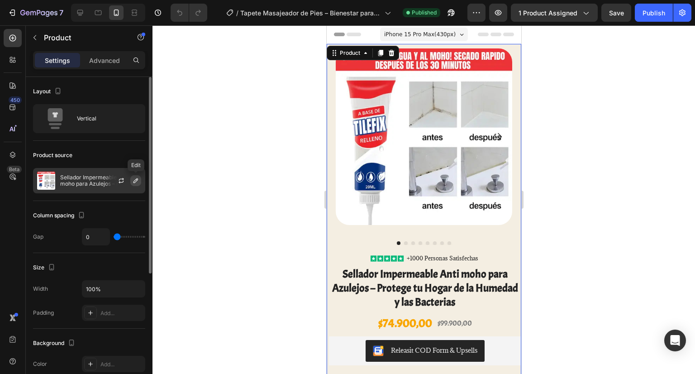
click at [136, 178] on icon "button" at bounding box center [135, 180] width 7 height 7
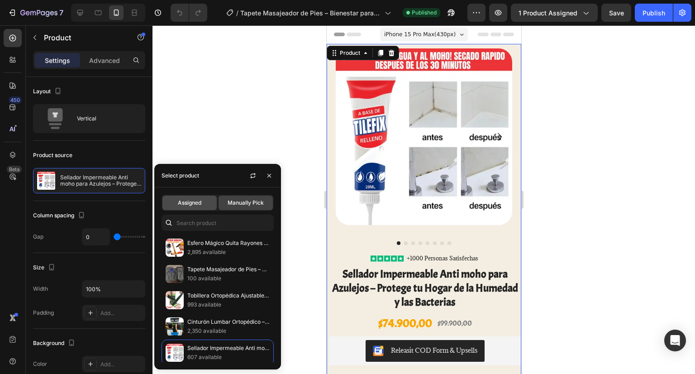
click at [191, 205] on span "Assigned" at bounding box center [190, 203] width 24 height 8
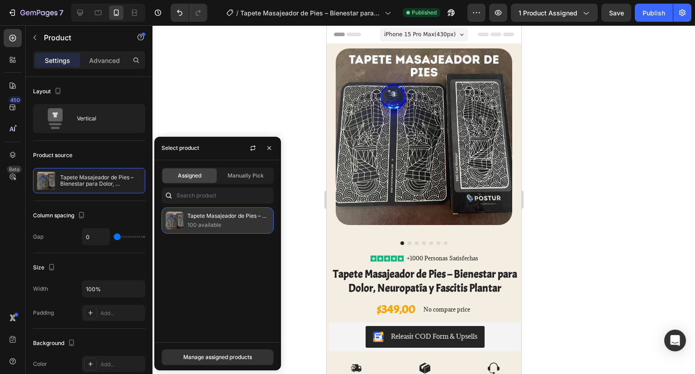
click at [195, 222] on p "100 available" at bounding box center [228, 224] width 82 height 9
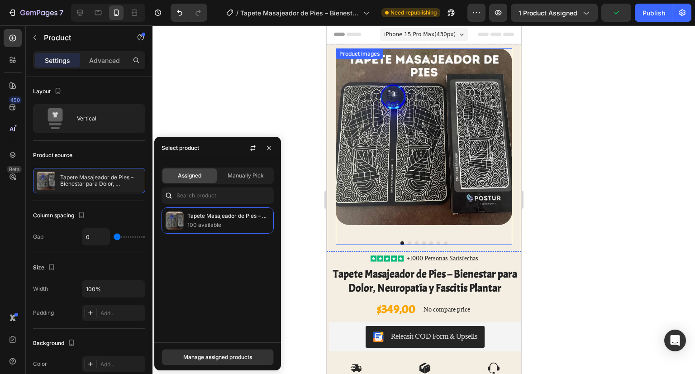
click at [478, 225] on div at bounding box center [423, 146] width 176 height 196
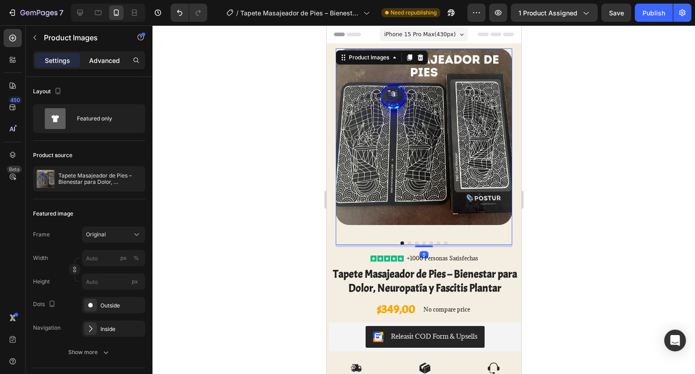
click at [120, 61] on div "Advanced" at bounding box center [104, 60] width 45 height 14
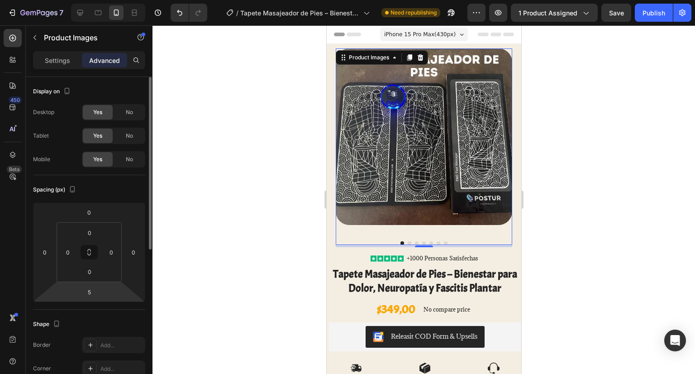
scroll to position [45, 0]
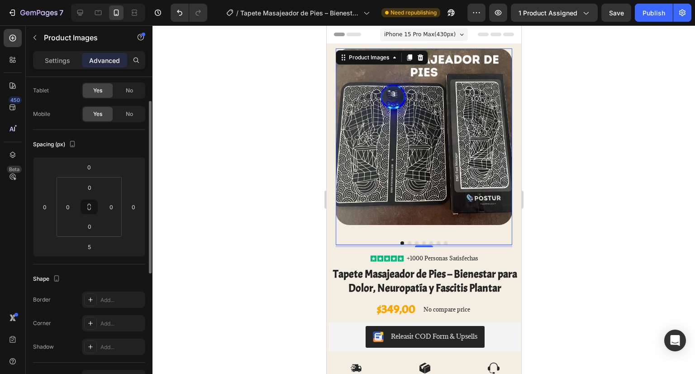
click at [569, 192] on div at bounding box center [423, 199] width 542 height 348
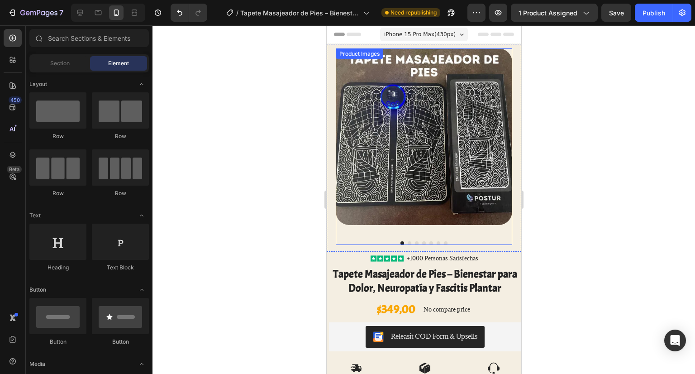
click at [475, 172] on img at bounding box center [423, 136] width 176 height 176
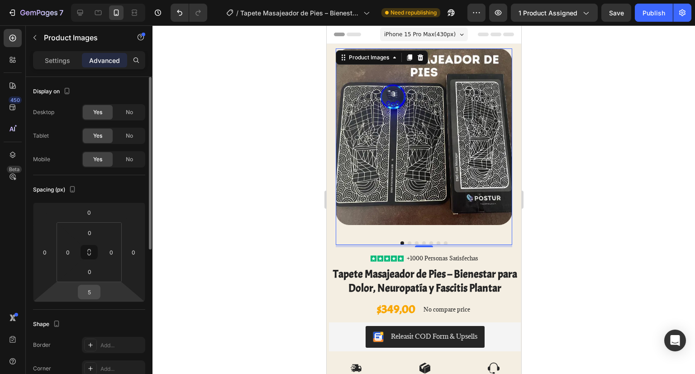
click at [92, 294] on input "5" at bounding box center [89, 292] width 18 height 14
type input "0"
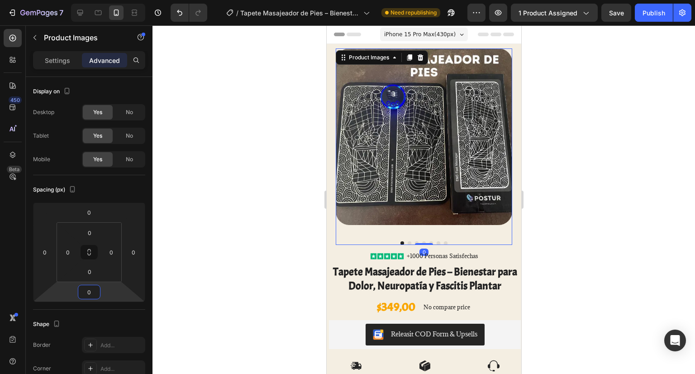
click at [261, 243] on div at bounding box center [423, 199] width 542 height 348
click at [438, 241] on div at bounding box center [423, 243] width 176 height 4
click at [430, 224] on div at bounding box center [423, 146] width 176 height 196
click at [440, 196] on img at bounding box center [423, 136] width 176 height 176
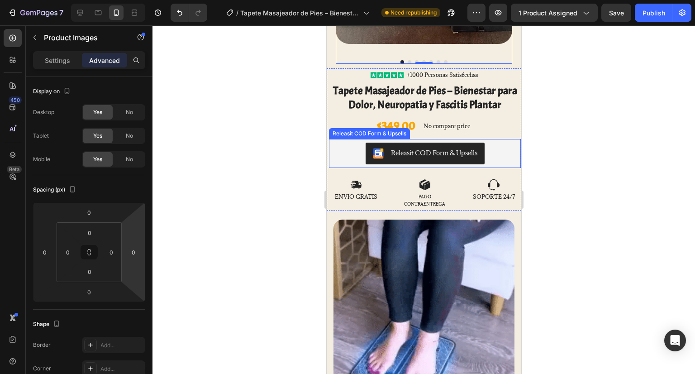
scroll to position [90, 0]
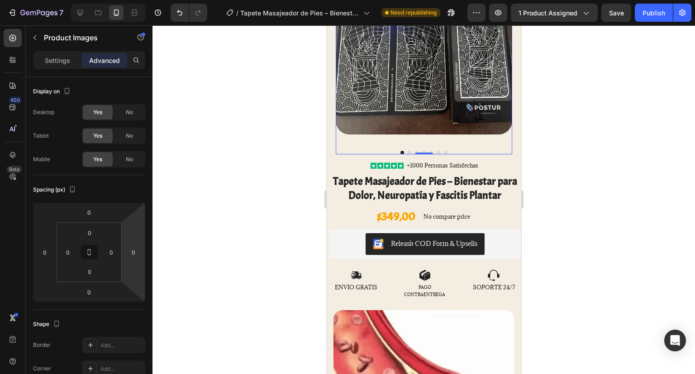
click at [456, 132] on div at bounding box center [423, 56] width 176 height 196
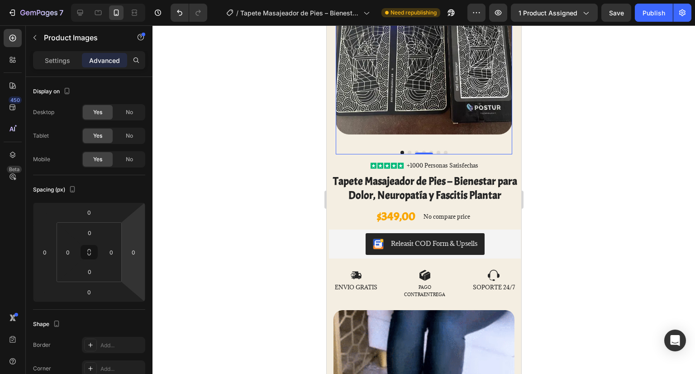
click at [457, 151] on div at bounding box center [423, 153] width 176 height 4
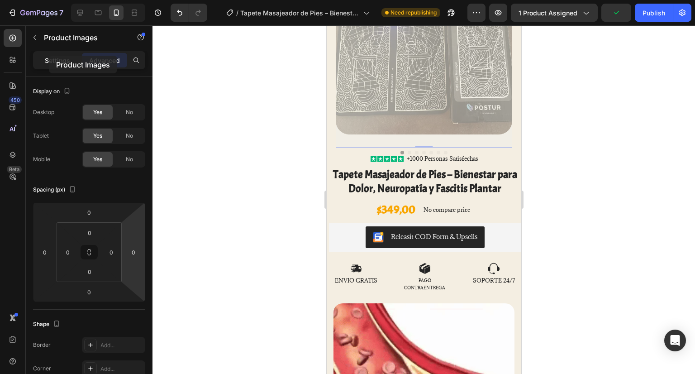
click at [49, 56] on p "Settings" at bounding box center [57, 61] width 25 height 10
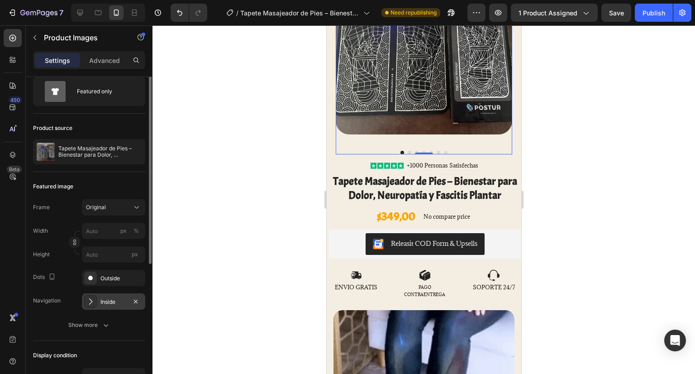
scroll to position [0, 0]
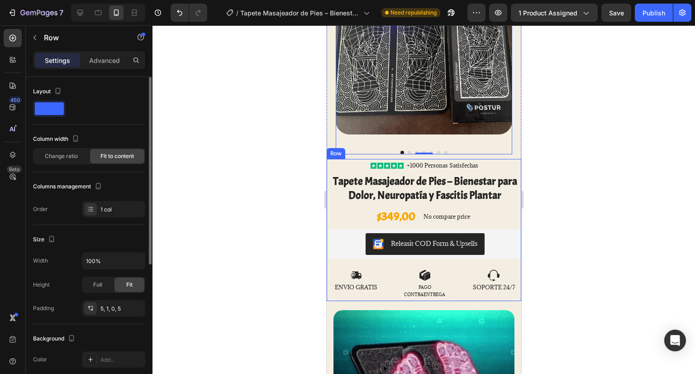
click at [447, 159] on div "Icon Icon Icon Icon Icon Icon List +1000 Personas Satisfechas Text Block Row Ta…" at bounding box center [423, 230] width 195 height 142
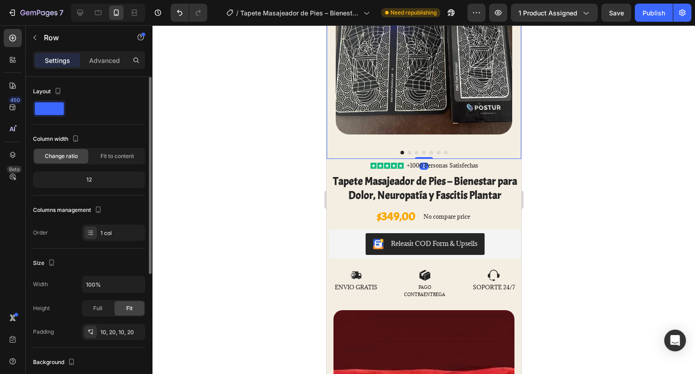
click at [448, 150] on div "Product Images Product Images Row 0" at bounding box center [423, 55] width 195 height 205
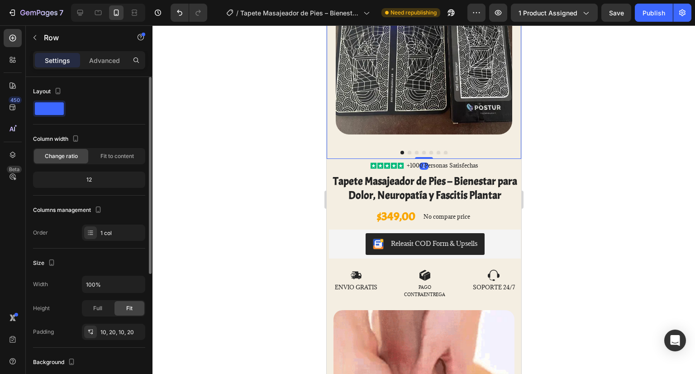
click at [104, 67] on div "Settings Advanced" at bounding box center [89, 60] width 112 height 18
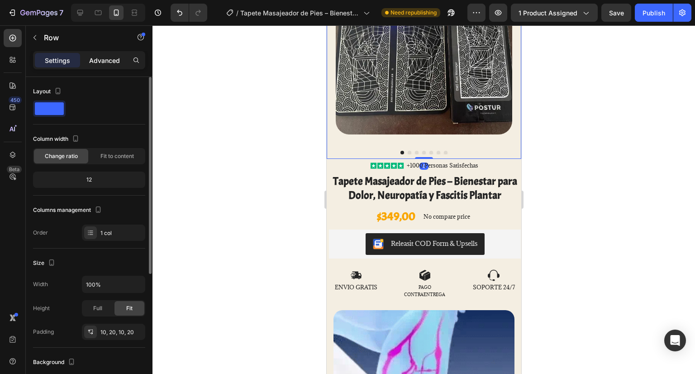
click at [103, 61] on p "Advanced" at bounding box center [104, 61] width 31 height 10
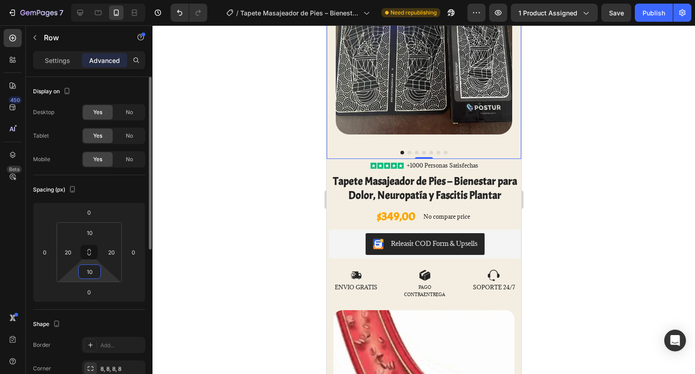
click at [92, 271] on input "10" at bounding box center [90, 272] width 18 height 14
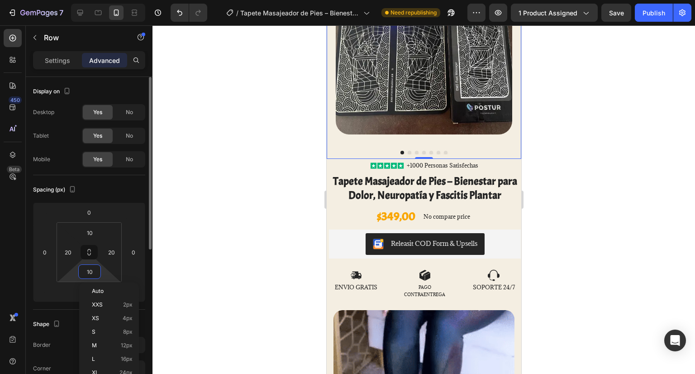
type input "5"
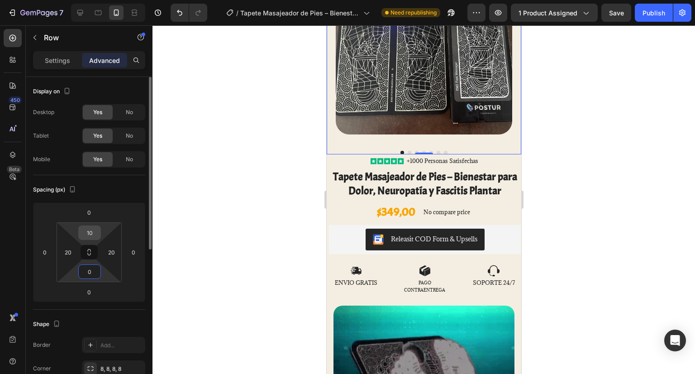
type input "0"
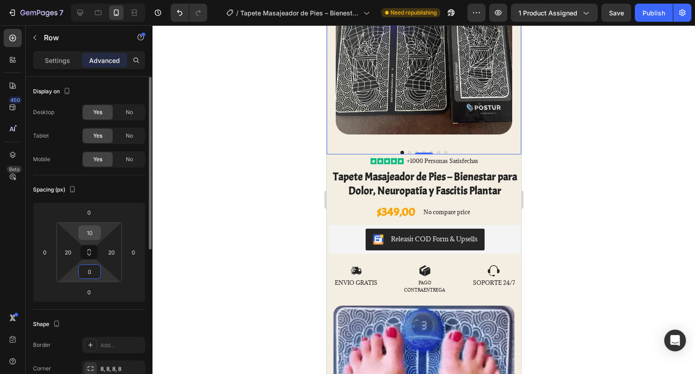
click at [95, 233] on input "10" at bounding box center [90, 233] width 18 height 14
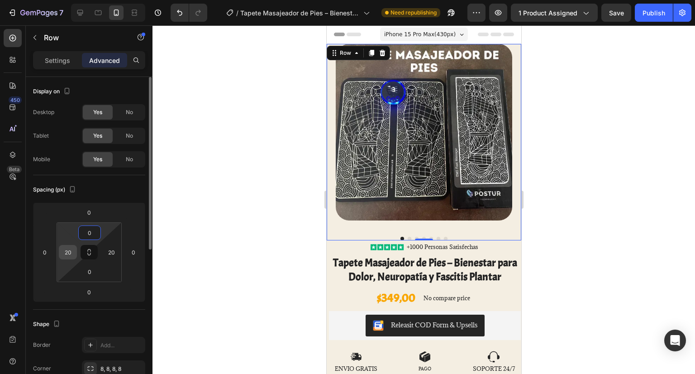
type input "0"
click at [70, 253] on input "20" at bounding box center [68, 252] width 14 height 14
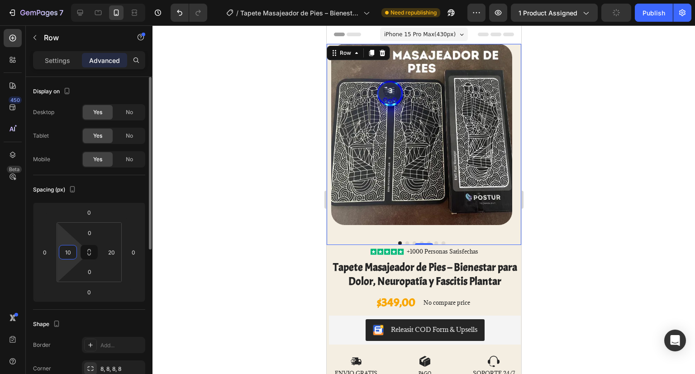
type input "1"
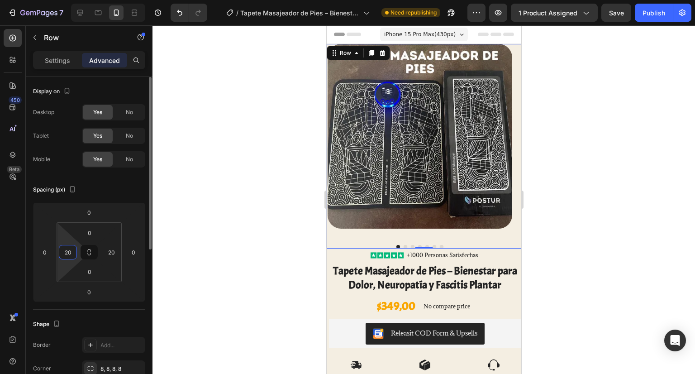
type input "2"
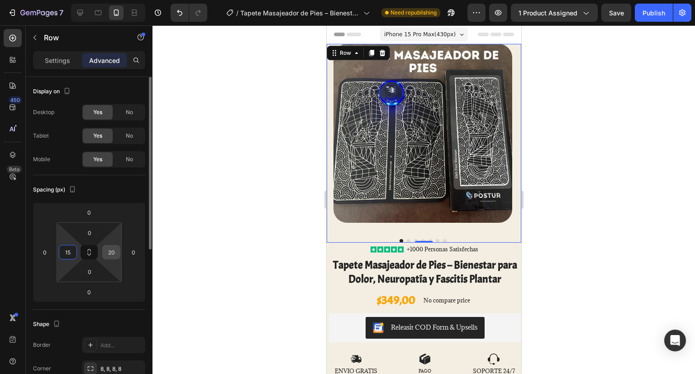
type input "15"
click at [109, 254] on input "20" at bounding box center [112, 252] width 14 height 14
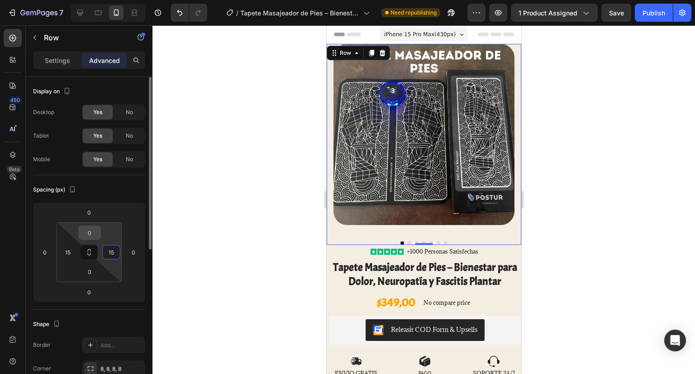
type input "15"
click at [93, 234] on input "0" at bounding box center [90, 233] width 18 height 14
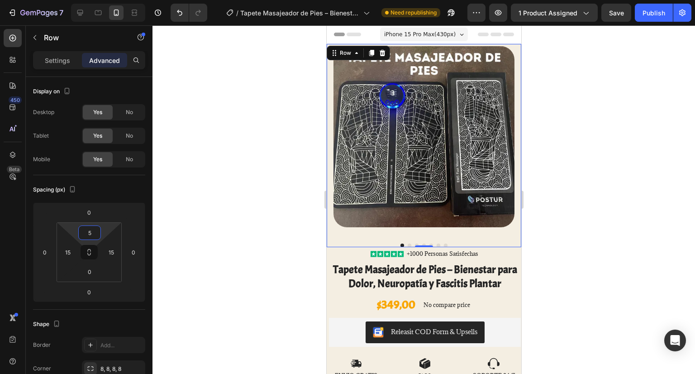
type input "5"
click at [200, 190] on div at bounding box center [423, 199] width 542 height 348
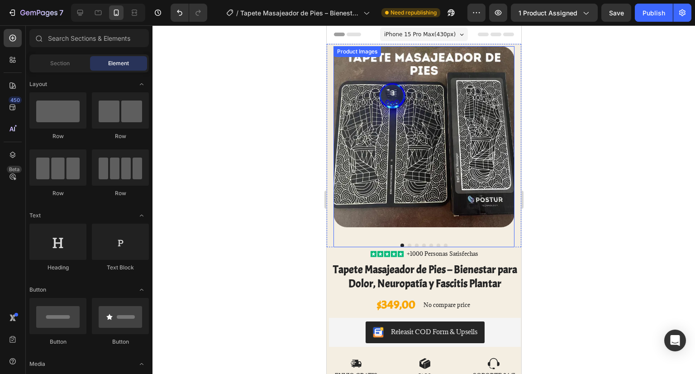
click at [407, 243] on button "Dot" at bounding box center [409, 245] width 4 height 4
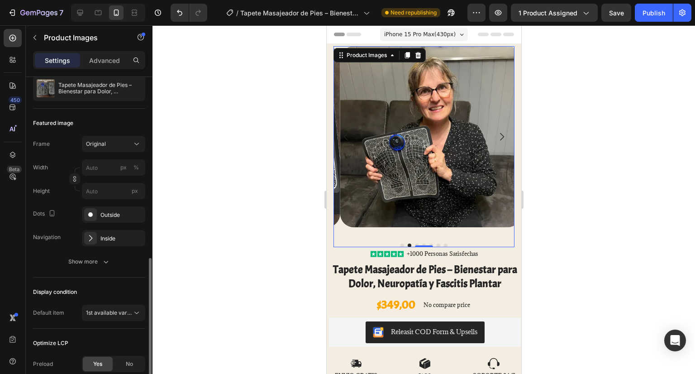
scroll to position [163, 0]
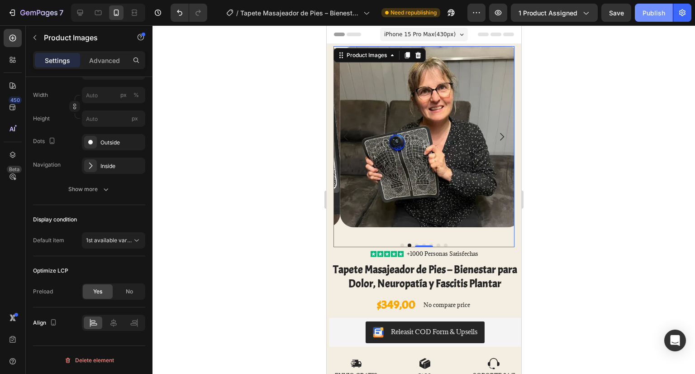
click at [659, 17] on div "Publish" at bounding box center [653, 13] width 23 height 10
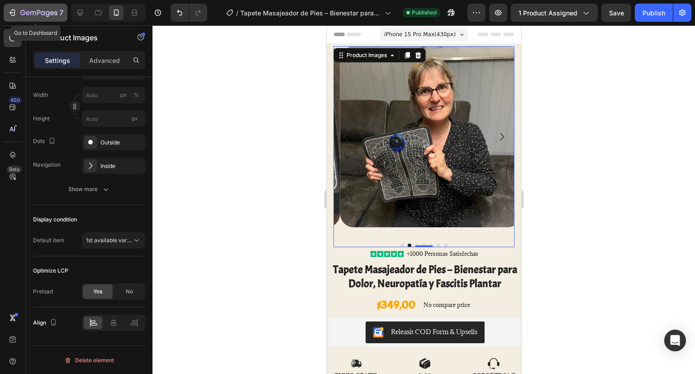
click at [13, 10] on icon "button" at bounding box center [13, 13] width 4 height 6
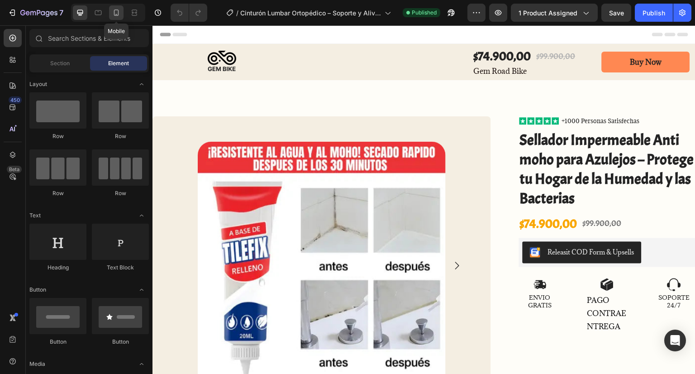
click at [120, 13] on icon at bounding box center [116, 12] width 9 height 9
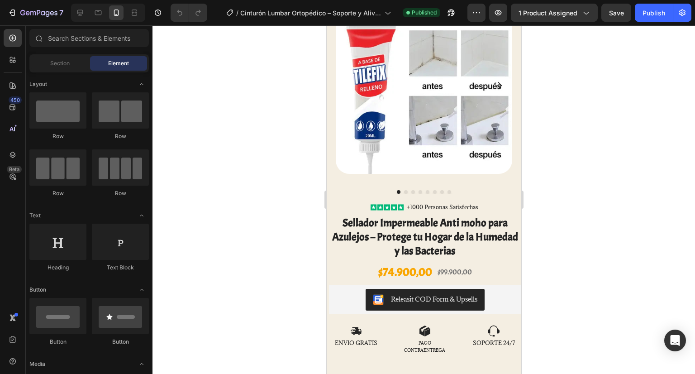
scroll to position [20, 0]
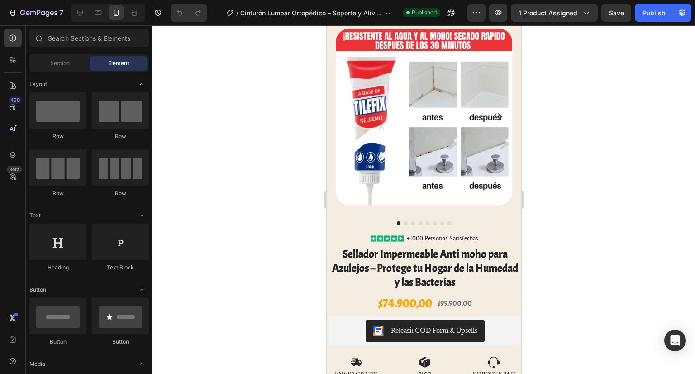
click at [408, 141] on img at bounding box center [423, 117] width 176 height 176
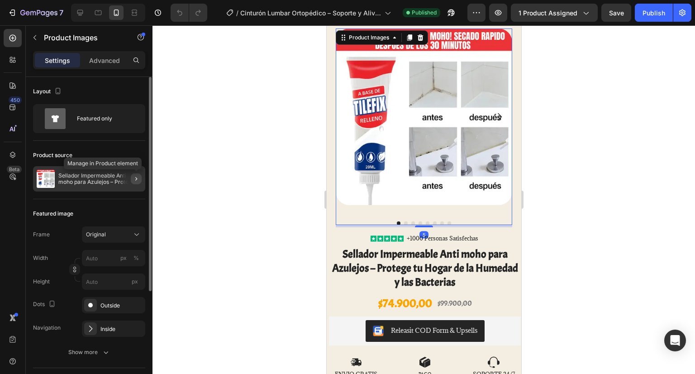
click at [133, 175] on icon "button" at bounding box center [136, 178] width 7 height 7
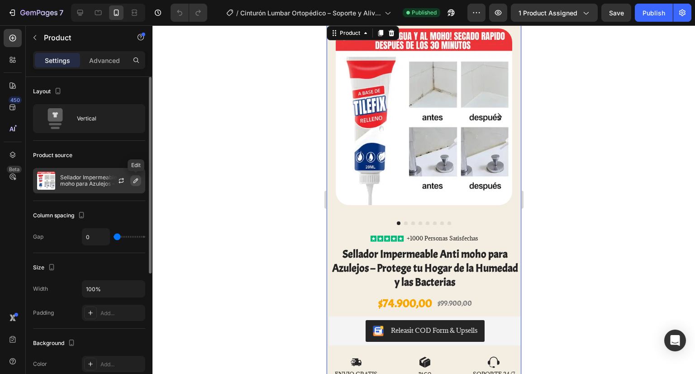
click at [138, 181] on icon "button" at bounding box center [135, 180] width 7 height 7
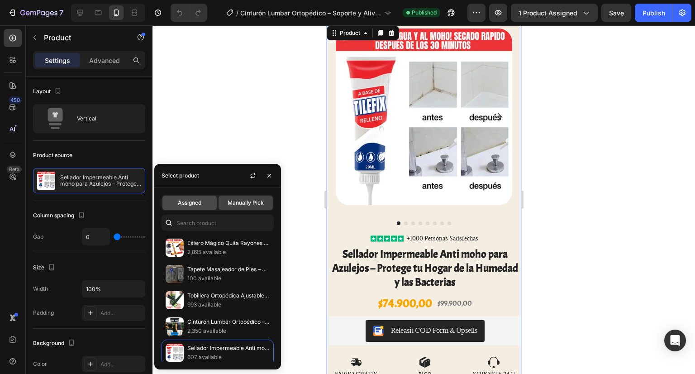
click at [188, 195] on div "Assigned" at bounding box center [189, 202] width 54 height 14
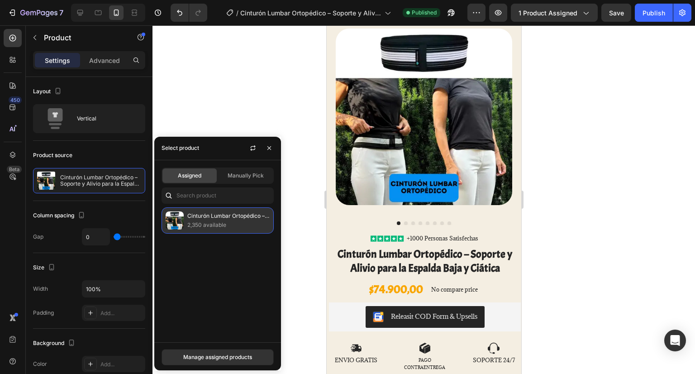
click at [203, 225] on p "2,350 available" at bounding box center [228, 224] width 82 height 9
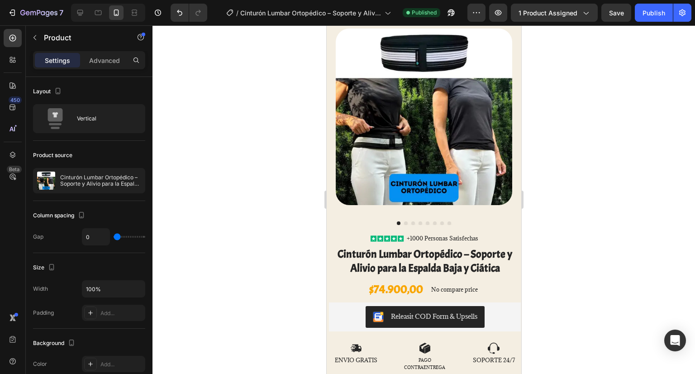
click at [571, 100] on div at bounding box center [423, 199] width 542 height 348
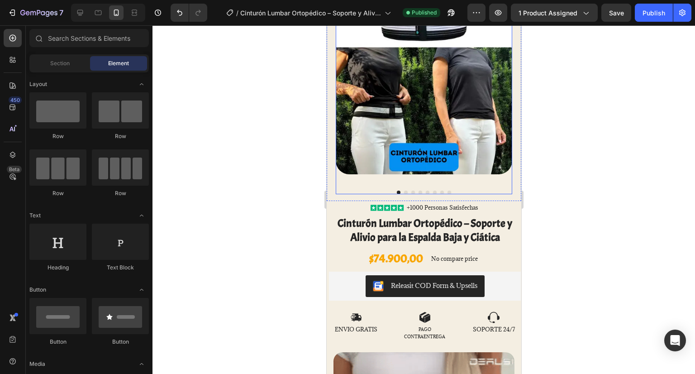
scroll to position [110, 0]
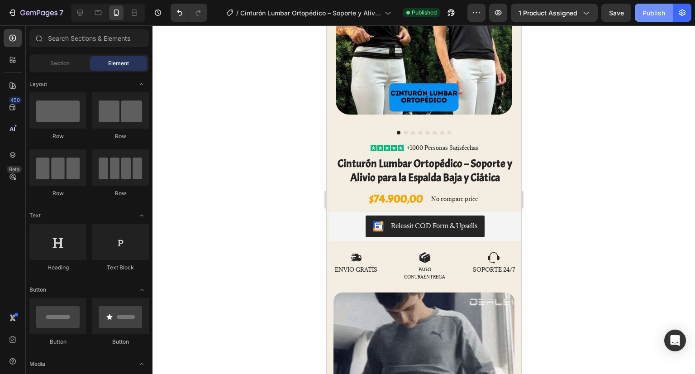
click at [655, 16] on div "Publish" at bounding box center [653, 13] width 23 height 10
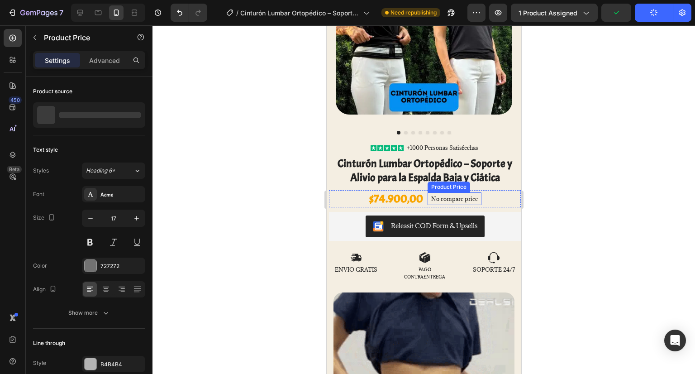
click at [459, 196] on p "No compare price" at bounding box center [454, 198] width 47 height 5
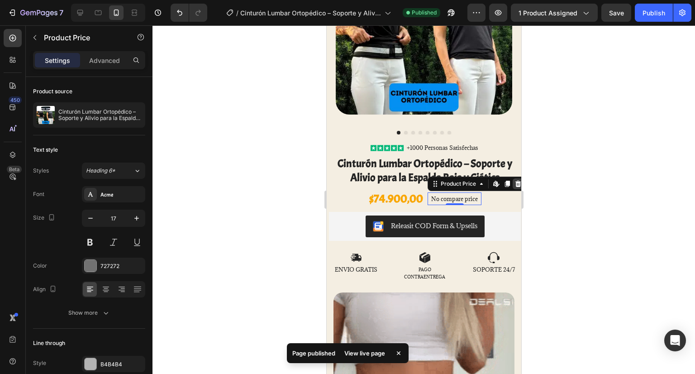
click at [515, 181] on icon at bounding box center [518, 184] width 6 height 6
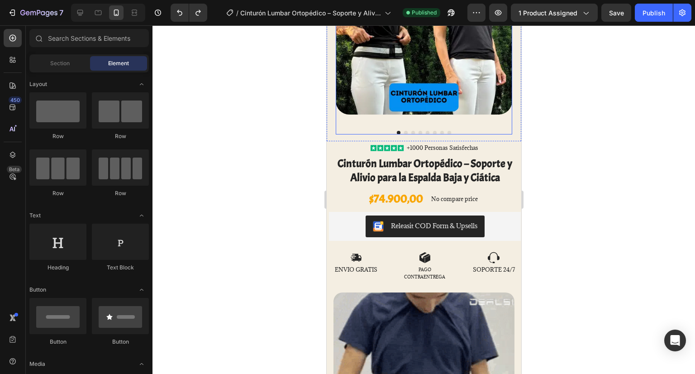
click at [442, 116] on div at bounding box center [423, 36] width 176 height 196
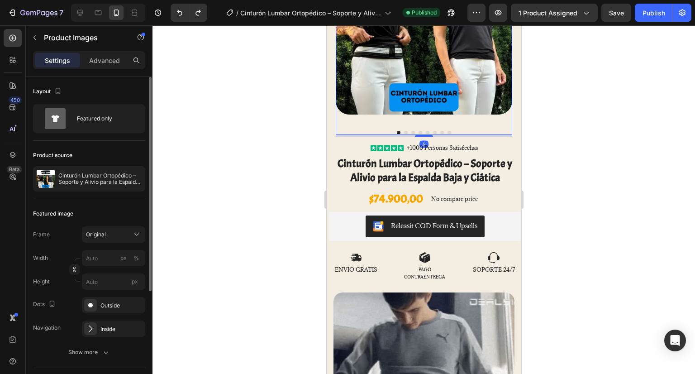
scroll to position [90, 0]
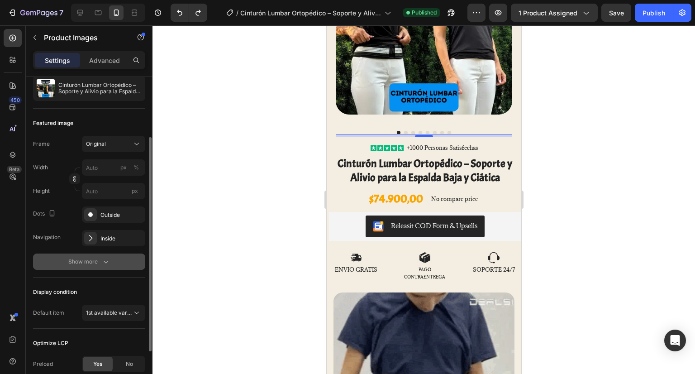
click at [96, 262] on div "Show more" at bounding box center [89, 261] width 42 height 9
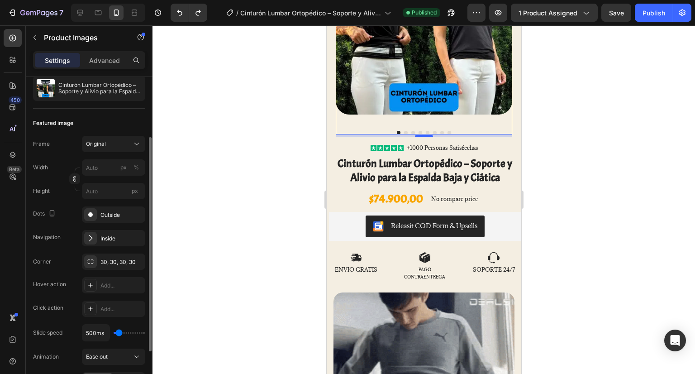
scroll to position [136, 0]
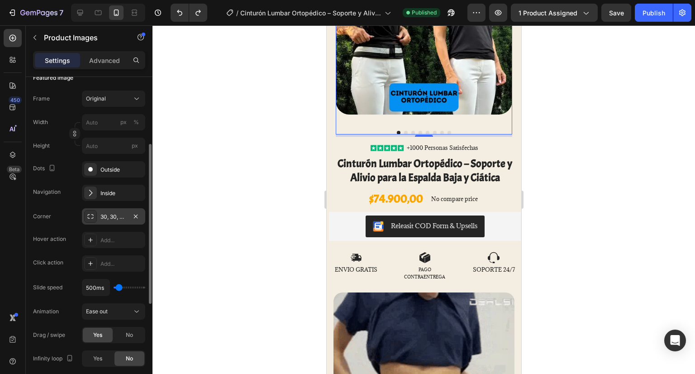
click at [115, 217] on div "30, 30, 30, 30" at bounding box center [113, 217] width 26 height 8
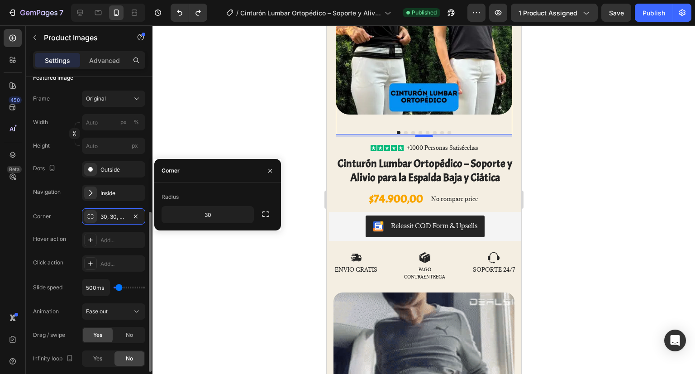
scroll to position [226, 0]
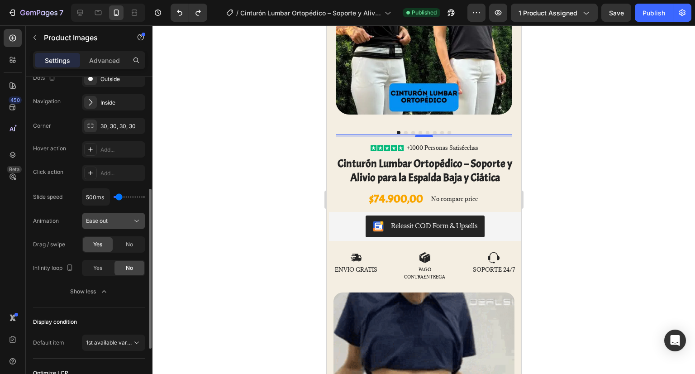
click at [122, 221] on div "Ease out" at bounding box center [109, 221] width 46 height 8
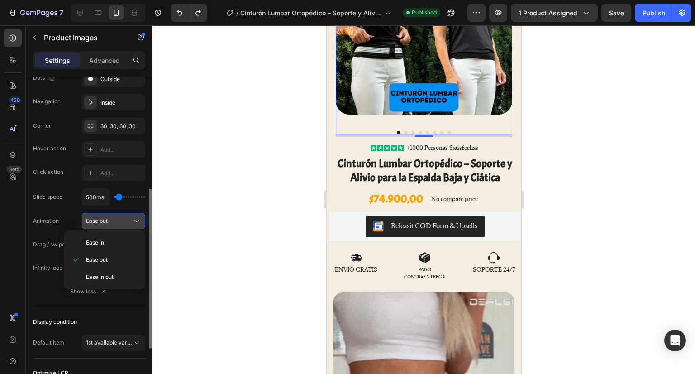
click at [122, 221] on div "Ease out" at bounding box center [109, 221] width 46 height 8
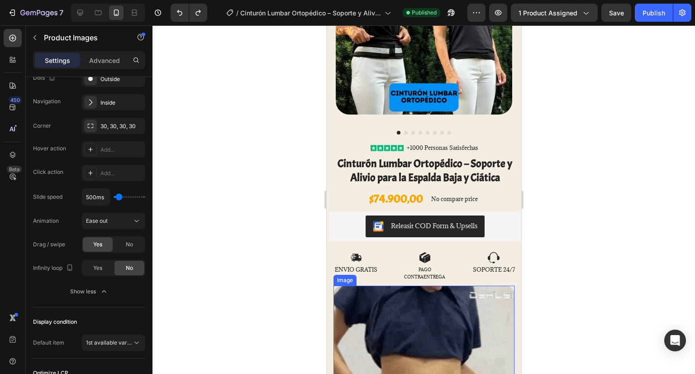
scroll to position [0, 0]
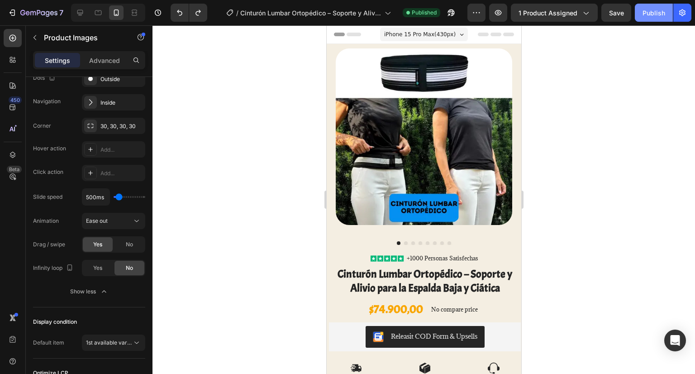
click at [662, 13] on div "Publish" at bounding box center [653, 13] width 23 height 10
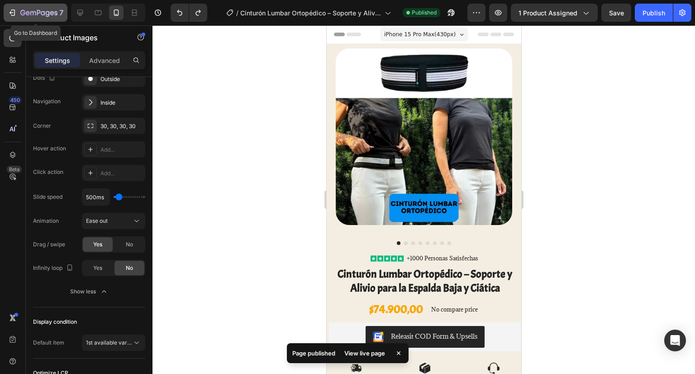
click at [9, 10] on icon "button" at bounding box center [12, 12] width 9 height 9
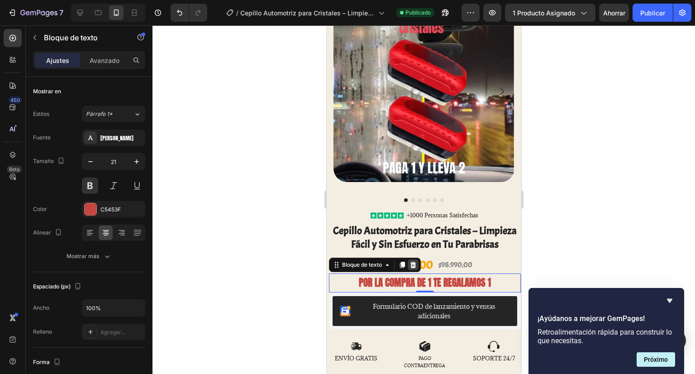
click at [412, 262] on icon at bounding box center [413, 265] width 6 height 6
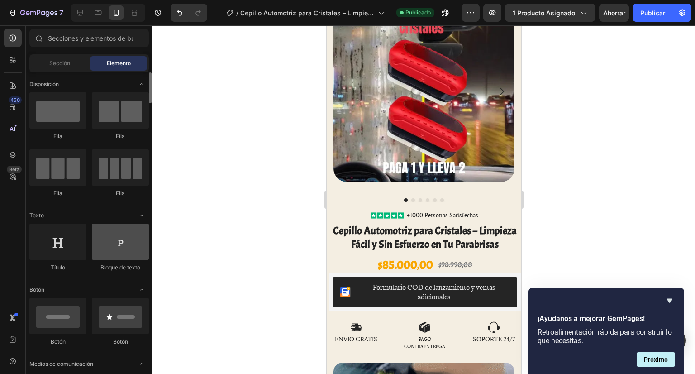
click at [116, 251] on div at bounding box center [120, 242] width 57 height 36
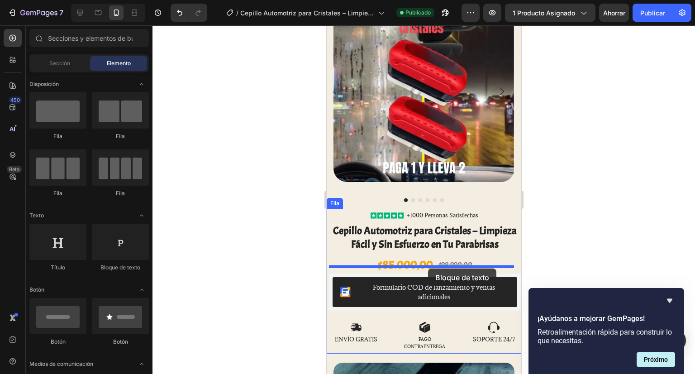
drag, startPoint x: 576, startPoint y: 276, endPoint x: 428, endPoint y: 268, distance: 148.6
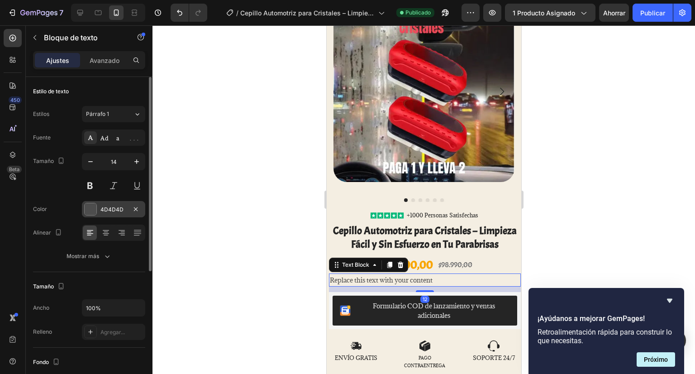
click at [126, 210] on div "4D4D4D" at bounding box center [113, 209] width 26 height 8
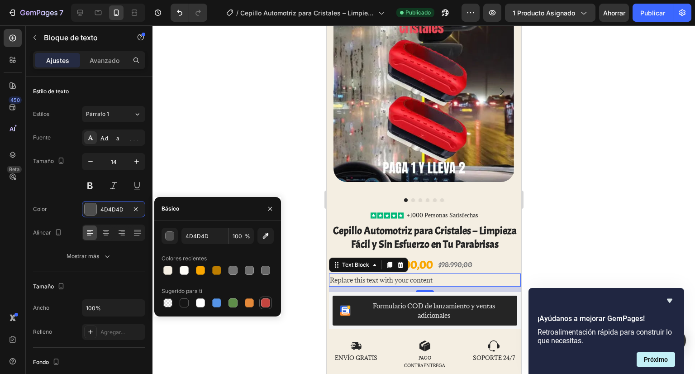
click at [268, 303] on div at bounding box center [265, 302] width 9 height 9
type input "C5453F"
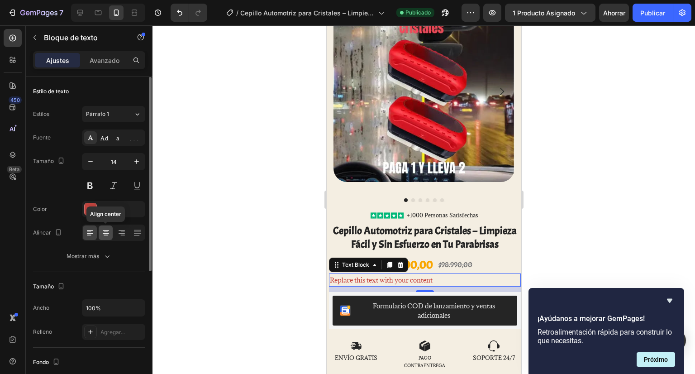
click at [109, 236] on icon at bounding box center [105, 232] width 9 height 9
click at [130, 135] on div "Adamina" at bounding box center [121, 138] width 43 height 8
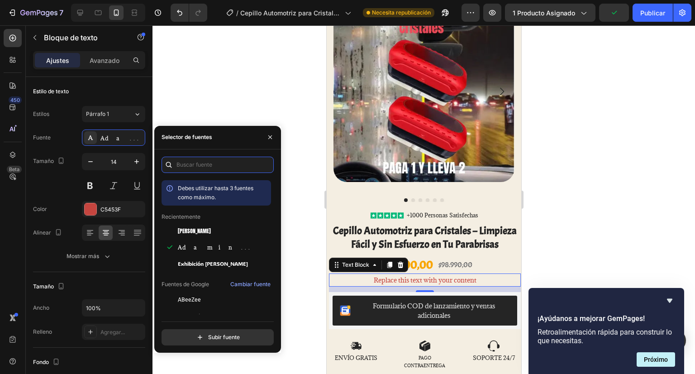
drag, startPoint x: 195, startPoint y: 165, endPoint x: 195, endPoint y: 174, distance: 9.0
click at [195, 166] on input "text" at bounding box center [218, 165] width 112 height 16
click at [190, 228] on div "Antón" at bounding box center [223, 231] width 91 height 8
click at [466, 273] on div "Replace this text with your content" at bounding box center [424, 279] width 192 height 13
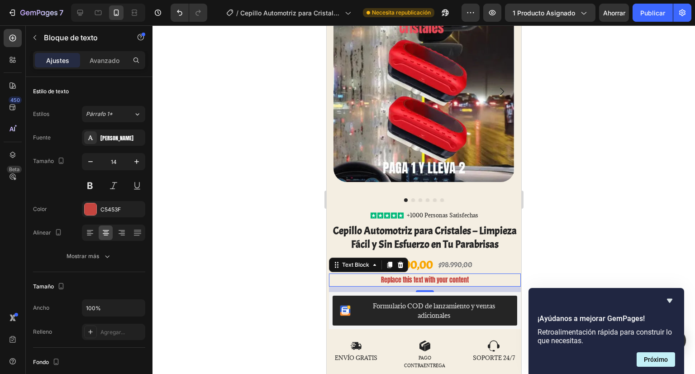
click at [466, 274] on p "Replace this text with your content" at bounding box center [424, 279] width 190 height 11
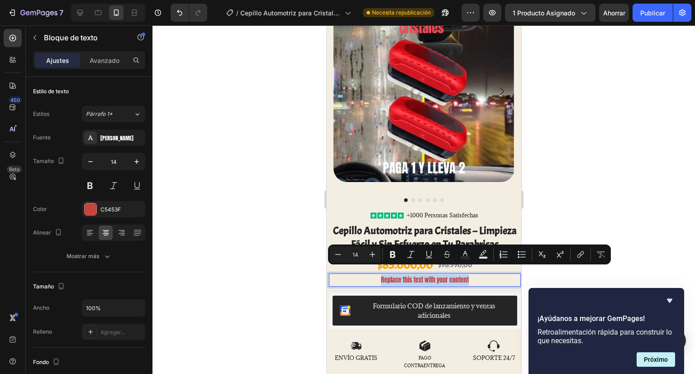
drag, startPoint x: 466, startPoint y: 273, endPoint x: 382, endPoint y: 277, distance: 84.3
click at [382, 277] on p "Replace this text with your content" at bounding box center [424, 279] width 190 height 11
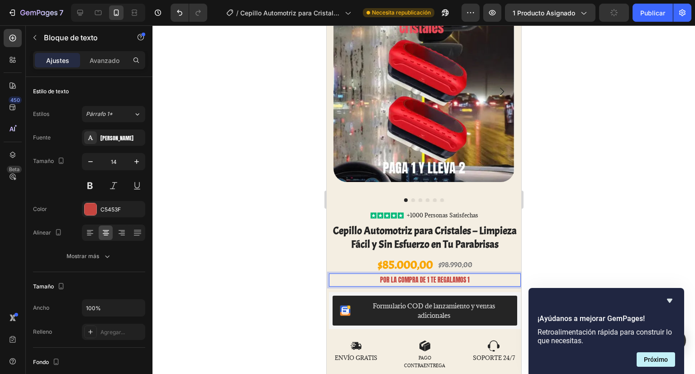
click at [263, 253] on div at bounding box center [423, 199] width 542 height 348
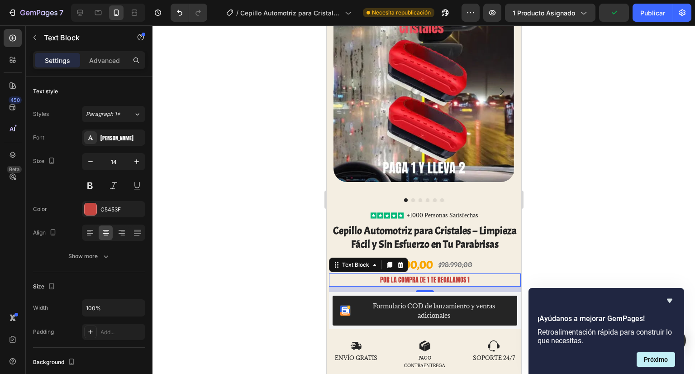
click at [460, 274] on p "POR LA COMPRA DE 1 TE REGALAMOS 1" at bounding box center [424, 279] width 190 height 11
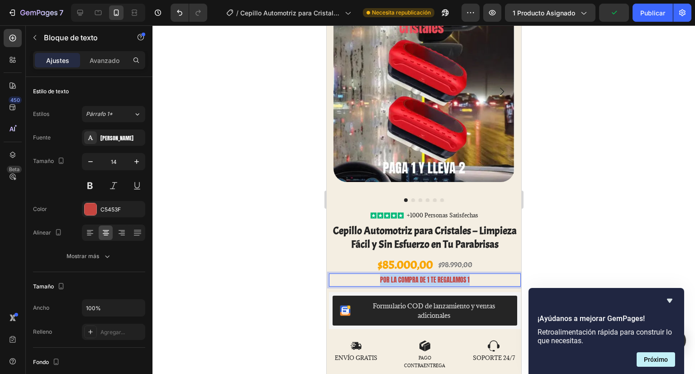
drag, startPoint x: 468, startPoint y: 273, endPoint x: 369, endPoint y: 279, distance: 99.7
click at [369, 279] on p "POR LA COMPRA DE 1 TE REGALAMOS 1" at bounding box center [424, 279] width 190 height 11
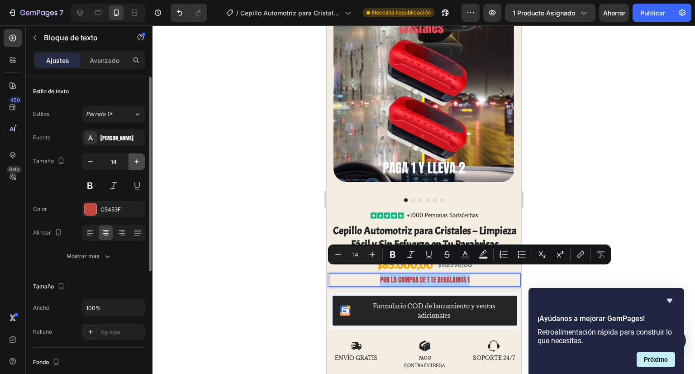
click at [136, 162] on icon "button" at bounding box center [136, 161] width 5 height 5
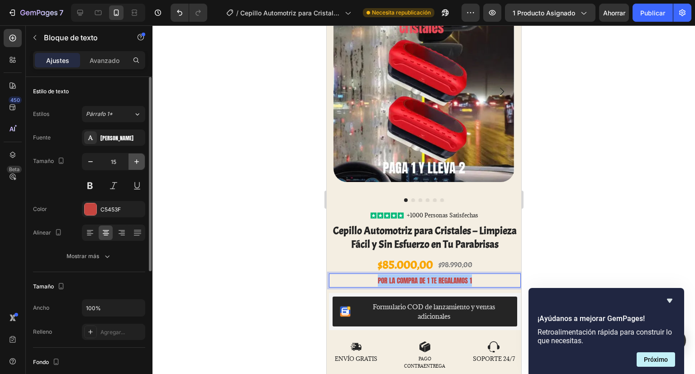
click at [136, 162] on icon "button" at bounding box center [136, 161] width 5 height 5
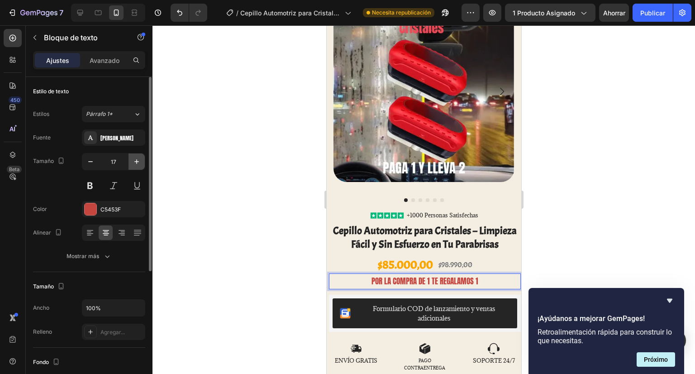
click at [136, 162] on icon "button" at bounding box center [136, 161] width 5 height 5
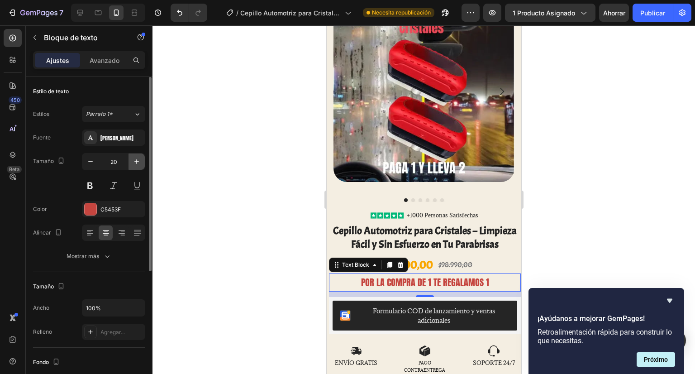
click at [136, 162] on icon "button" at bounding box center [136, 161] width 5 height 5
type input "21"
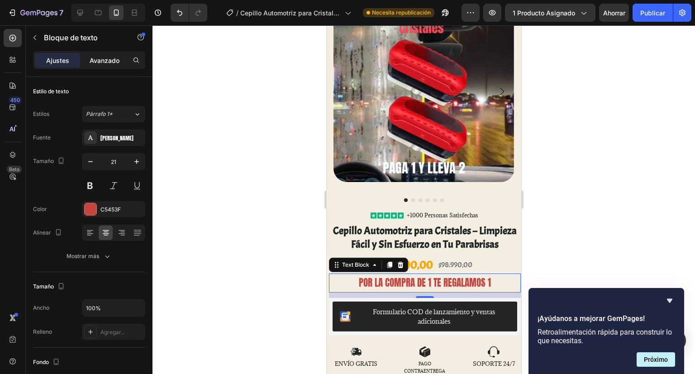
click at [109, 64] on p "Avanzado" at bounding box center [105, 61] width 30 height 10
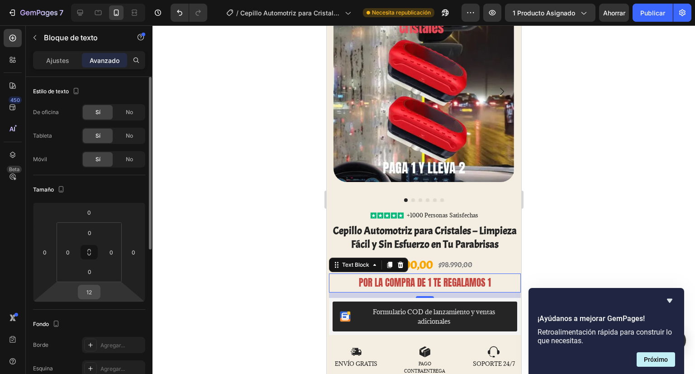
click at [90, 292] on input "12" at bounding box center [89, 292] width 18 height 14
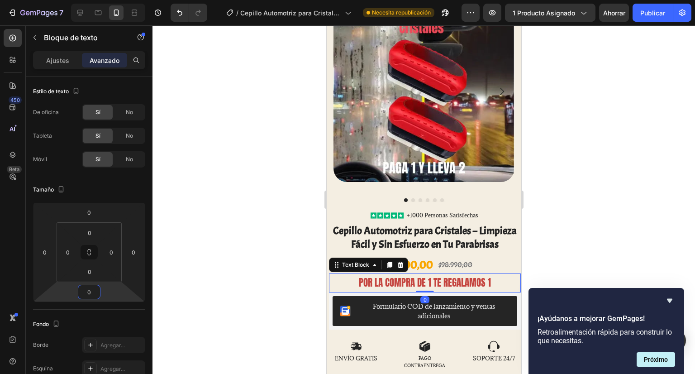
type input "0"
click at [241, 256] on div at bounding box center [423, 199] width 542 height 348
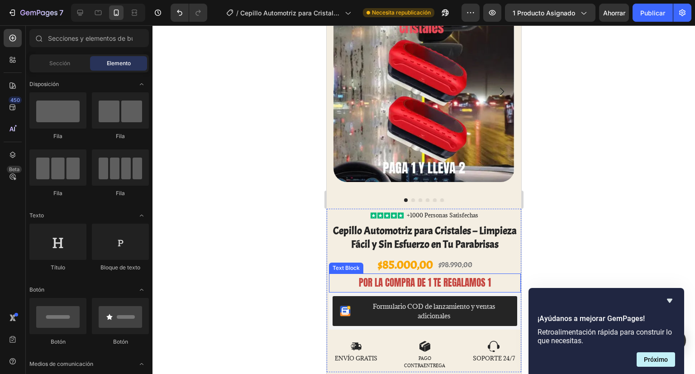
click at [366, 278] on p "POR LA COMPRA DE 1 TE REGALAMOS 1" at bounding box center [424, 282] width 190 height 17
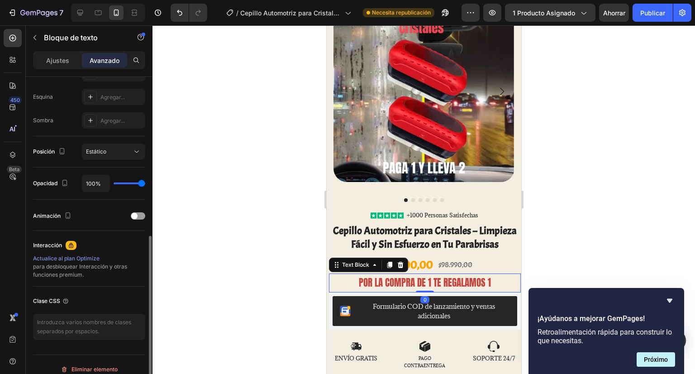
scroll to position [280, 0]
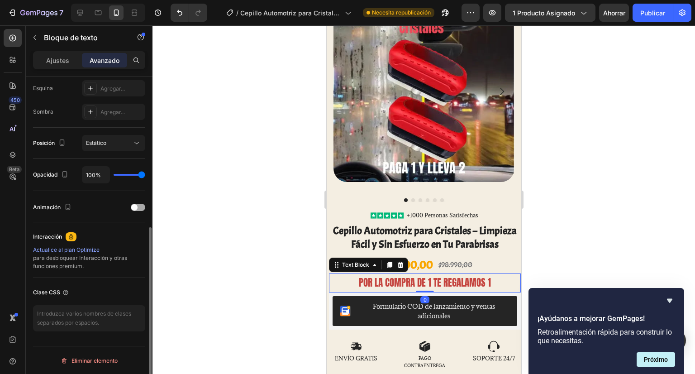
click at [137, 204] on div at bounding box center [138, 207] width 14 height 7
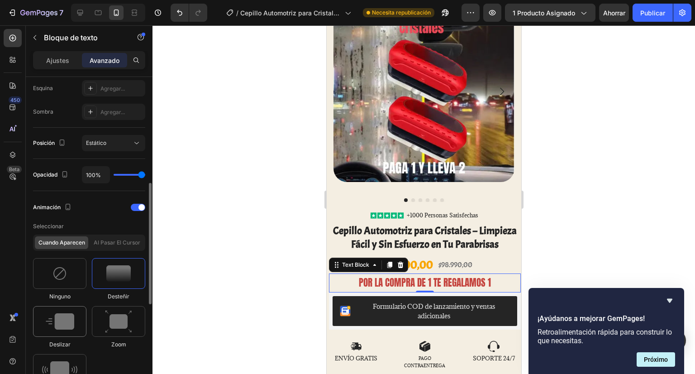
click at [76, 314] on div at bounding box center [59, 321] width 53 height 31
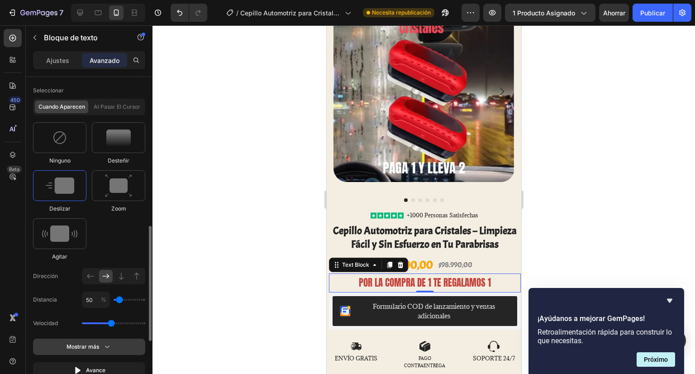
scroll to position [461, 0]
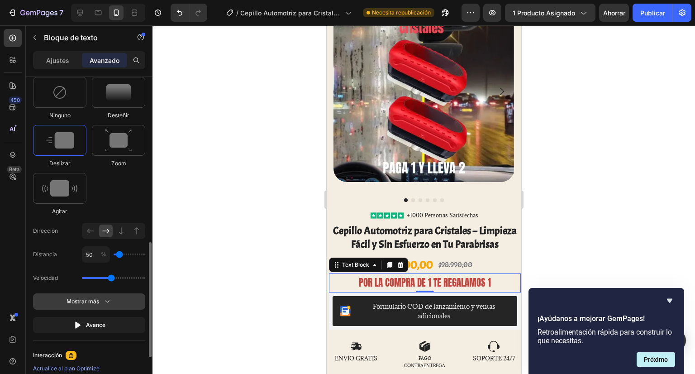
click at [111, 306] on button "Mostrar más" at bounding box center [89, 301] width 112 height 16
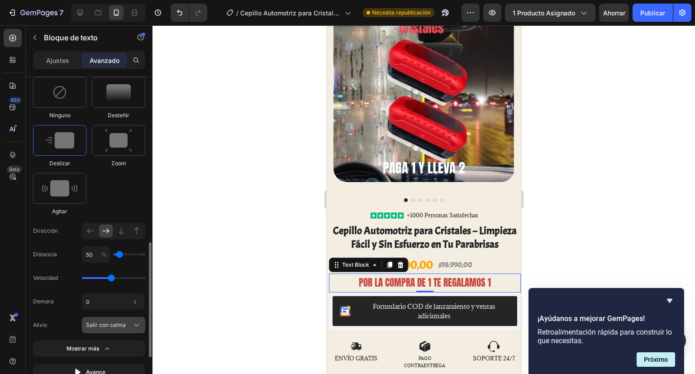
click at [139, 326] on icon at bounding box center [136, 324] width 9 height 9
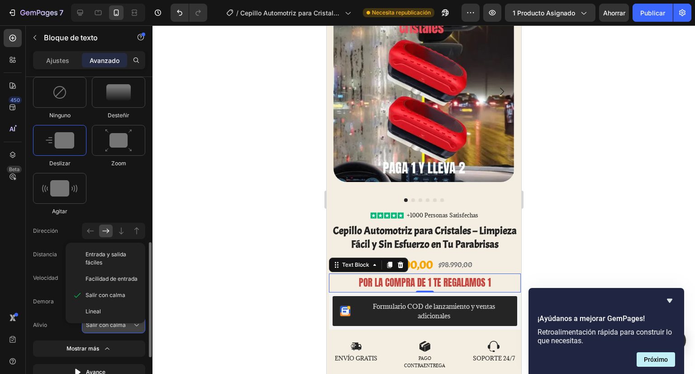
click at [139, 326] on icon at bounding box center [136, 324] width 9 height 9
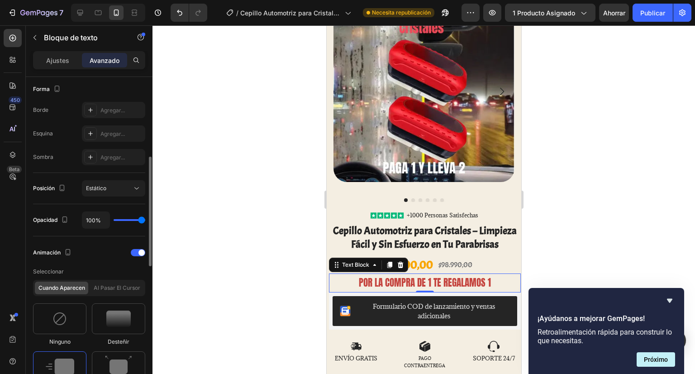
scroll to position [9, 0]
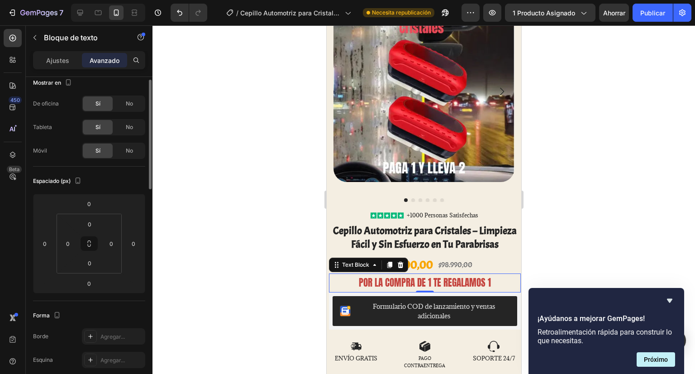
click at [232, 181] on div at bounding box center [423, 199] width 542 height 348
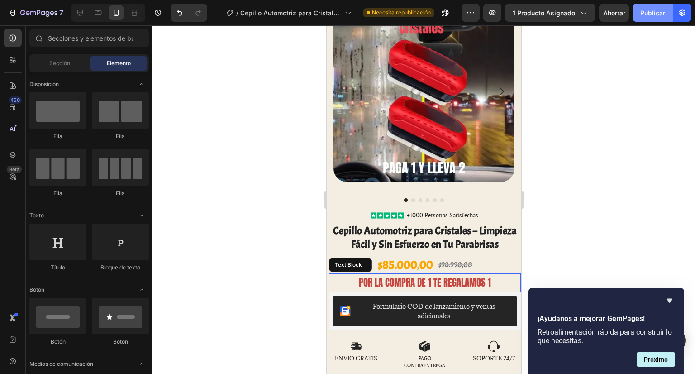
click at [650, 20] on button "Publicar" at bounding box center [653, 13] width 40 height 18
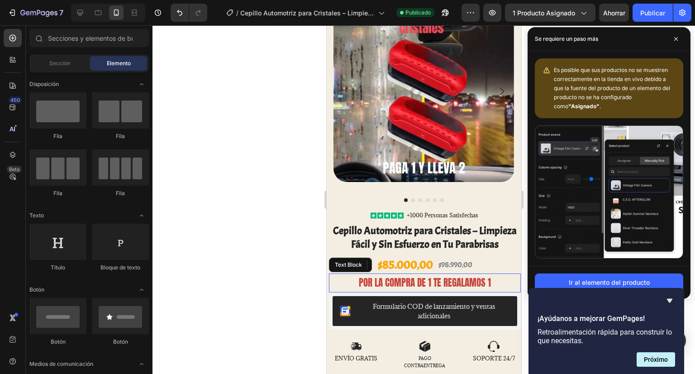
click at [289, 108] on div at bounding box center [423, 199] width 542 height 348
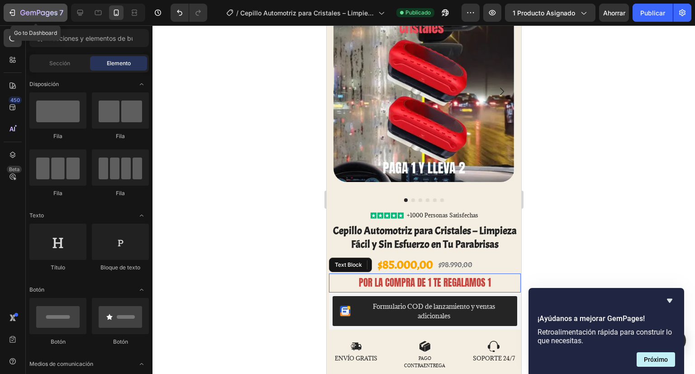
click at [17, 13] on div "7" at bounding box center [36, 12] width 56 height 11
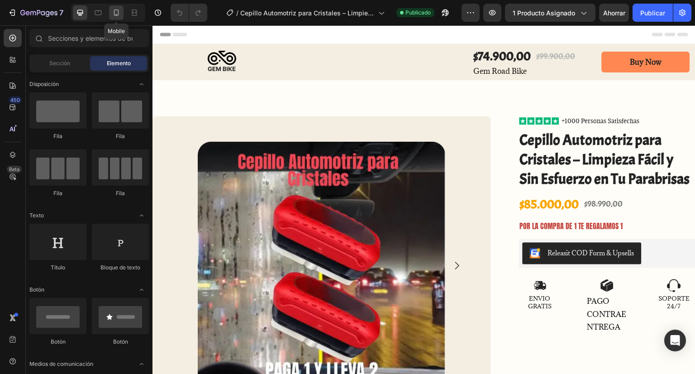
click at [123, 12] on div at bounding box center [116, 12] width 14 height 14
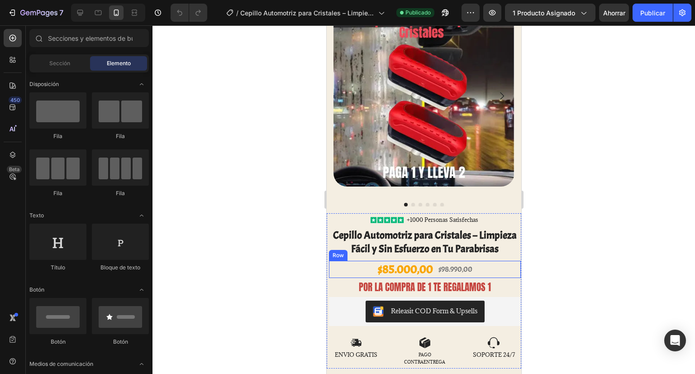
scroll to position [90, 0]
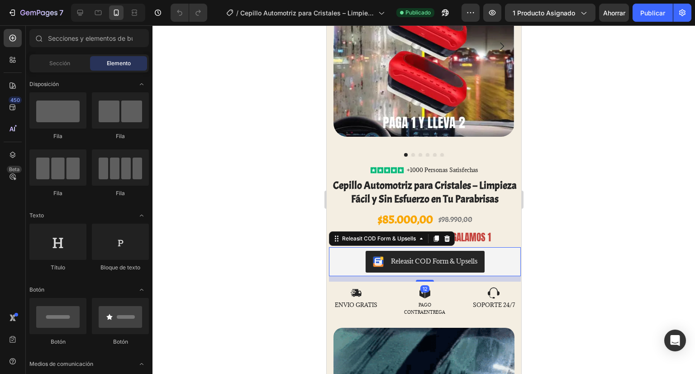
click at [461, 257] on div "Releasit COD Form & Upsells" at bounding box center [433, 261] width 86 height 10
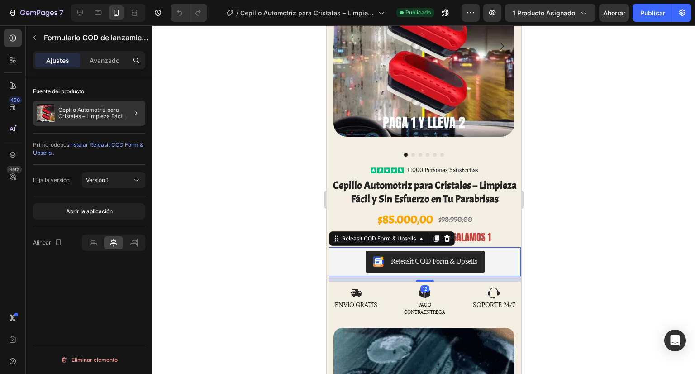
click at [128, 117] on div at bounding box center [132, 112] width 25 height 25
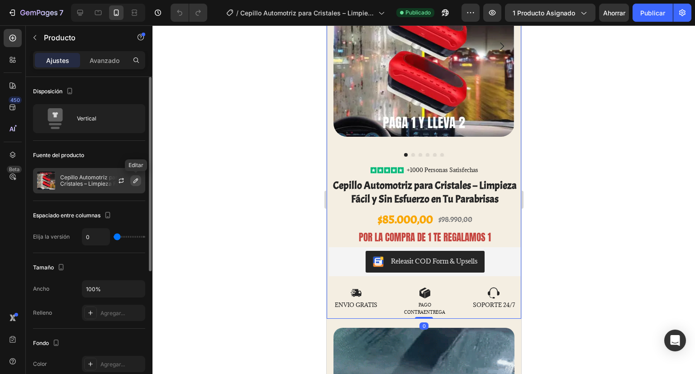
click at [139, 180] on icon "button" at bounding box center [135, 180] width 7 height 7
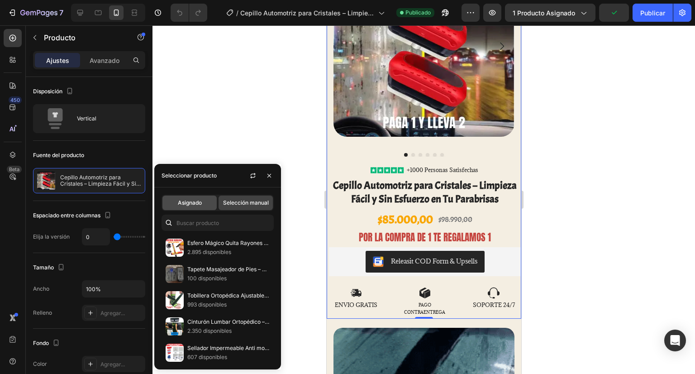
click at [191, 202] on font "Asignado" at bounding box center [190, 202] width 24 height 7
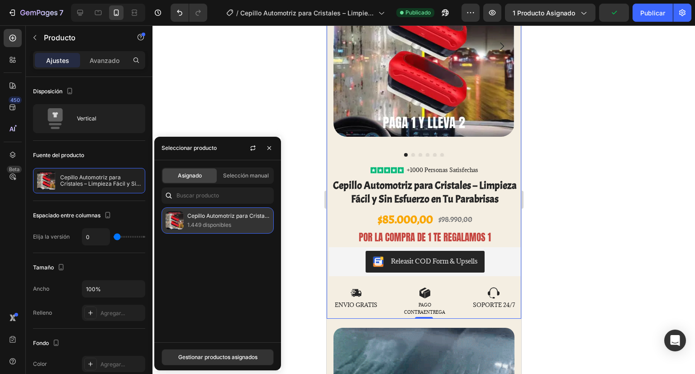
click at [200, 216] on font "Cepillo Automotriz para Cristales – Limpieza Fácil y Sin Esfuerzo en Tu Parabri…" at bounding box center [291, 215] width 209 height 7
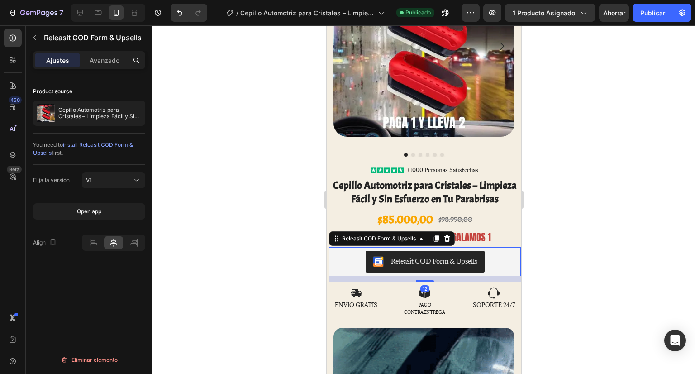
click at [365, 251] on button "Releasit COD Form & Upsells" at bounding box center [424, 262] width 119 height 22
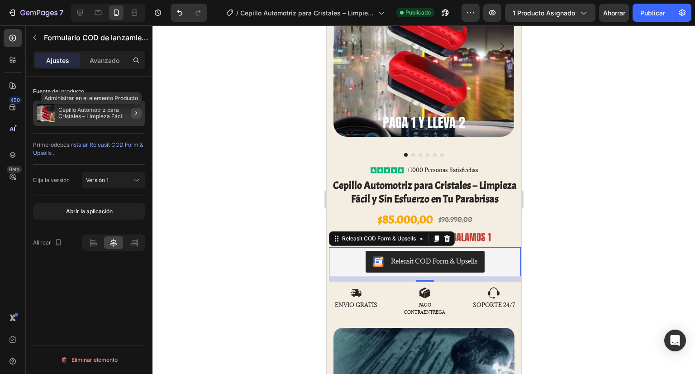
click at [132, 115] on button "button" at bounding box center [136, 113] width 11 height 11
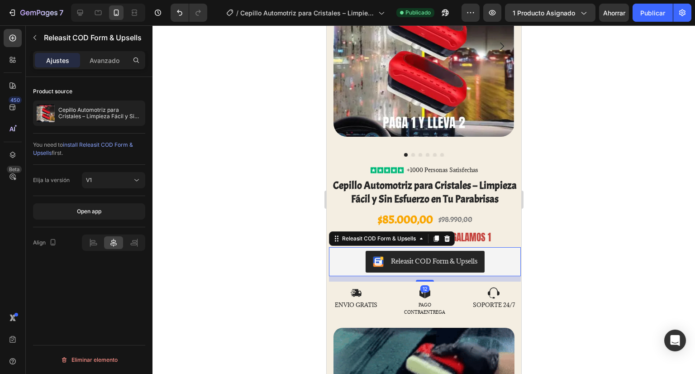
click at [344, 253] on div "Releasit COD Form & Upsells" at bounding box center [424, 262] width 185 height 22
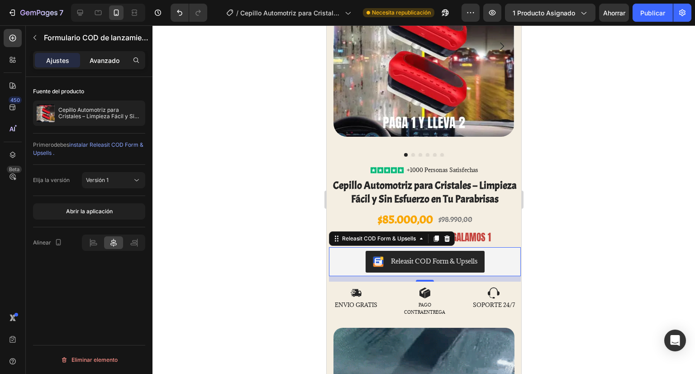
click at [108, 62] on font "Avanzado" at bounding box center [105, 61] width 30 height 8
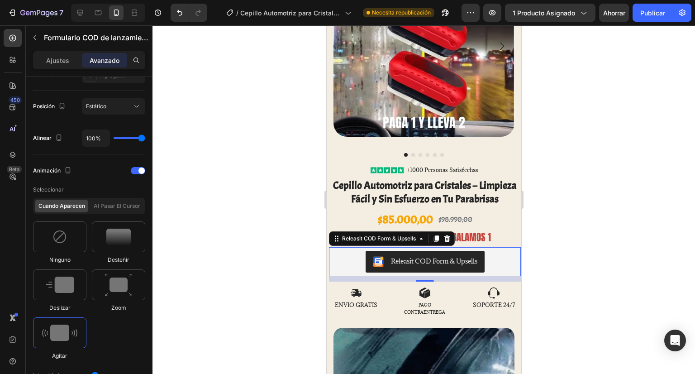
scroll to position [556, 0]
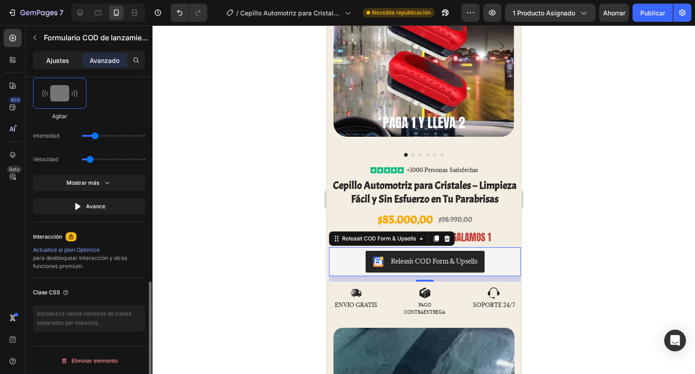
click at [62, 66] on div "Ajustes" at bounding box center [57, 60] width 45 height 14
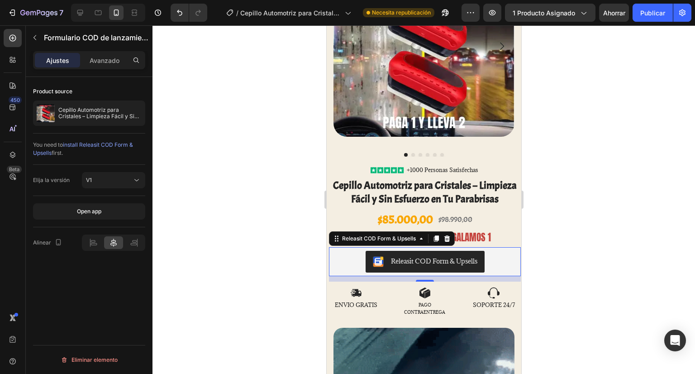
scroll to position [0, 0]
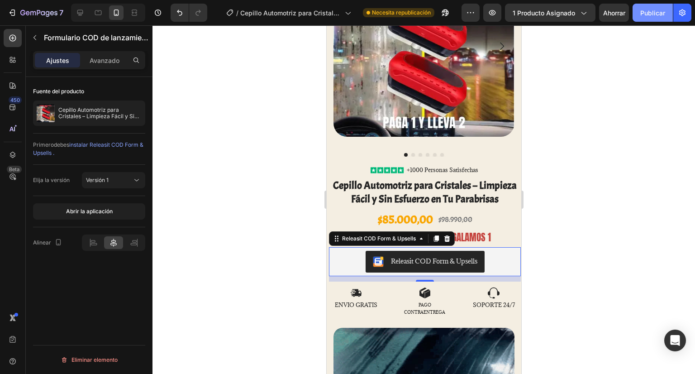
click at [639, 18] on button "Publicar" at bounding box center [653, 13] width 40 height 18
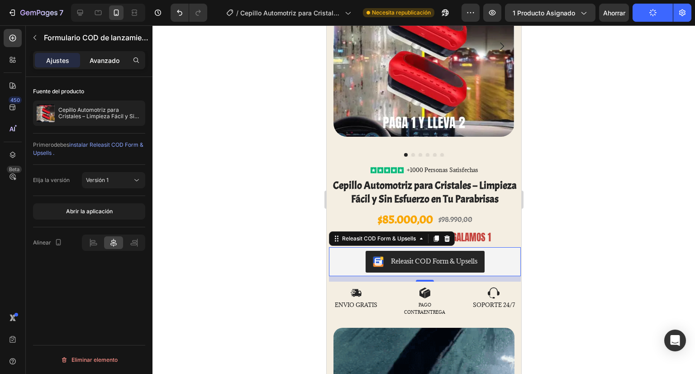
click at [90, 59] on font "Avanzado" at bounding box center [105, 61] width 30 height 8
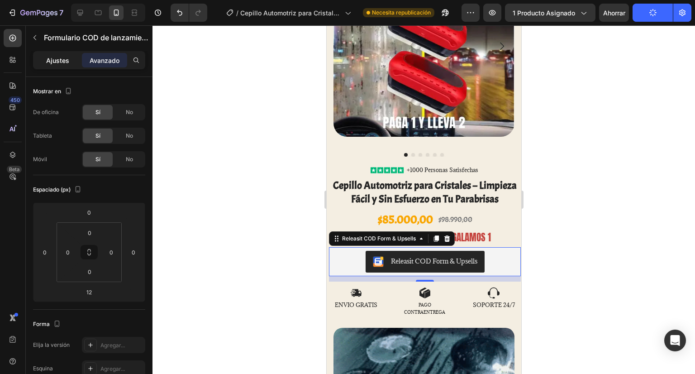
click at [45, 62] on div "Ajustes" at bounding box center [57, 60] width 45 height 14
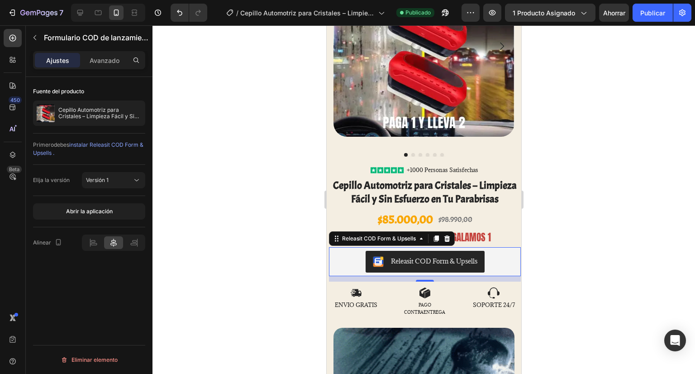
click at [196, 84] on div at bounding box center [423, 199] width 542 height 348
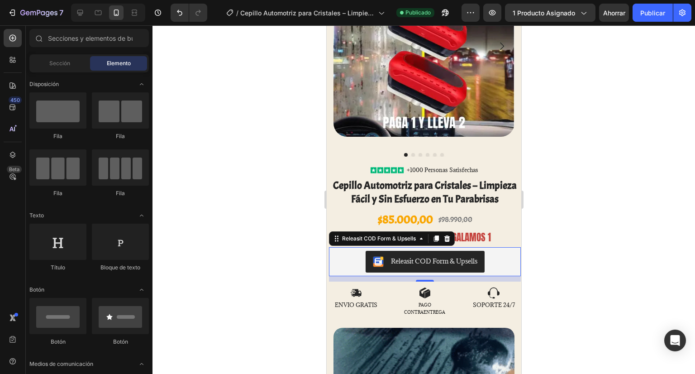
click at [435, 256] on div "Releasit COD Form & Upsells" at bounding box center [433, 261] width 86 height 10
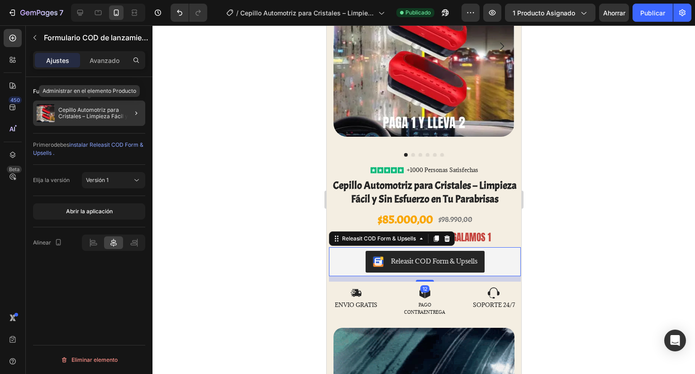
click at [94, 118] on font "Cepillo Automotriz para Cristales – Limpieza Fácil y Sin Esfuerzo en Tu Parabri…" at bounding box center [98, 115] width 81 height 19
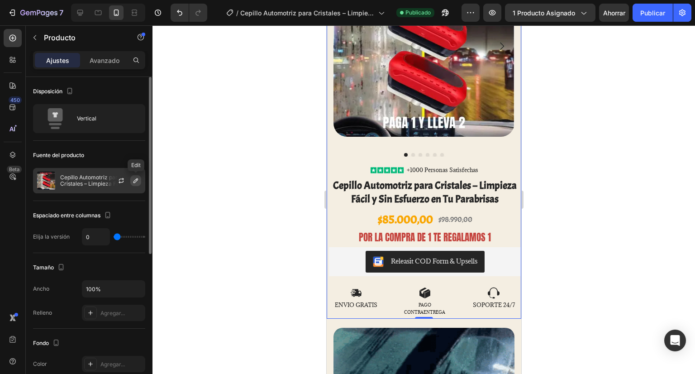
click at [138, 181] on icon "button" at bounding box center [135, 180] width 7 height 7
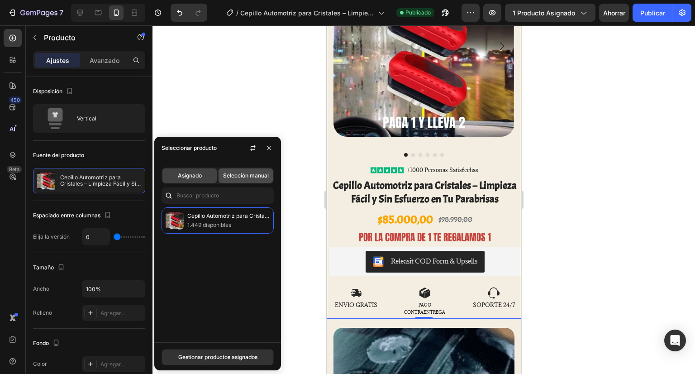
click at [235, 174] on font "Selección manual" at bounding box center [246, 175] width 46 height 7
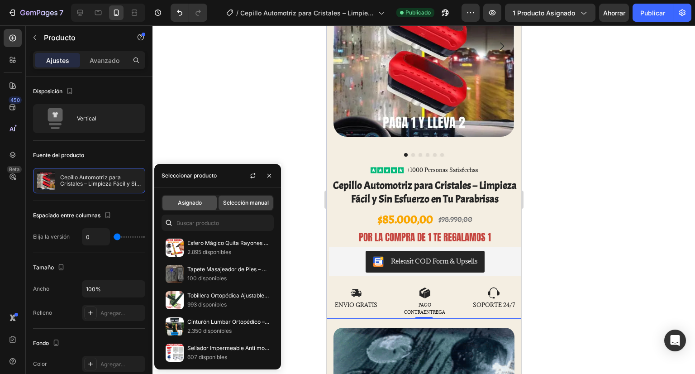
click at [204, 206] on div "Asignado" at bounding box center [189, 202] width 54 height 14
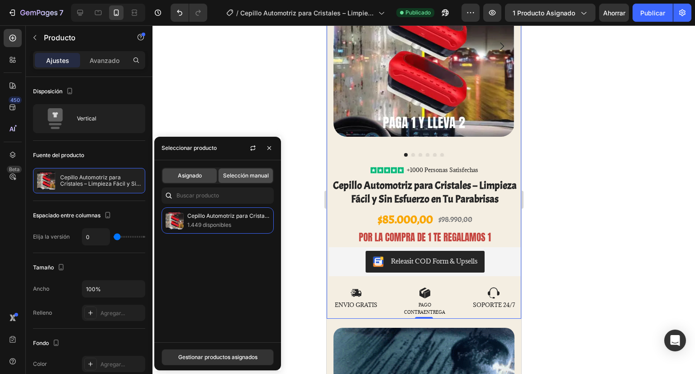
click at [239, 176] on font "Selección manual" at bounding box center [246, 175] width 46 height 7
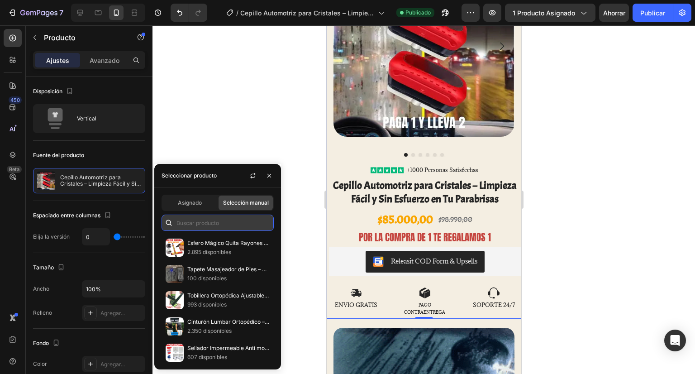
click at [210, 221] on input "text" at bounding box center [218, 222] width 112 height 16
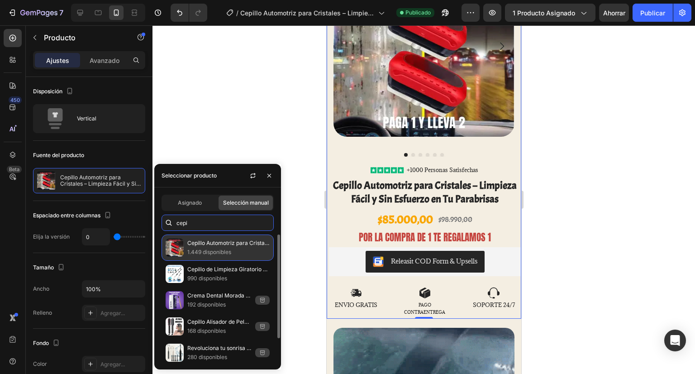
type input "cepi"
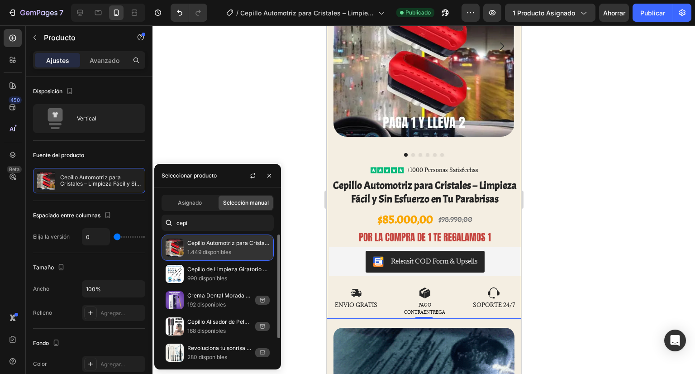
click at [223, 247] on p "Cepillo Automotriz para Cristales – Limpieza Fácil y Sin Esfuerzo en Tu Parabri…" at bounding box center [228, 242] width 82 height 9
click at [214, 247] on p "Cepillo Automotriz para Cristales – Limpieza Fácil y Sin Esfuerzo en Tu Parabri…" at bounding box center [228, 242] width 82 height 9
click at [208, 251] on font "1.449 disponibles" at bounding box center [209, 251] width 44 height 7
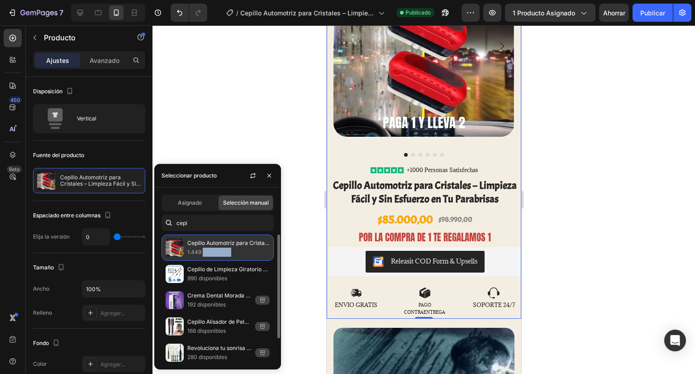
click at [208, 251] on font "1.449 disponibles" at bounding box center [209, 251] width 44 height 7
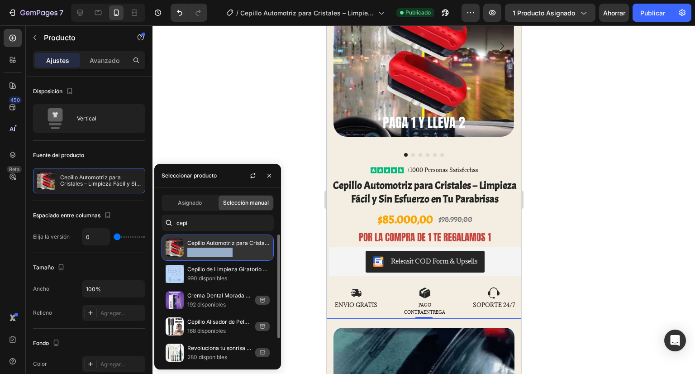
click at [208, 251] on font "1.449 disponibles" at bounding box center [209, 251] width 44 height 7
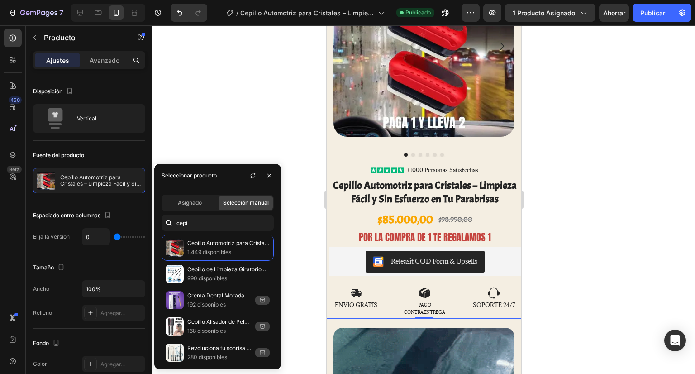
click at [236, 131] on div at bounding box center [423, 199] width 542 height 348
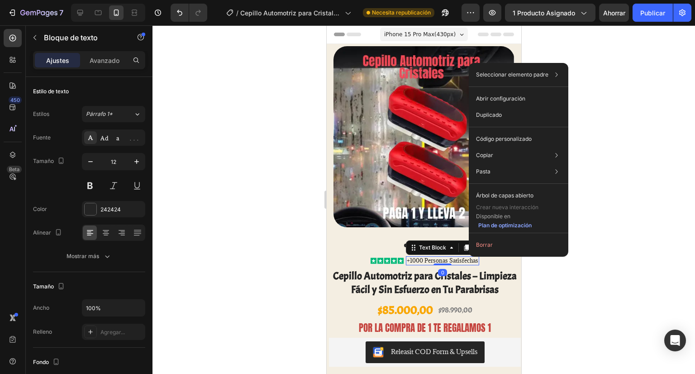
click at [637, 138] on div at bounding box center [423, 199] width 542 height 348
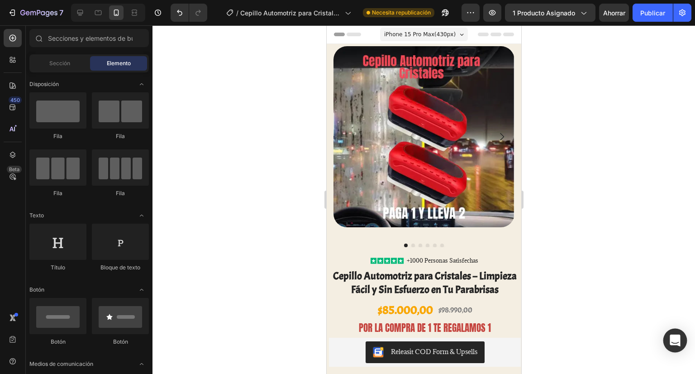
click at [679, 332] on div "Abrir Intercom Messenger" at bounding box center [675, 340] width 24 height 24
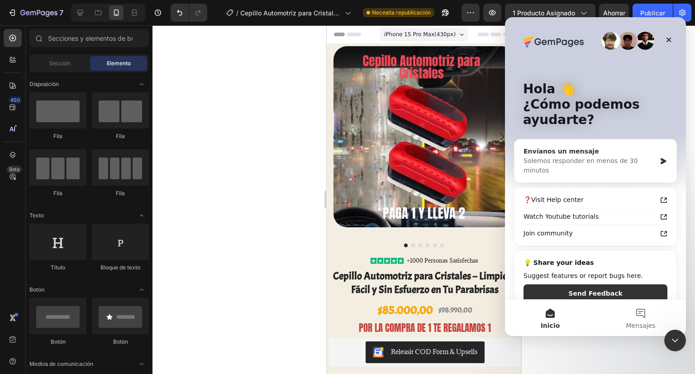
click at [572, 158] on div "Solemos responder en menos de 30 minutos" at bounding box center [589, 165] width 133 height 19
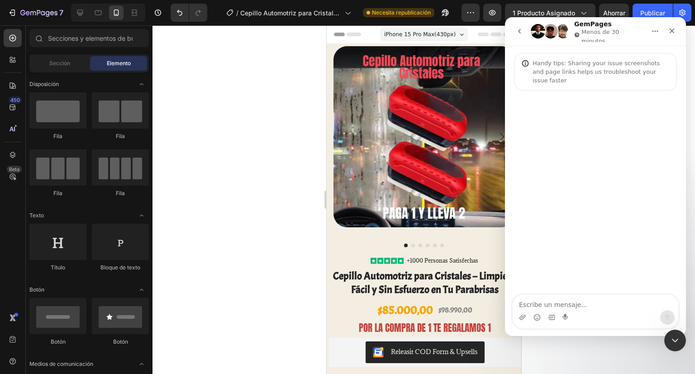
click at [548, 305] on textarea "Escribe un mensaje..." at bounding box center [596, 302] width 166 height 15
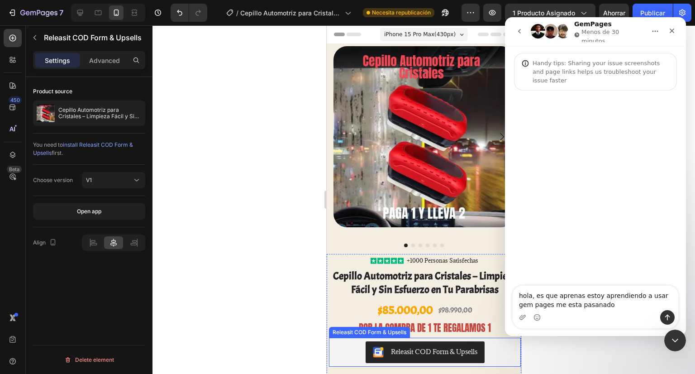
click at [462, 347] on div "Releasit COD Form & Upsells" at bounding box center [433, 352] width 86 height 10
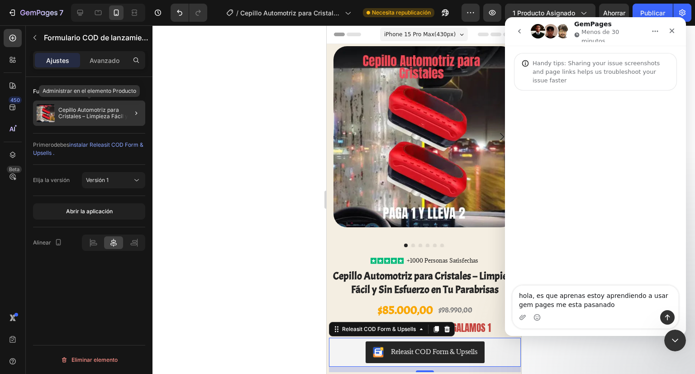
click at [103, 116] on font "Cepillo Automotriz para Cristales – Limpieza Fácil y Sin Esfuerzo en Tu Parabri…" at bounding box center [98, 115] width 81 height 19
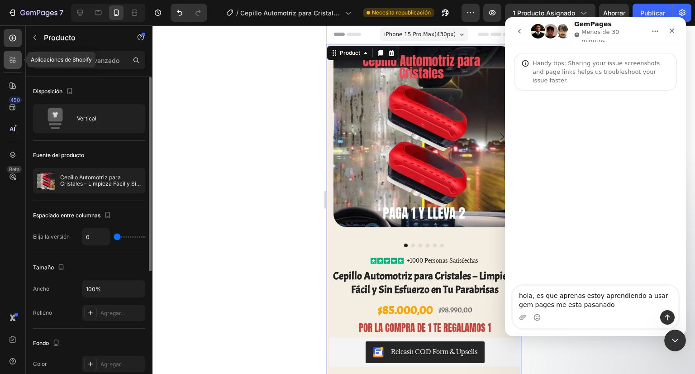
click at [14, 61] on icon at bounding box center [12, 59] width 9 height 9
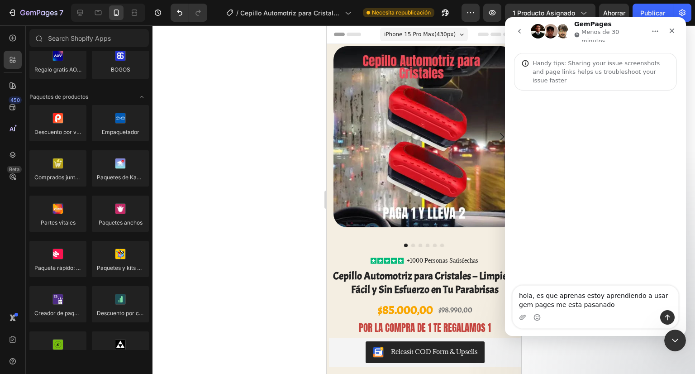
scroll to position [407, 0]
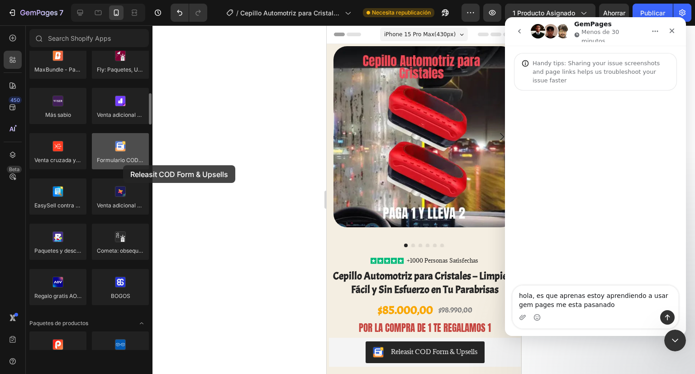
click at [123, 165] on div at bounding box center [120, 151] width 57 height 36
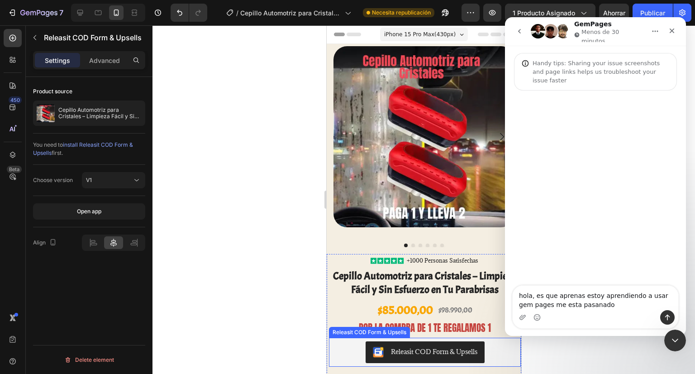
click at [416, 347] on div "Releasit COD Form & Upsells" at bounding box center [433, 352] width 86 height 10
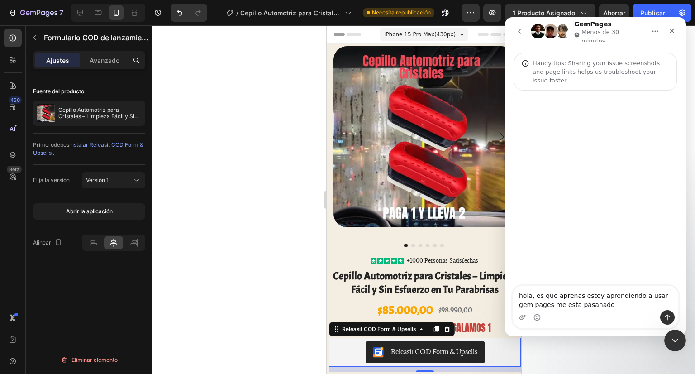
drag, startPoint x: 781, startPoint y: 234, endPoint x: 561, endPoint y: 176, distance: 227.9
click at [596, 305] on textarea "hola, es que aprenas estoy aprendiendo a usar gem pages me esta pasanado" at bounding box center [596, 298] width 166 height 24
click at [518, 305] on textarea "hola, es que aprenas estoy aprendiendo a usar gem pages me esta pasanado" at bounding box center [596, 298] width 166 height 24
click at [596, 303] on textarea "hola, es que aprenas estoy aprendiendo a usar gempages me esta pasanado" at bounding box center [596, 298] width 166 height 24
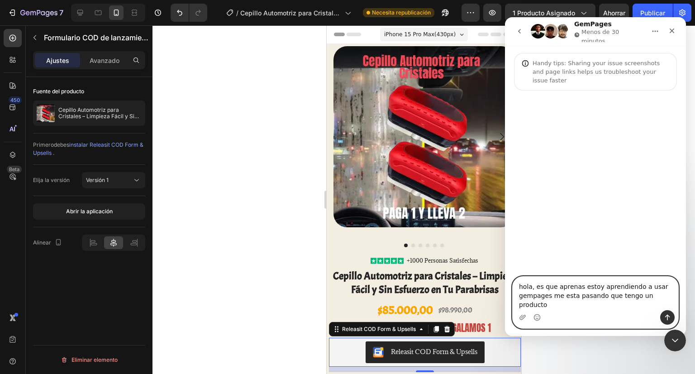
click at [562, 298] on textarea "hola, es que aprenas estoy aprendiendo a usar gempages me esta pasando que teng…" at bounding box center [596, 292] width 166 height 33
click at [612, 308] on textarea "hola, es que apenas estoy aprendiendo a usar gempages me esta pasando que tengo…" at bounding box center [596, 292] width 166 height 33
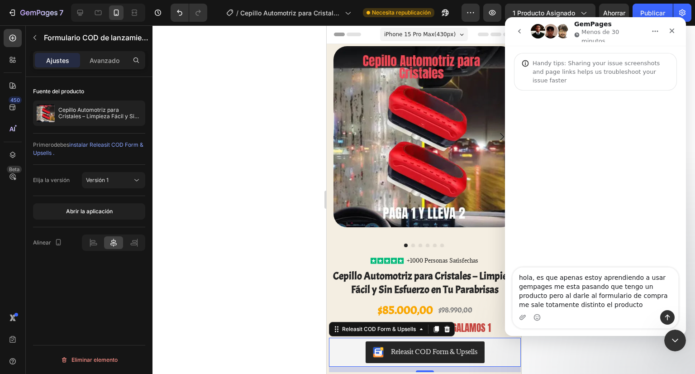
click at [138, 146] on font "instalar Releasit COD Form & Upsells ." at bounding box center [88, 148] width 110 height 15
click at [614, 307] on textarea "hola, es que apenas estoy aprendiendo a usar gempages me esta pasando que tengo…" at bounding box center [596, 288] width 166 height 43
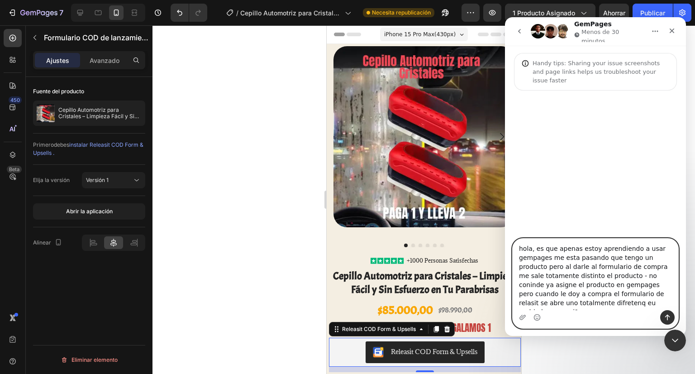
click at [549, 260] on textarea "hola, es que apenas estoy aprendiendo a usar gempages me esta pasando que tengo…" at bounding box center [596, 273] width 166 height 71
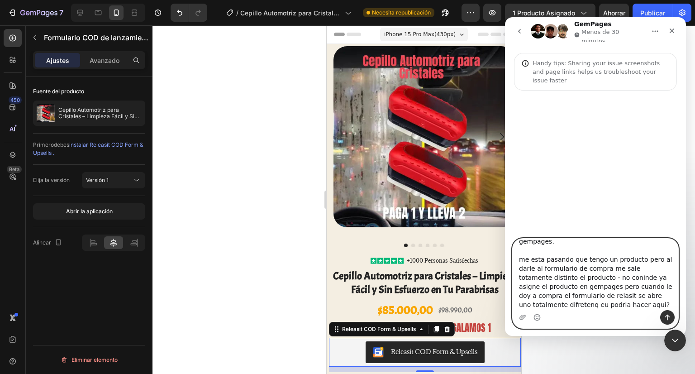
scroll to position [0, 0]
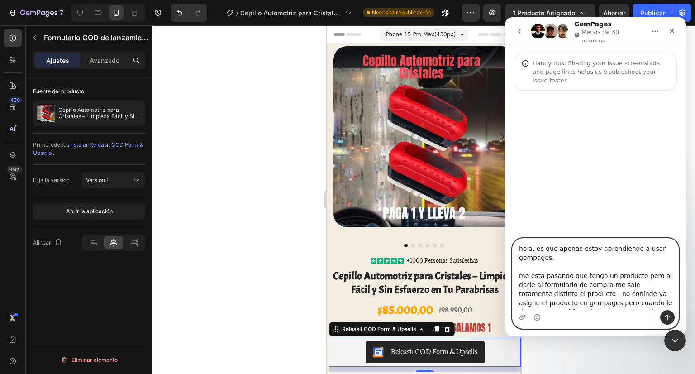
drag, startPoint x: 643, startPoint y: 308, endPoint x: 474, endPoint y: 199, distance: 201.7
click at [505, 199] on html "GemPages Menos de 30 minutos Handy tips: Sharing your issue screenshots and pag…" at bounding box center [595, 176] width 181 height 319
type textarea "hola, es que apenas estoy aprendiendo a usar gempages. me esta pasando que teng…"
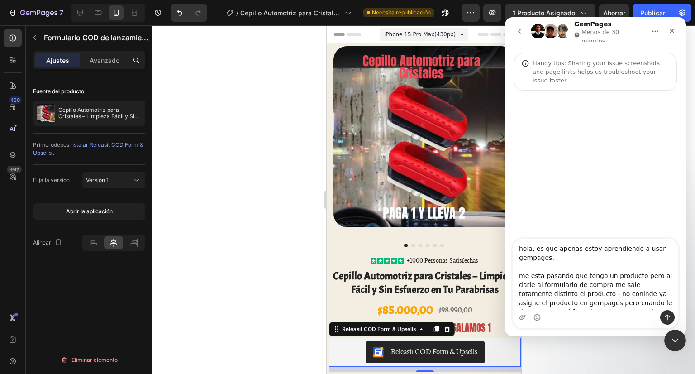
click at [239, 111] on div at bounding box center [423, 199] width 542 height 348
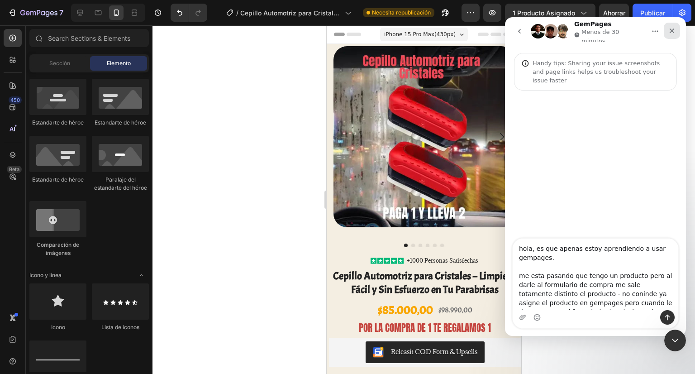
click at [675, 30] on icon "Cerrar" at bounding box center [671, 30] width 7 height 7
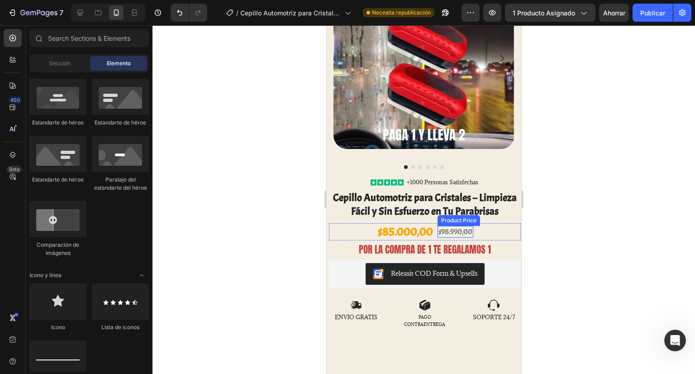
scroll to position [136, 0]
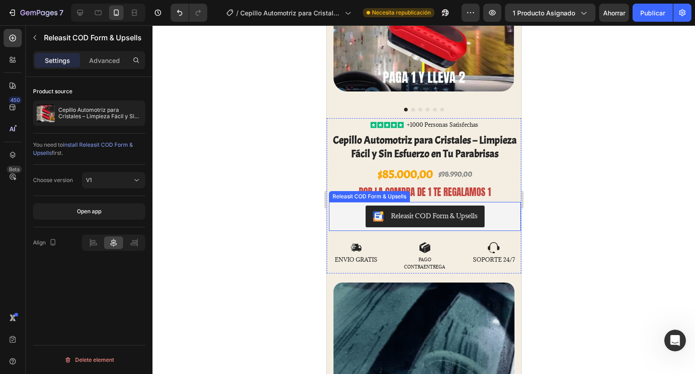
click at [425, 211] on div "Releasit COD Form & Upsells" at bounding box center [433, 216] width 86 height 10
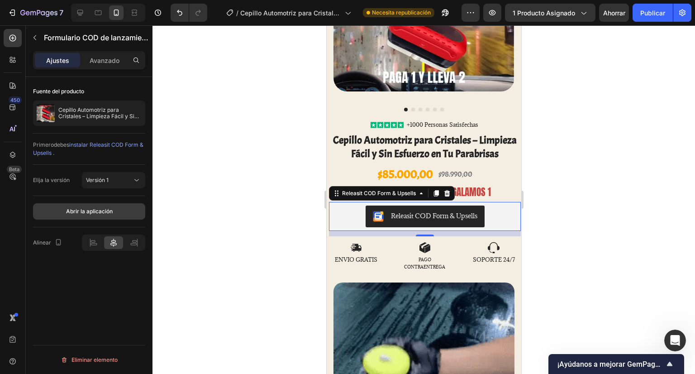
click at [103, 210] on font "Abrir la aplicación" at bounding box center [89, 211] width 47 height 7
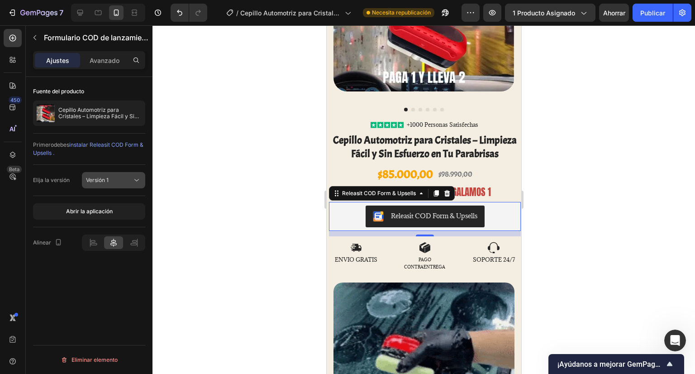
click at [133, 182] on icon at bounding box center [136, 180] width 9 height 9
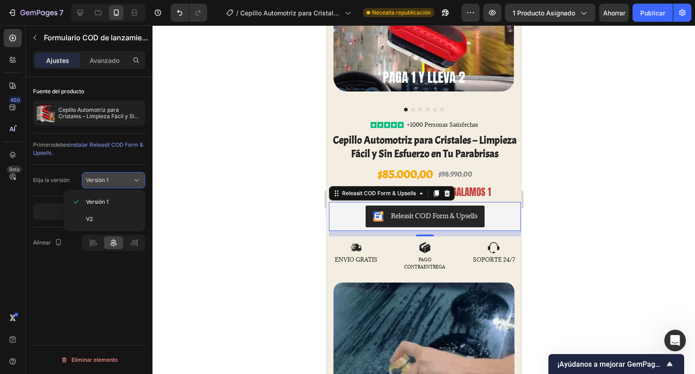
click at [133, 182] on icon at bounding box center [136, 180] width 9 height 9
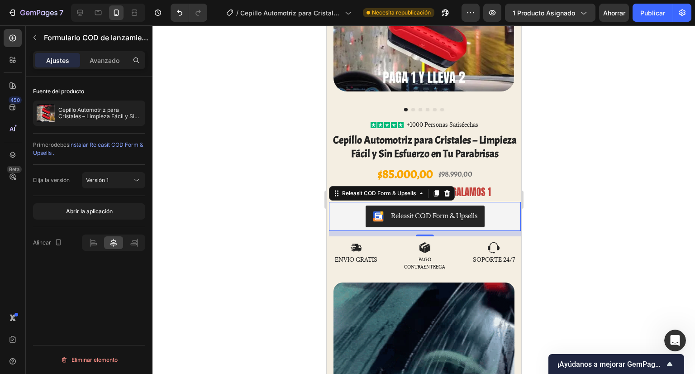
click at [205, 158] on div at bounding box center [423, 199] width 542 height 348
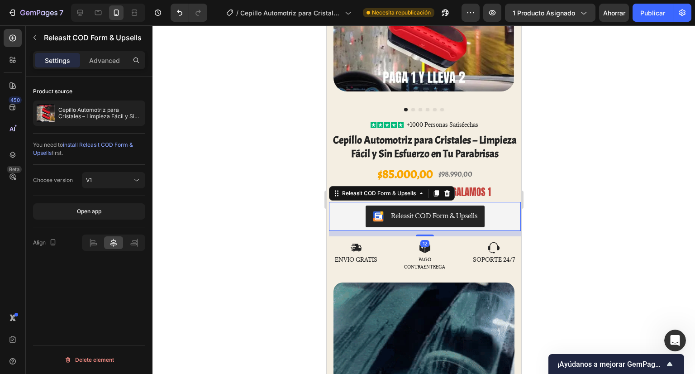
click at [391, 211] on div "Releasit COD Form & Upsells" at bounding box center [433, 216] width 86 height 10
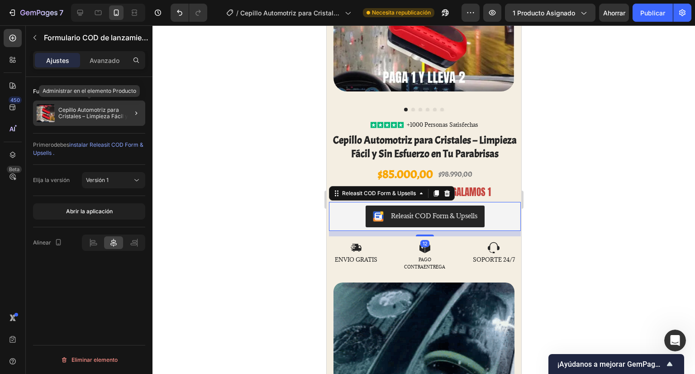
click at [114, 115] on font "Cepillo Automotriz para Cristales – Limpieza Fácil y Sin Esfuerzo en Tu Parabri…" at bounding box center [98, 115] width 81 height 19
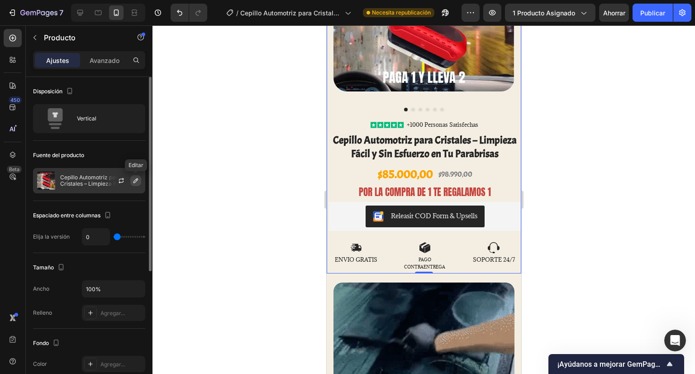
click at [136, 182] on icon "button" at bounding box center [135, 180] width 7 height 7
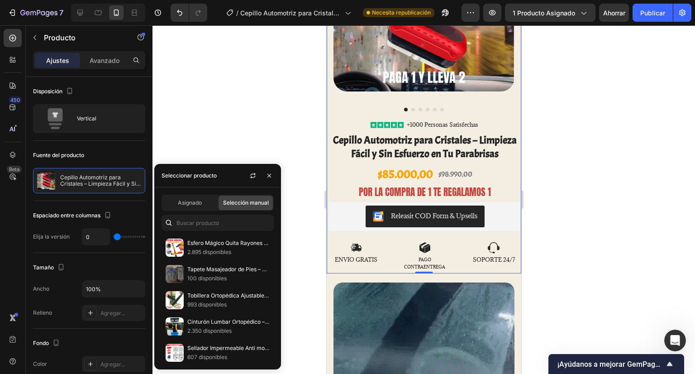
click at [288, 131] on div at bounding box center [423, 199] width 542 height 348
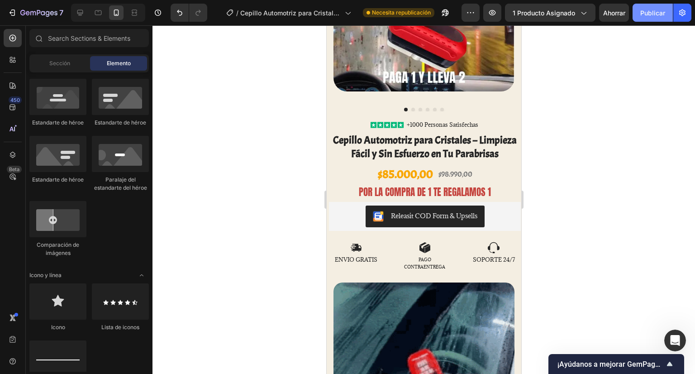
click at [648, 11] on font "Publicar" at bounding box center [652, 13] width 25 height 8
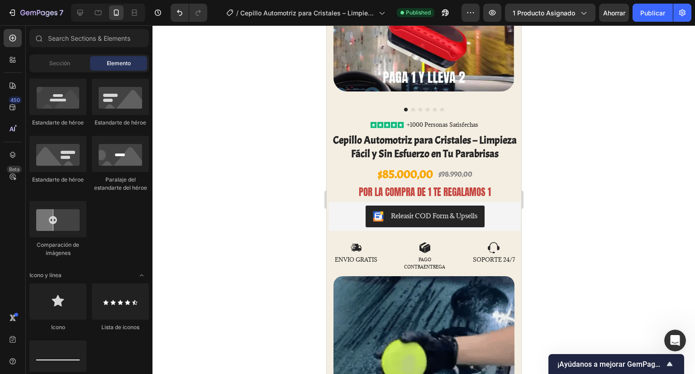
scroll to position [0, 0]
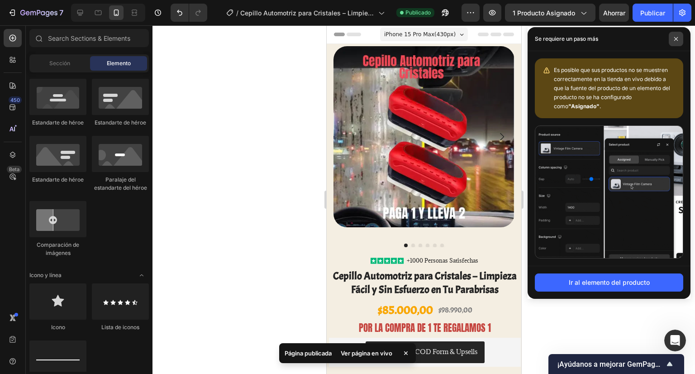
click at [676, 40] on icon at bounding box center [676, 39] width 5 height 5
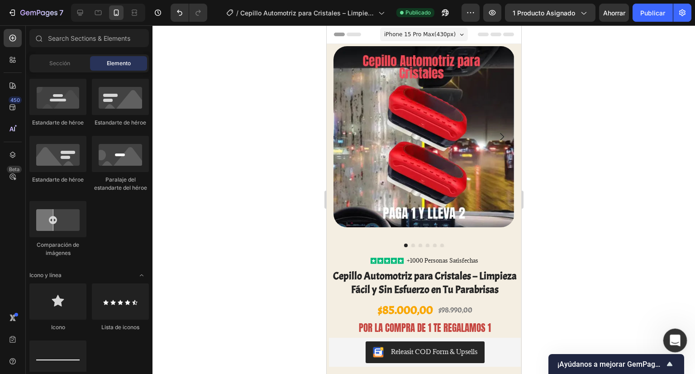
click at [671, 337] on icon "Abrir Intercom Messenger" at bounding box center [673, 339] width 15 height 15
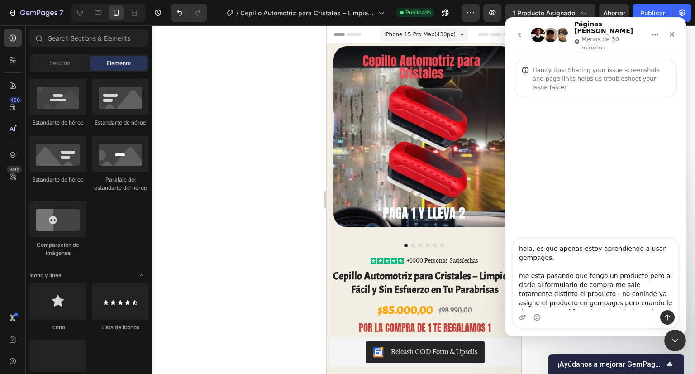
drag, startPoint x: 648, startPoint y: 304, endPoint x: 628, endPoint y: 153, distance: 152.0
click at [505, 162] on html "Páginas de gemas Menos de 30 minutos Handy tips: Sharing your issue screenshots…" at bounding box center [595, 176] width 181 height 319
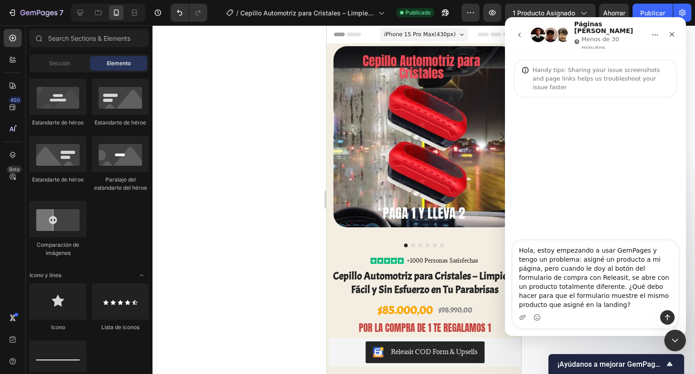
type textarea "Hola, estoy empezando a usar GemPages y tengo un problema: asigné un producto a…"
click at [666, 314] on icon "Enviar un mensaje…" at bounding box center [667, 317] width 7 height 7
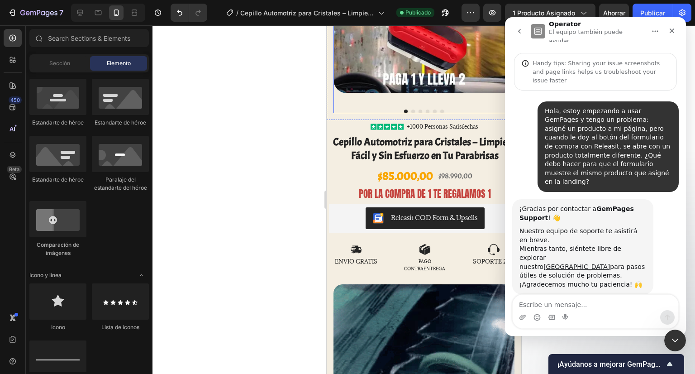
scroll to position [136, 0]
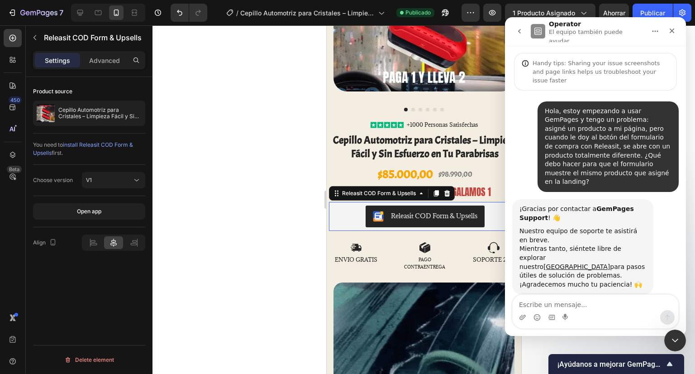
click at [458, 211] on div "Releasit COD Form & Upsells" at bounding box center [433, 216] width 86 height 10
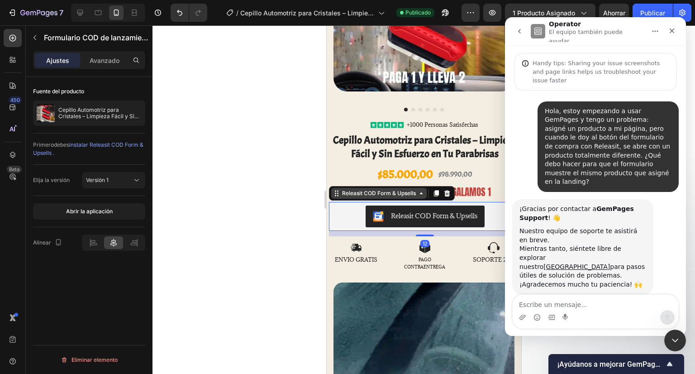
click at [420, 190] on div "Releasit COD Form & Upsells" at bounding box center [378, 193] width 95 height 11
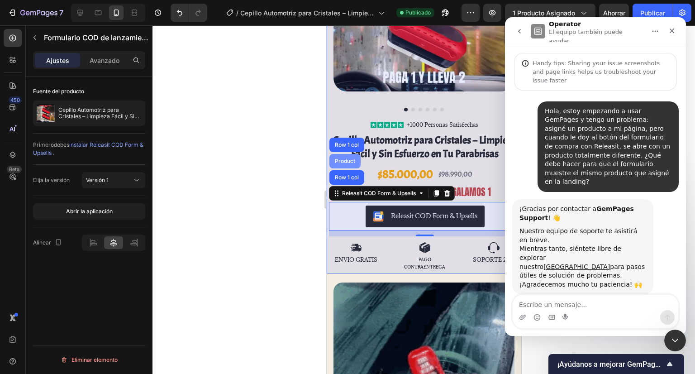
click at [343, 158] on div "Product" at bounding box center [345, 160] width 24 height 5
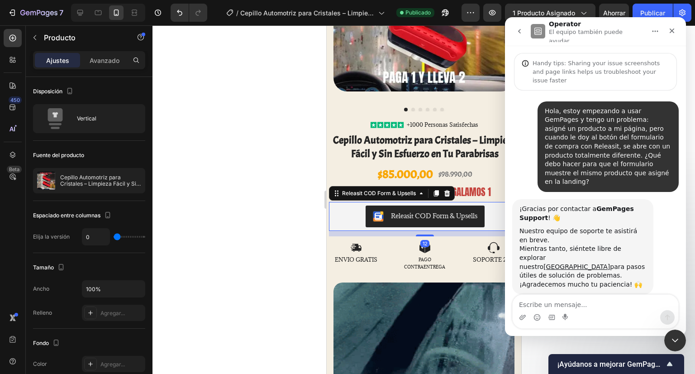
click at [462, 211] on div "Releasit COD Form & Upsells" at bounding box center [433, 216] width 86 height 10
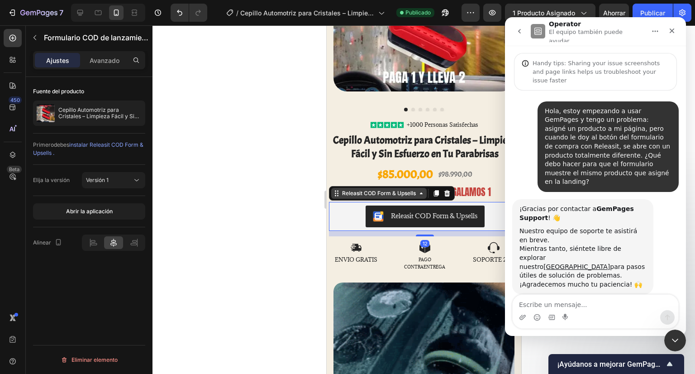
click at [385, 189] on div "Releasit COD Form & Upsells" at bounding box center [378, 193] width 77 height 8
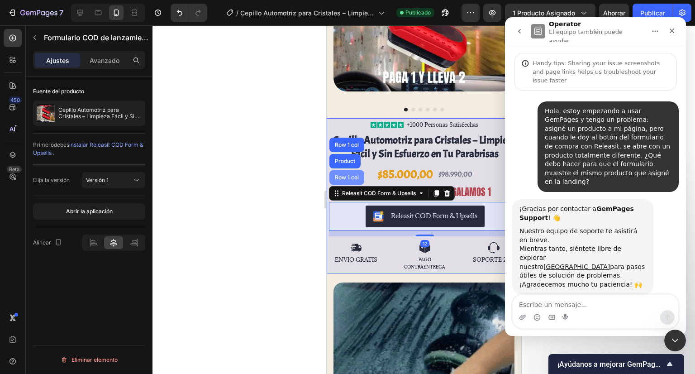
click at [354, 173] on div "Row 1 col" at bounding box center [346, 177] width 35 height 14
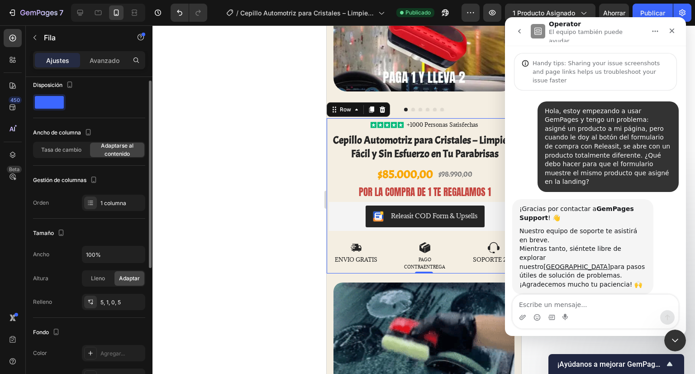
scroll to position [0, 0]
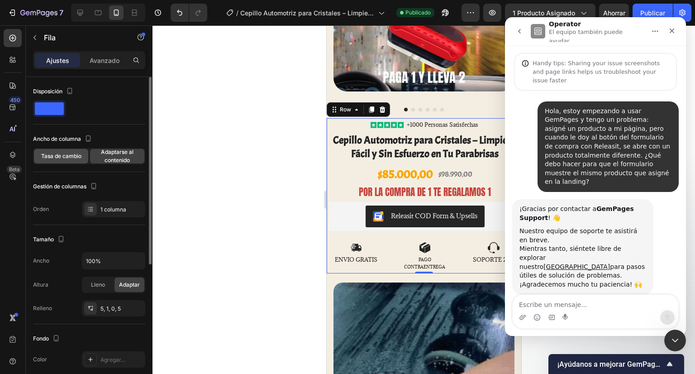
click at [63, 155] on font "Tasa de cambio" at bounding box center [61, 155] width 40 height 7
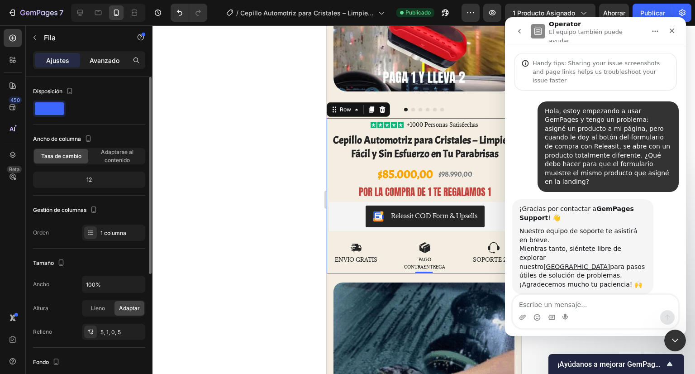
click at [104, 65] on div "Avanzado" at bounding box center [104, 60] width 45 height 14
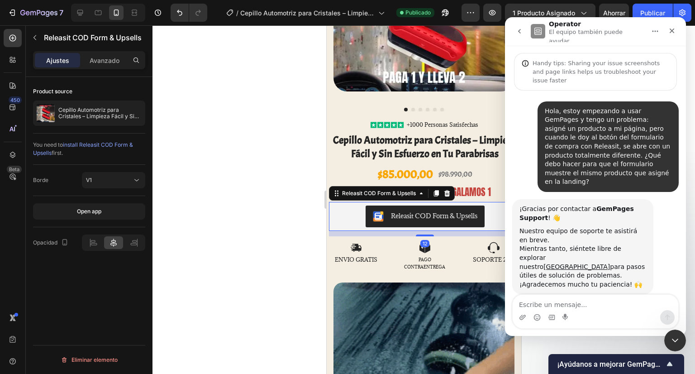
drag, startPoint x: 416, startPoint y: 205, endPoint x: 566, endPoint y: 105, distance: 180.2
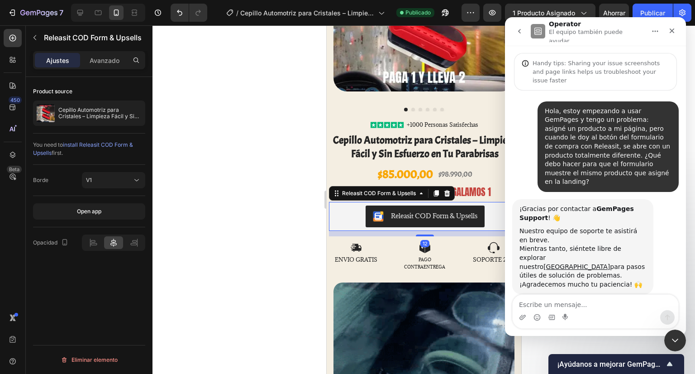
click at [416, 211] on div "Releasit COD Form & Upsells" at bounding box center [433, 216] width 86 height 10
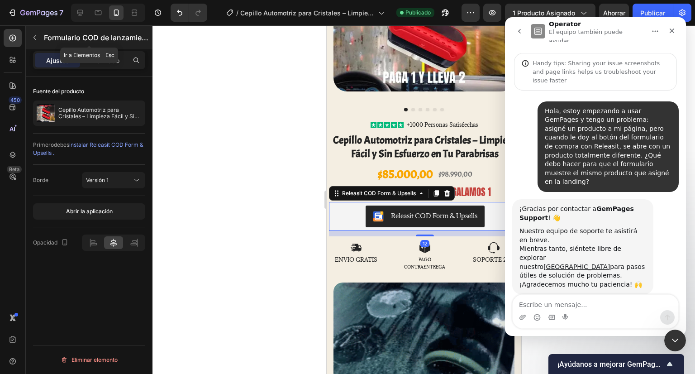
click at [124, 43] on div "Formulario COD de lanzamiento y ventas adicionales" at bounding box center [89, 38] width 127 height 24
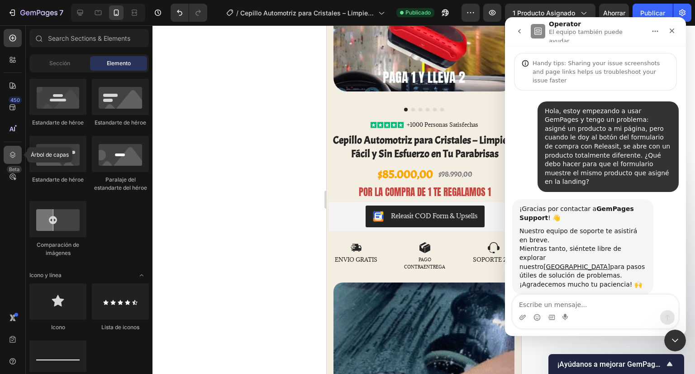
click at [14, 149] on div at bounding box center [13, 155] width 18 height 18
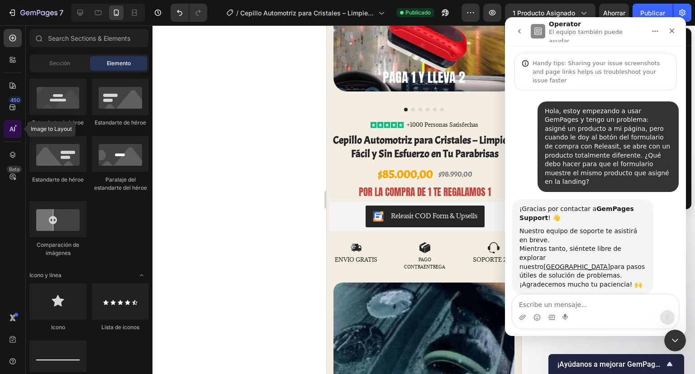
click at [14, 125] on icon at bounding box center [12, 128] width 9 height 9
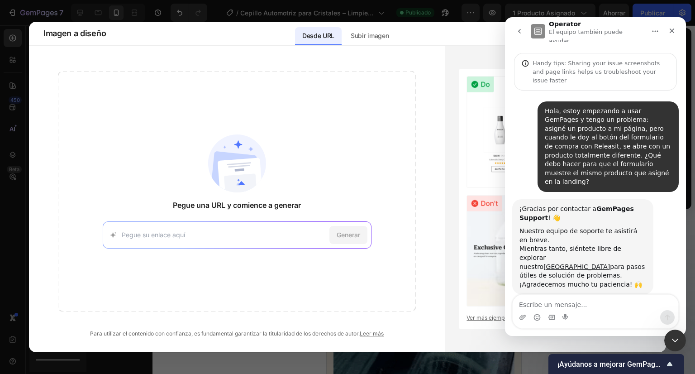
click at [376, 8] on div at bounding box center [347, 187] width 695 height 374
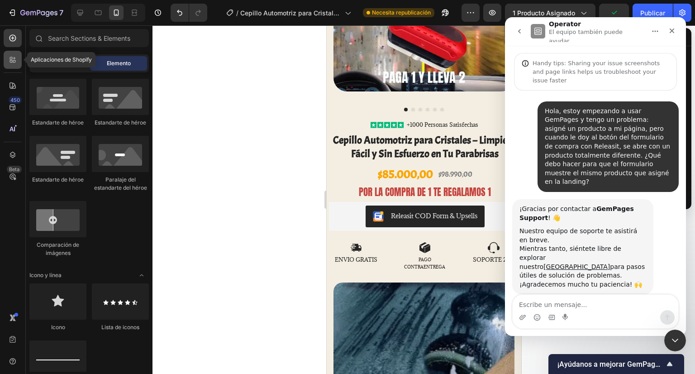
click at [7, 58] on div at bounding box center [13, 60] width 18 height 18
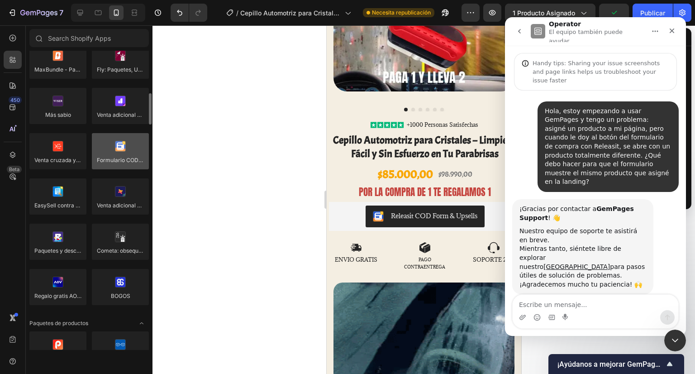
click at [114, 158] on div at bounding box center [120, 151] width 57 height 36
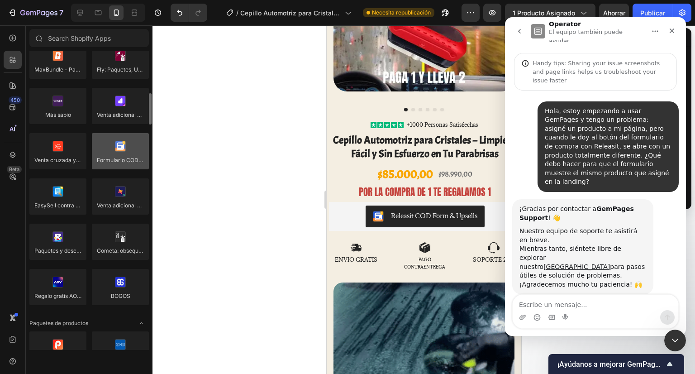
click at [114, 158] on div at bounding box center [120, 151] width 57 height 36
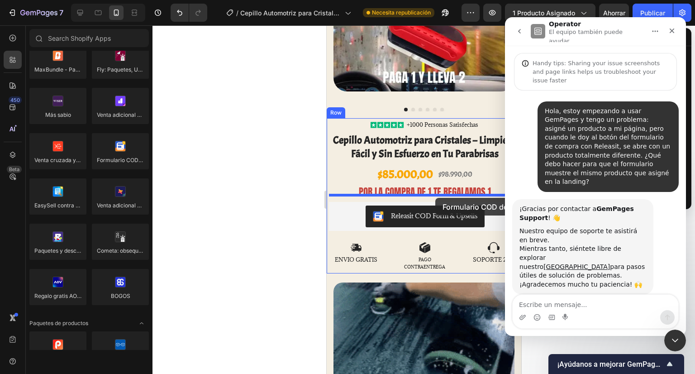
drag, startPoint x: 441, startPoint y: 183, endPoint x: 435, endPoint y: 198, distance: 15.6
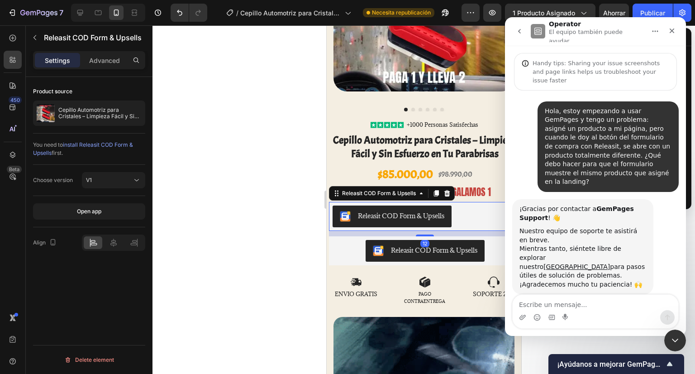
scroll to position [157, 0]
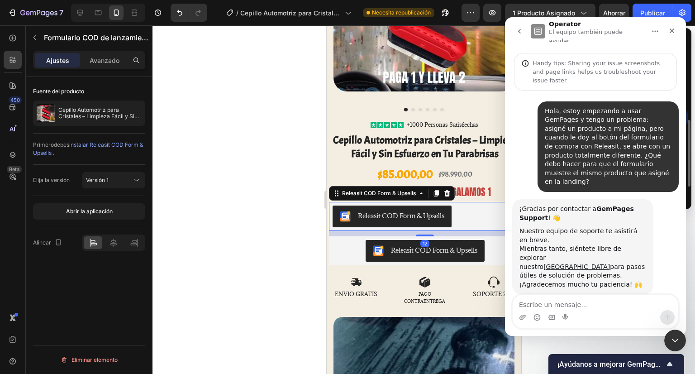
click at [429, 211] on div "Releasit COD Form & Upsells" at bounding box center [400, 216] width 86 height 10
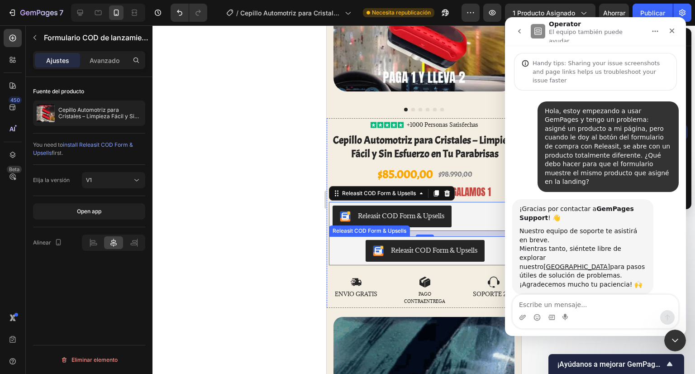
click at [480, 240] on button "Releasit COD Form & Upsells" at bounding box center [424, 251] width 119 height 22
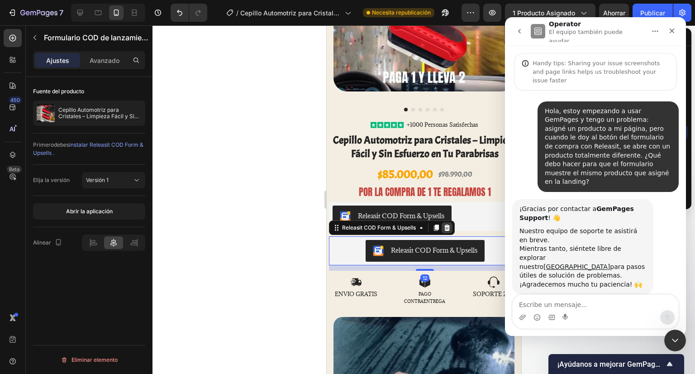
click at [452, 222] on div at bounding box center [446, 227] width 11 height 11
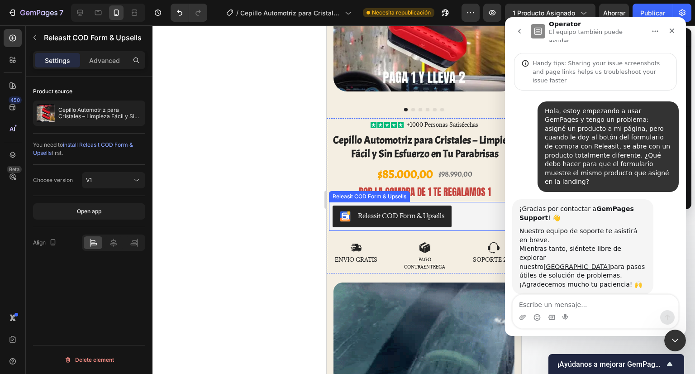
click at [447, 212] on button "Releasit COD Form & Upsells" at bounding box center [391, 216] width 119 height 22
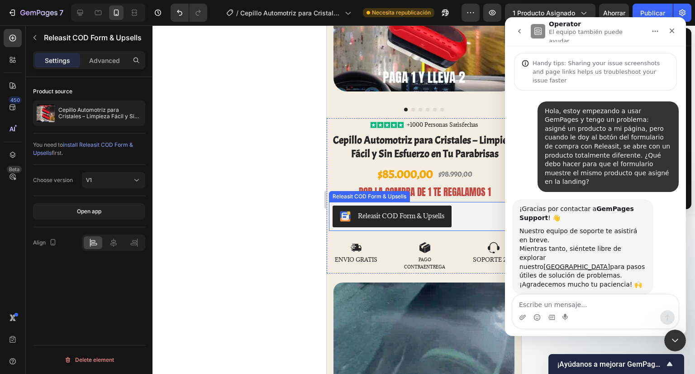
scroll to position [301, 0]
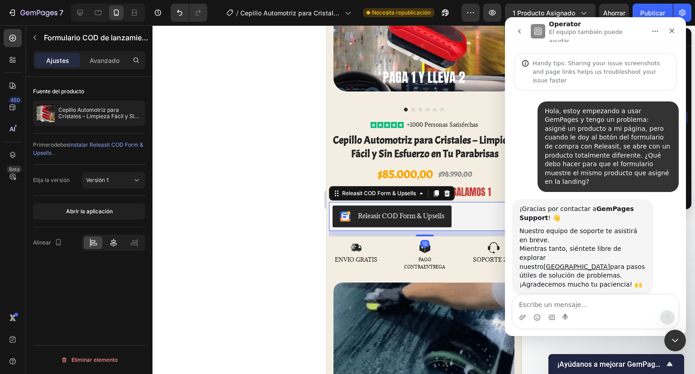
click at [119, 242] on div at bounding box center [113, 242] width 19 height 13
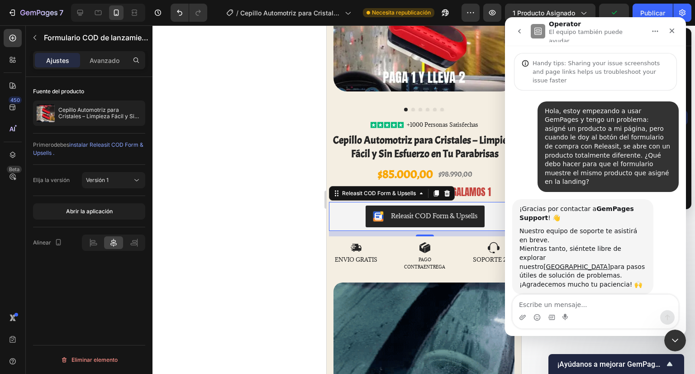
click at [249, 246] on div at bounding box center [423, 199] width 542 height 348
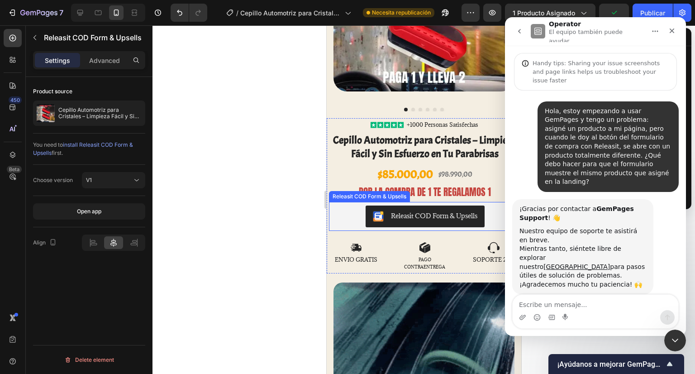
scroll to position [490, 0]
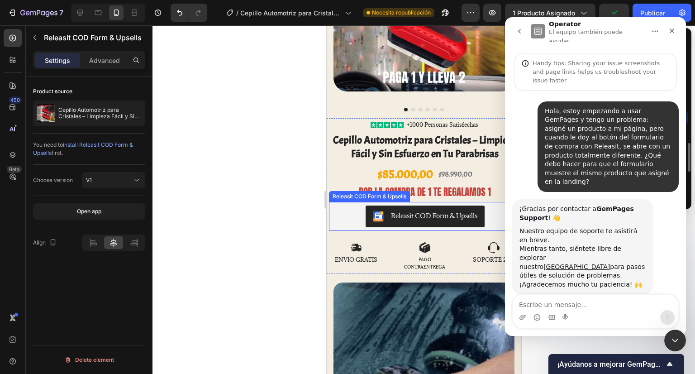
drag, startPoint x: 342, startPoint y: 209, endPoint x: 351, endPoint y: 205, distance: 10.3
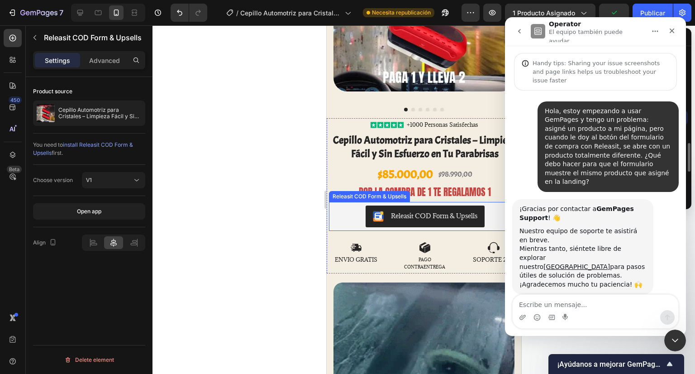
click at [342, 209] on div "Releasit COD Form & Upsells" at bounding box center [424, 216] width 185 height 22
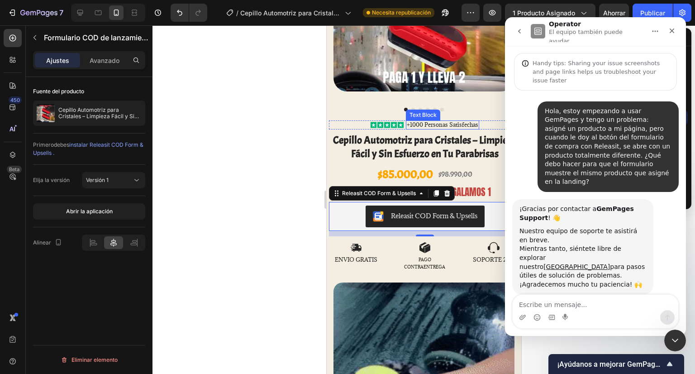
drag, startPoint x: 653, startPoint y: 10, endPoint x: 166, endPoint y: 115, distance: 499.0
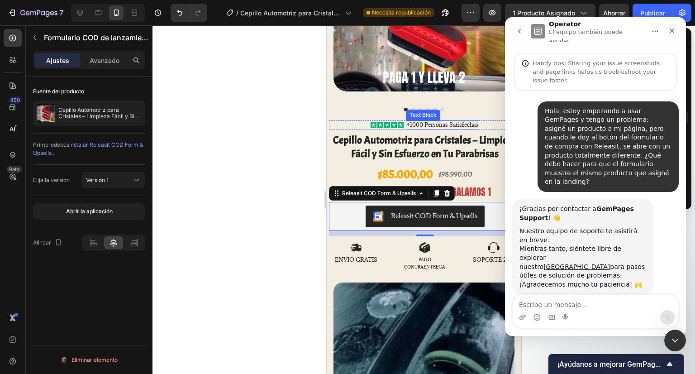
click at [291, 0] on div "7 Version history / Cepillo Automotriz para Cristales – Limpieza Fácil y Sin Es…" at bounding box center [347, 0] width 695 height 0
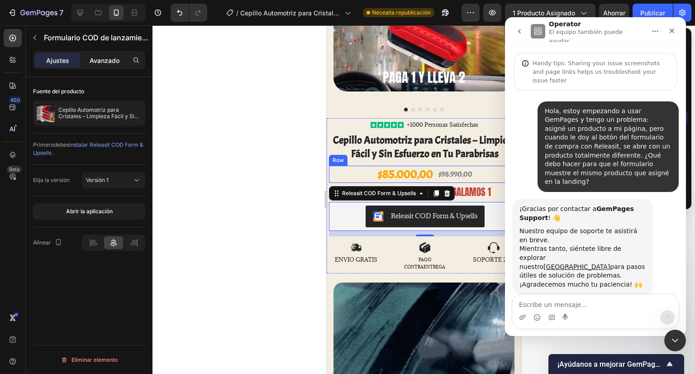
click at [118, 66] on div "Avanzado" at bounding box center [104, 60] width 45 height 14
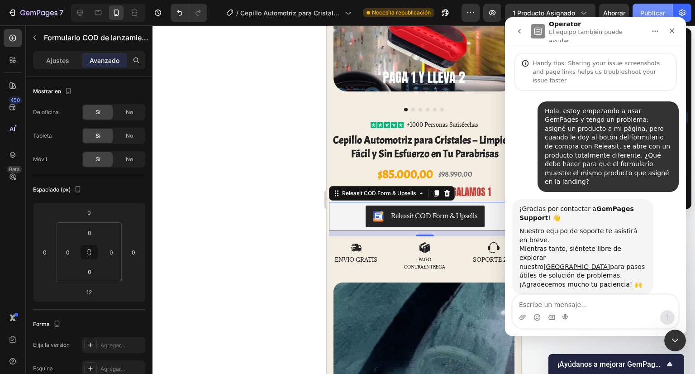
click at [660, 7] on button "Publicar" at bounding box center [653, 13] width 40 height 18
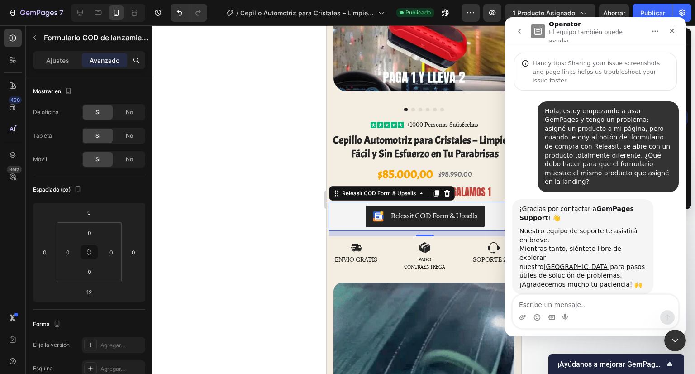
click at [216, 189] on div at bounding box center [423, 199] width 542 height 348
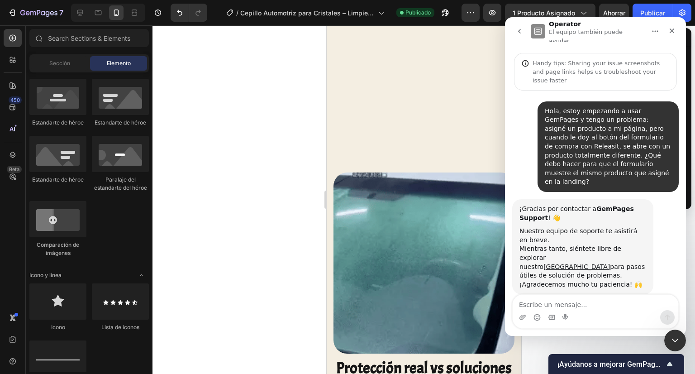
scroll to position [724, 0]
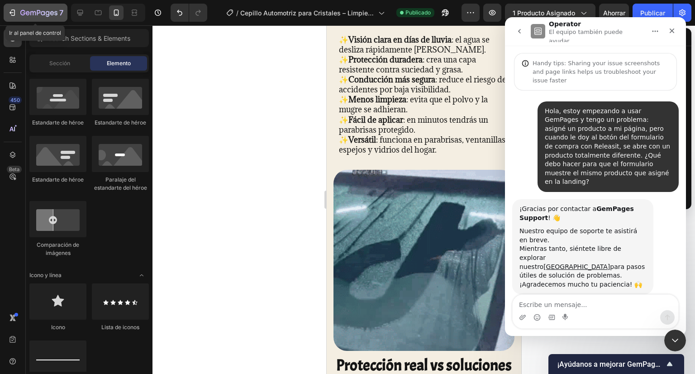
click at [8, 15] on icon "button" at bounding box center [12, 12] width 9 height 9
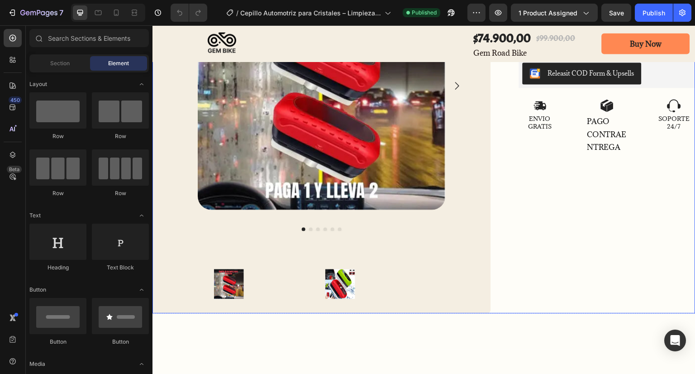
scroll to position [90, 0]
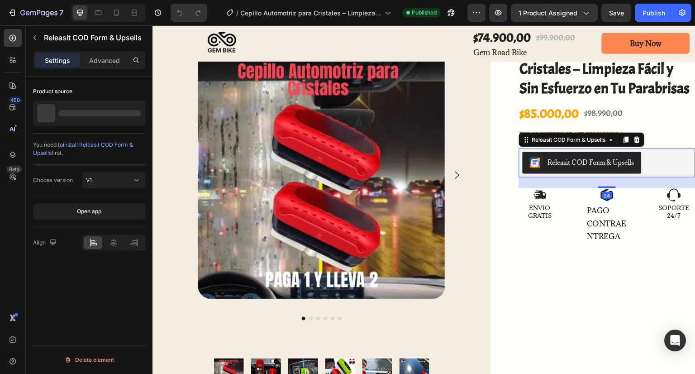
click at [639, 158] on div "Releasit COD Form & Upsells" at bounding box center [607, 163] width 169 height 22
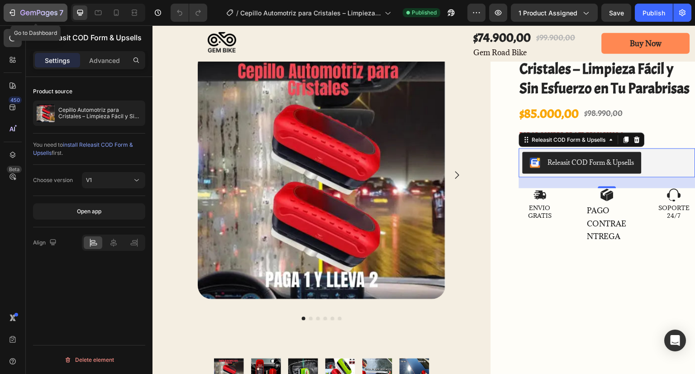
click at [13, 10] on icon "button" at bounding box center [12, 12] width 9 height 9
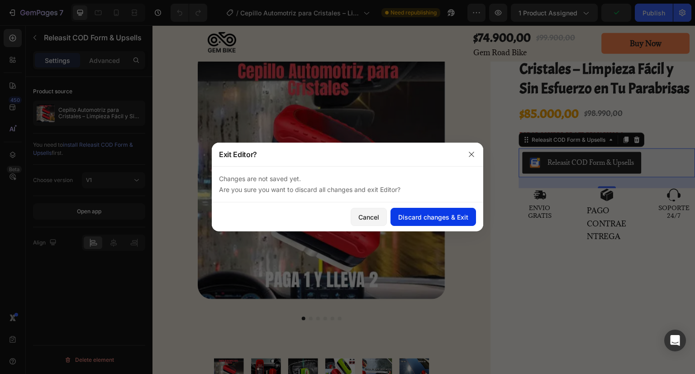
click at [424, 217] on div "Discard changes & Exit" at bounding box center [433, 217] width 70 height 10
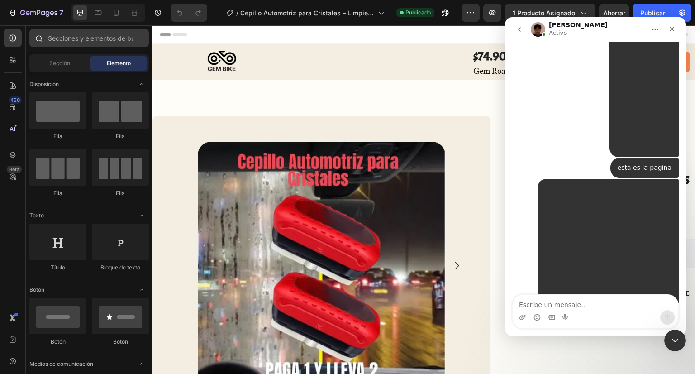
scroll to position [614, 0]
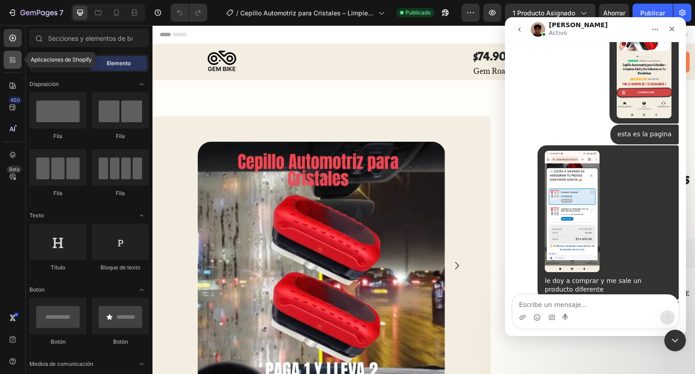
click at [4, 62] on div at bounding box center [13, 60] width 18 height 18
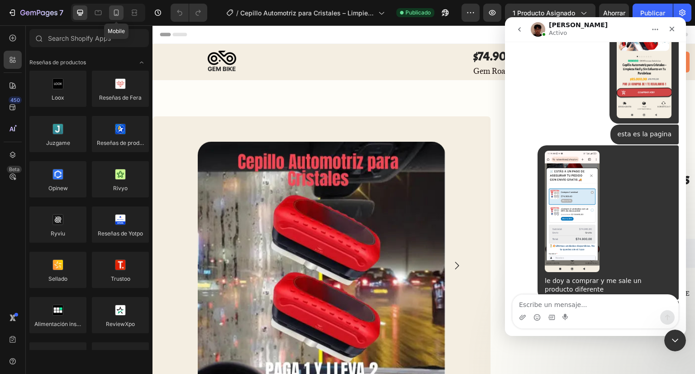
drag, startPoint x: 118, startPoint y: 10, endPoint x: 120, endPoint y: 19, distance: 9.7
click at [118, 10] on icon at bounding box center [116, 13] width 5 height 6
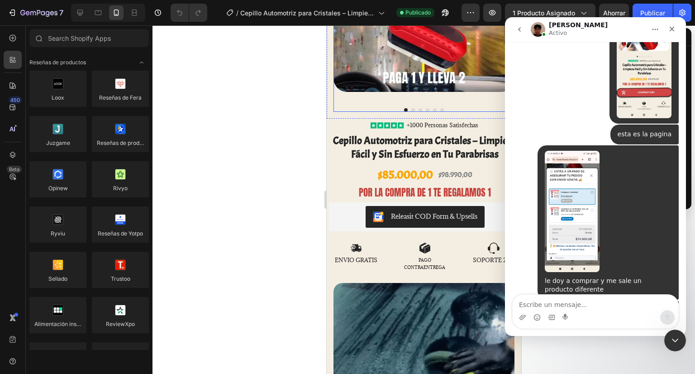
scroll to position [136, 0]
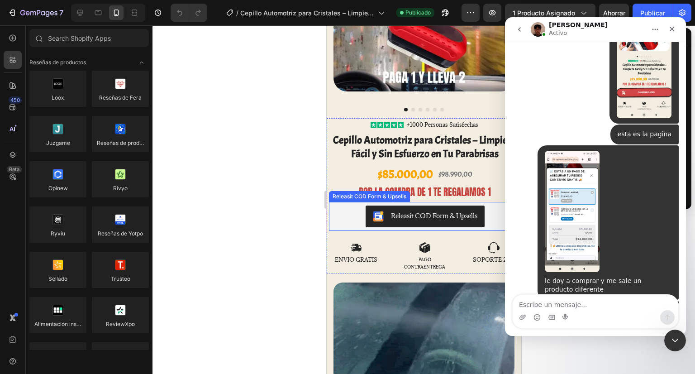
click at [417, 213] on div "Releasit COD Form & Upsells" at bounding box center [433, 216] width 86 height 10
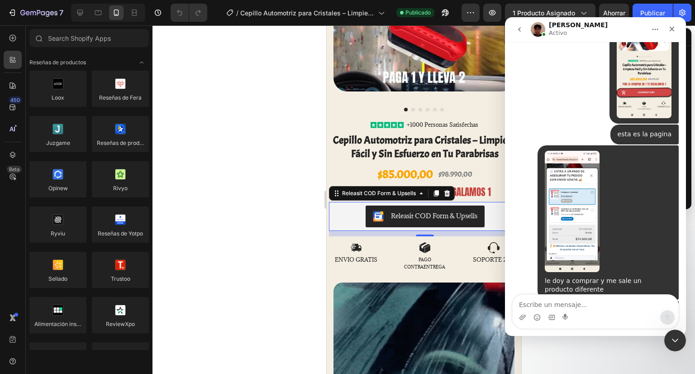
scroll to position [157, 0]
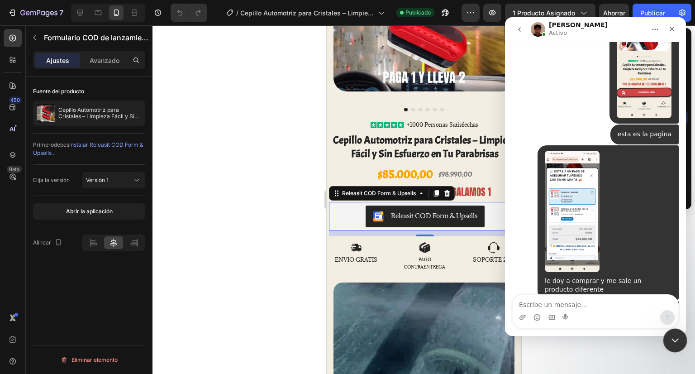
click at [676, 339] on icon "Cerrar Intercom Messenger" at bounding box center [673, 338] width 11 height 11
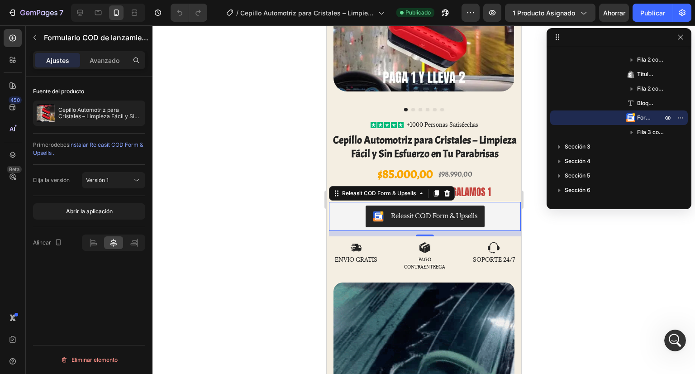
scroll to position [623, 0]
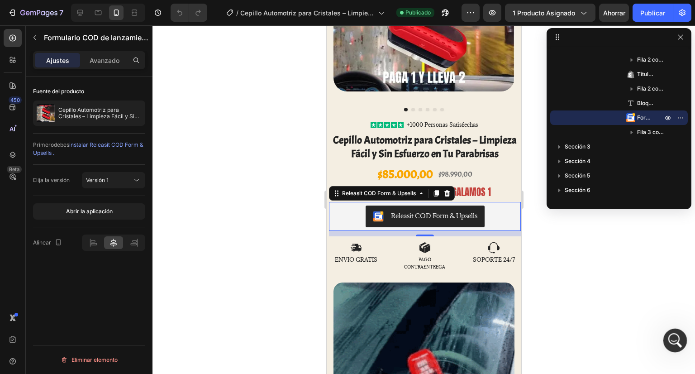
click at [669, 341] on icon "Abrir Intercom Messenger" at bounding box center [673, 339] width 15 height 15
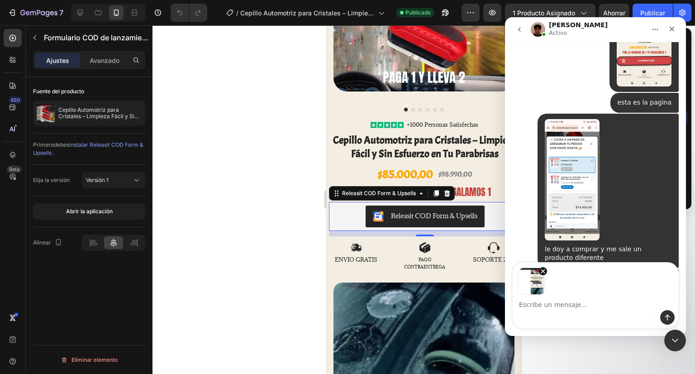
scroll to position [647, 0]
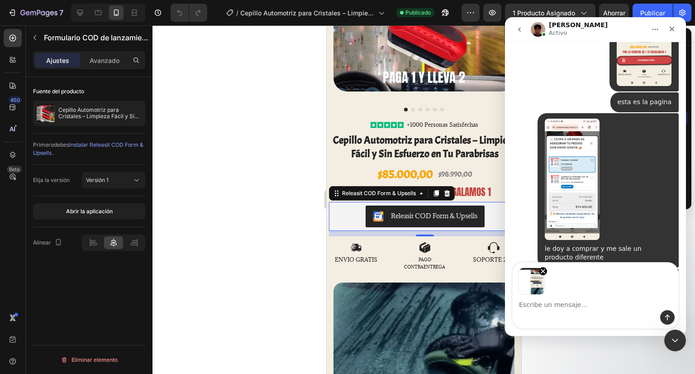
click at [554, 304] on textarea "Escribe un mensaje..." at bounding box center [596, 302] width 166 height 15
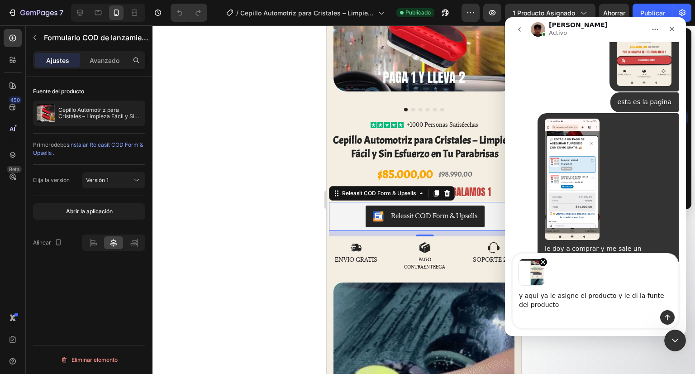
scroll to position [656, 0]
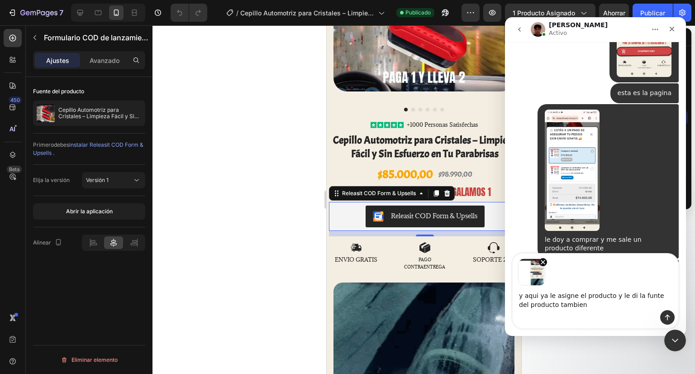
click at [556, 308] on textarea "y aqui ya le asigne el producto y le di la funte del producto tambien" at bounding box center [596, 298] width 166 height 24
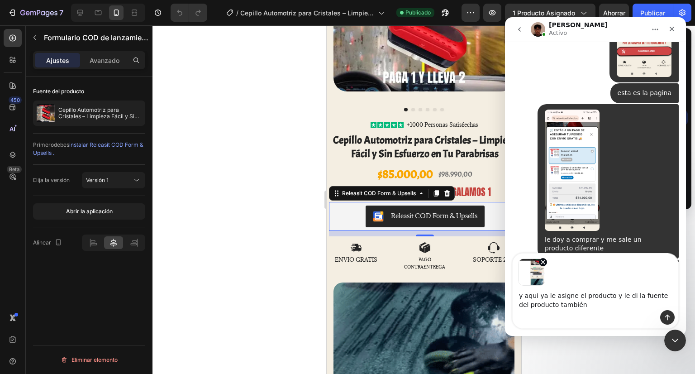
click at [669, 309] on textarea "y aqui ya le asigne el producto y le di la fuente del producto también" at bounding box center [596, 298] width 166 height 24
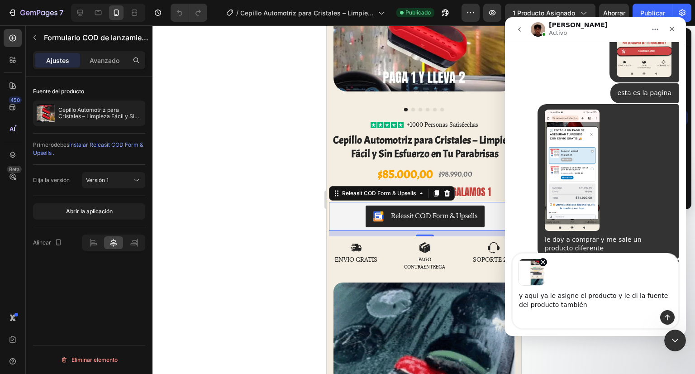
type textarea "y aqui ya le asigne el producto y le di la fuente del producto también"
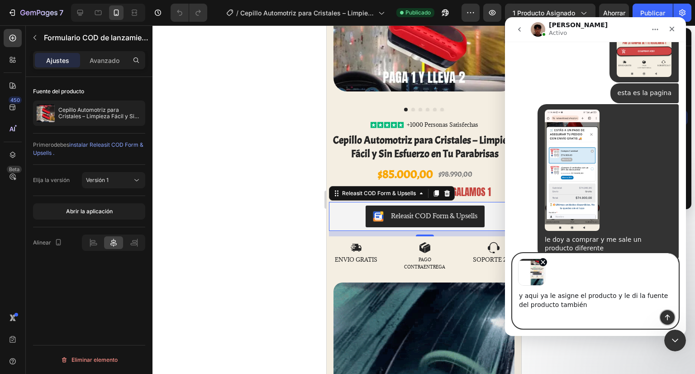
click at [668, 314] on icon "Enviar un mensaje…" at bounding box center [667, 317] width 7 height 7
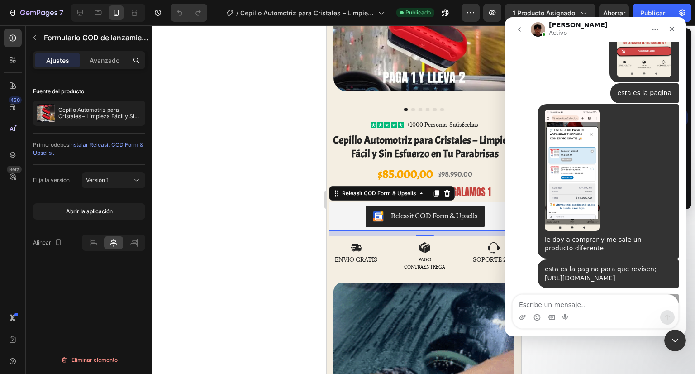
scroll to position [713, 0]
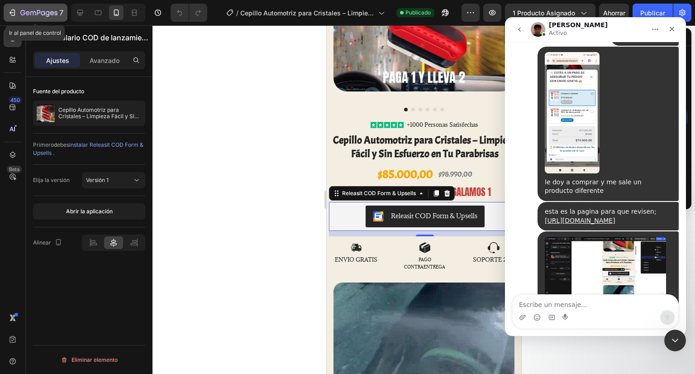
click at [14, 15] on icon "button" at bounding box center [13, 13] width 4 height 6
